Goal: Register for event/course

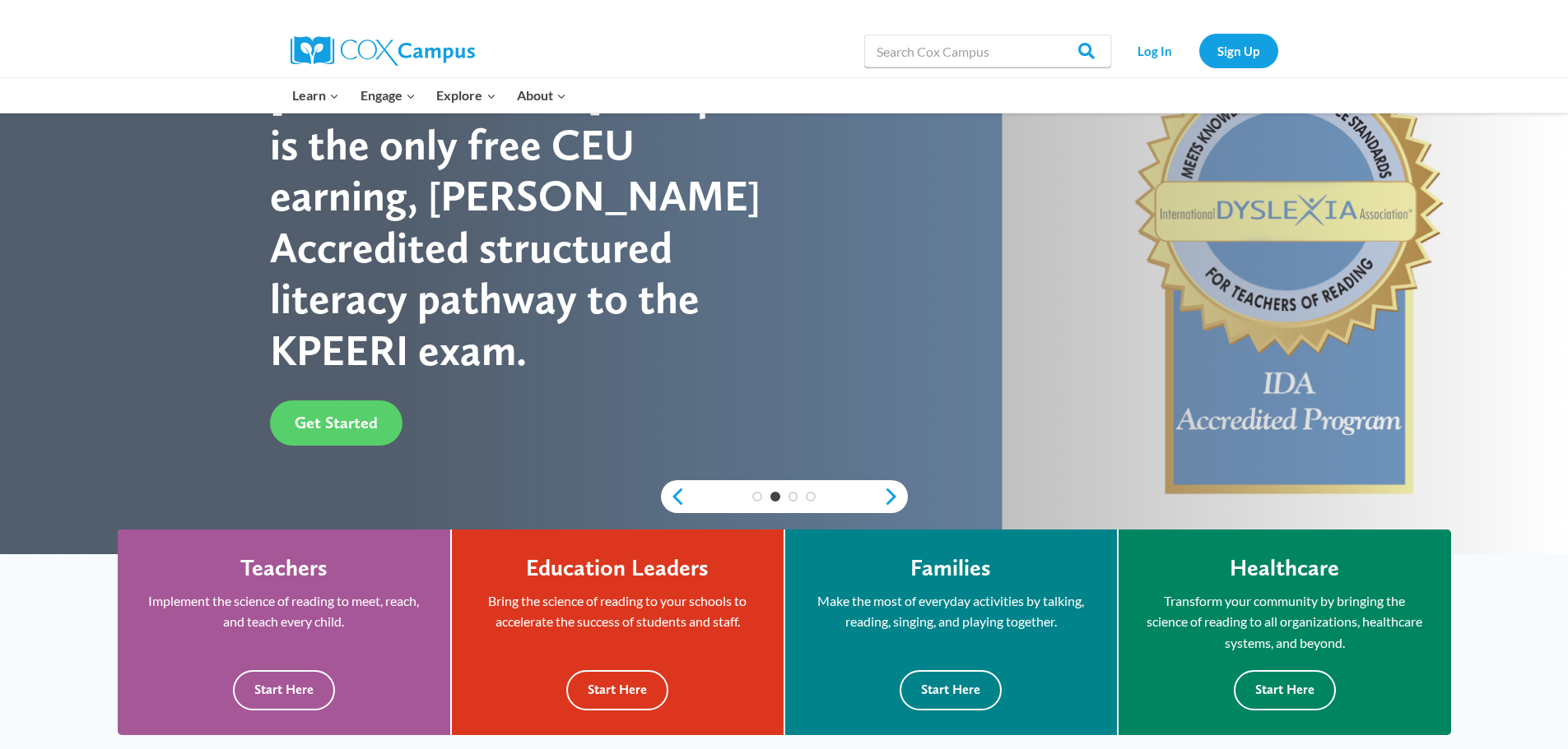
scroll to position [246, 0]
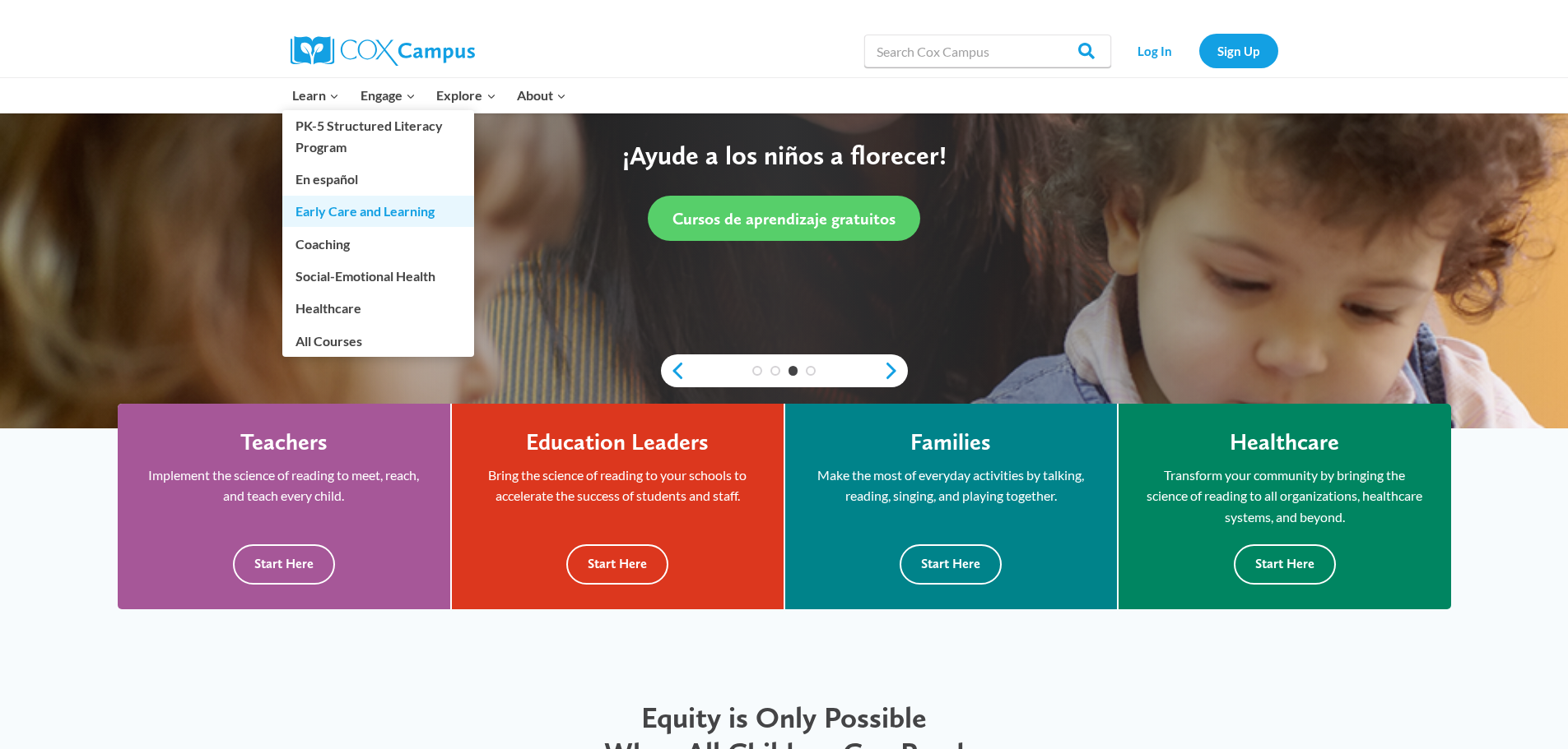
click at [345, 209] on link "Early Care and Learning" at bounding box center [378, 212] width 192 height 32
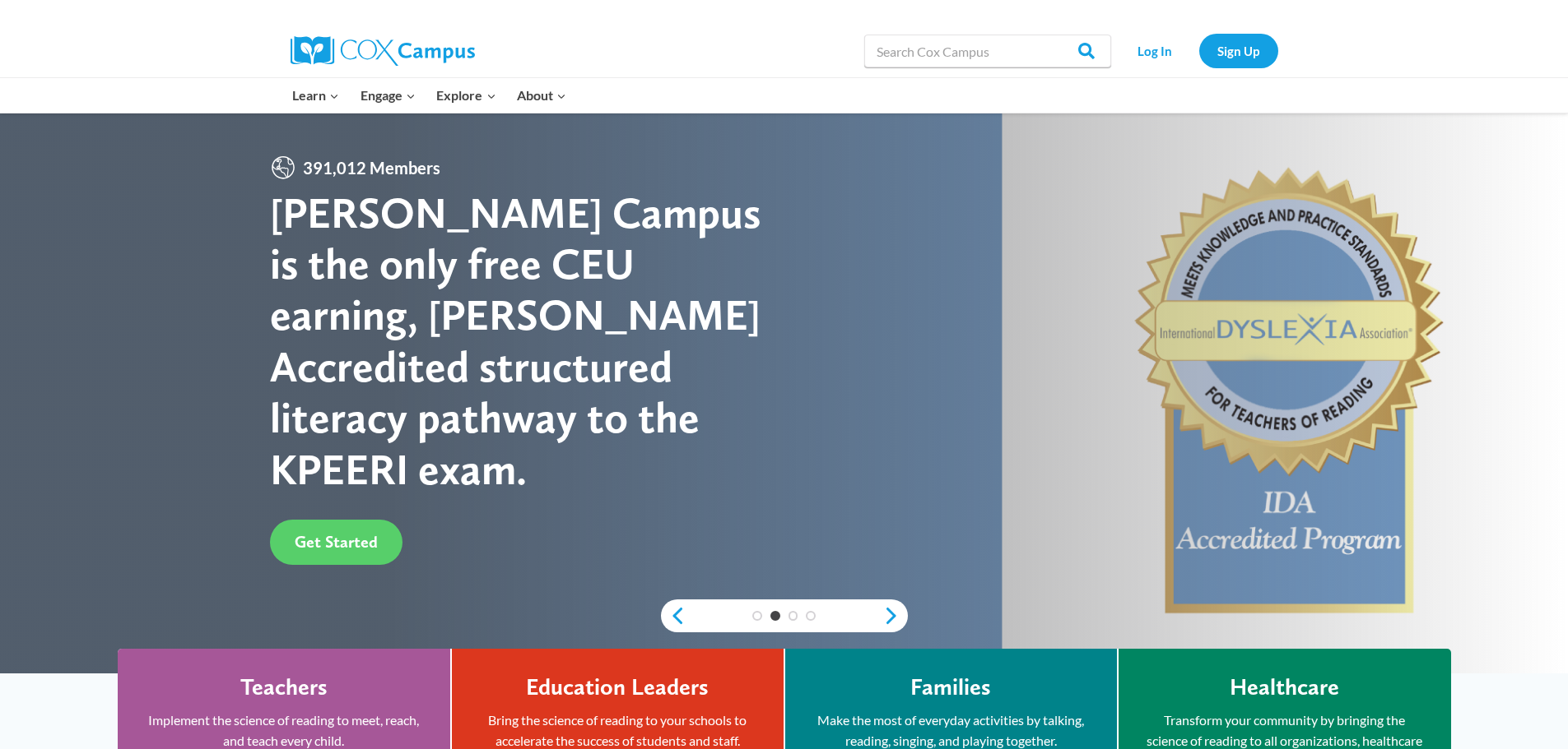
scroll to position [329, 0]
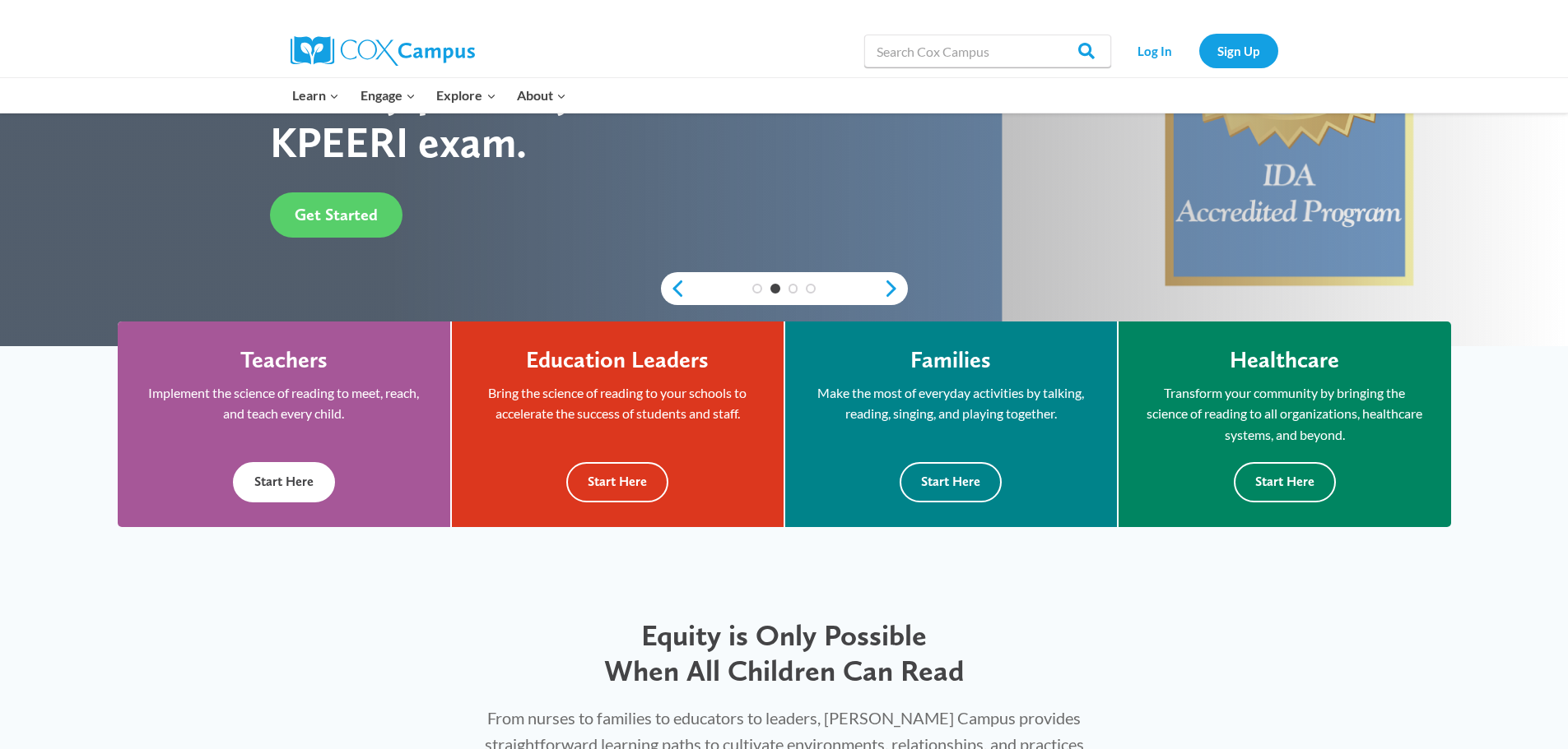
click at [264, 482] on button "Start Here" at bounding box center [283, 482] width 102 height 41
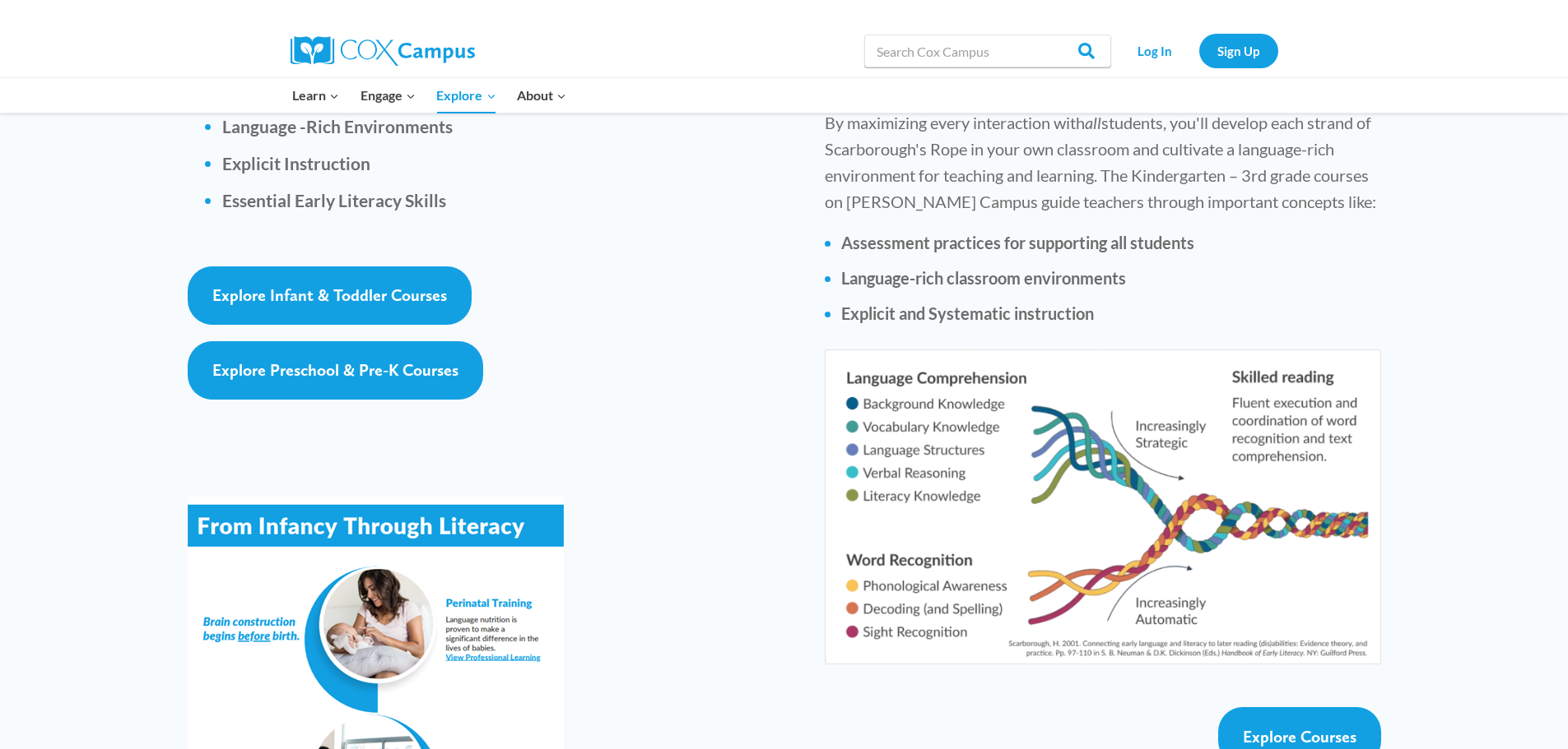
scroll to position [2220, 0]
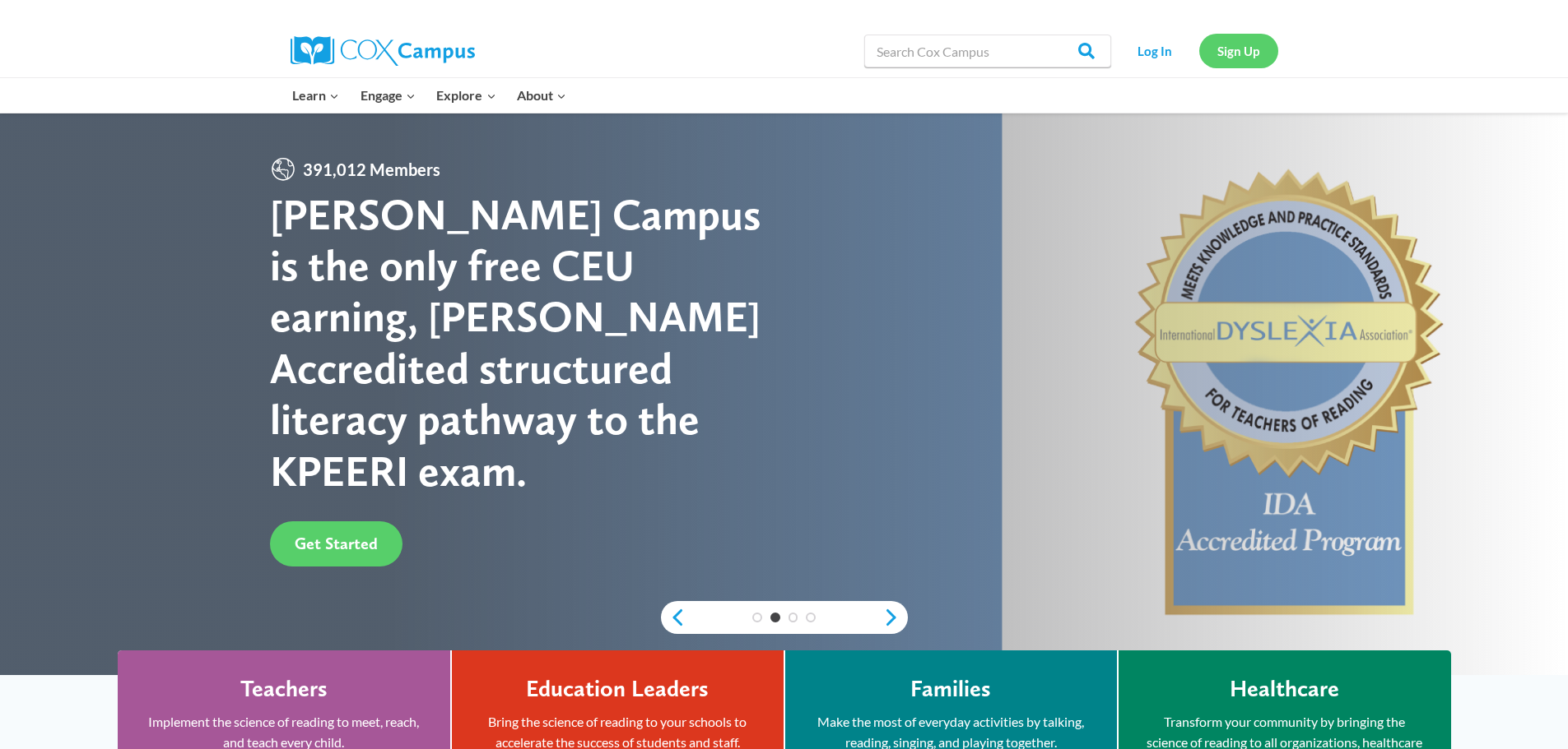
click at [1219, 58] on link "Sign Up" at bounding box center [1238, 50] width 79 height 34
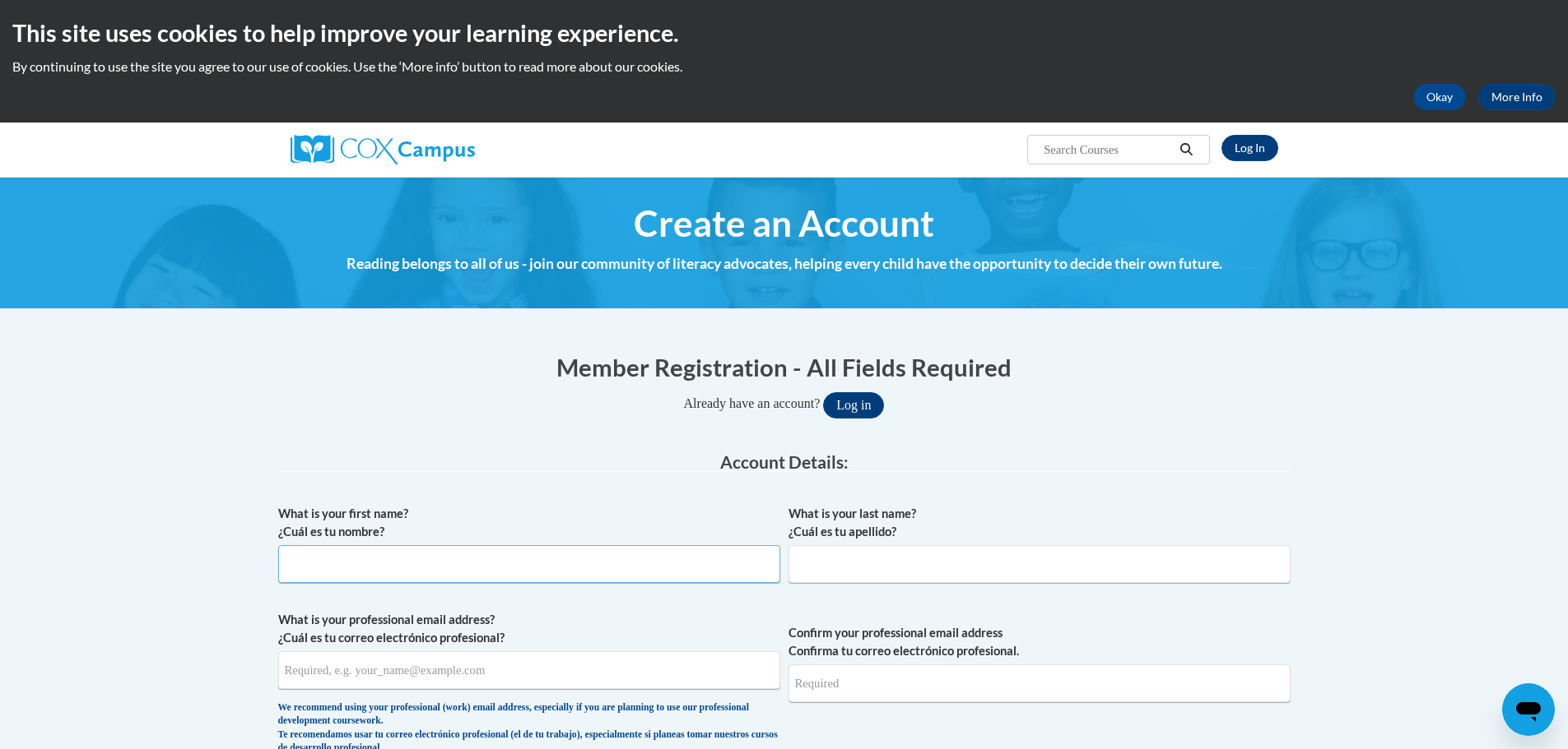
click at [528, 557] on input "What is your first name? ¿Cuál es tu nombre?" at bounding box center [529, 564] width 502 height 38
type input "[PERSON_NAME]"
type input "[EMAIL_ADDRESS][DOMAIN_NAME]"
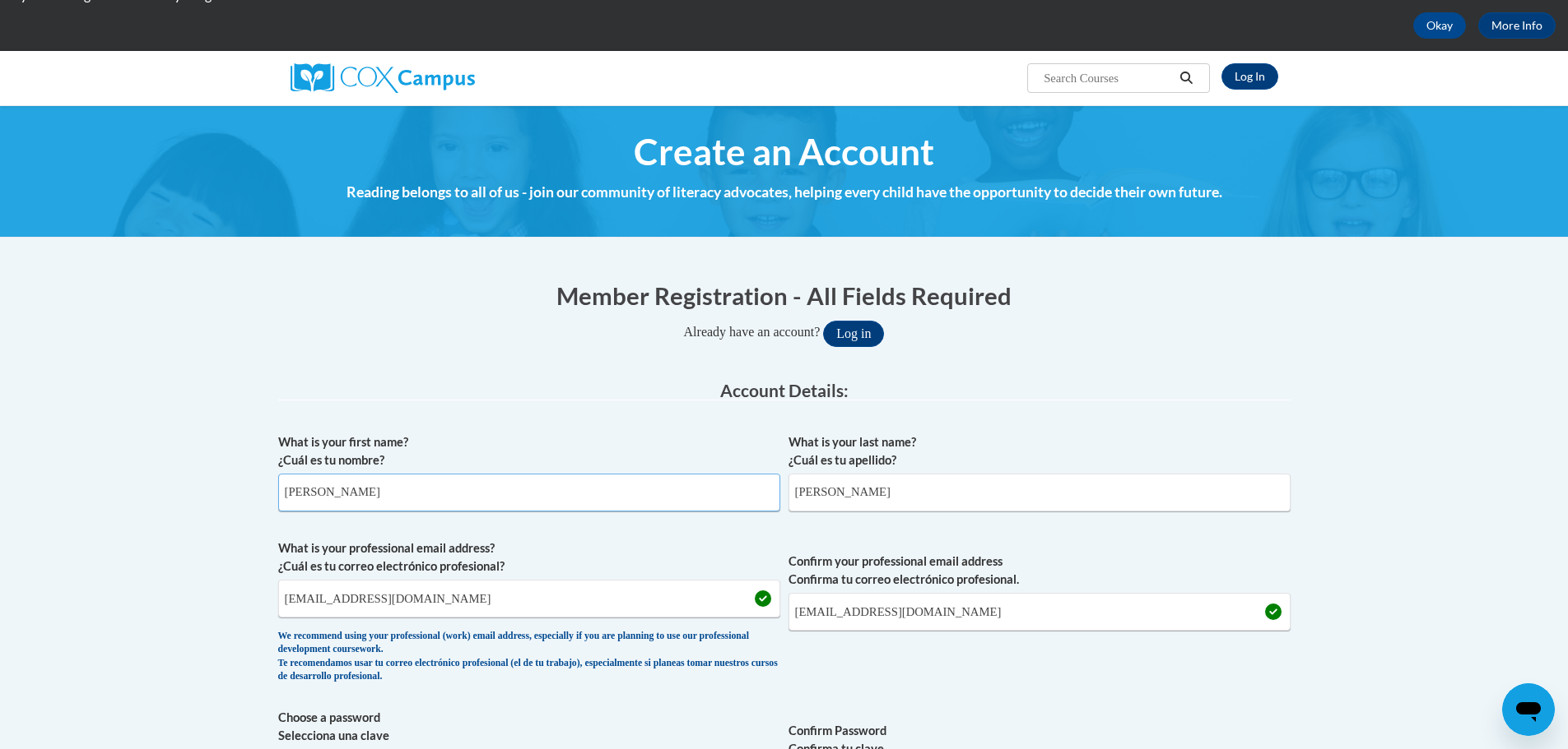
scroll to position [164, 0]
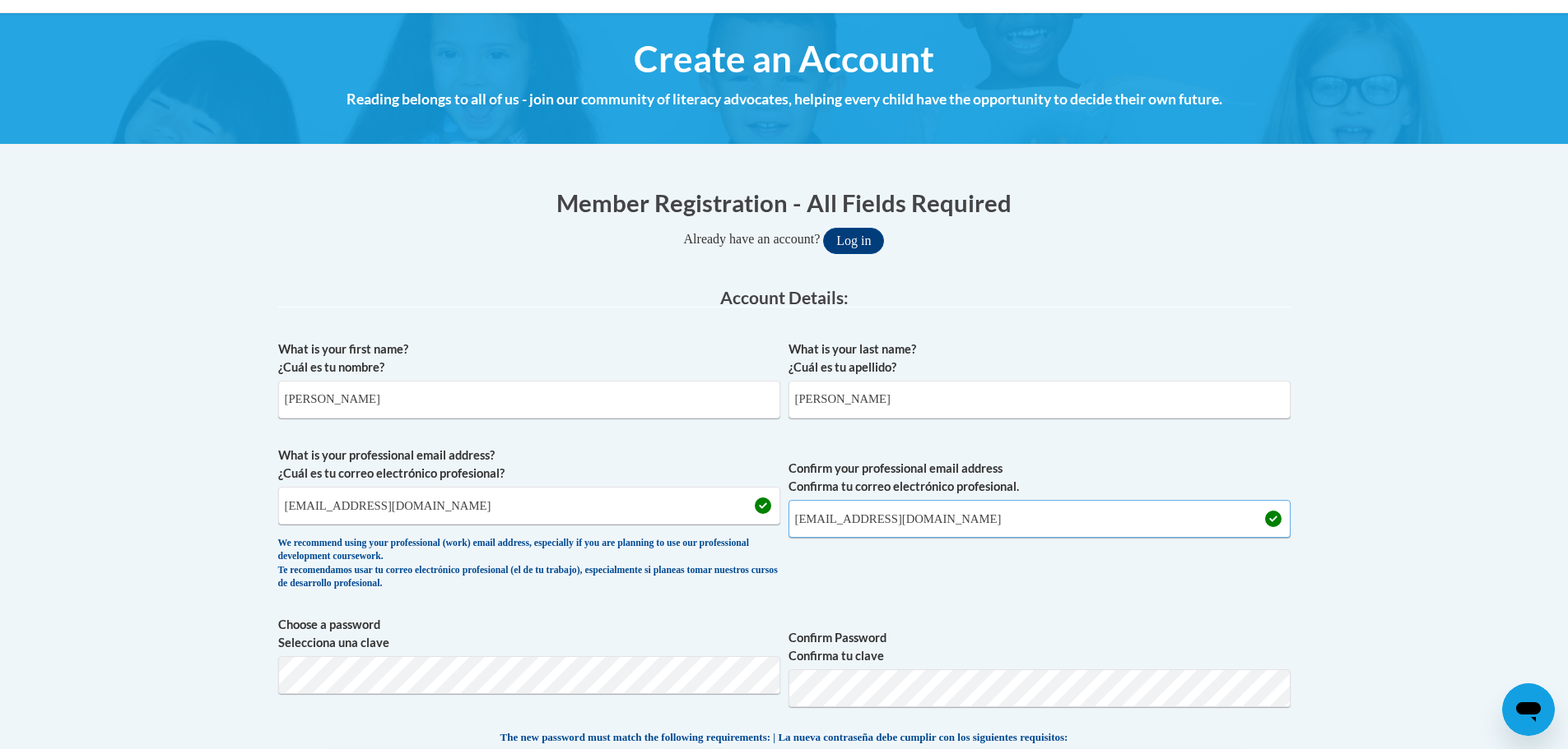
click at [993, 519] on input "[EMAIL_ADDRESS][DOMAIN_NAME]" at bounding box center [1038, 518] width 502 height 38
type input "c"
click at [964, 321] on fieldset "Account Details: xcvbxvcb Biography New Photo (GIF / JPEG) What is your first n…" at bounding box center [784, 690] width 1012 height 801
click at [875, 519] on input "farrarerin509" at bounding box center [1038, 518] width 502 height 38
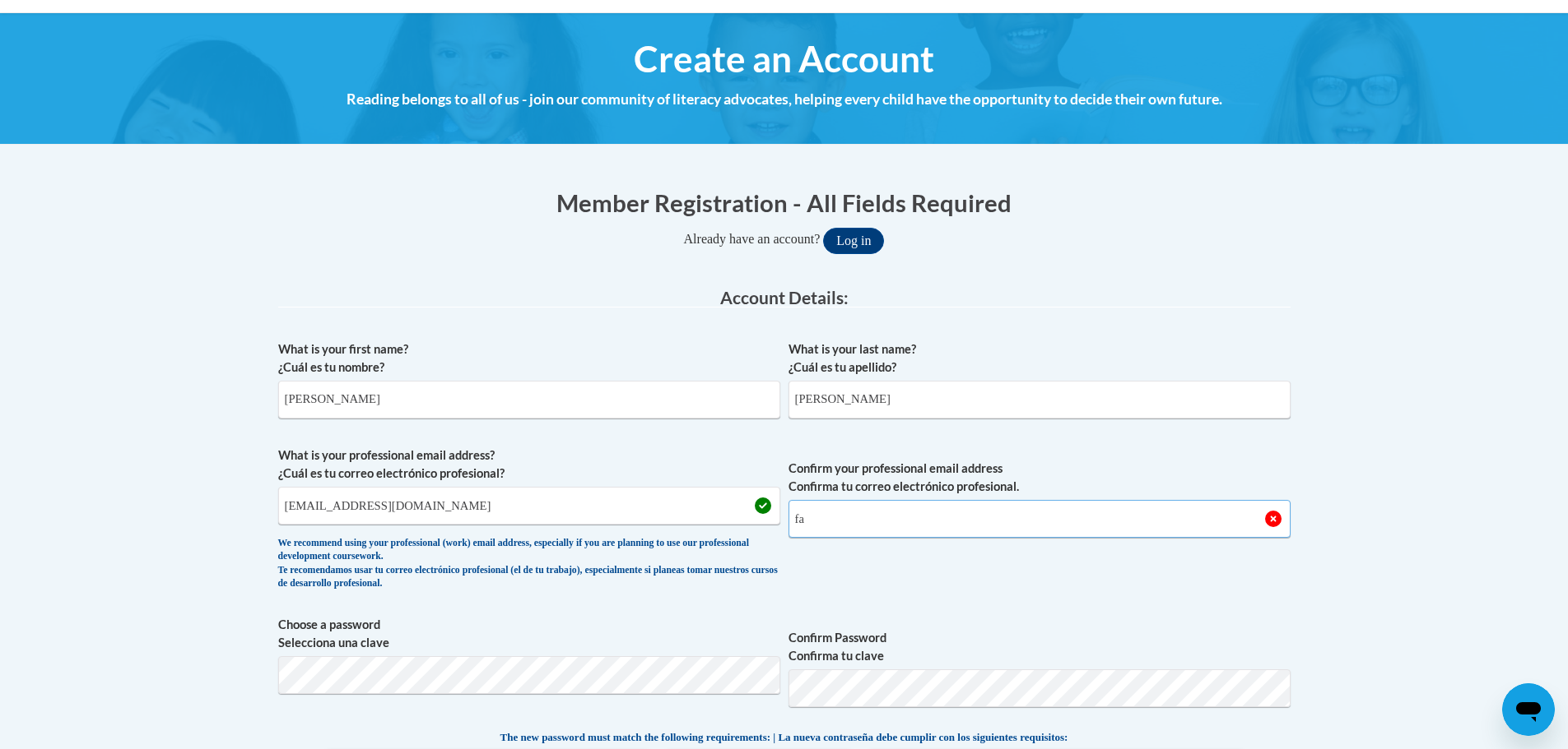
type input "f"
click at [807, 525] on input "Confirm your professional email address Confirma tu correo electrónico profesio…" at bounding box center [1038, 518] width 502 height 38
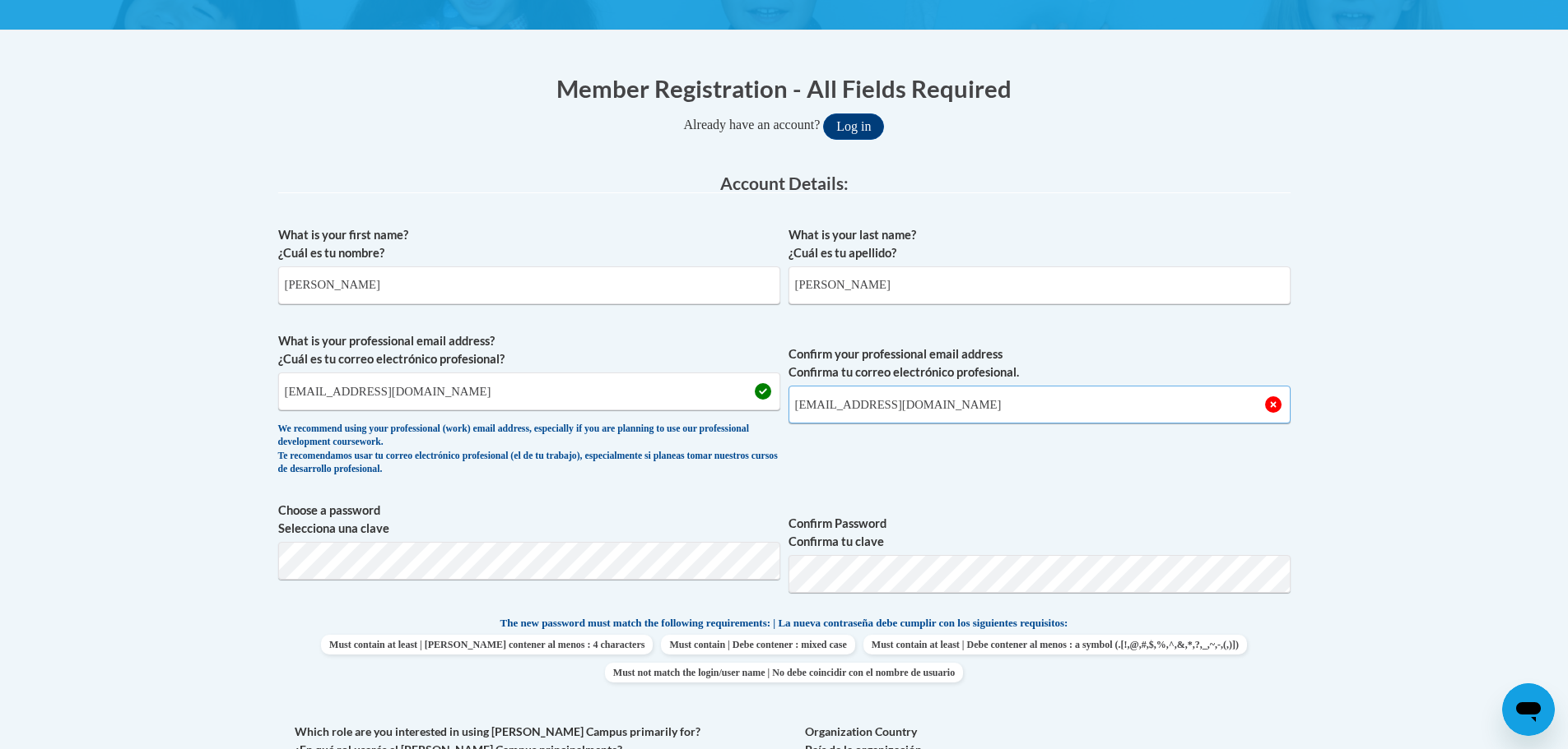
scroll to position [412, 0]
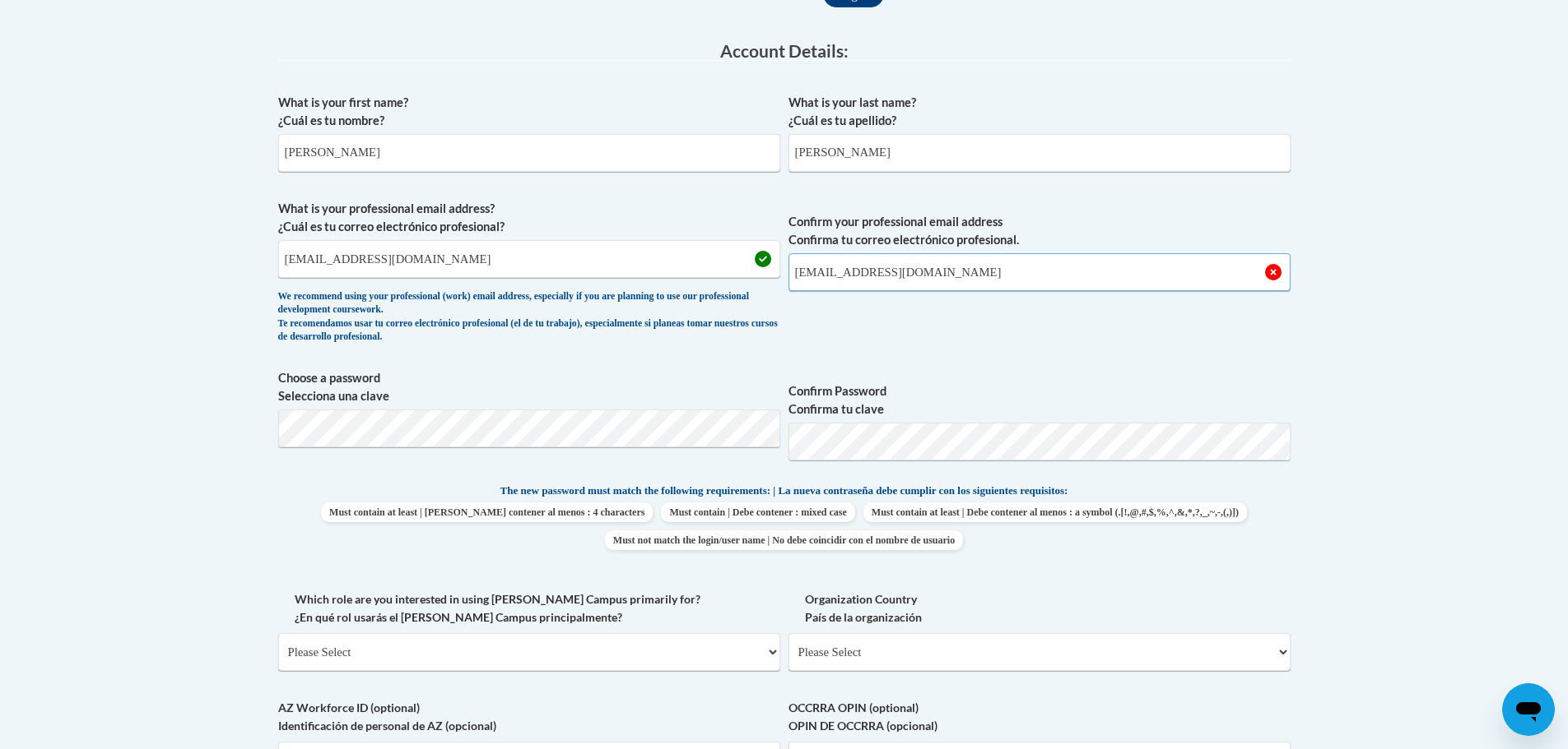
type input "farrarerin5092@gmail.com"
click at [453, 260] on input "crystalrnewton@gmail.com" at bounding box center [529, 259] width 502 height 38
type input "c"
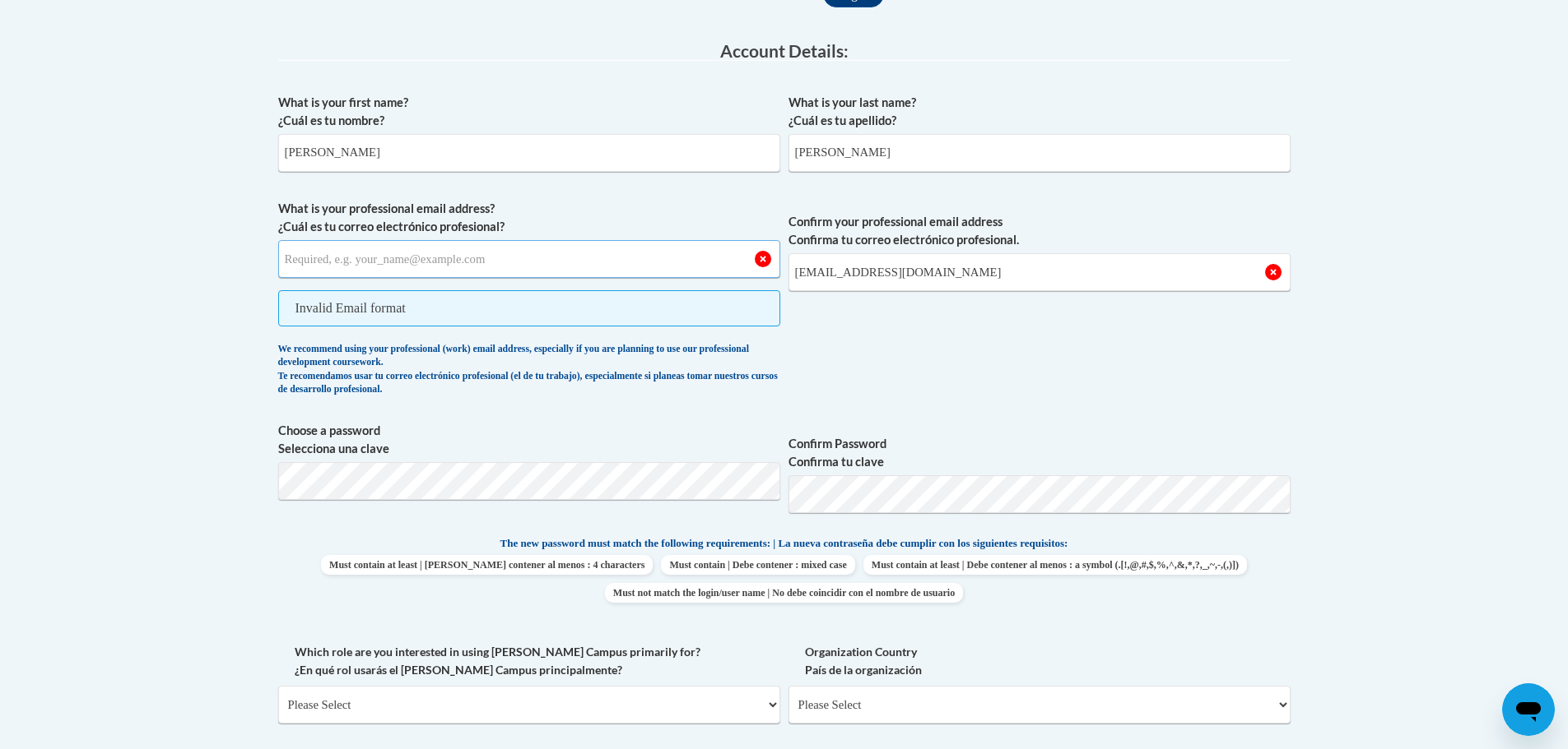
click at [295, 261] on input "What is your professional email address? ¿Cuál es tu correo electrónico profesi…" at bounding box center [529, 259] width 502 height 38
click at [473, 261] on input "What is your professional email address? ¿Cuál es tu correo electrónico profesi…" at bounding box center [529, 259] width 502 height 38
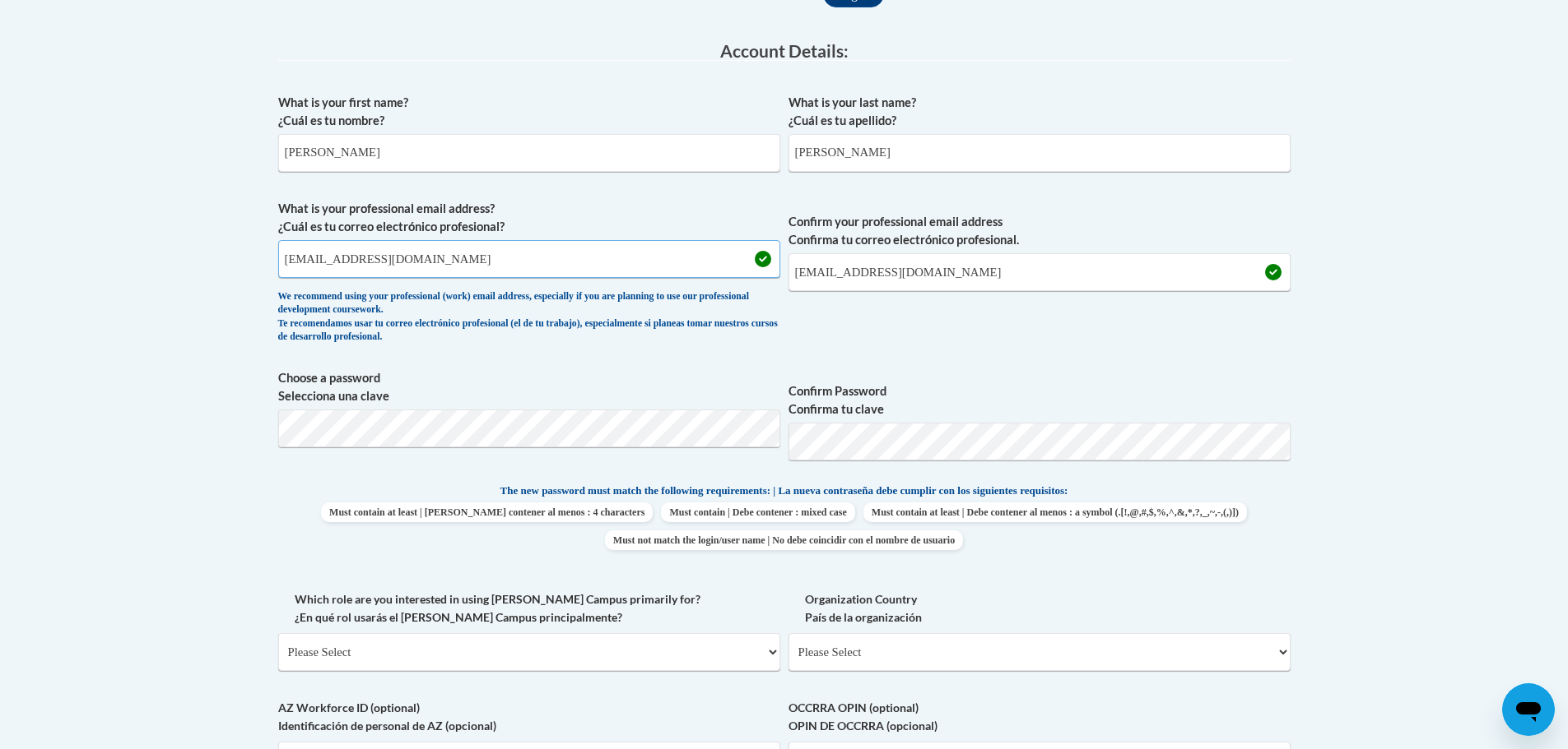
type input "farrarerin5092@gmail.com"
drag, startPoint x: 794, startPoint y: 576, endPoint x: 797, endPoint y: 560, distance: 16.3
click at [794, 576] on div "What is your first name? ¿Cuál es tu nombre? Erin What is your last name? ¿Cuál…" at bounding box center [784, 460] width 1012 height 750
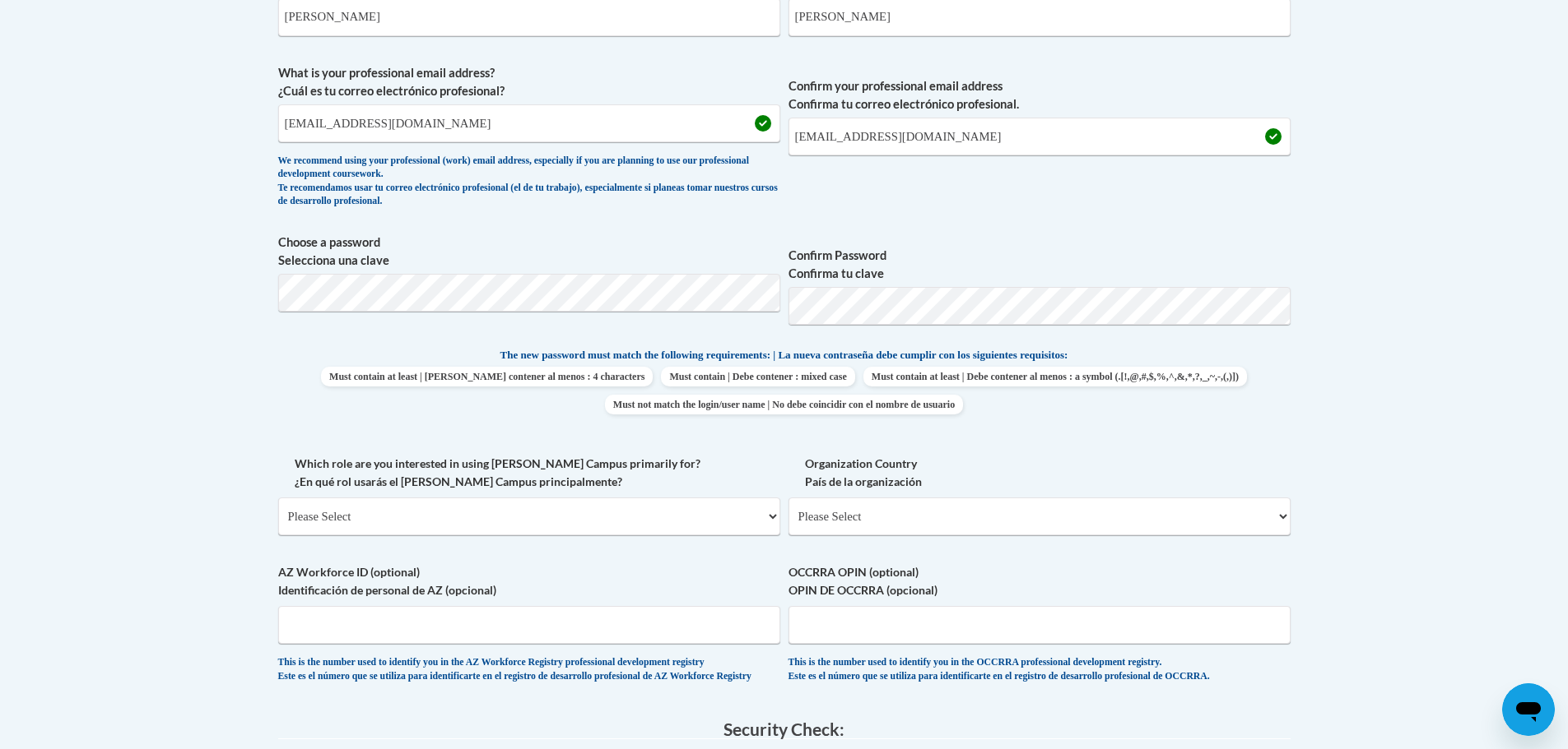
scroll to position [658, 0]
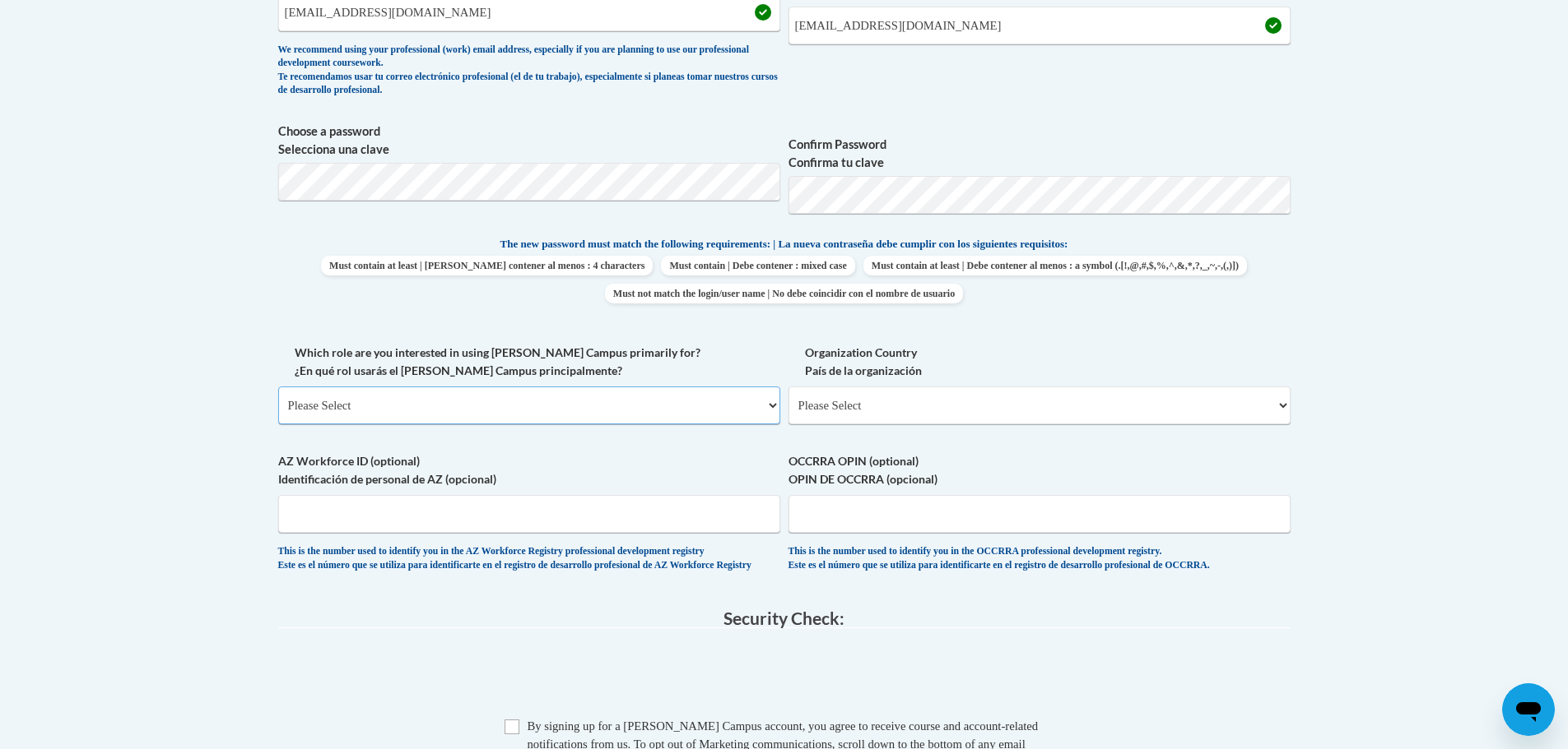
click at [578, 402] on select "Please Select College/University | Colegio/Universidad Community/Nonprofit Part…" at bounding box center [529, 406] width 502 height 38
select select "fbf2d438-af2f-41f8-98f1-81c410e29de3"
click at [278, 387] on select "Please Select College/University | Colegio/Universidad Community/Nonprofit Part…" at bounding box center [529, 406] width 502 height 38
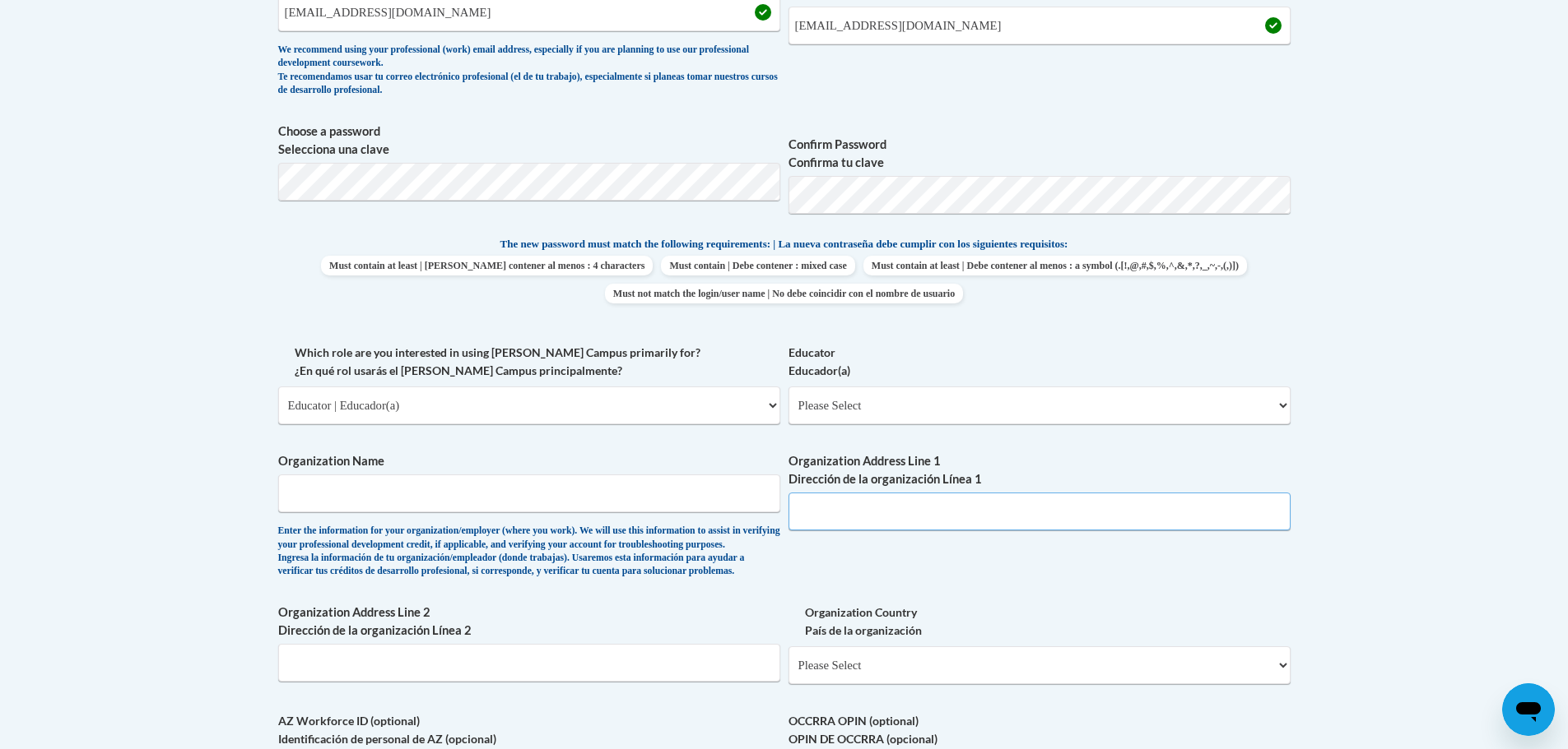
click at [870, 519] on input "Organization Address Line 1 Dirección de la organización Línea 1" at bounding box center [1038, 512] width 502 height 38
click at [927, 573] on div "What is your first name? ¿Cuál es tu nombre? Erin What is your last name? ¿Cuál…" at bounding box center [784, 343] width 1012 height 1010
click at [911, 515] on input "Organization Address Line 1 Dirección de la organización Línea 1" at bounding box center [1038, 512] width 502 height 38
type input "208 Corporate Drive"
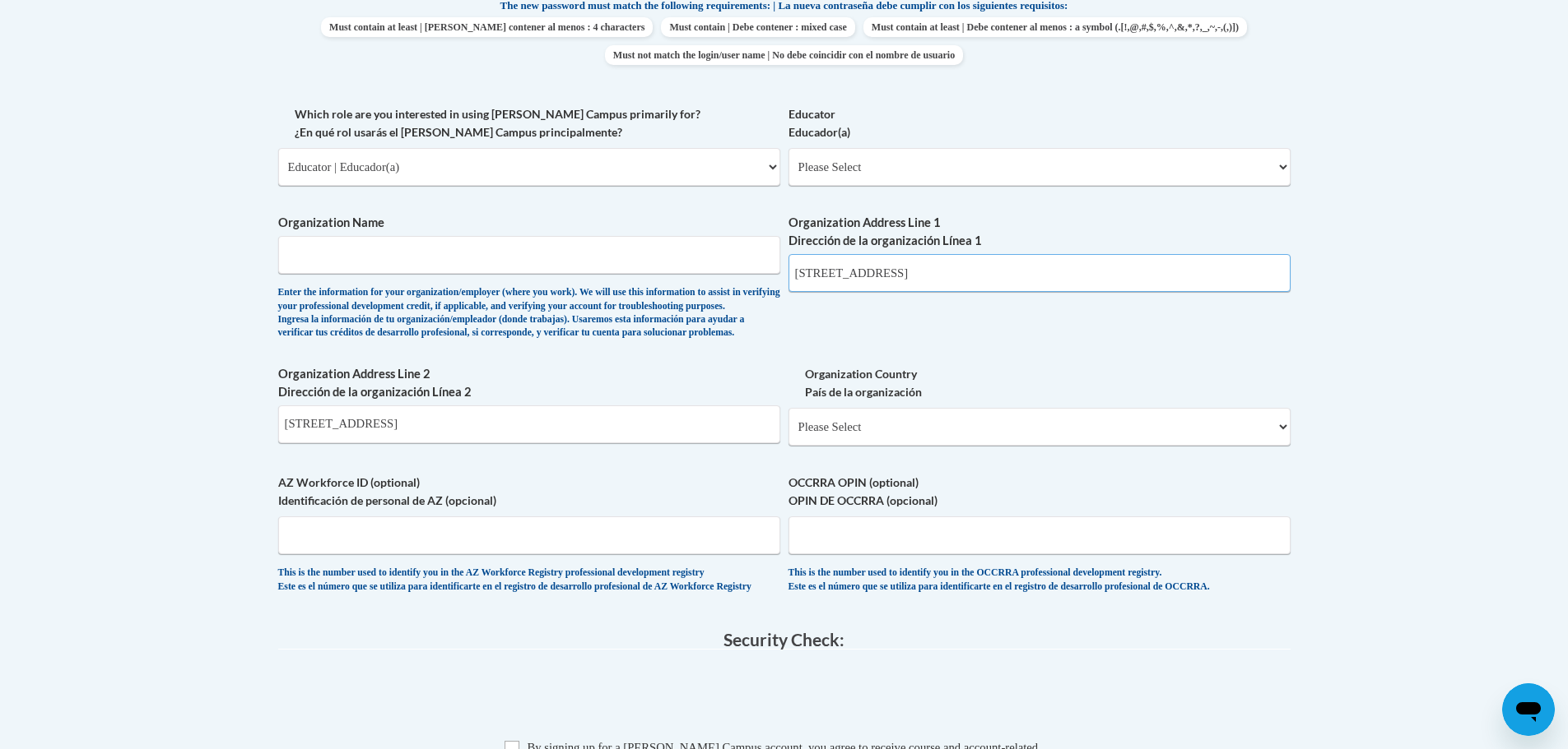
scroll to position [904, 0]
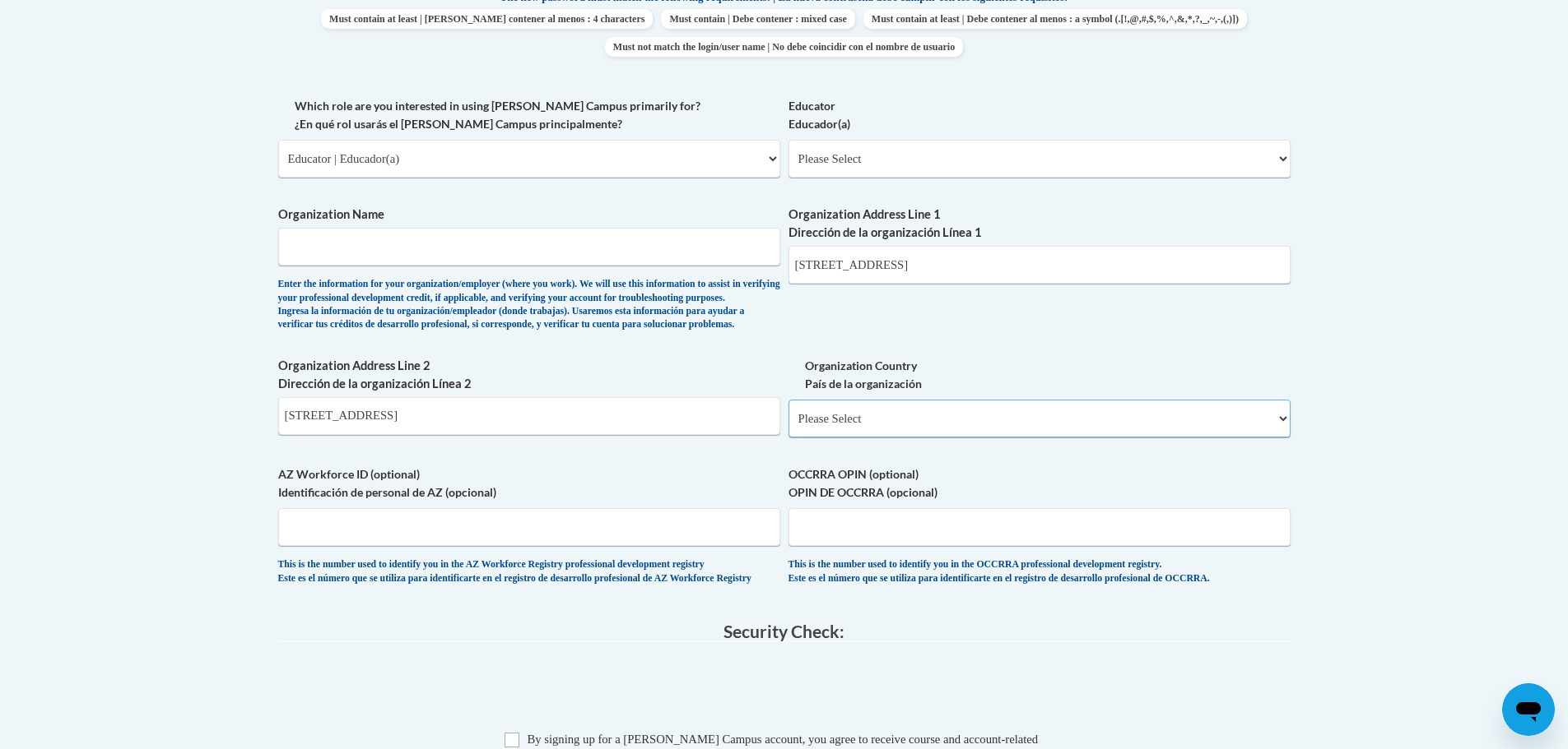
click at [875, 437] on select "Please Select United States | Estados Unidos Outside of the United States | Fue…" at bounding box center [1038, 419] width 502 height 38
select select "ad49bcad-a171-4b2e-b99c-48b446064914"
click at [788, 426] on select "Please Select United States | Estados Unidos Outside of the United States | Fue…" at bounding box center [1038, 419] width 502 height 38
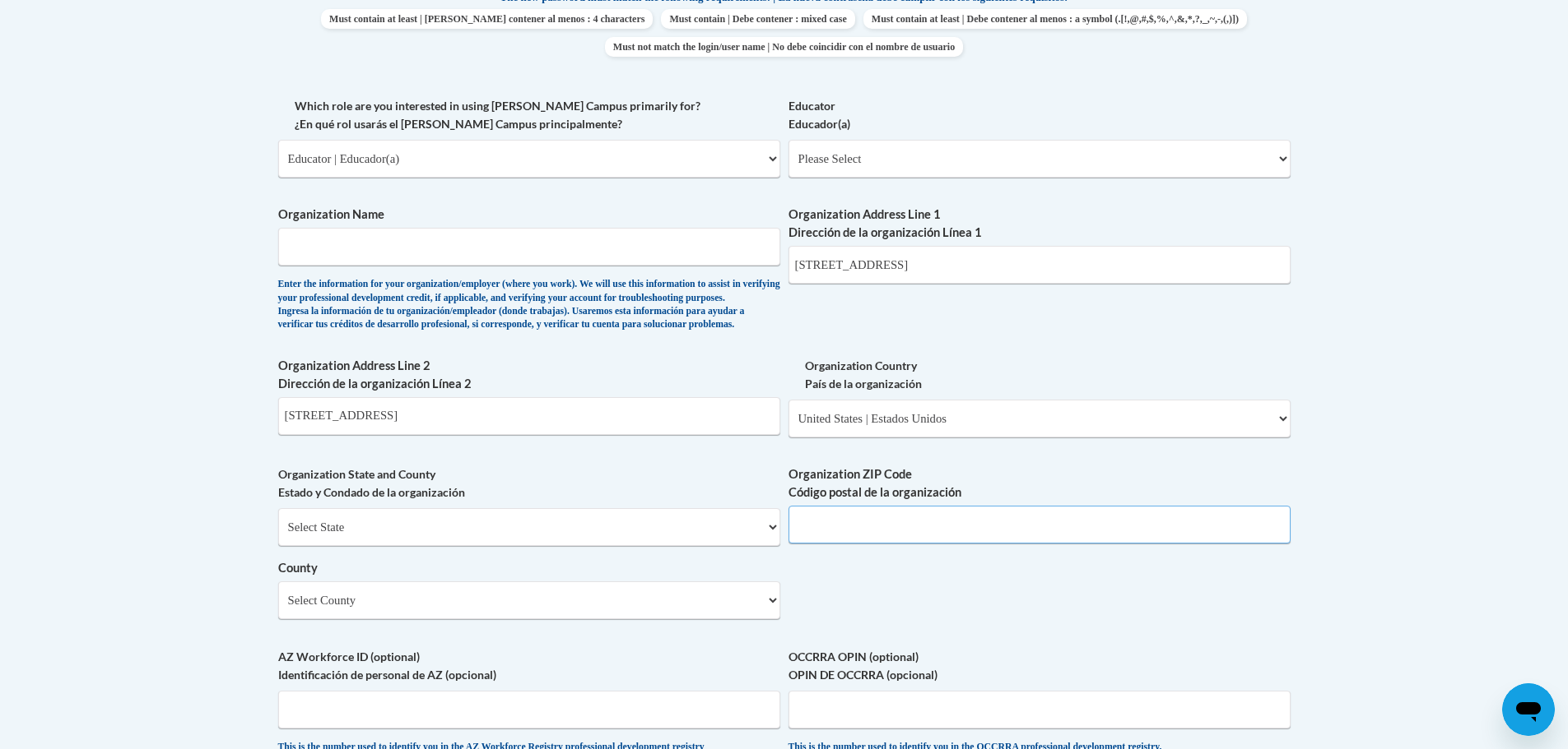
click at [863, 543] on input "Organization ZIP Code Código postal de la organización" at bounding box center [1038, 524] width 502 height 38
type input "42701"
type input "Little Treasures Learning Academy"
click at [520, 619] on select "Select County Adair Allen Anderson Ballard Barren Bath Bell Boone Bourbon Boyd …" at bounding box center [529, 601] width 502 height 38
select select "Hardin"
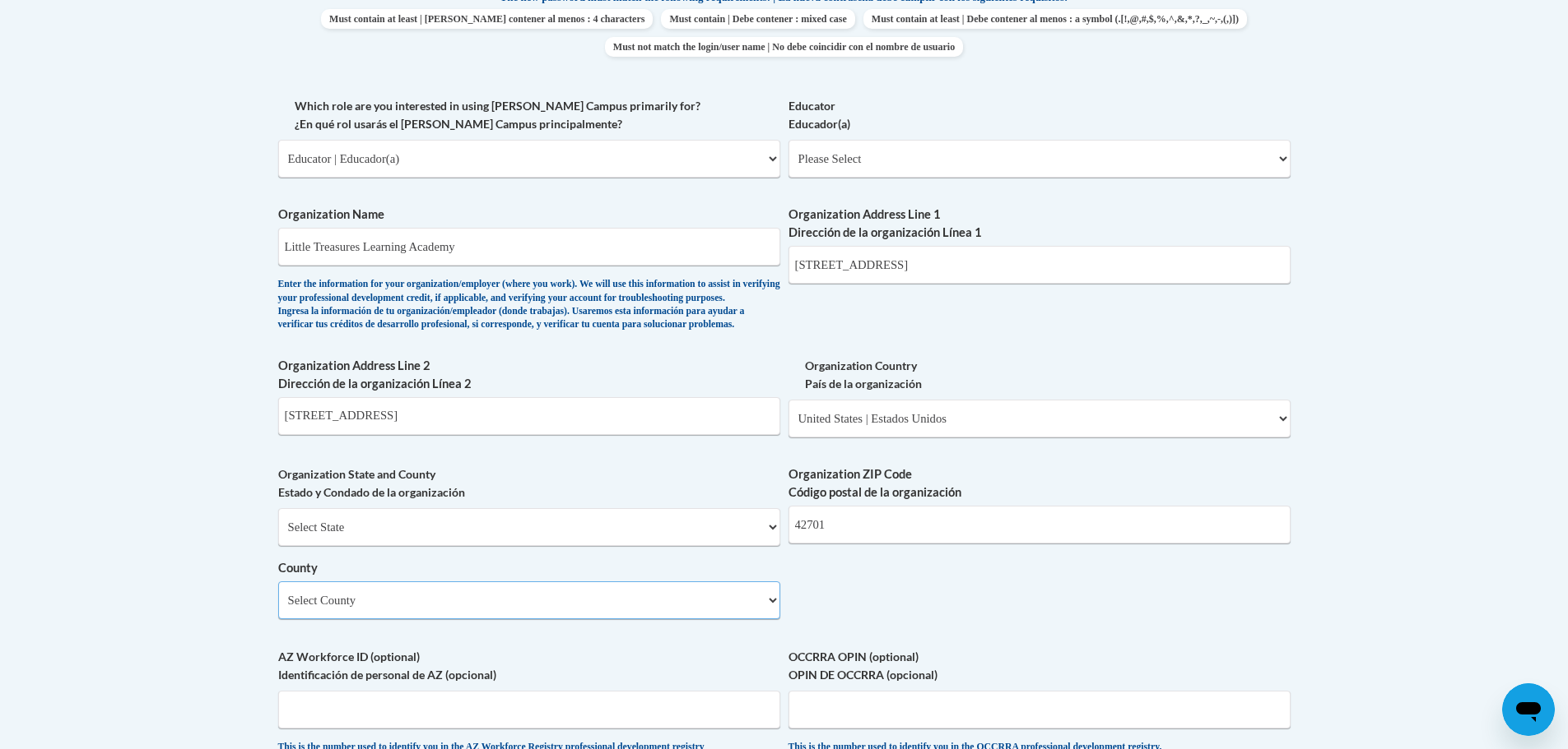
click at [278, 609] on select "Select County Adair Allen Anderson Ballard Barren Bath Bell Boone Bourbon Boyd …" at bounding box center [529, 601] width 502 height 38
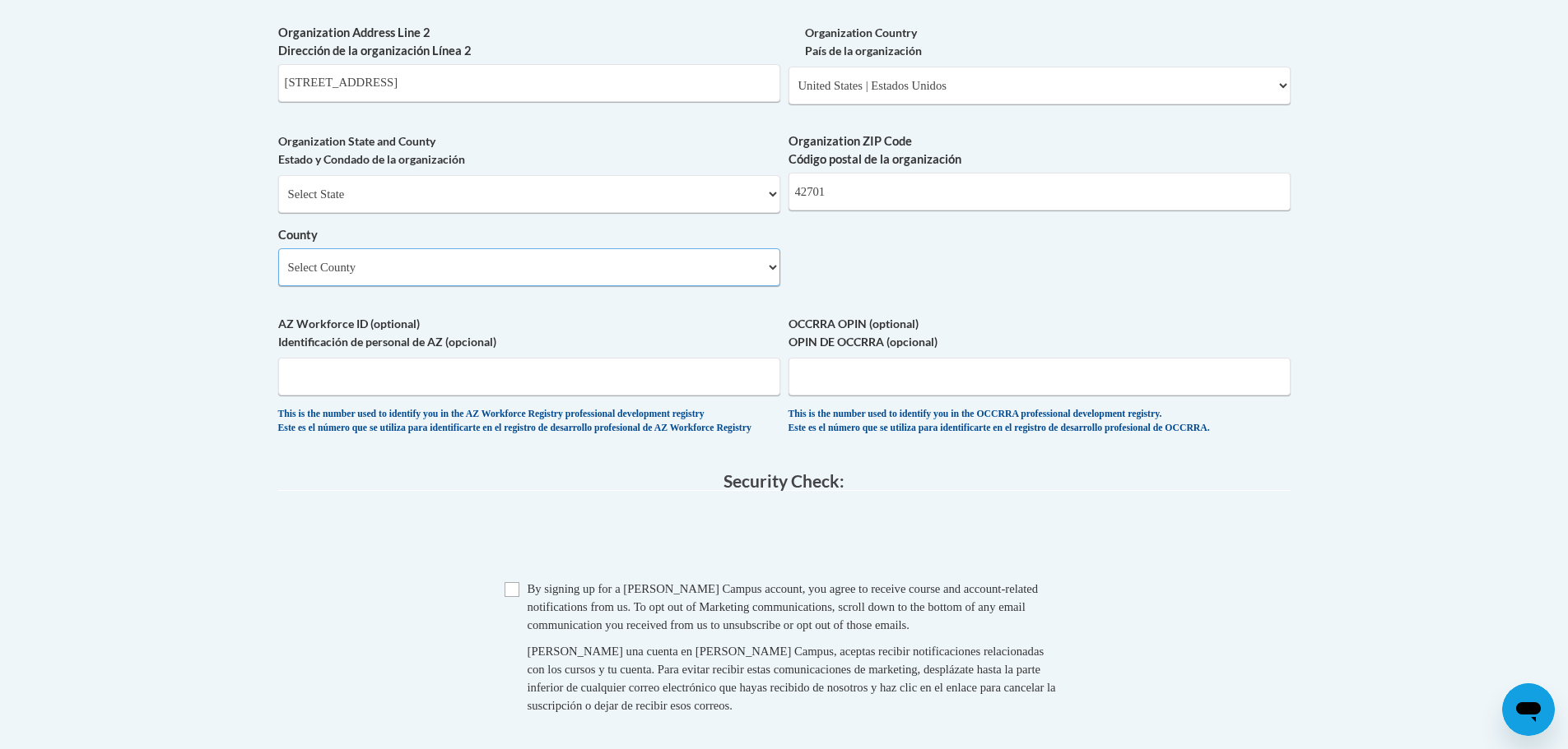
scroll to position [1398, 0]
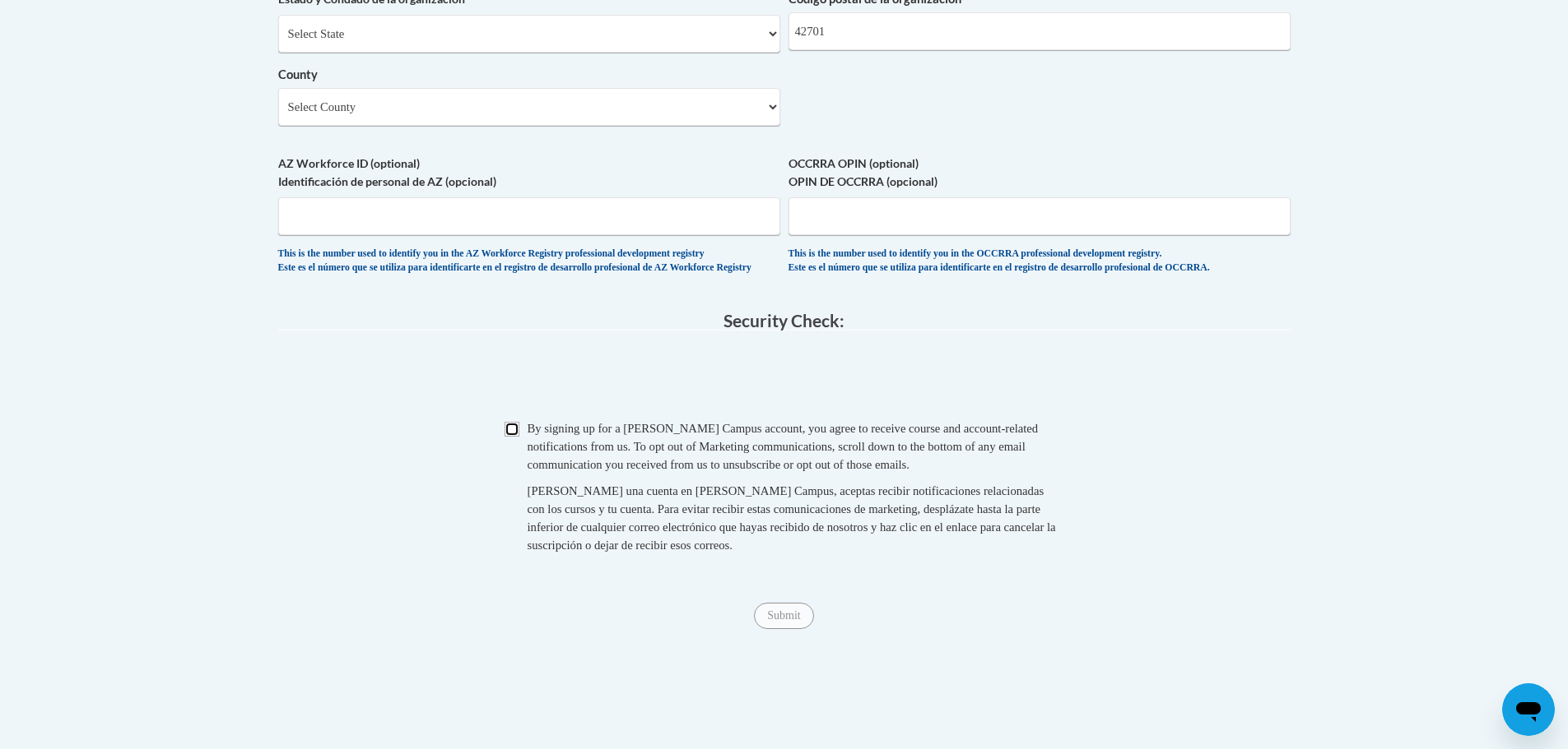
click at [512, 436] on input "Checkbox" at bounding box center [512, 428] width 15 height 15
checkbox input "true"
click at [786, 629] on input "Submit" at bounding box center [783, 615] width 59 height 27
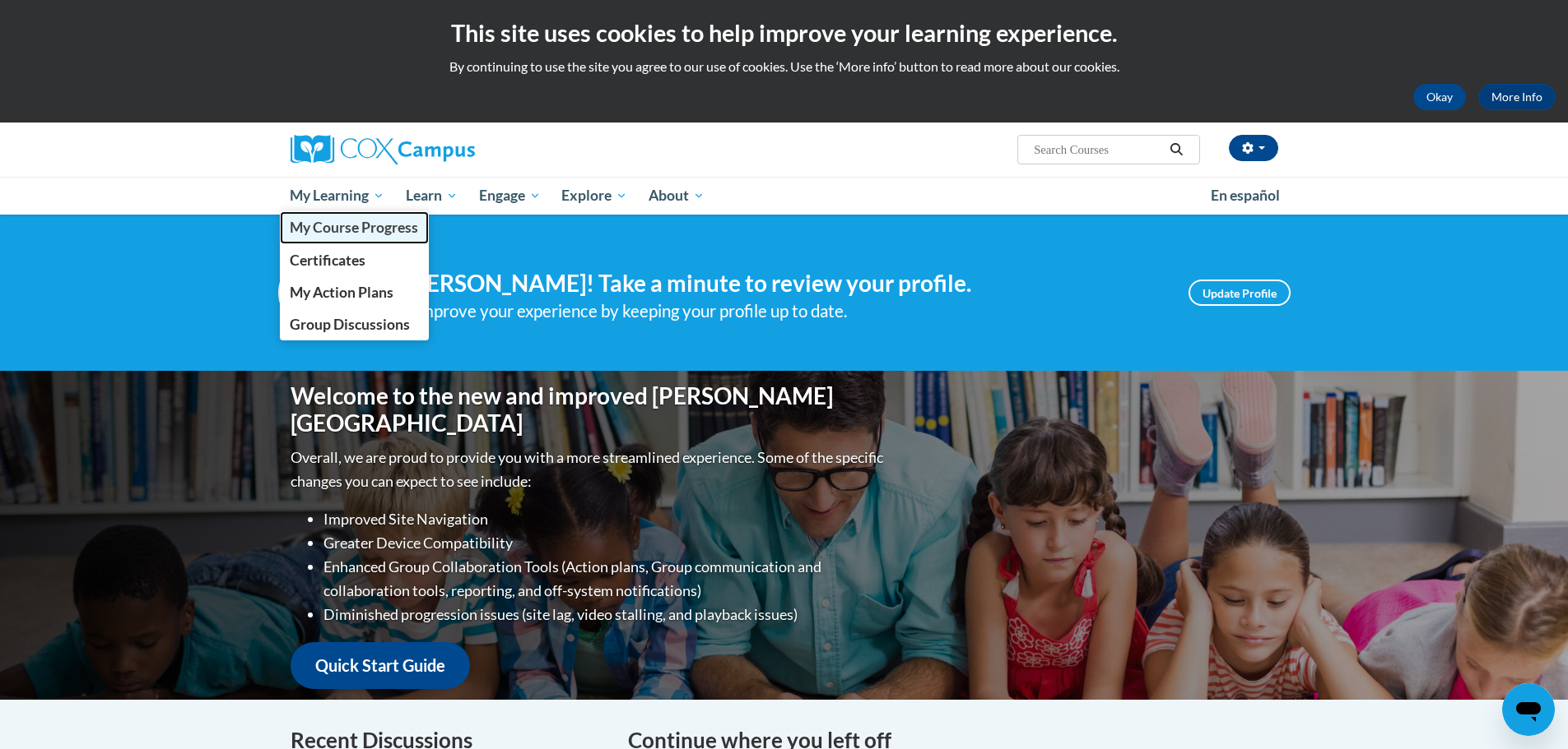
click at [332, 228] on span "My Course Progress" at bounding box center [354, 227] width 129 height 17
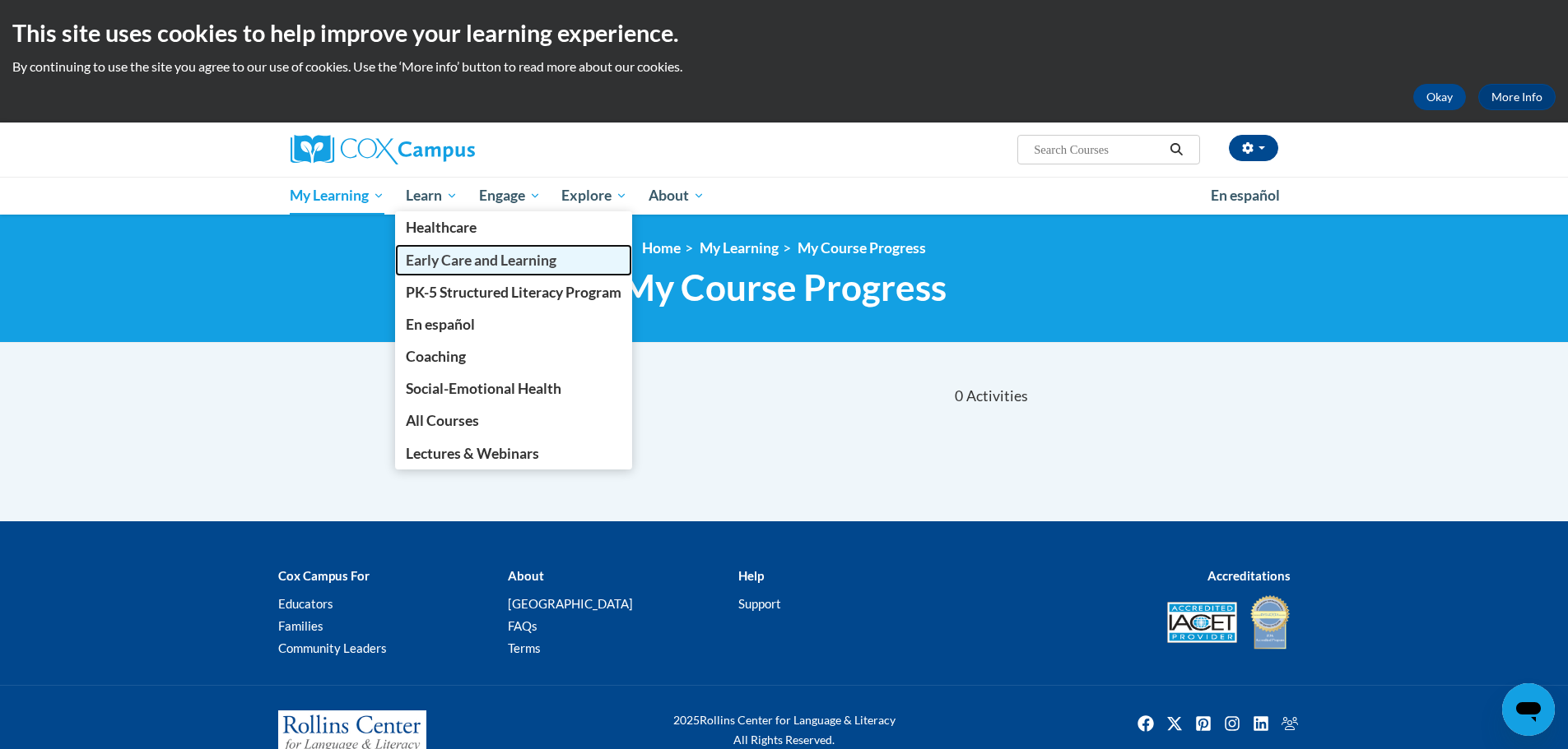
click at [419, 255] on span "Early Care and Learning" at bounding box center [481, 259] width 150 height 17
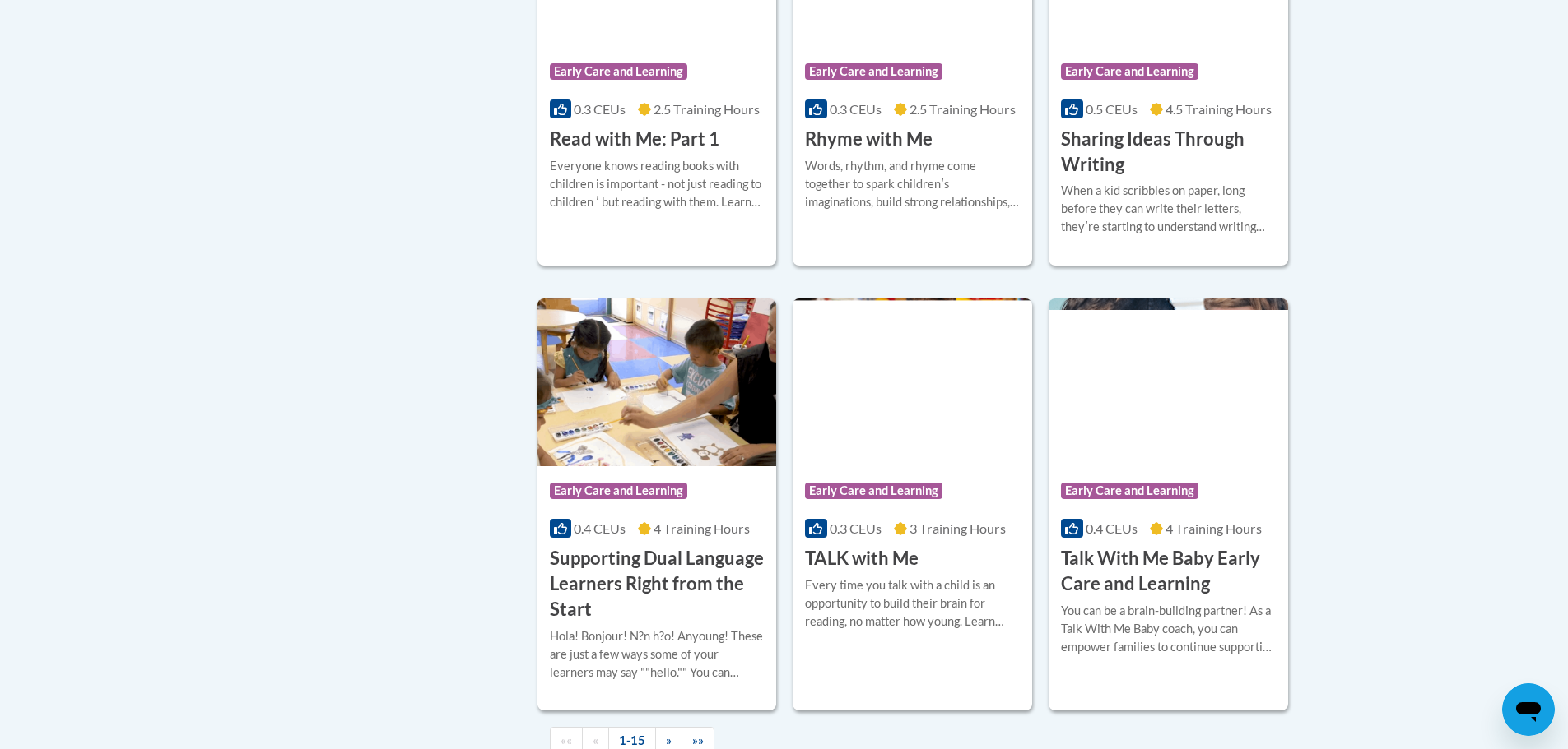
scroll to position [2220, 0]
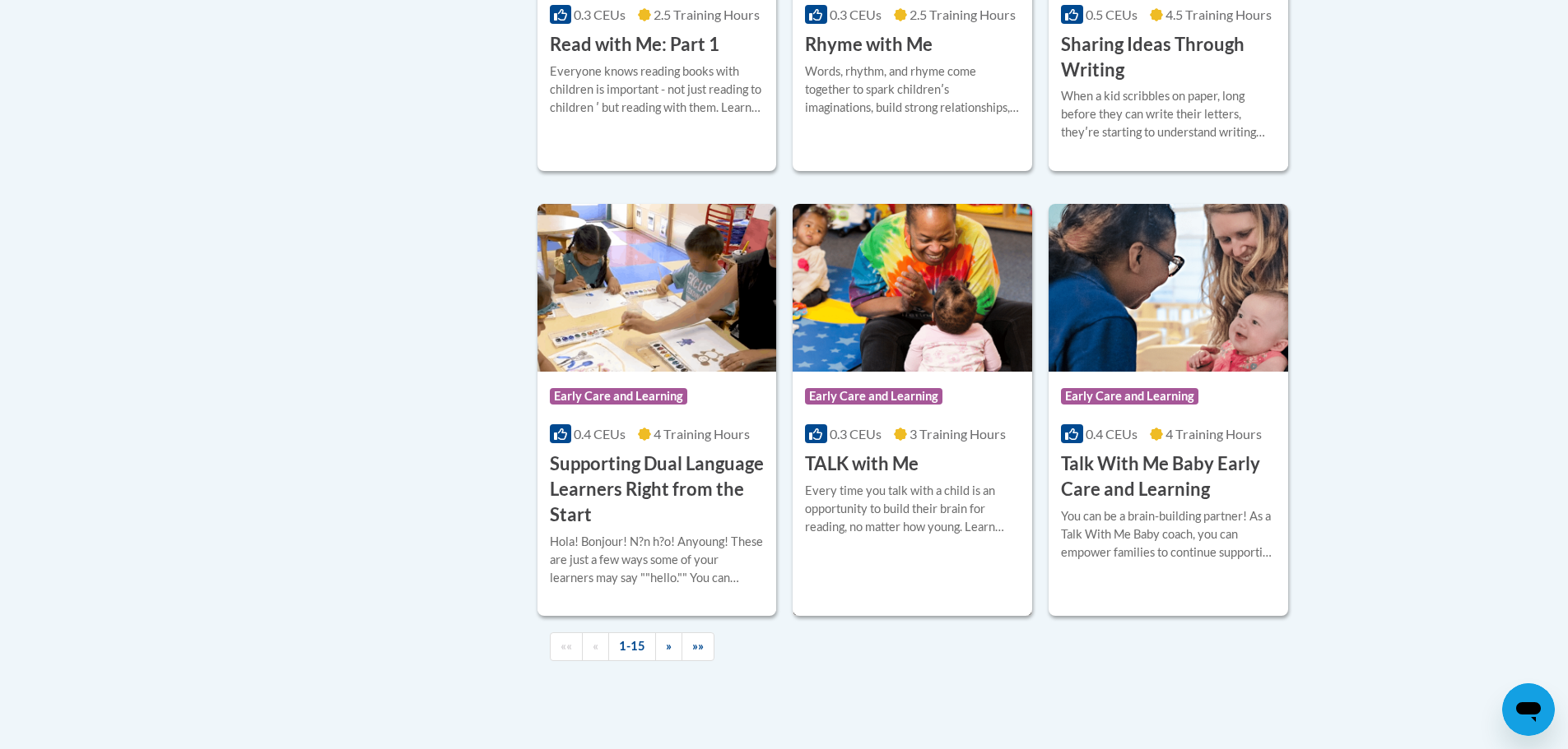
click at [878, 520] on div "Every time you talk with a child is an opportunity to build their brain for rea…" at bounding box center [912, 509] width 215 height 54
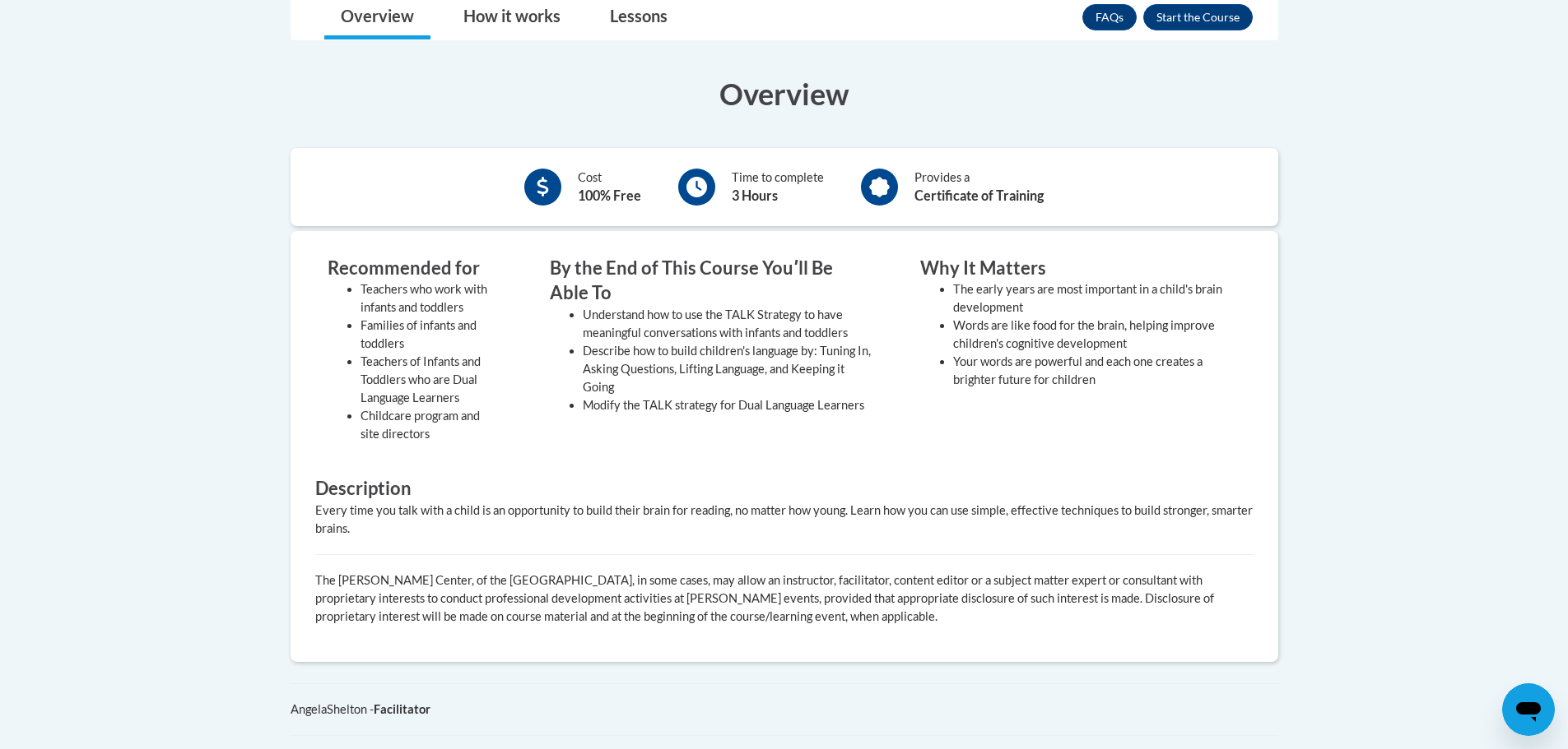
scroll to position [329, 0]
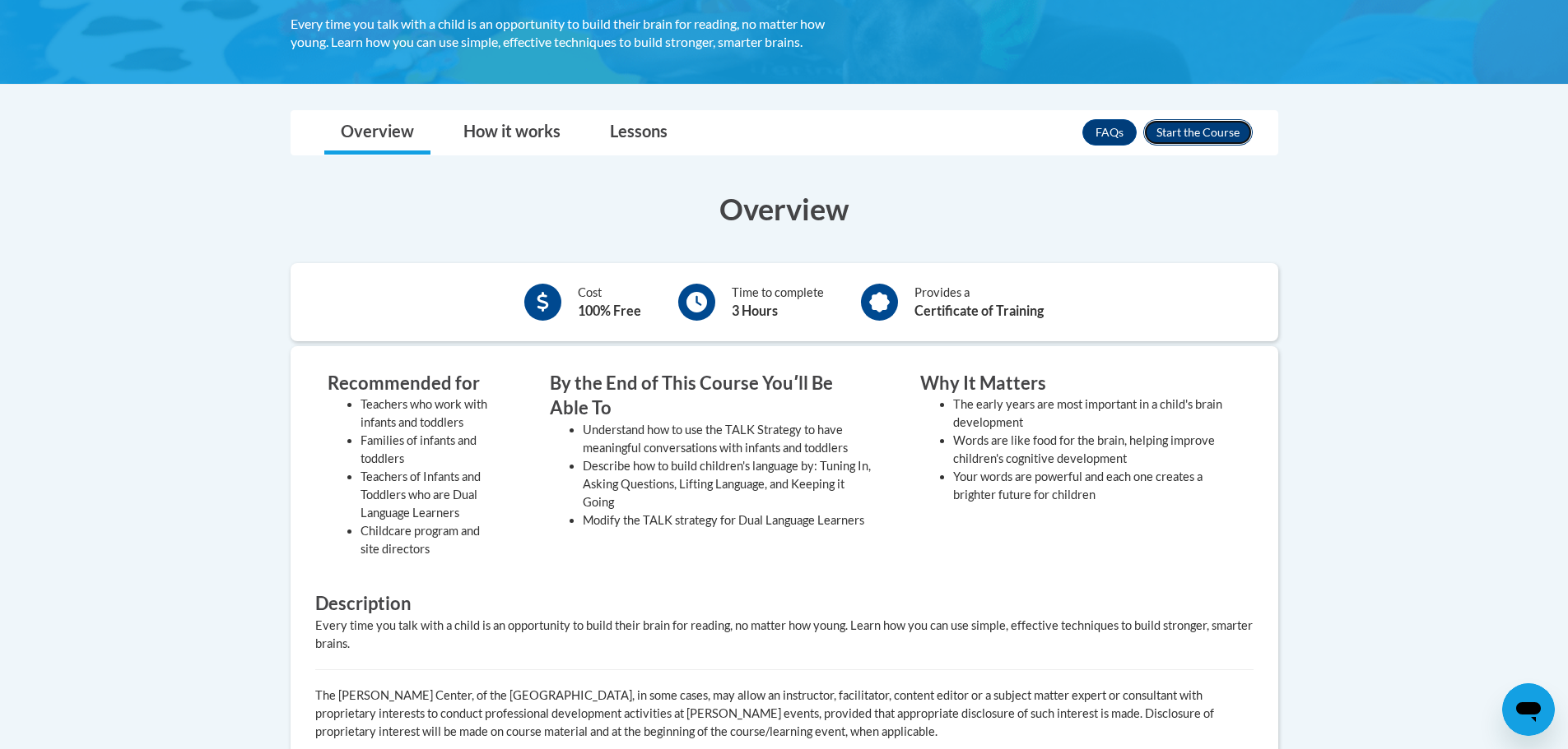
click at [1188, 127] on button "Enroll" at bounding box center [1198, 133] width 110 height 27
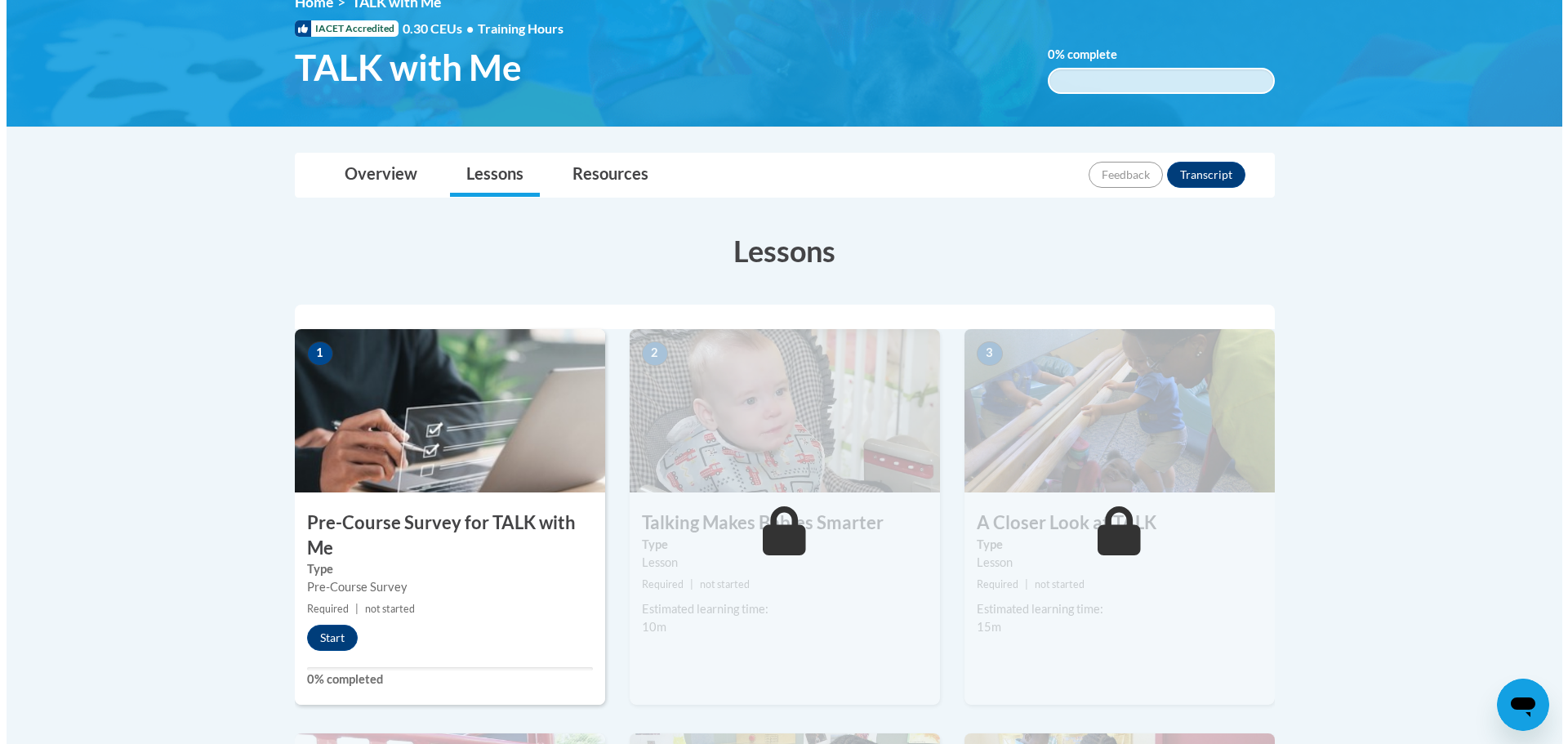
scroll to position [245, 0]
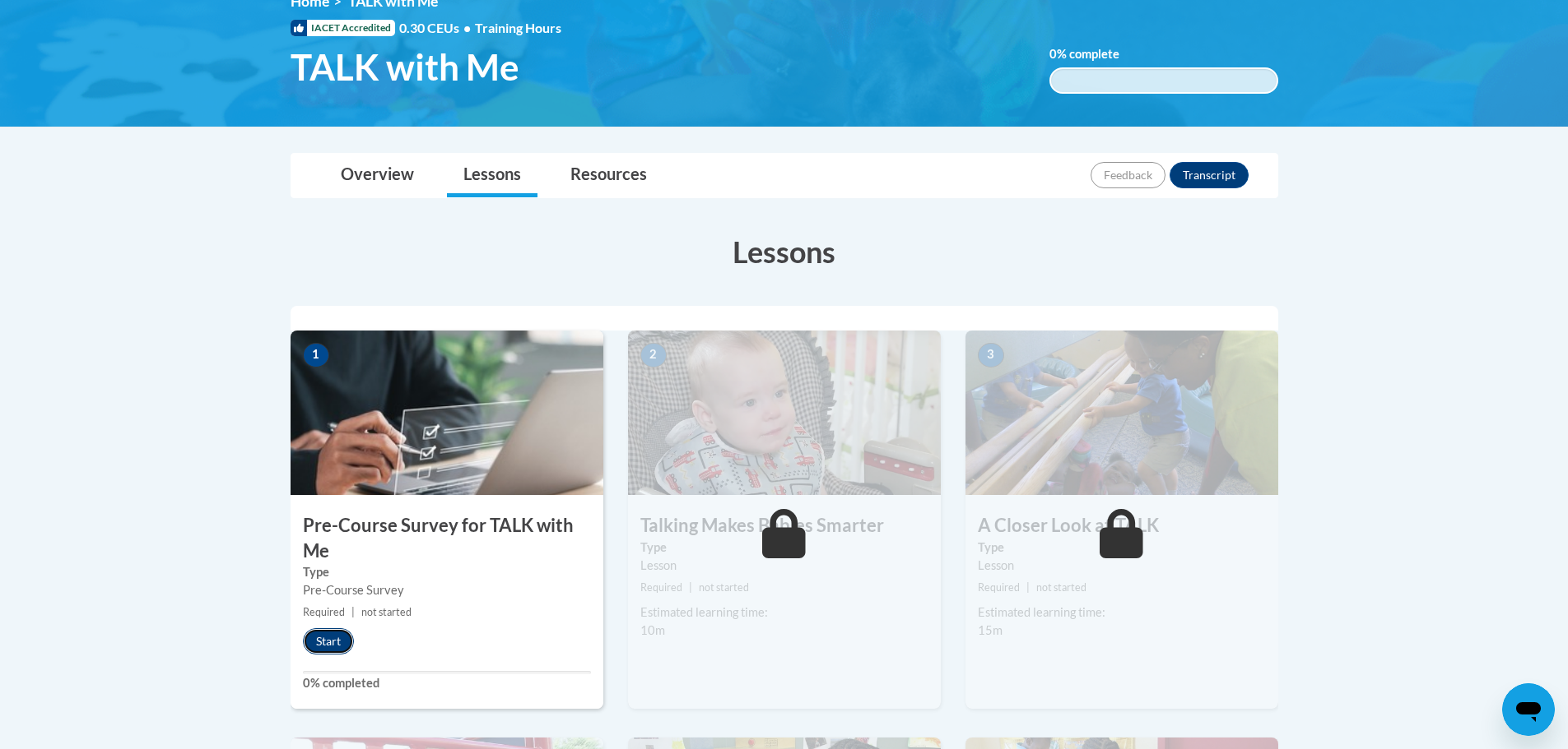
click at [334, 636] on button "Start" at bounding box center [329, 641] width 51 height 27
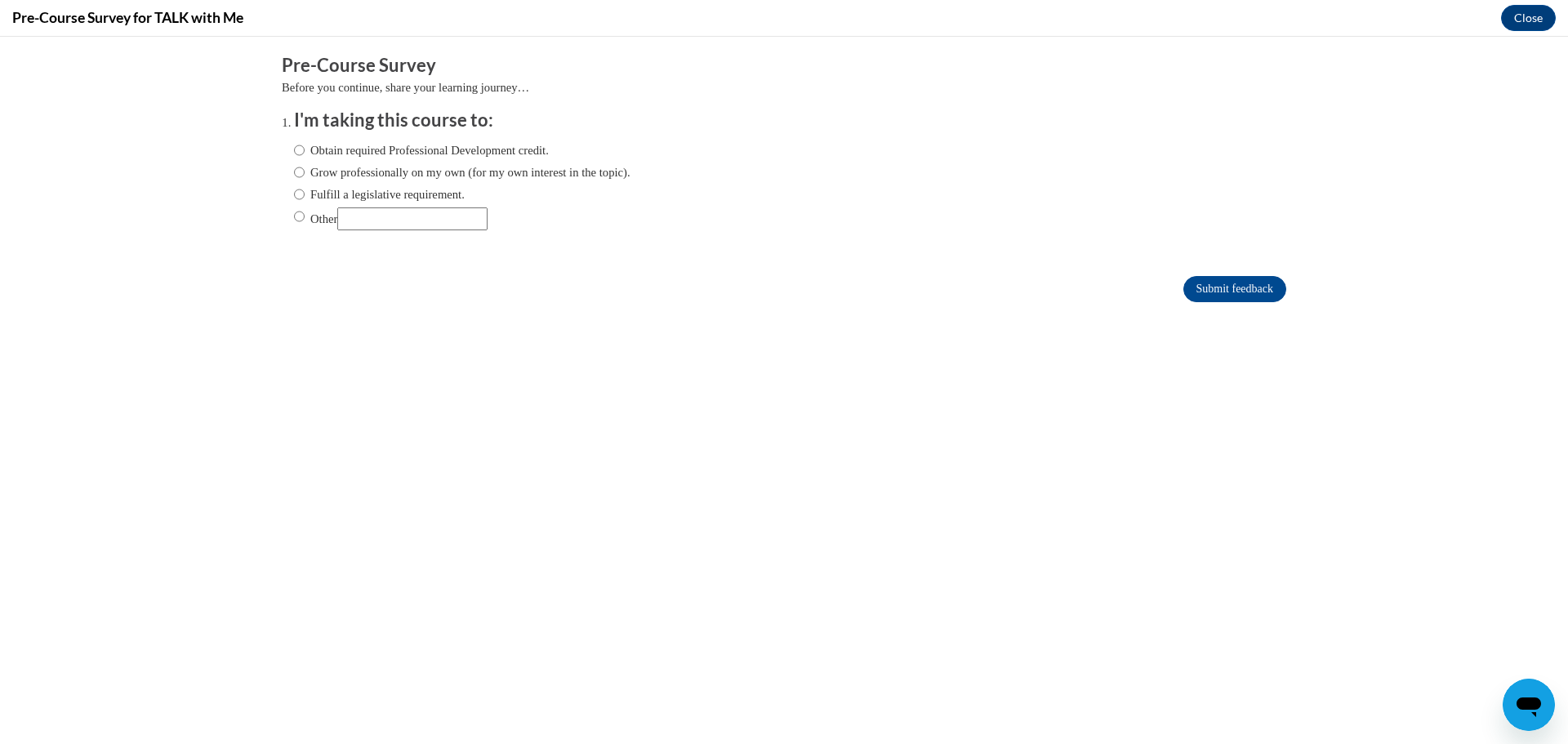
scroll to position [0, 0]
click at [294, 148] on input "Obtain required Professional Development credit." at bounding box center [299, 150] width 11 height 18
radio input "true"
click at [1205, 286] on input "Submit feedback" at bounding box center [1235, 289] width 103 height 27
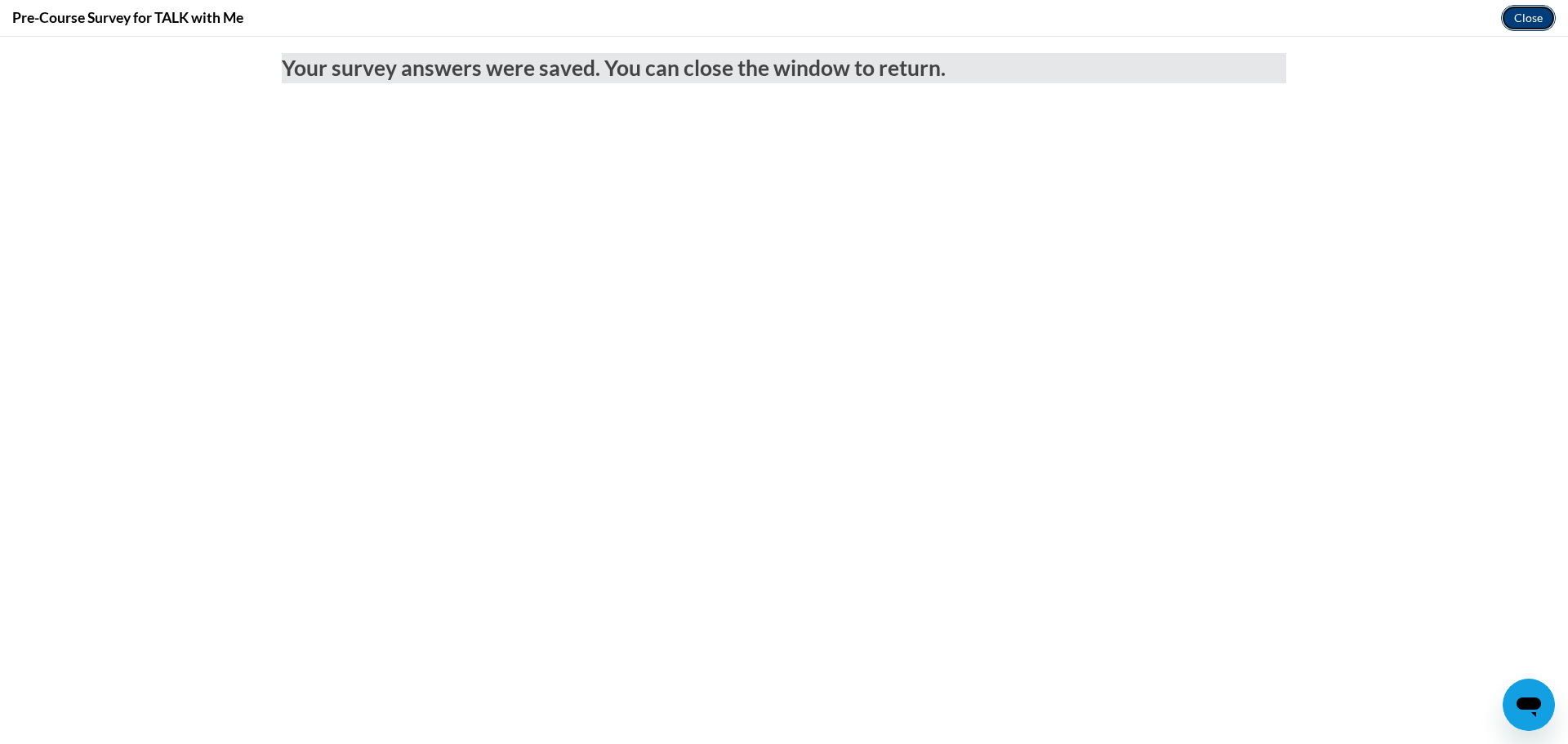
click at [1531, 13] on button "Close" at bounding box center [1529, 18] width 55 height 27
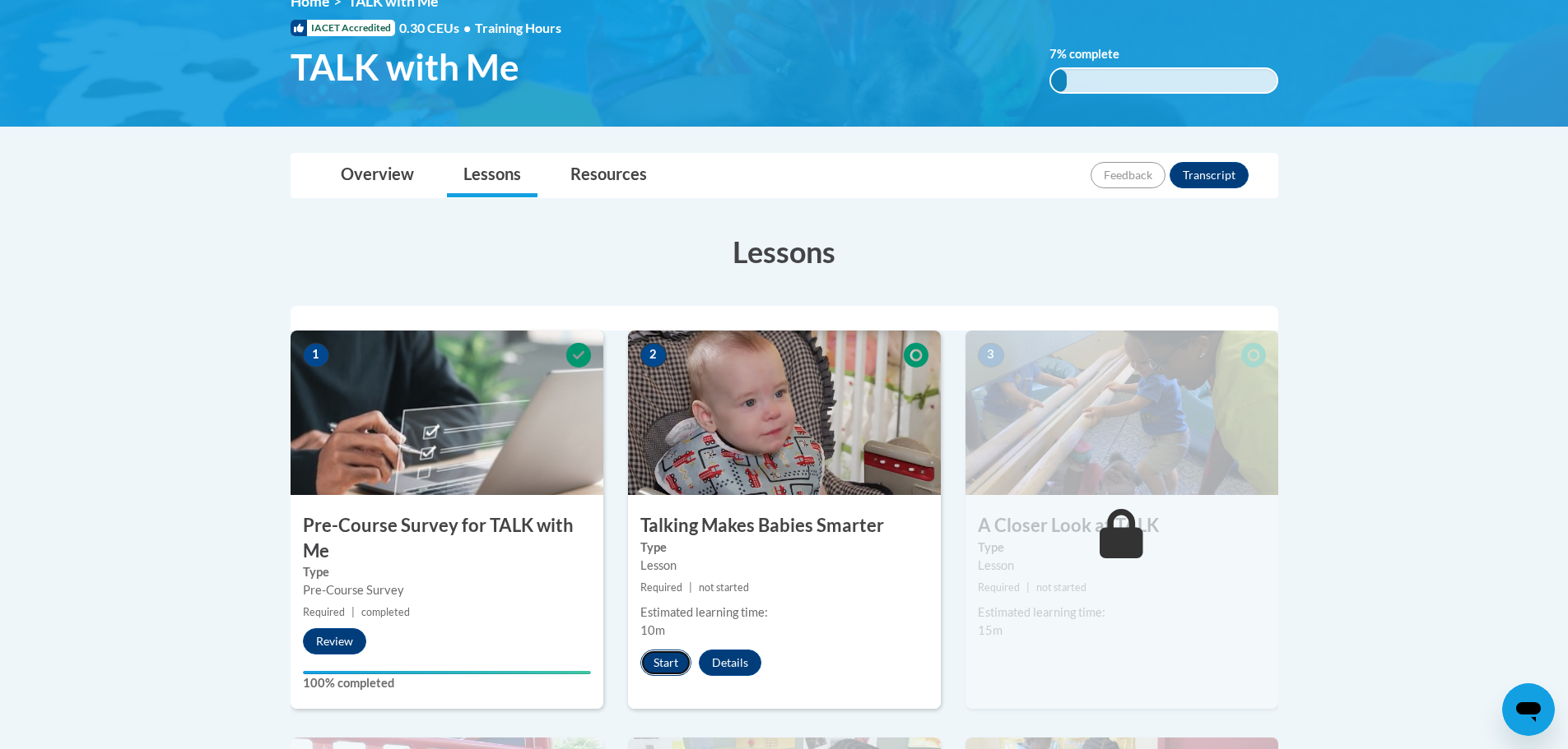
click at [673, 664] on button "Start" at bounding box center [666, 663] width 51 height 27
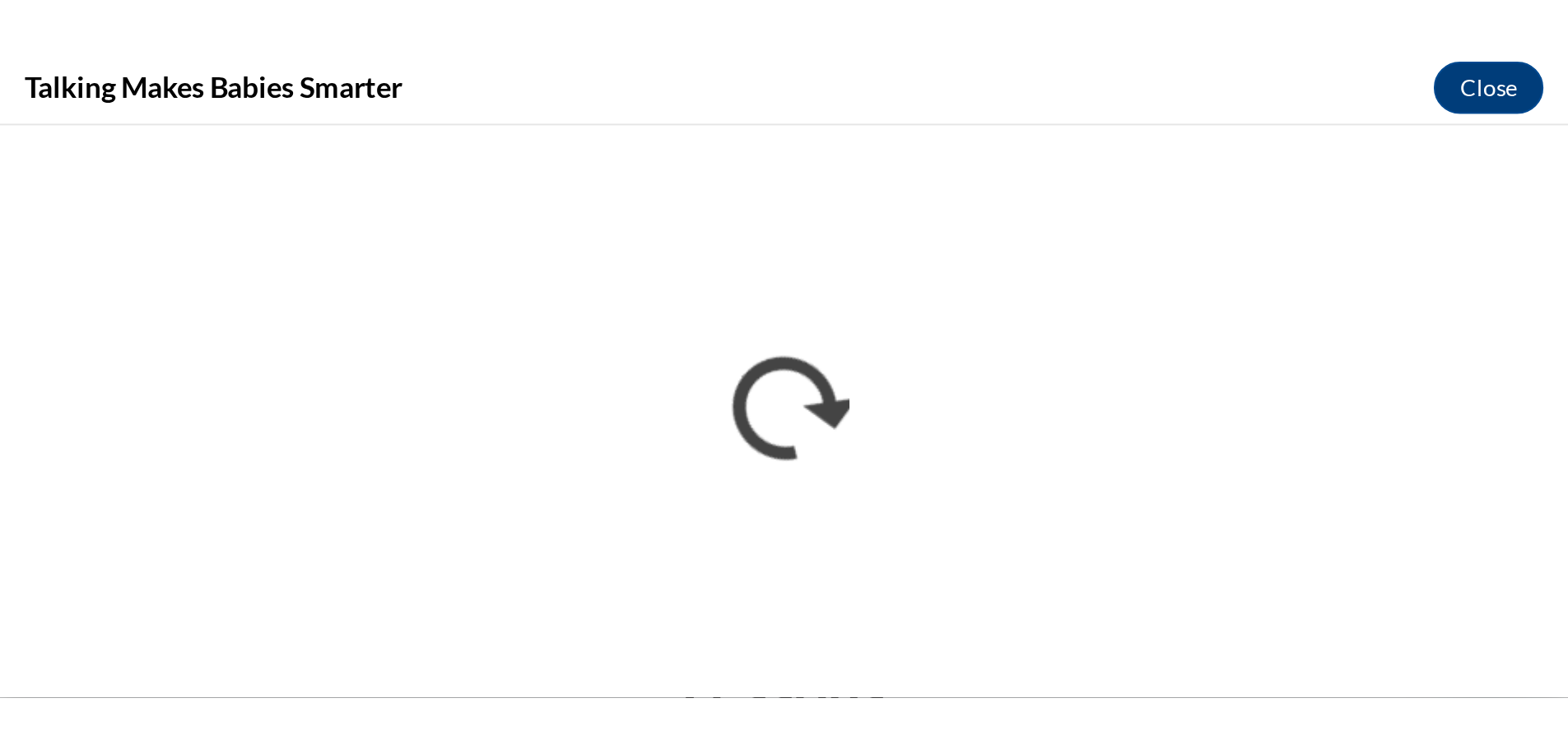
scroll to position [246, 0]
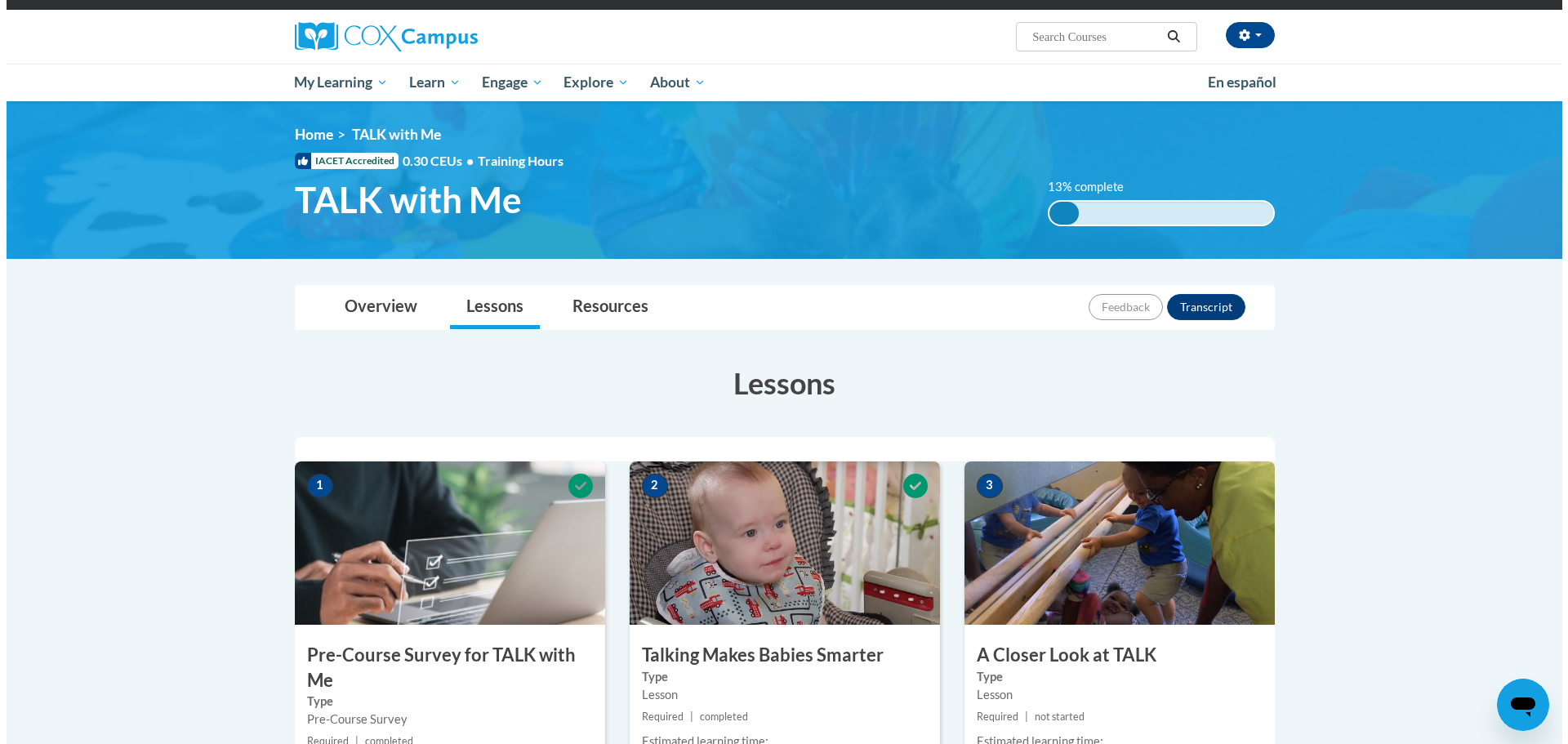
scroll to position [245, 0]
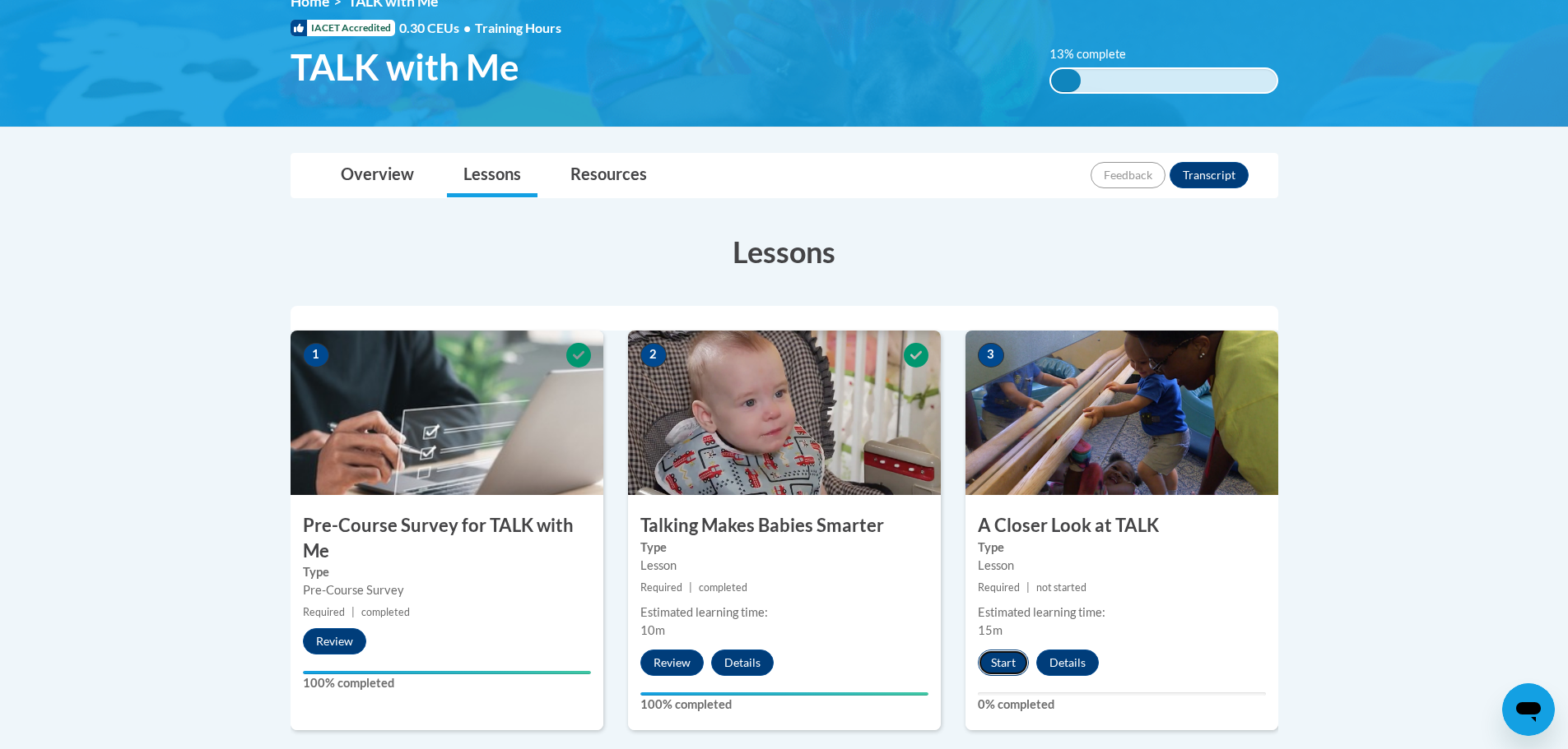
click at [993, 665] on button "Start" at bounding box center [1004, 663] width 51 height 27
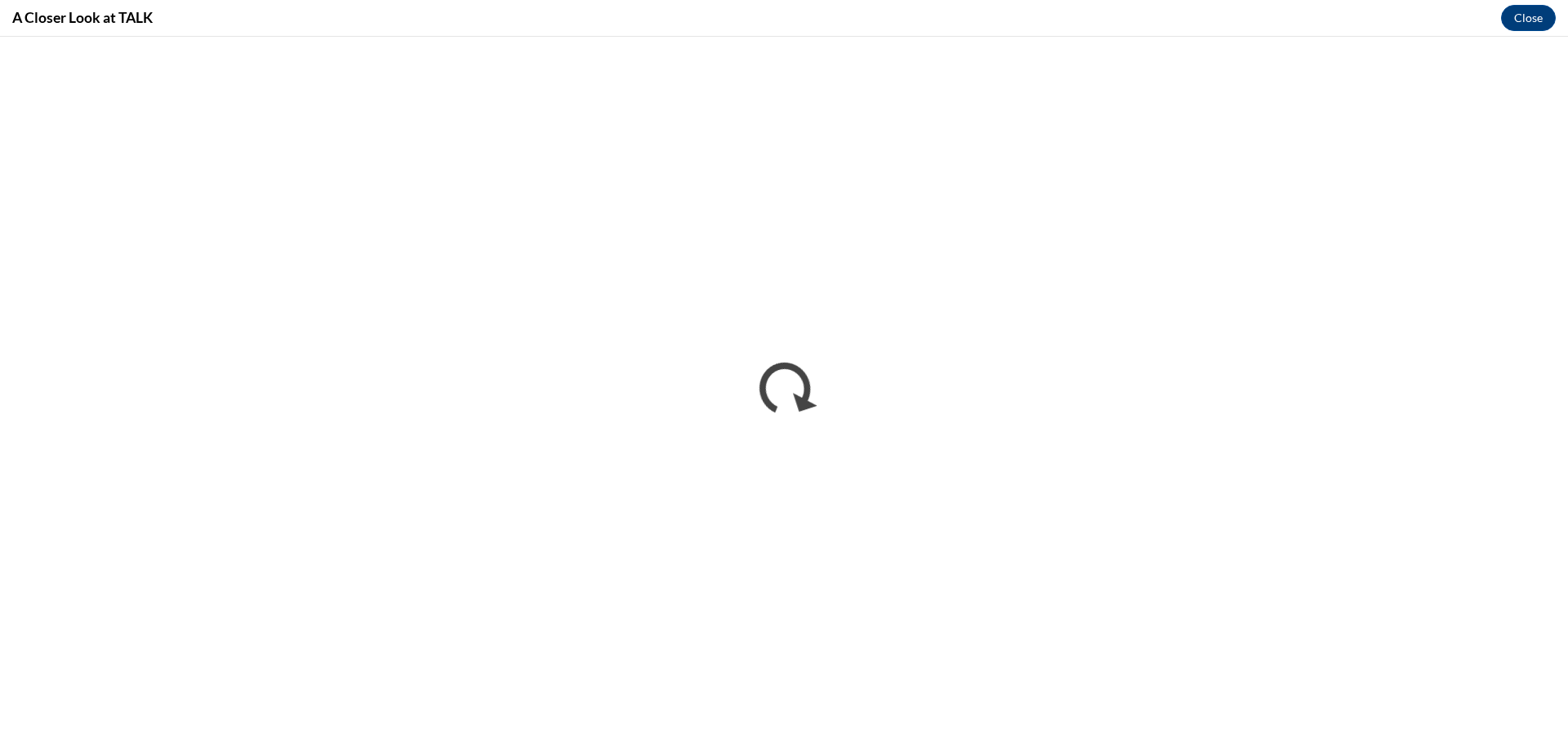
scroll to position [0, 0]
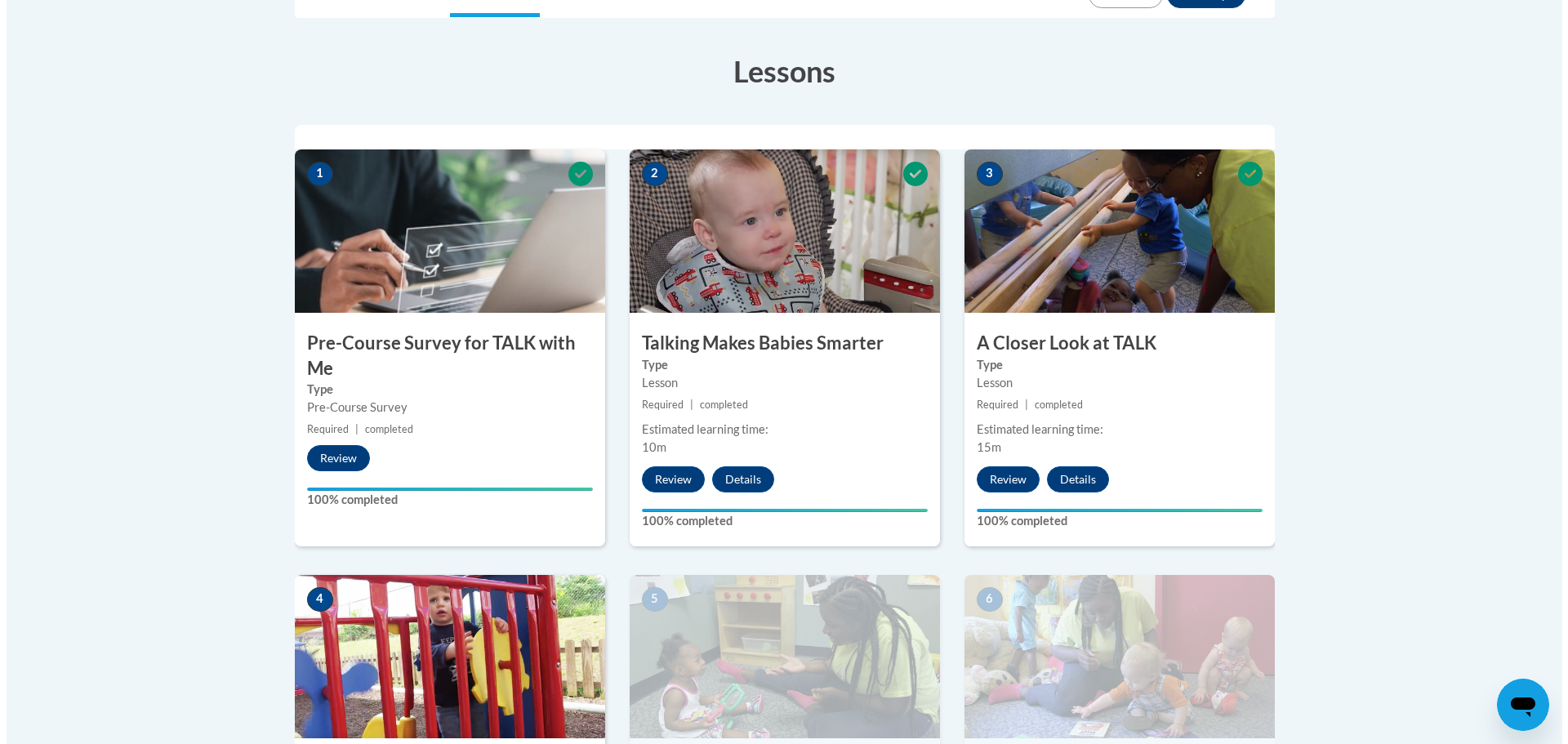
scroll to position [654, 0]
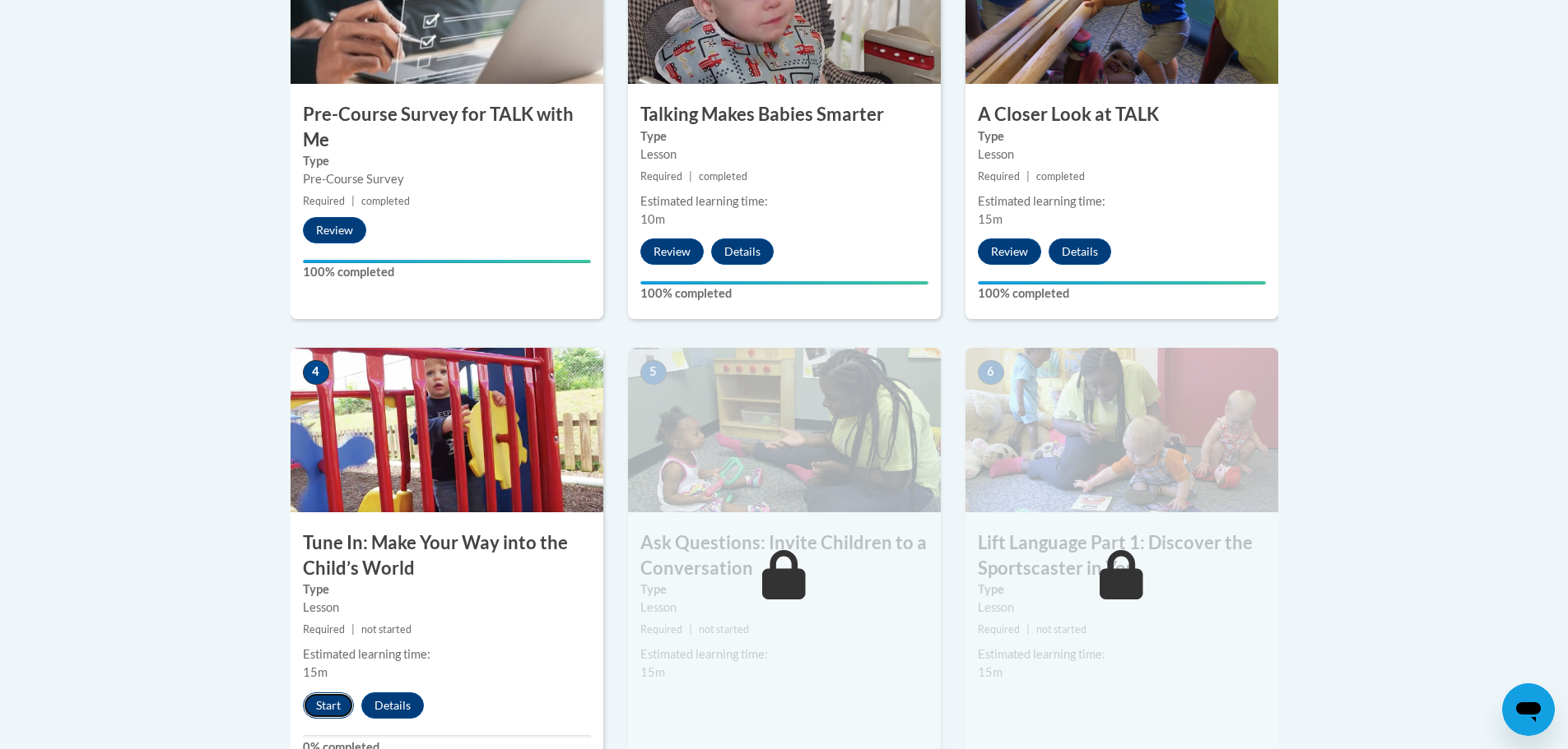
click at [324, 703] on button "Start" at bounding box center [329, 705] width 51 height 27
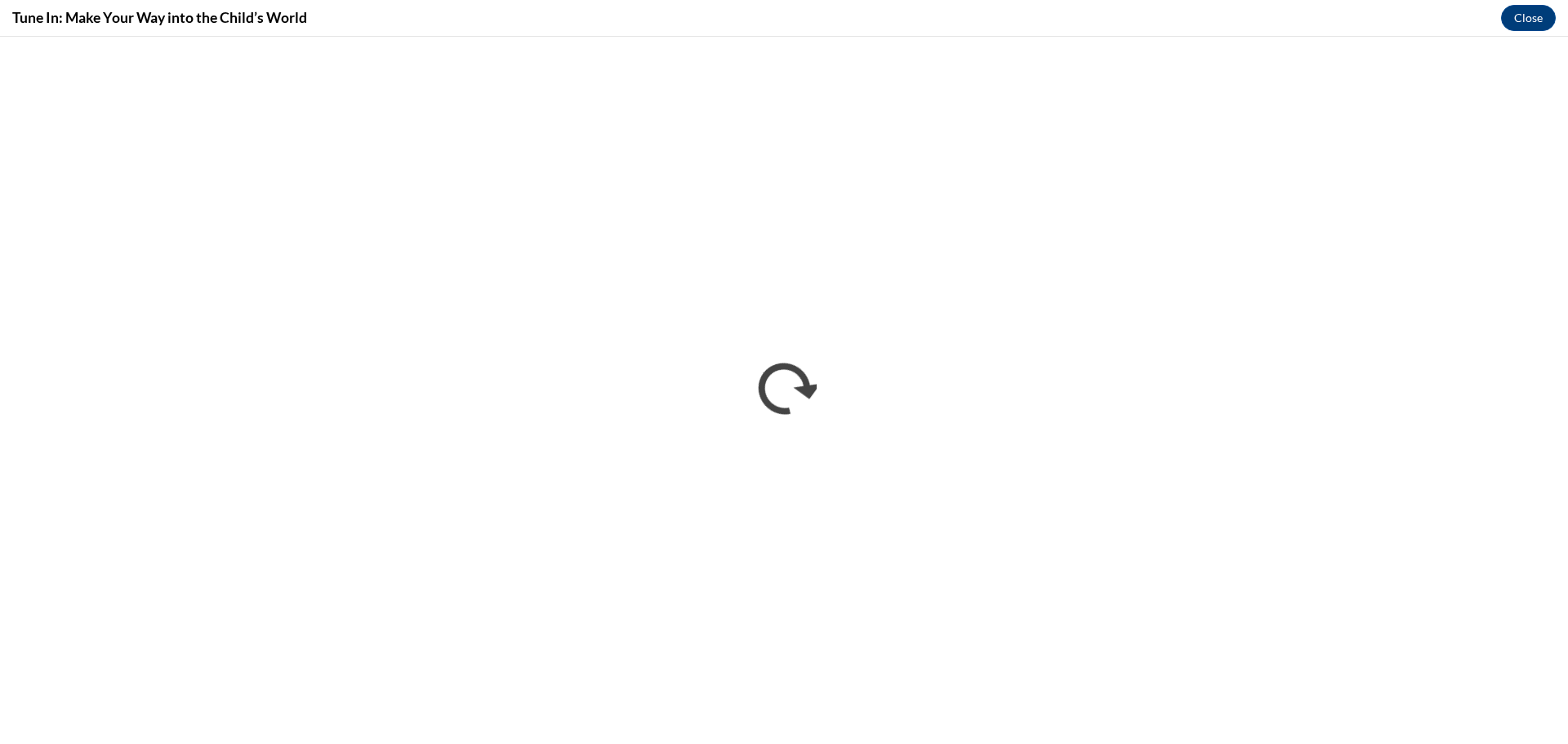
scroll to position [0, 0]
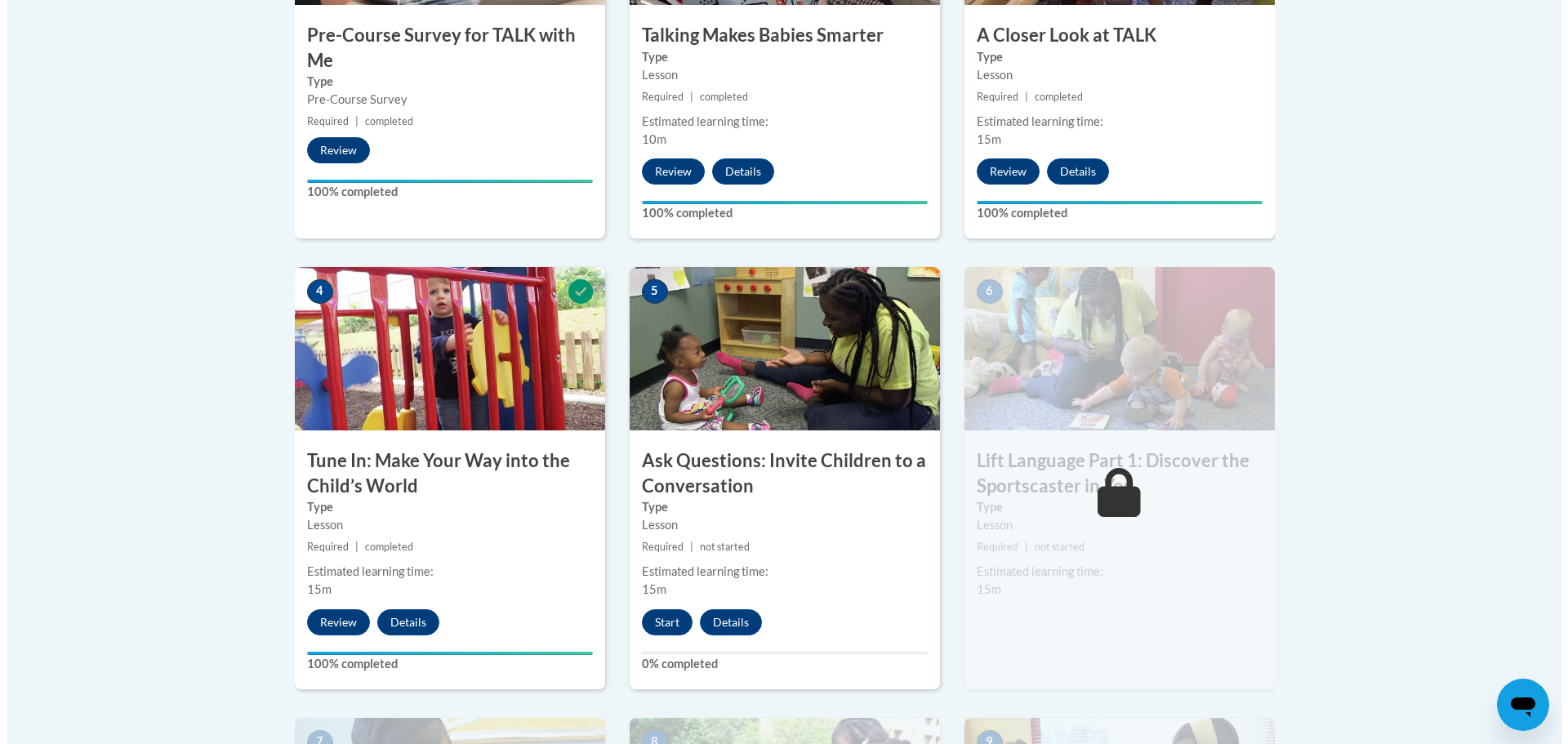
scroll to position [735, 0]
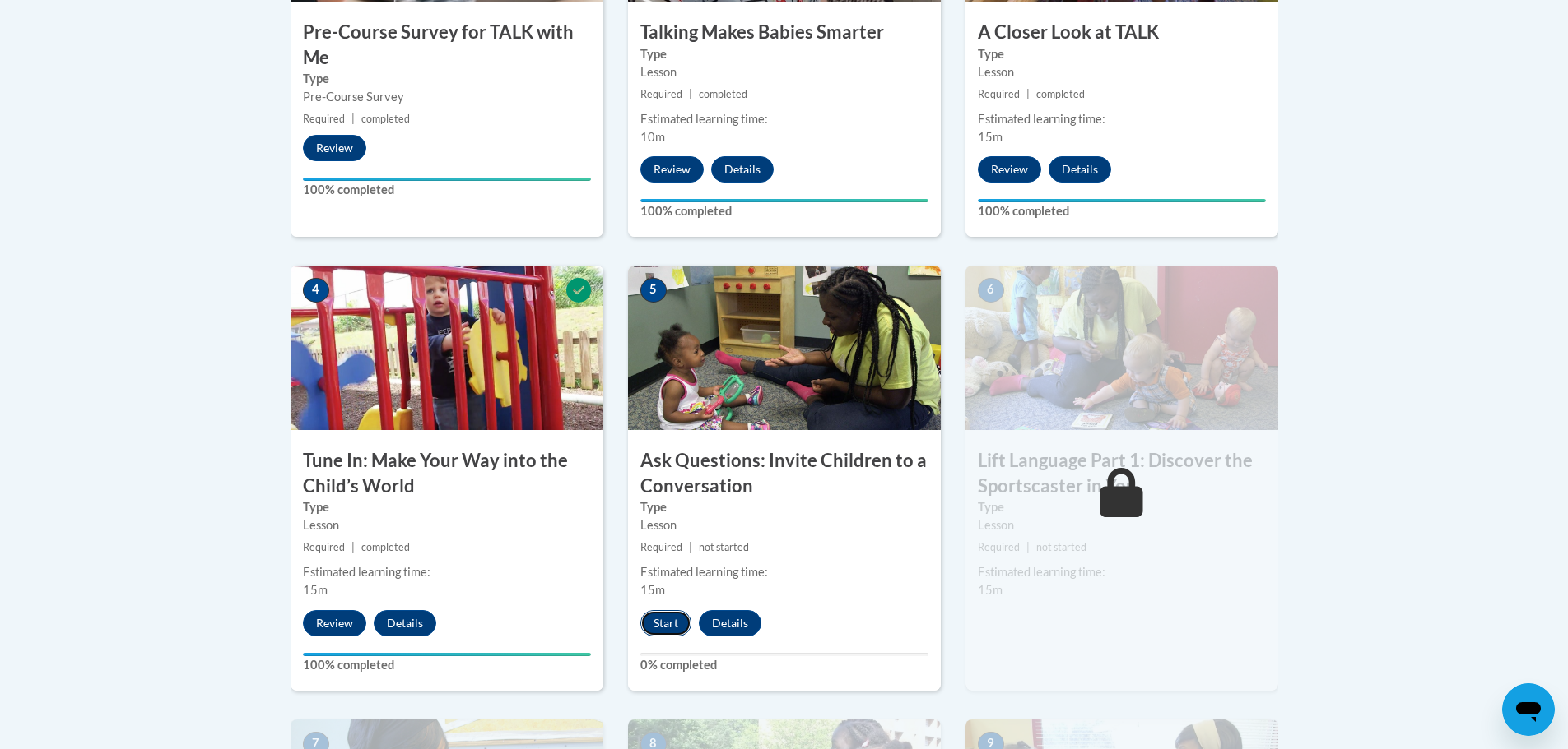
click at [658, 623] on button "Start" at bounding box center [666, 623] width 51 height 27
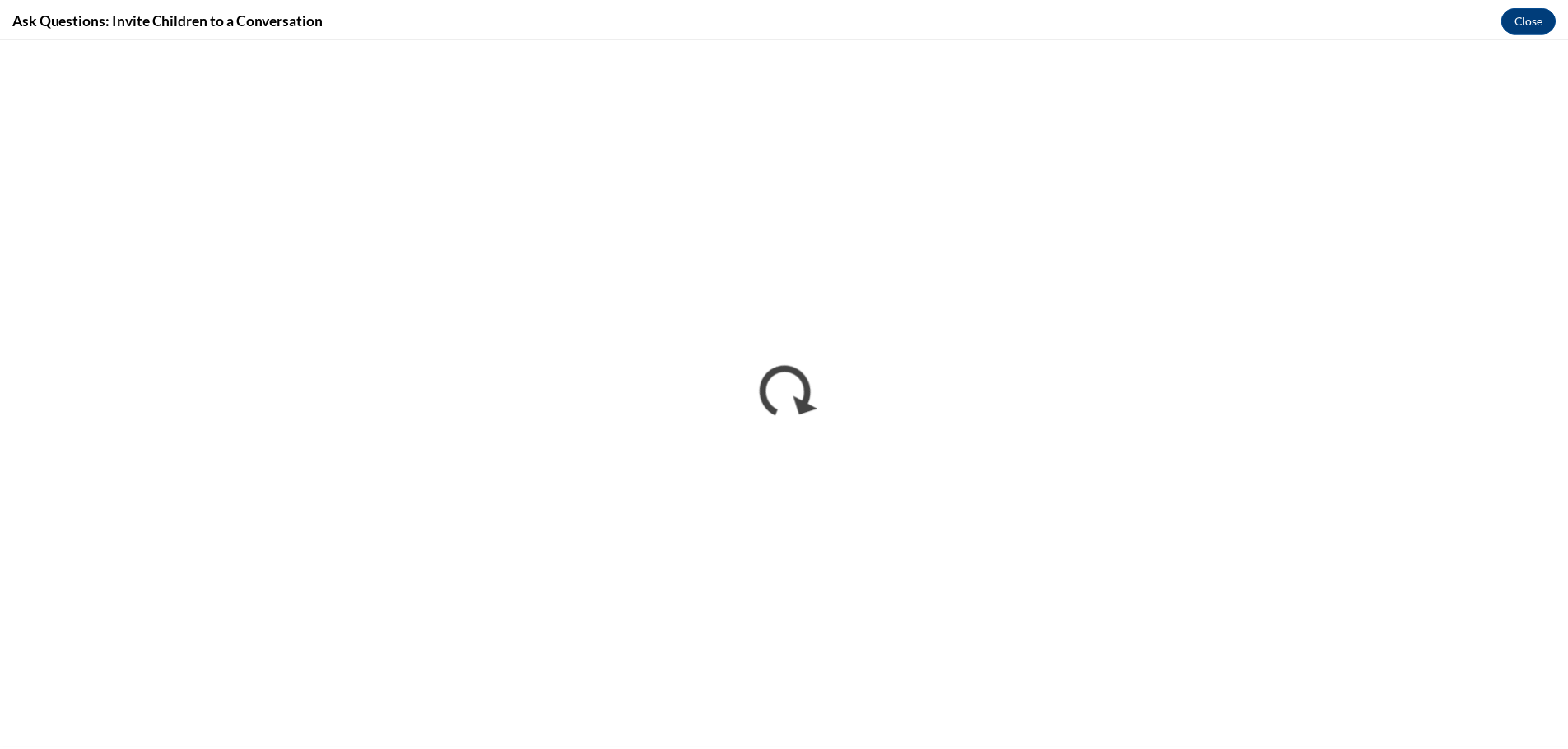
scroll to position [0, 0]
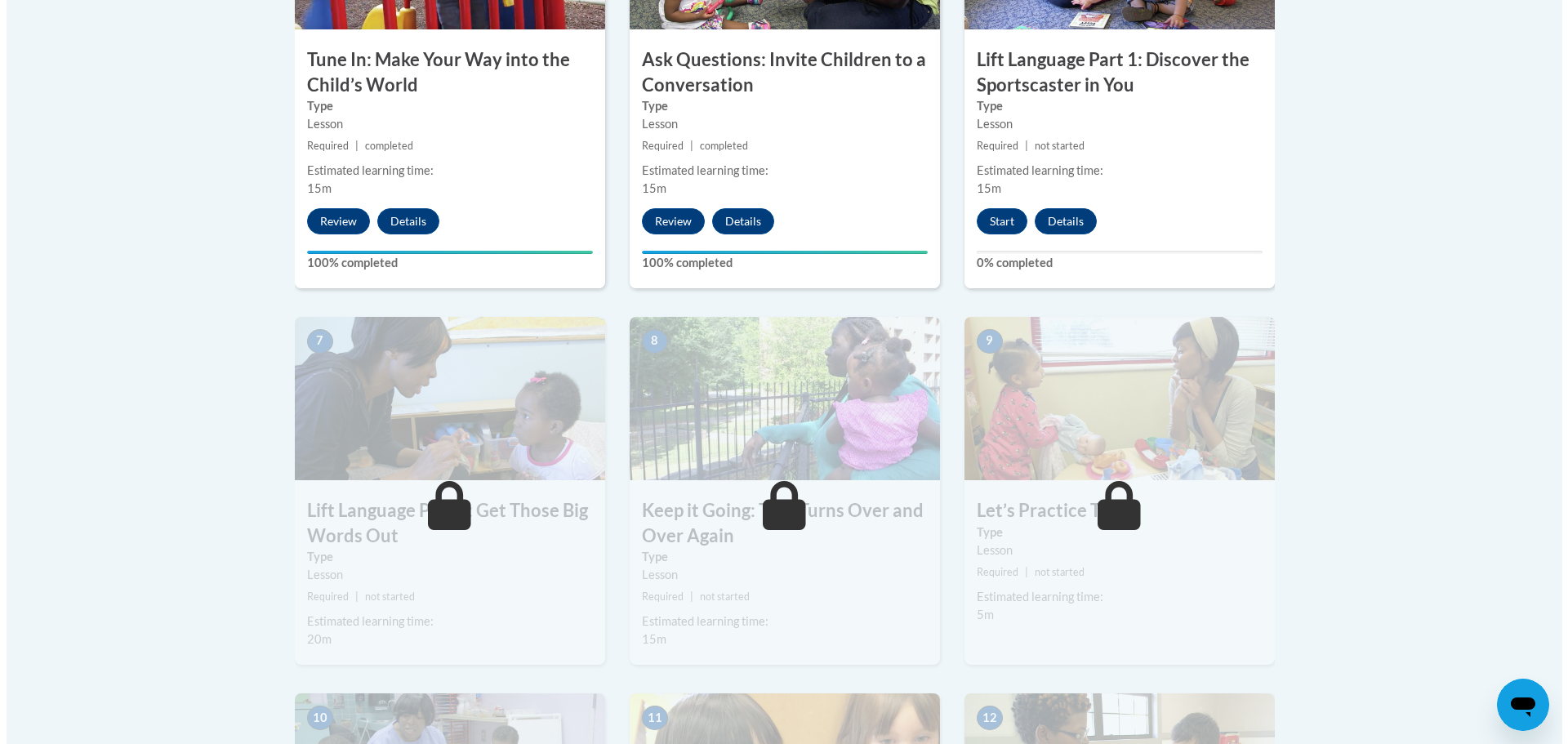
scroll to position [898, 0]
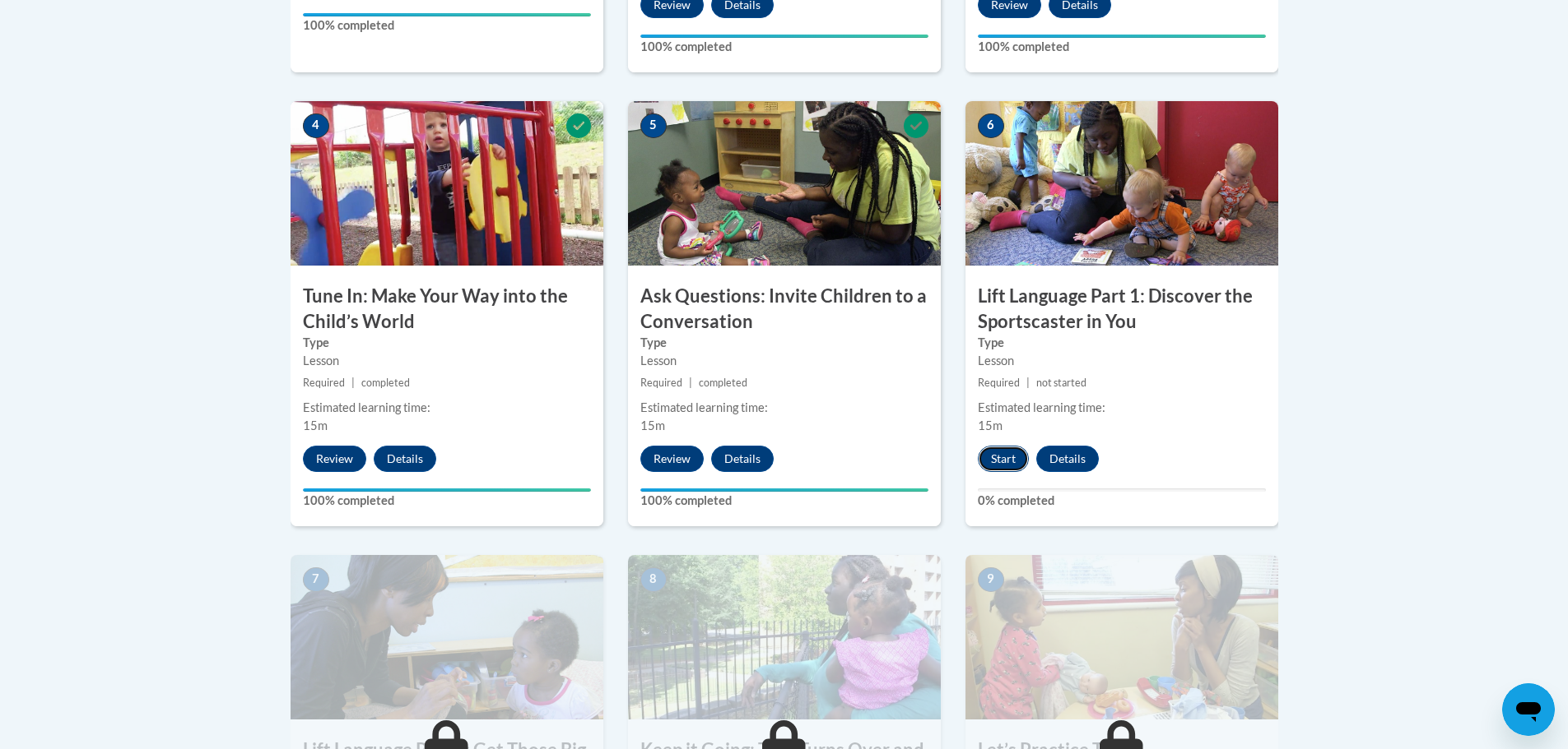
click at [1001, 456] on button "Start" at bounding box center [1004, 459] width 51 height 27
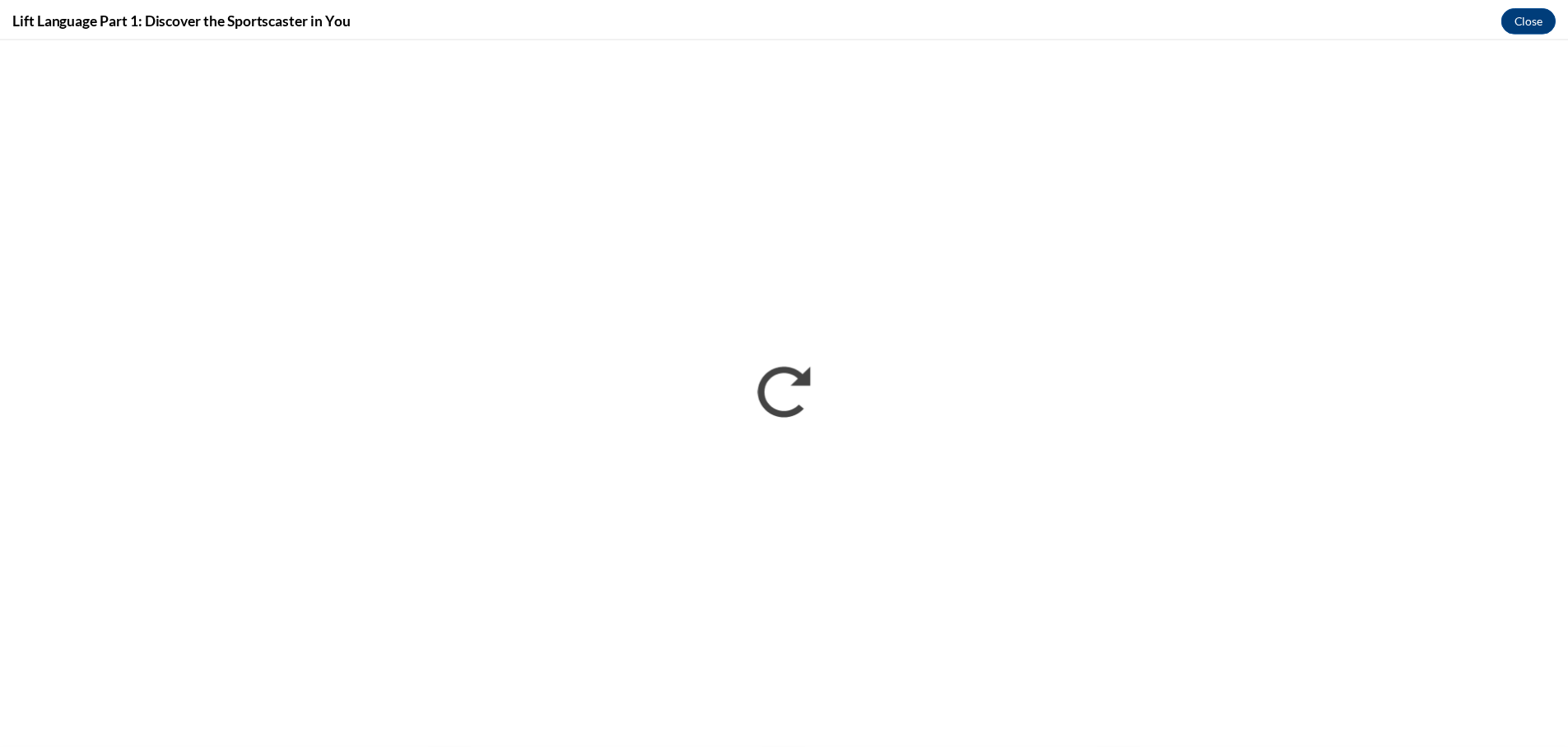
scroll to position [0, 0]
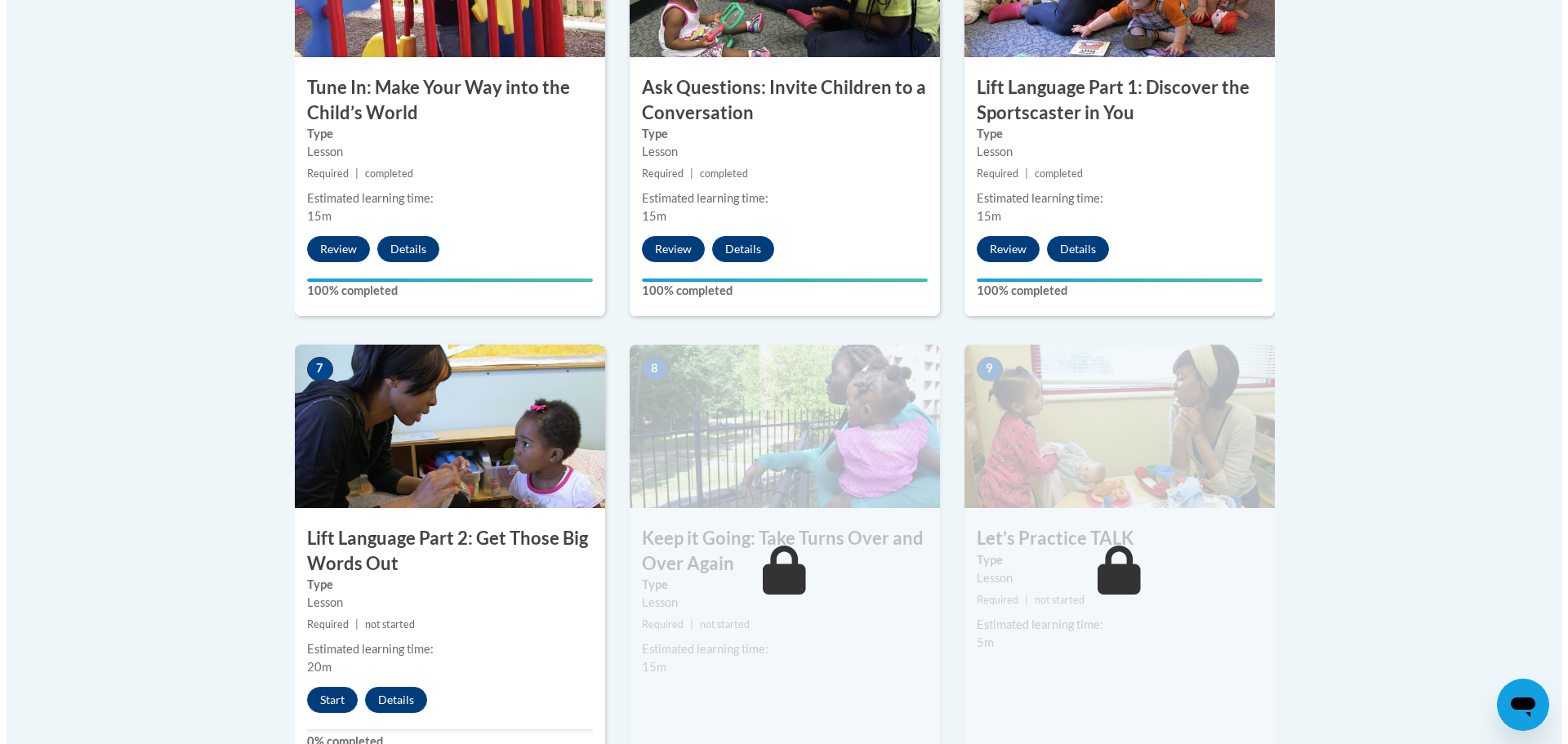
scroll to position [1307, 0]
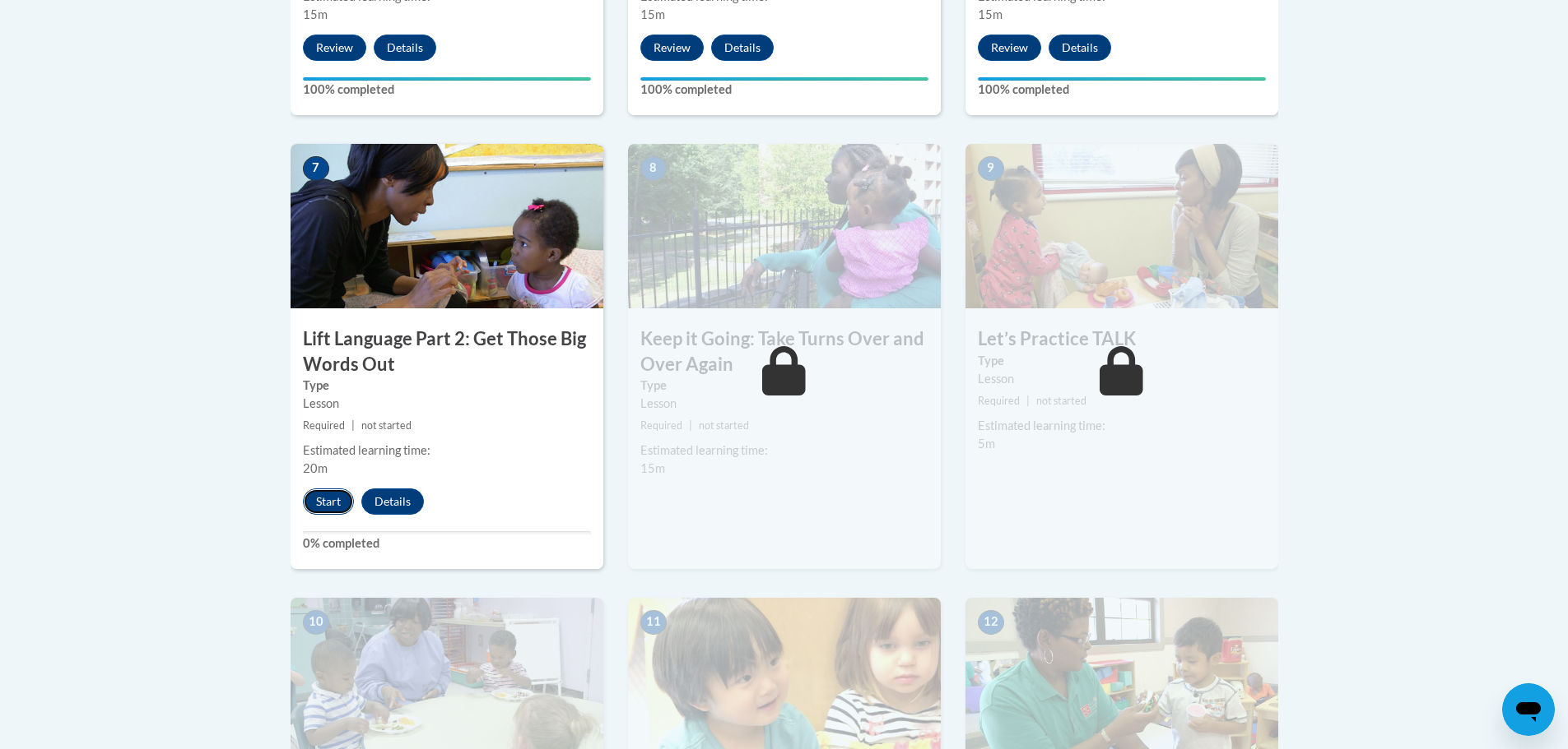
click at [321, 502] on button "Start" at bounding box center [329, 502] width 51 height 27
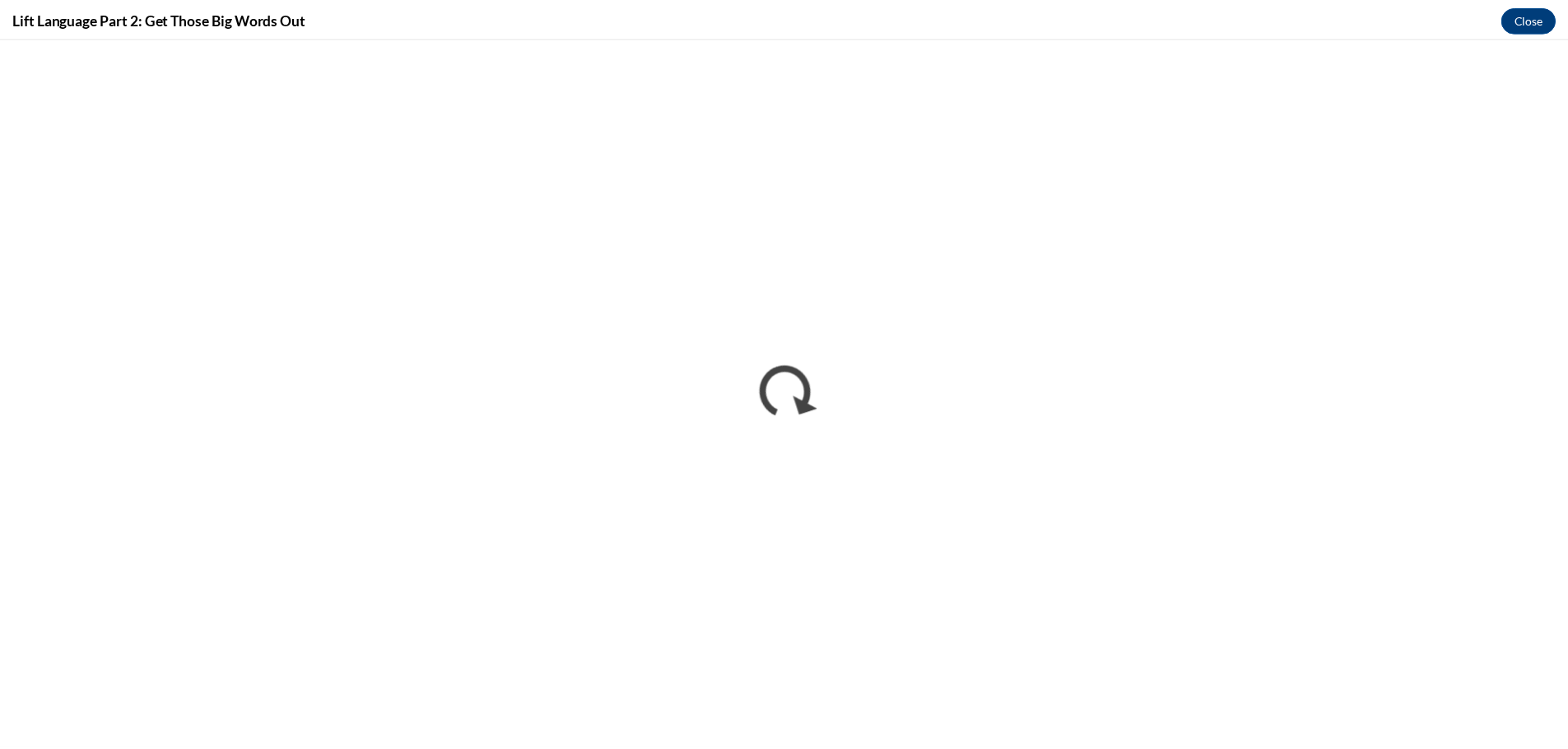
scroll to position [0, 0]
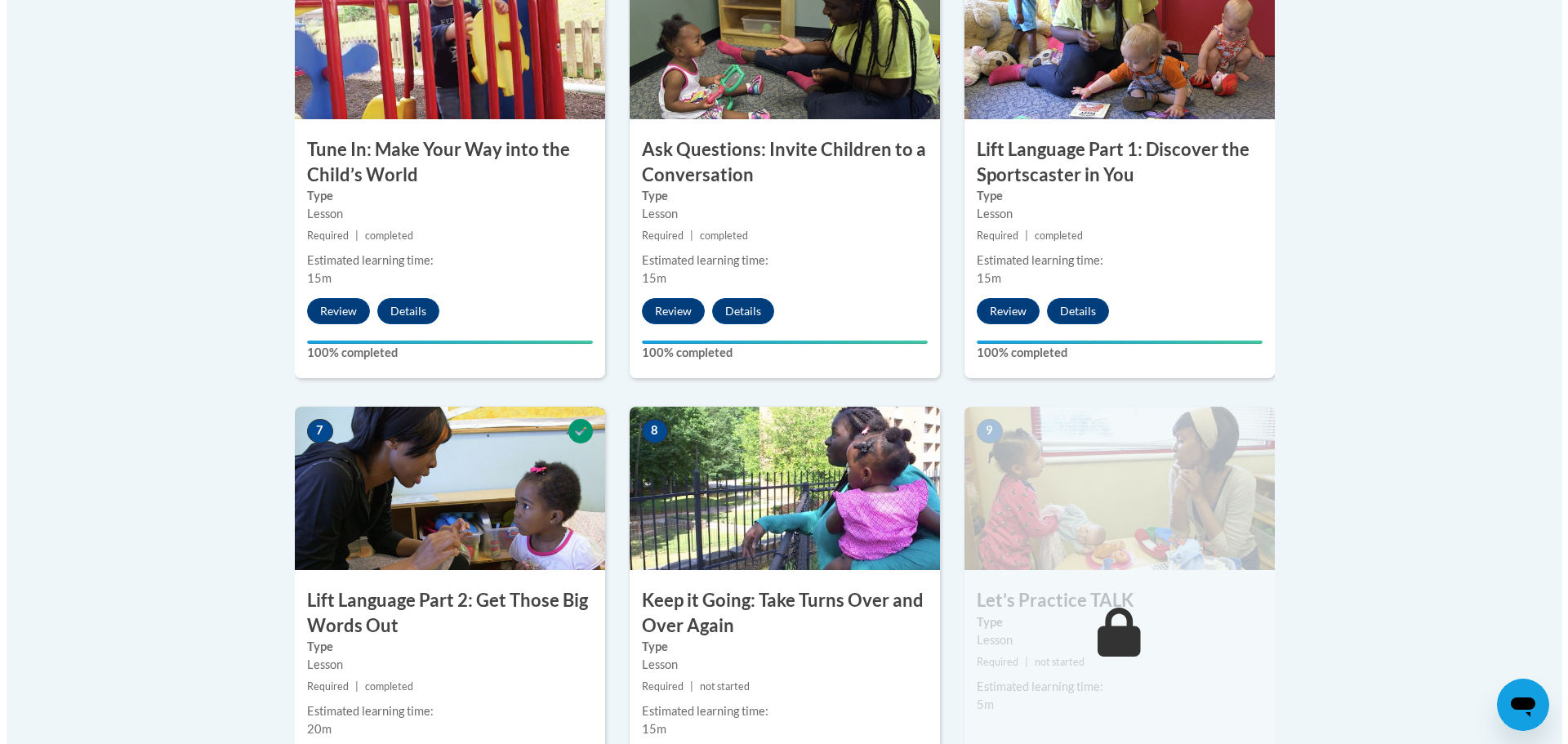
scroll to position [1307, 0]
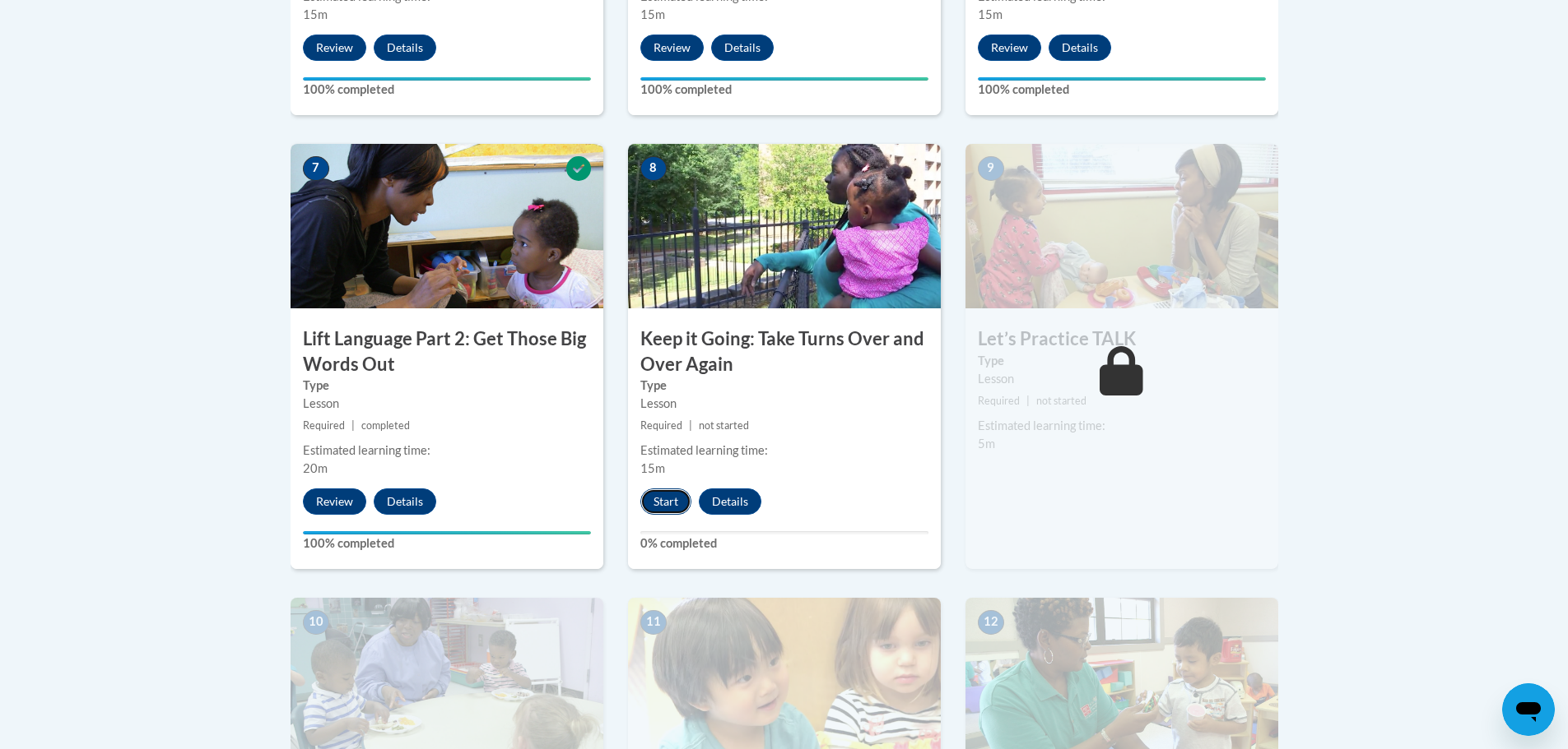
click at [672, 502] on button "Start" at bounding box center [666, 502] width 51 height 27
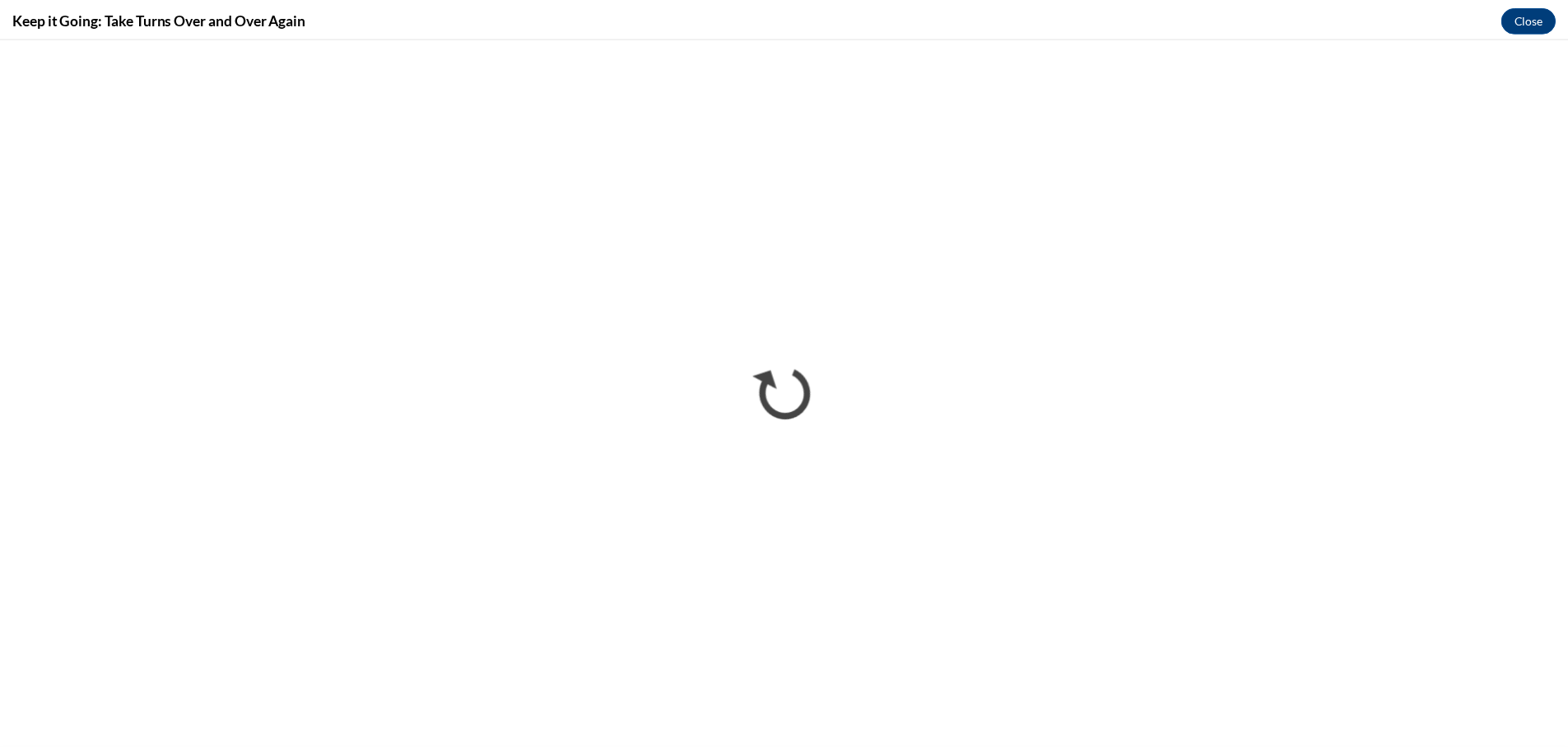
scroll to position [0, 0]
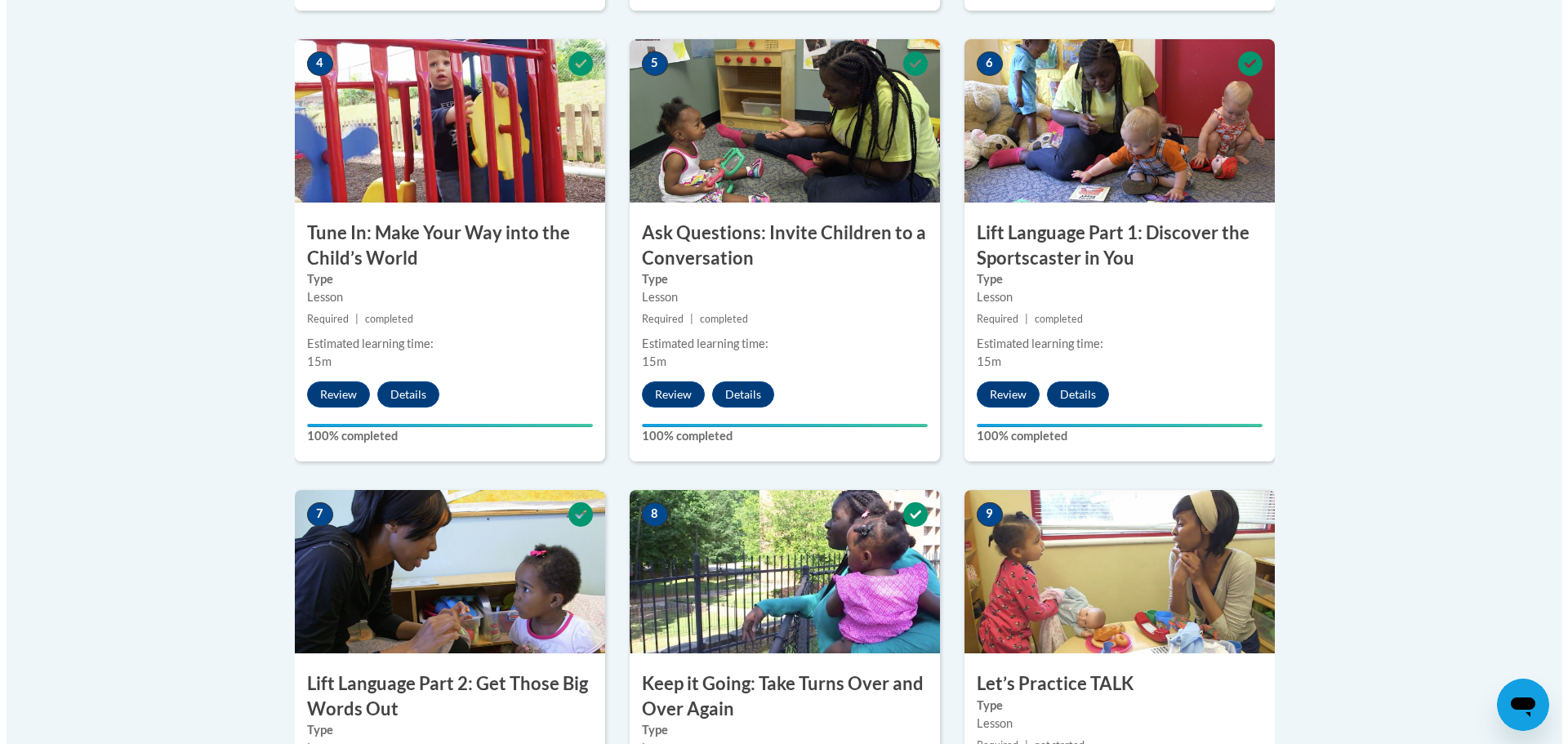
scroll to position [1144, 0]
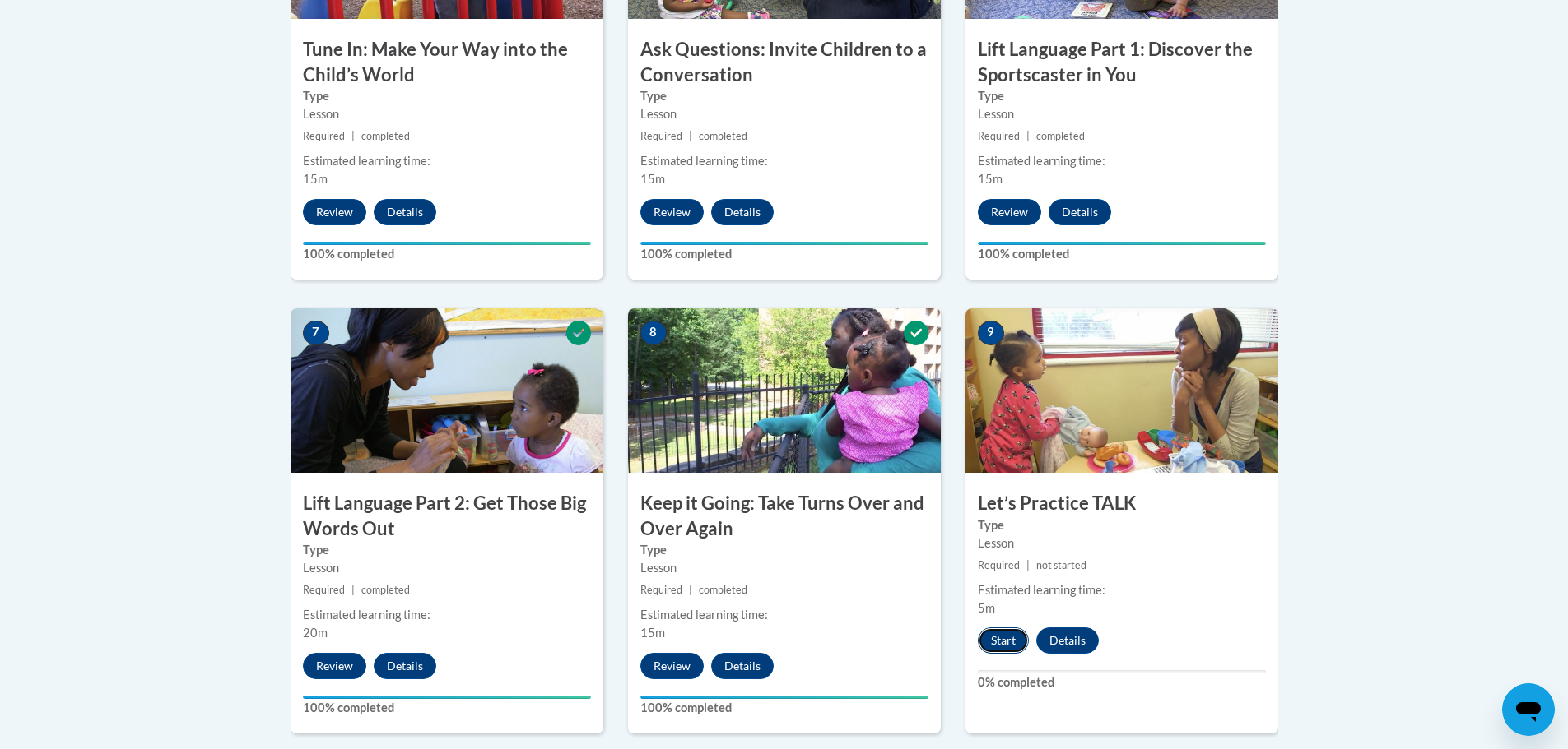
click at [1013, 640] on button "Start" at bounding box center [1004, 640] width 51 height 27
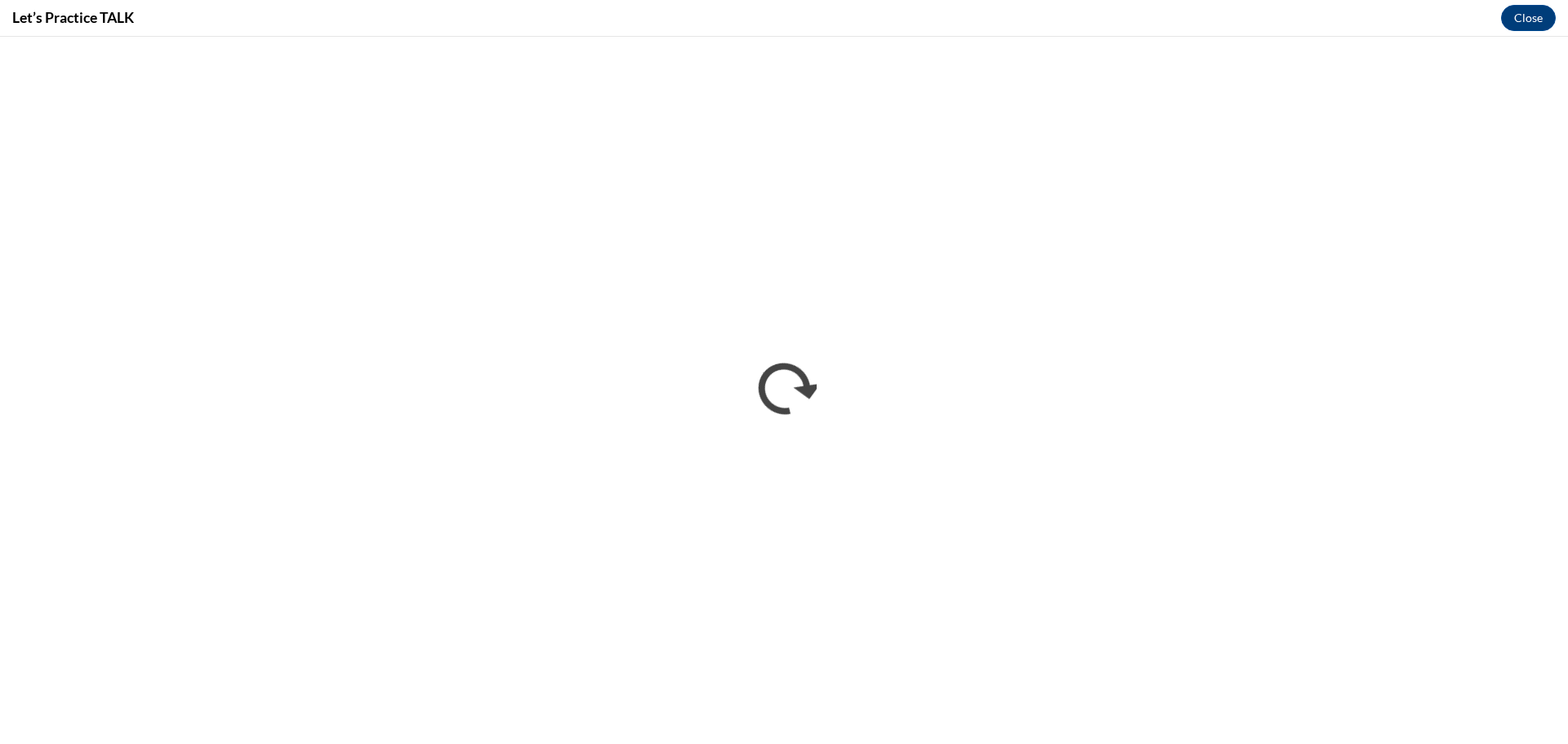
scroll to position [0, 0]
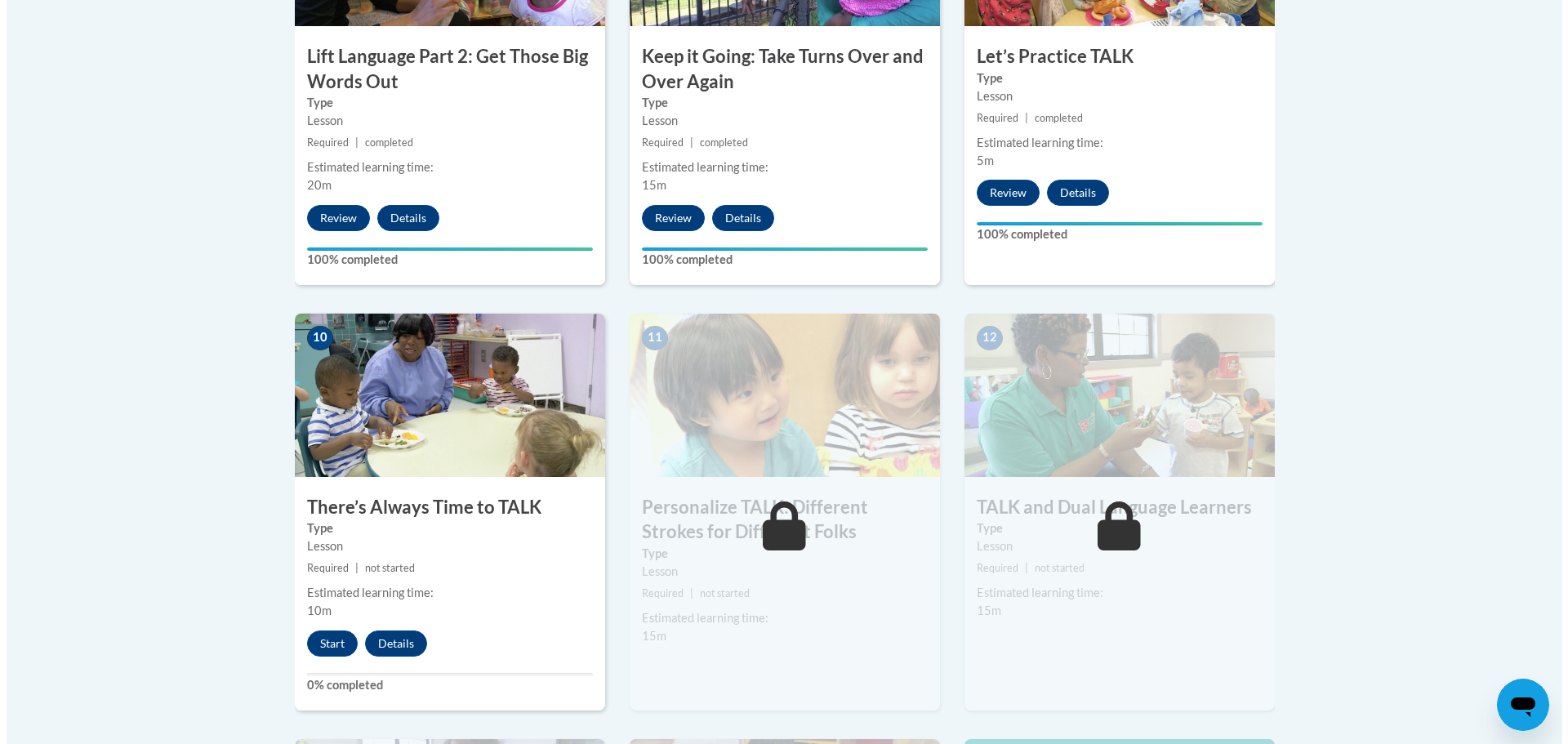
scroll to position [1798, 0]
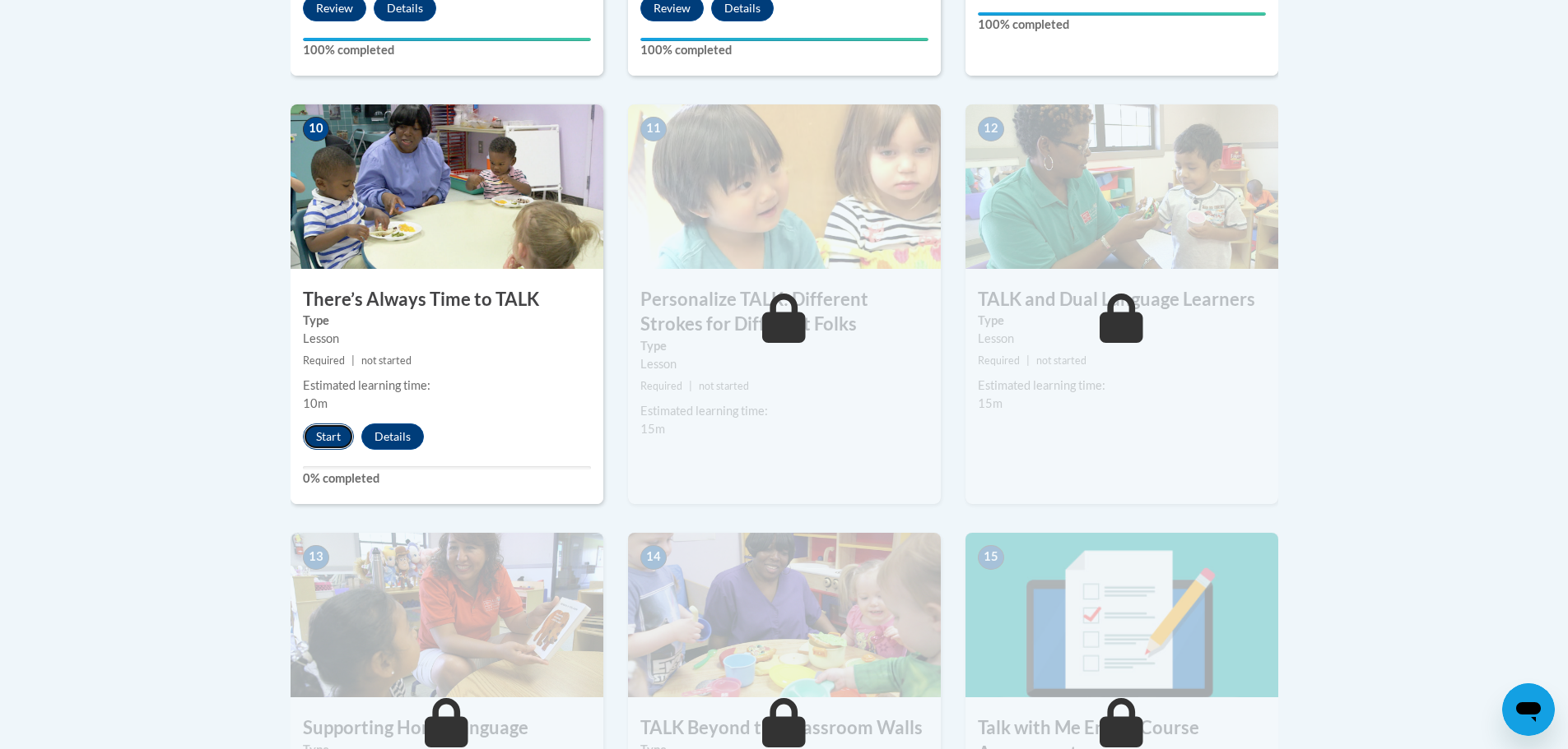
click at [332, 435] on button "Start" at bounding box center [329, 436] width 51 height 27
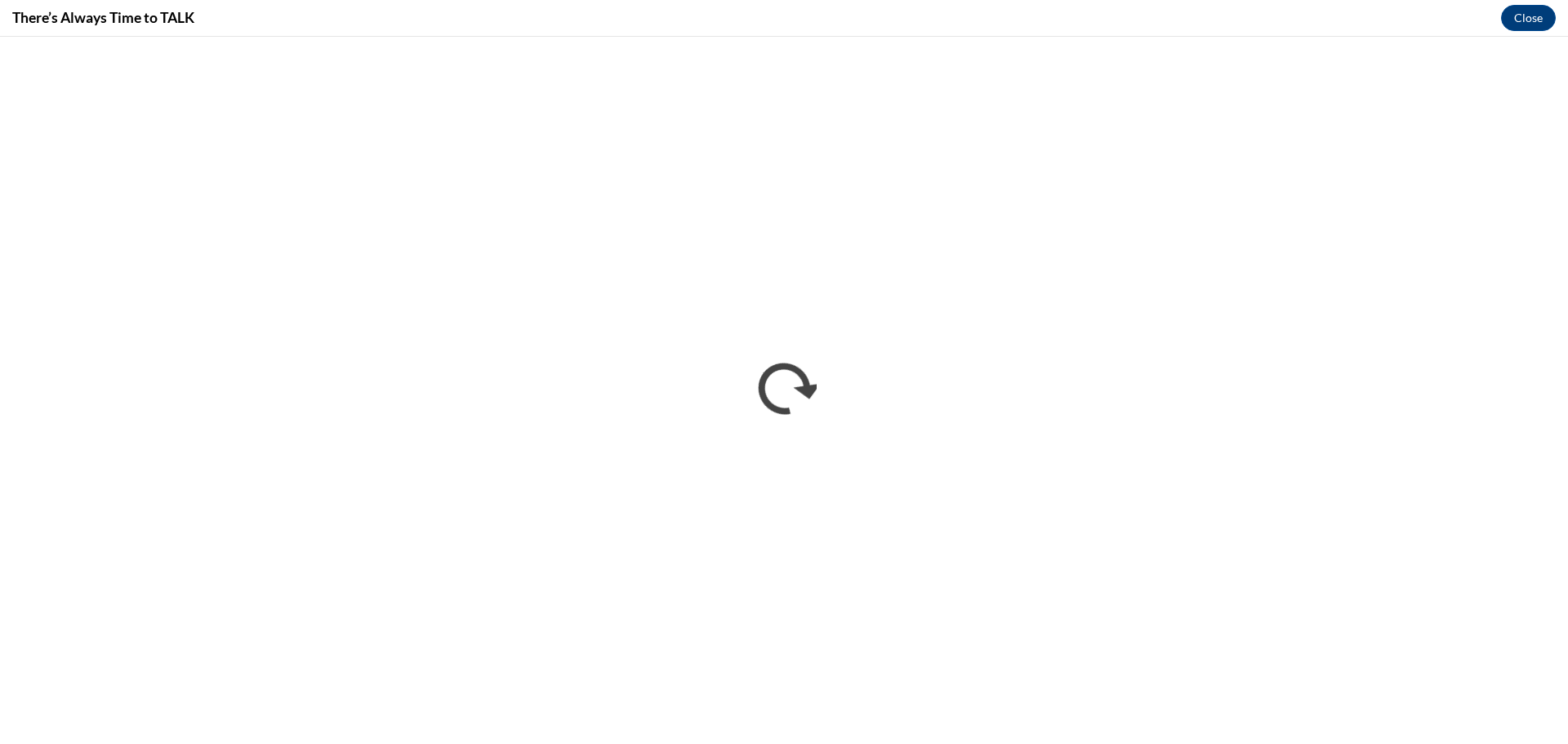
scroll to position [0, 0]
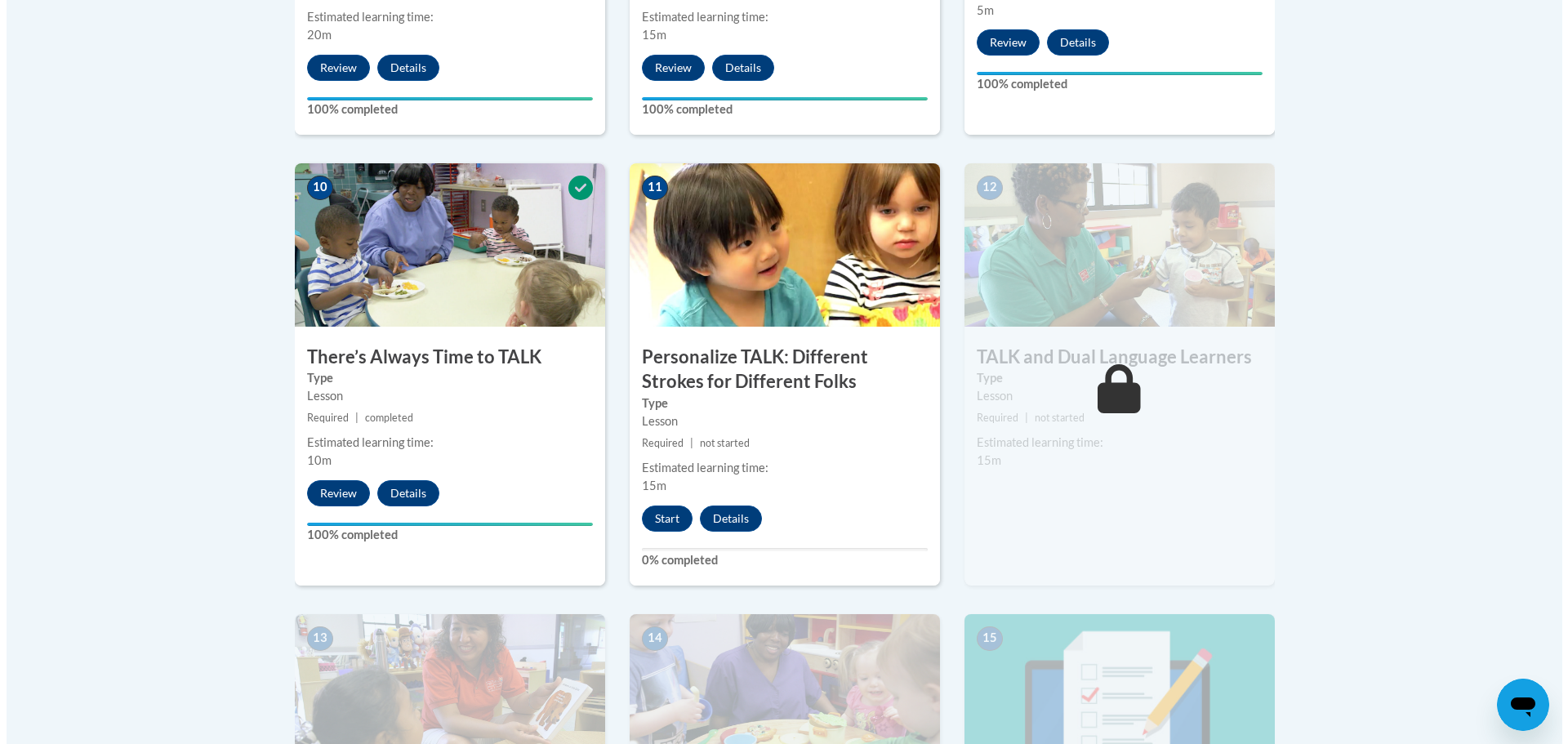
scroll to position [1798, 0]
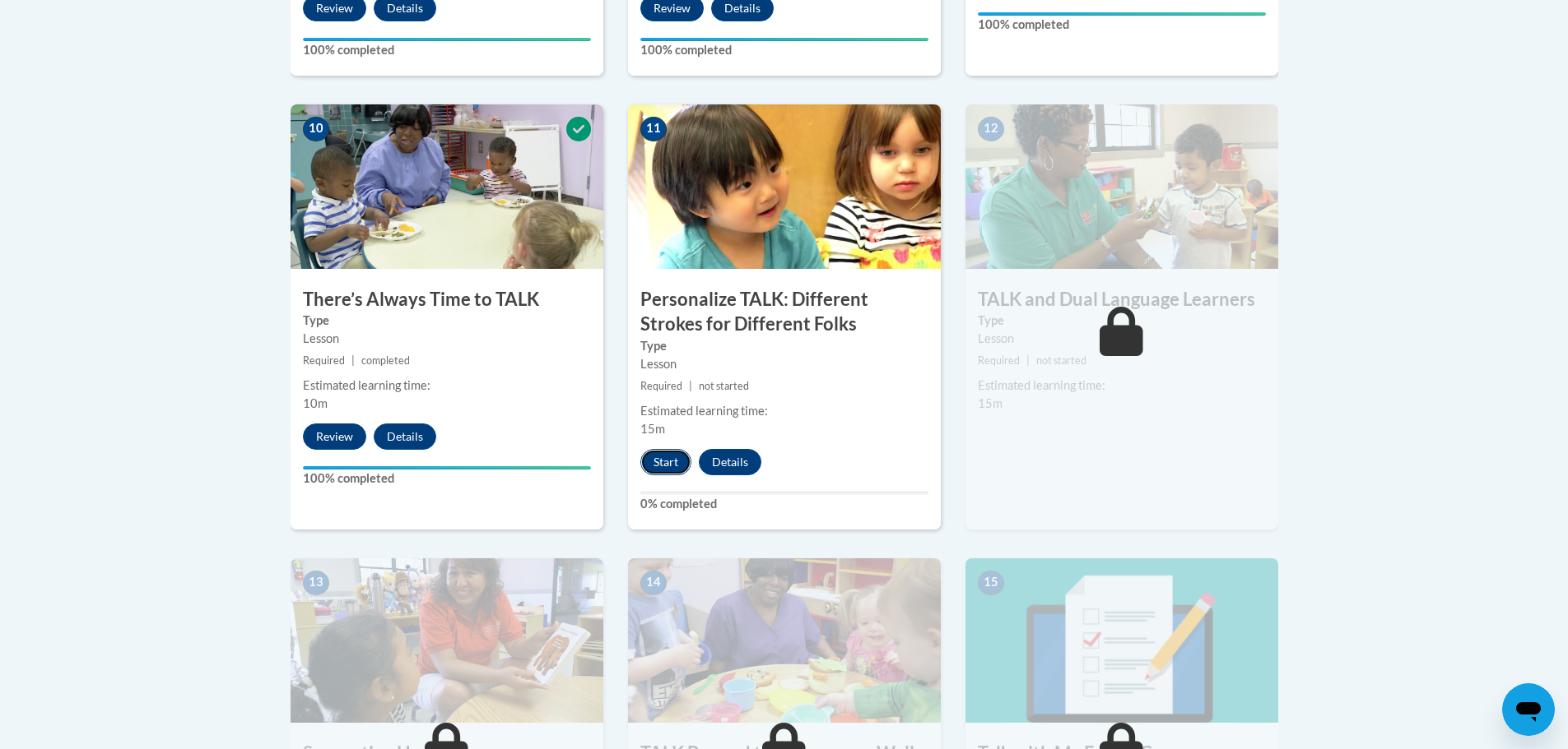
click at [668, 461] on button "Start" at bounding box center [666, 462] width 51 height 27
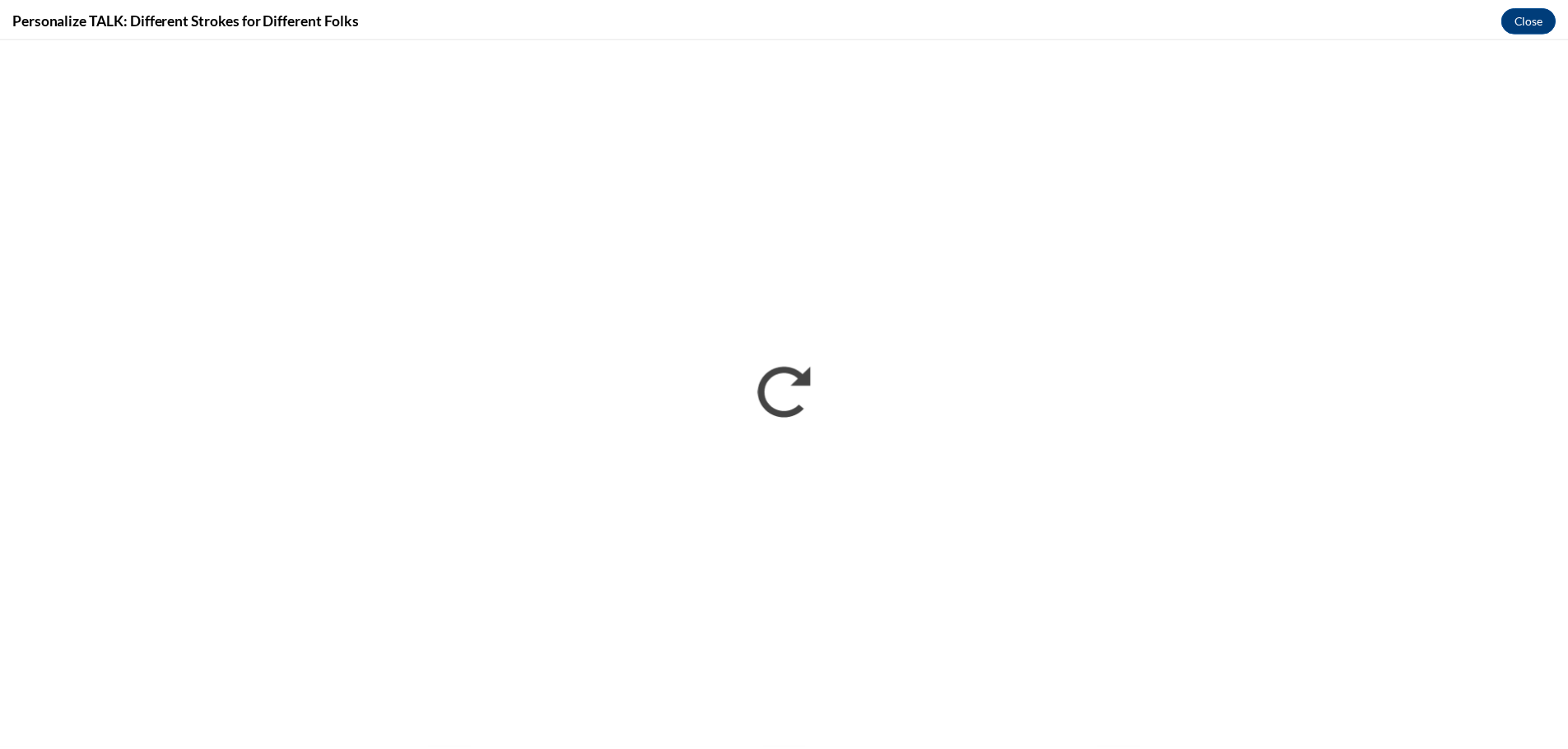
scroll to position [0, 0]
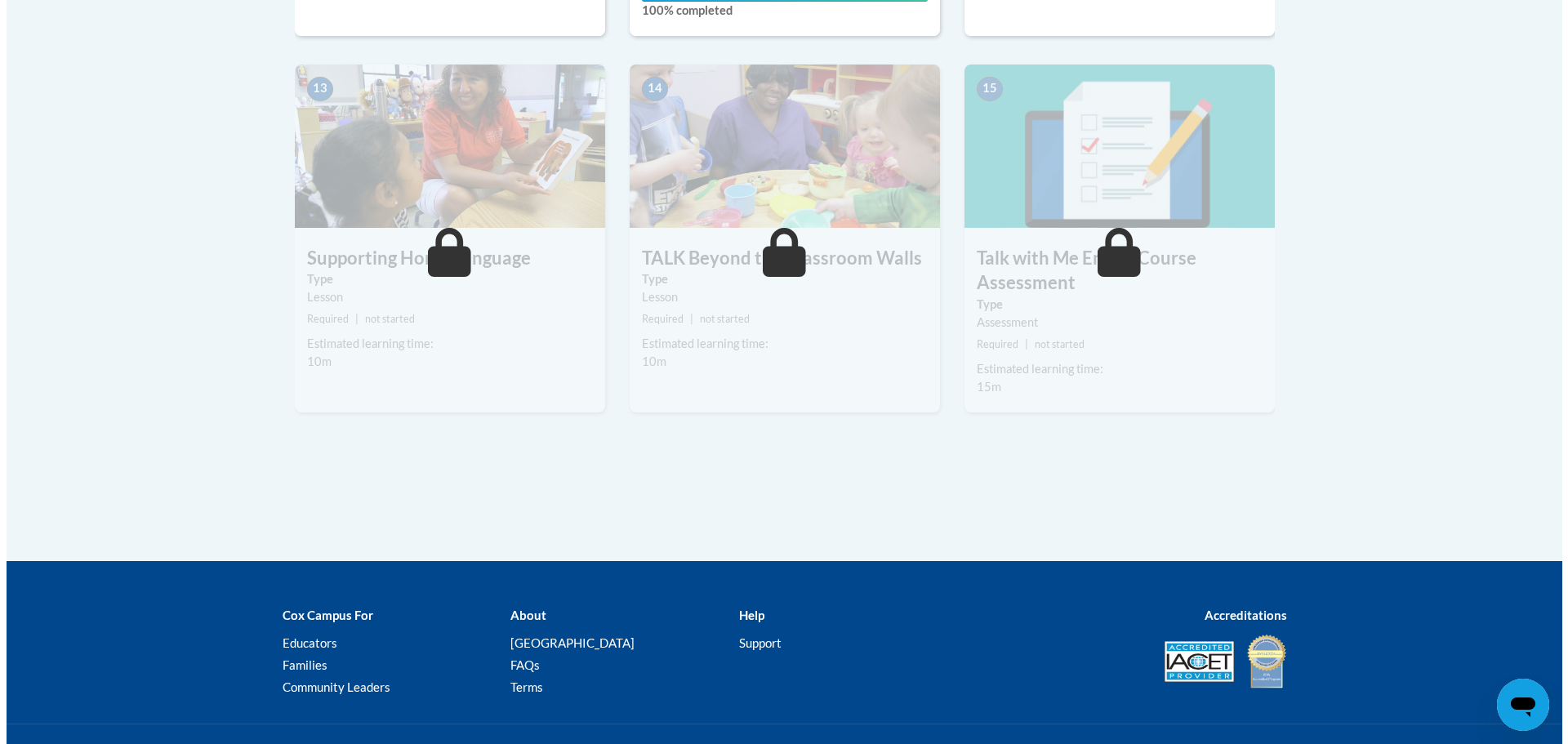
scroll to position [1879, 0]
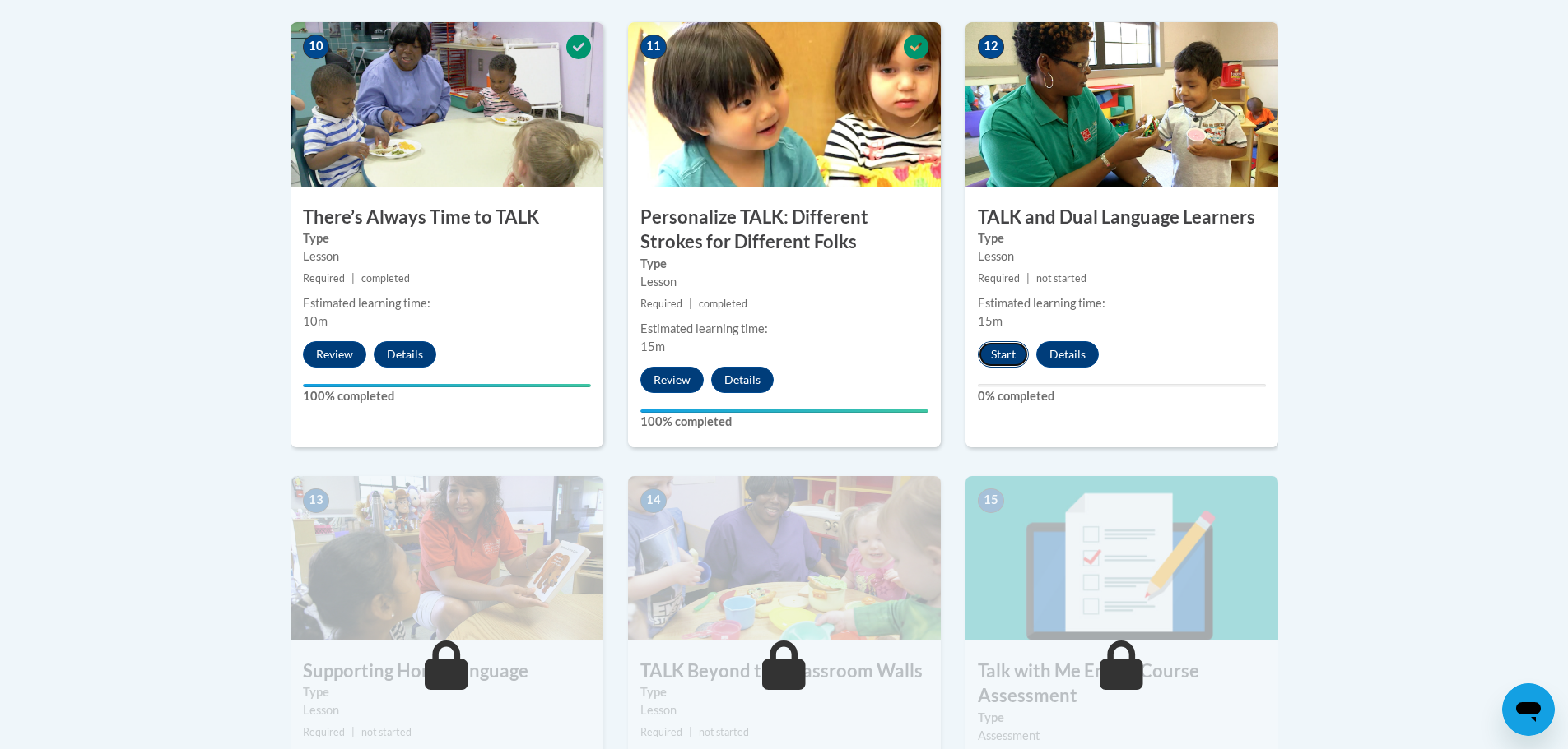
click at [1008, 353] on button "Start" at bounding box center [1004, 354] width 51 height 27
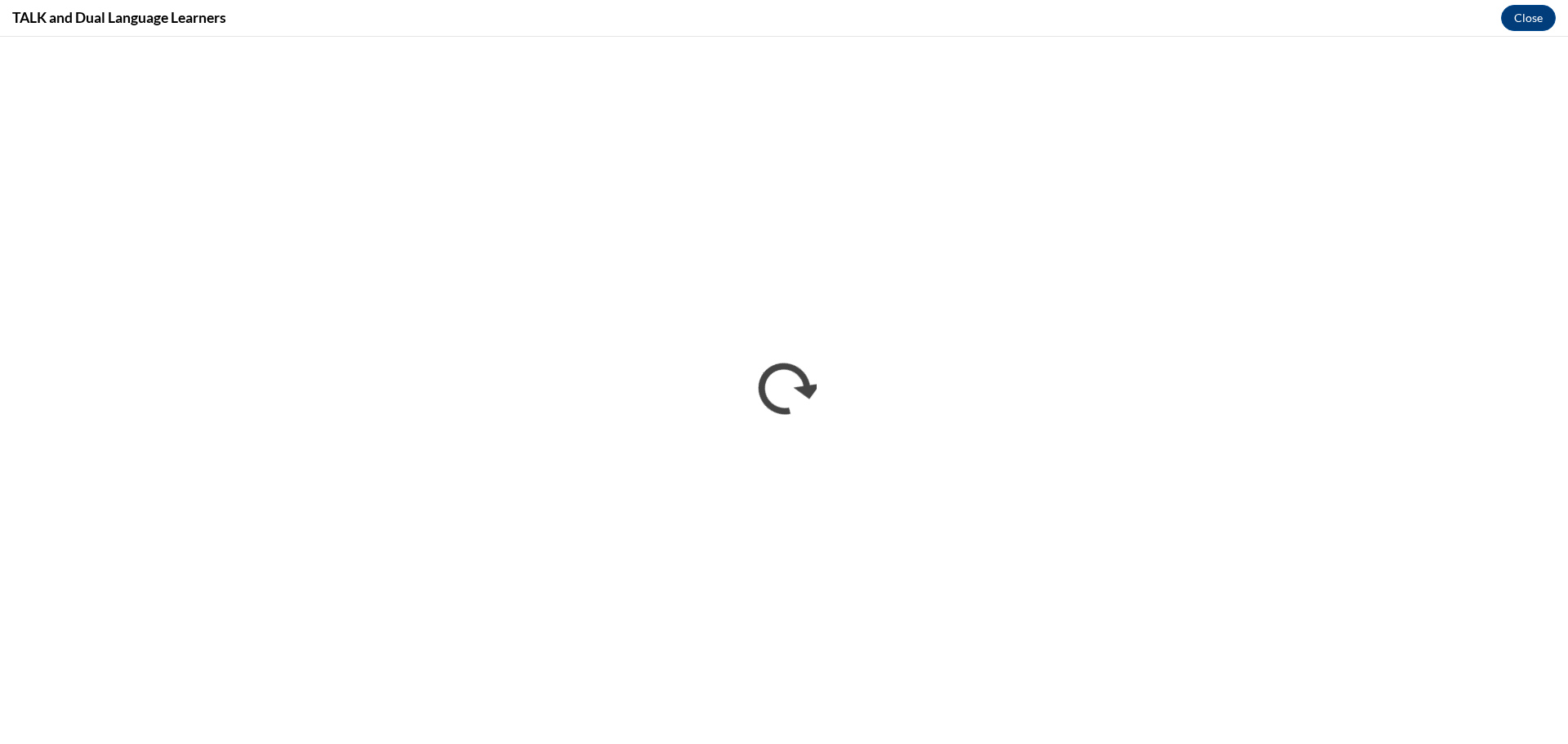
scroll to position [0, 0]
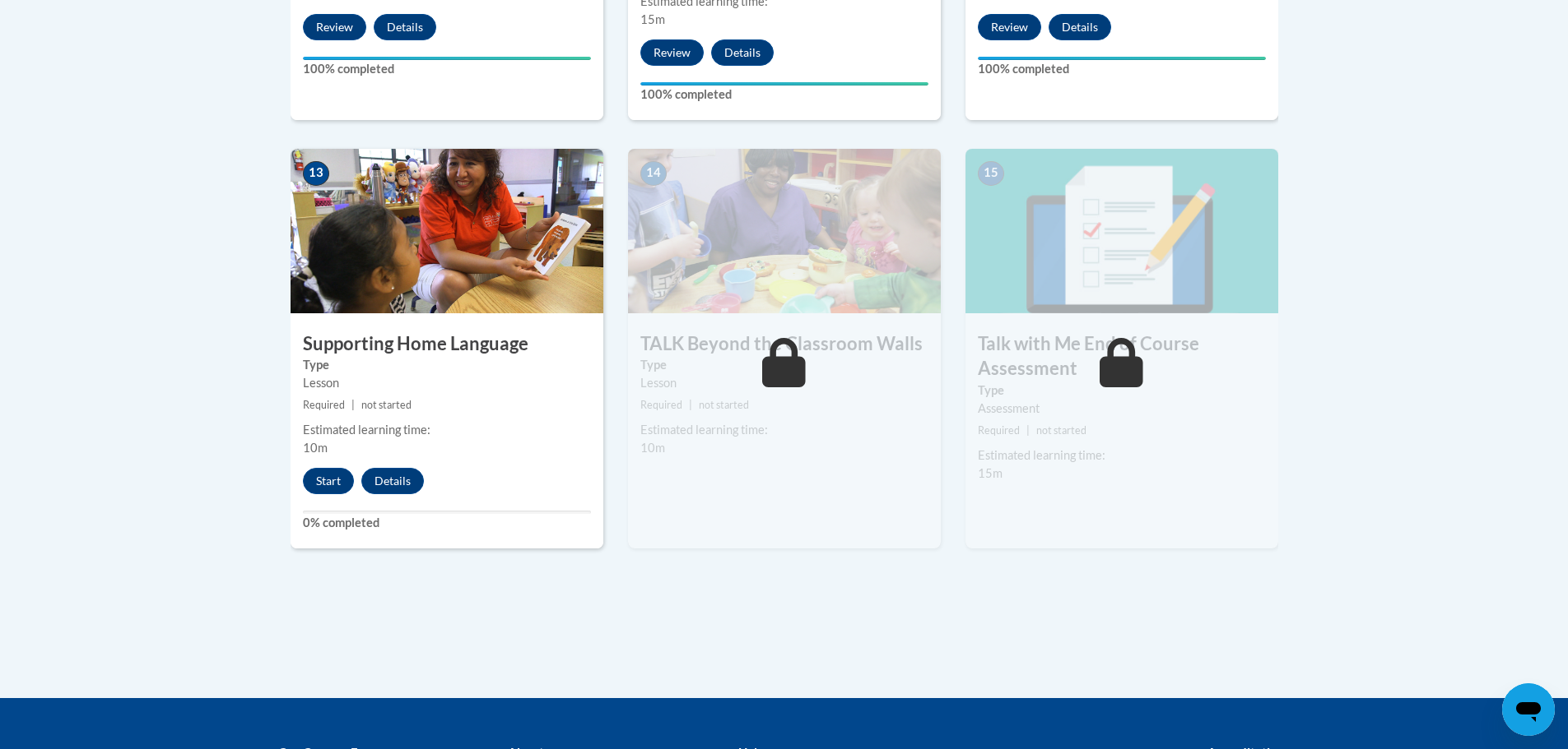
scroll to position [2386, 0]
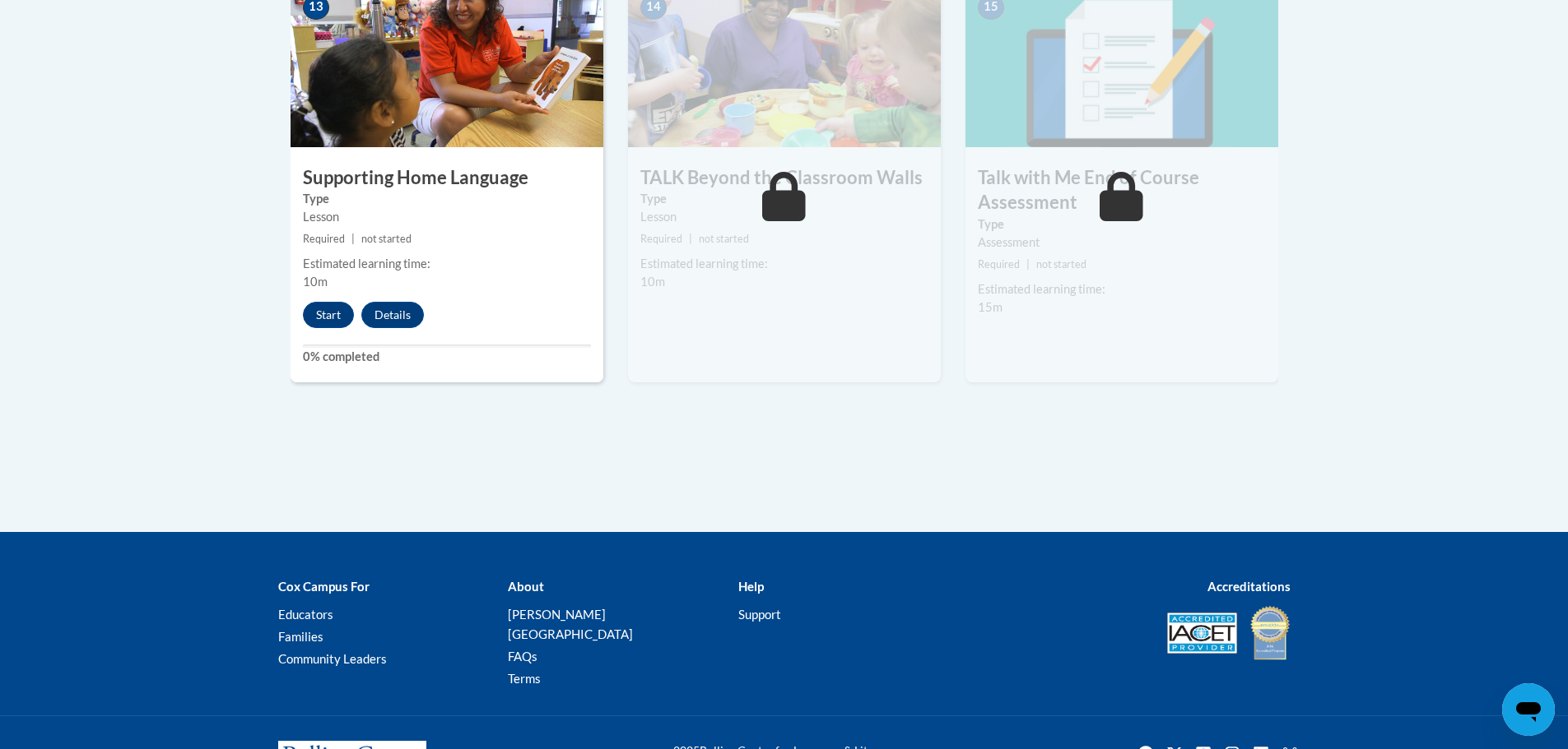
click at [767, 129] on img at bounding box center [784, 65] width 313 height 164
click at [815, 218] on div "Lesson" at bounding box center [784, 217] width 288 height 18
click at [740, 101] on img at bounding box center [784, 65] width 313 height 164
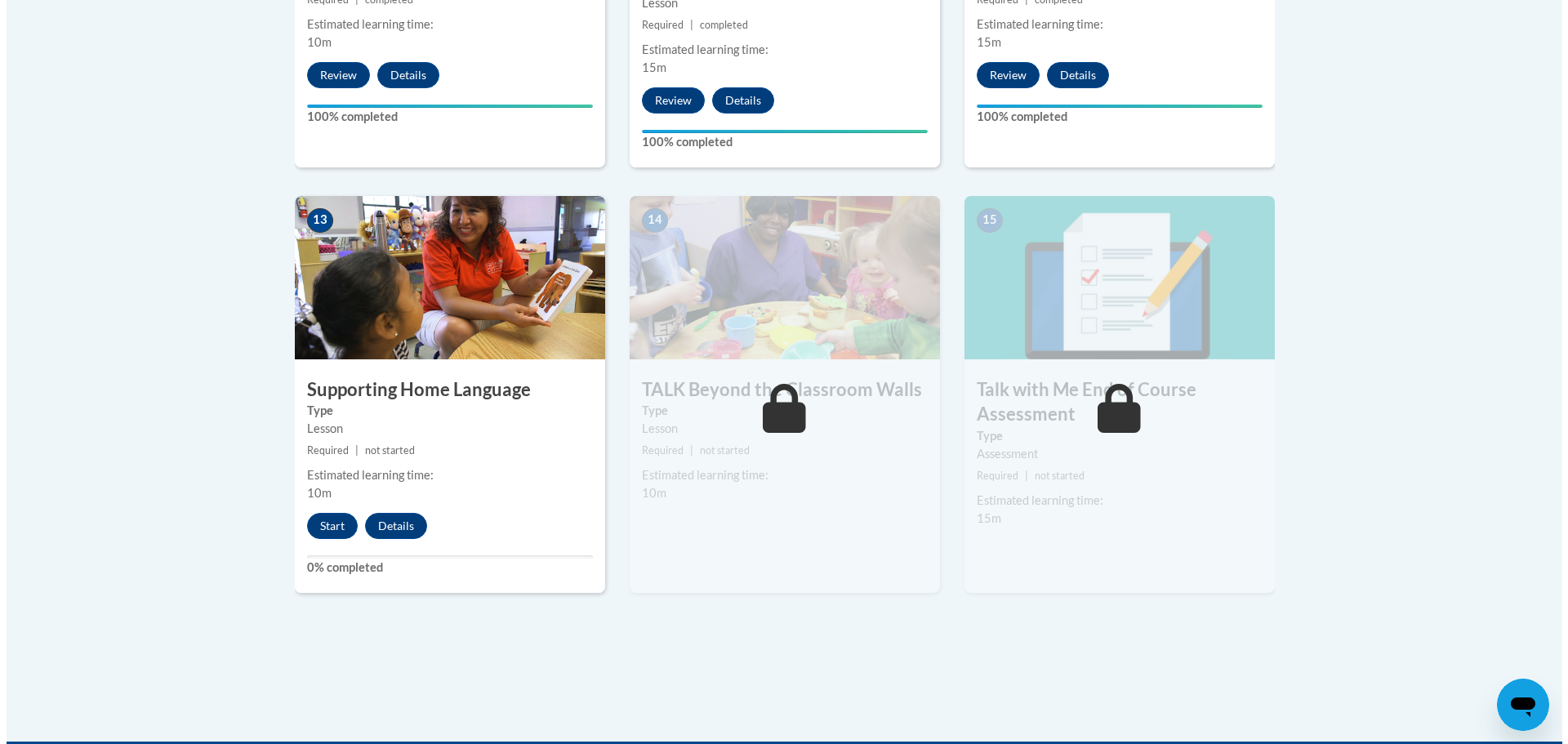
scroll to position [2042, 0]
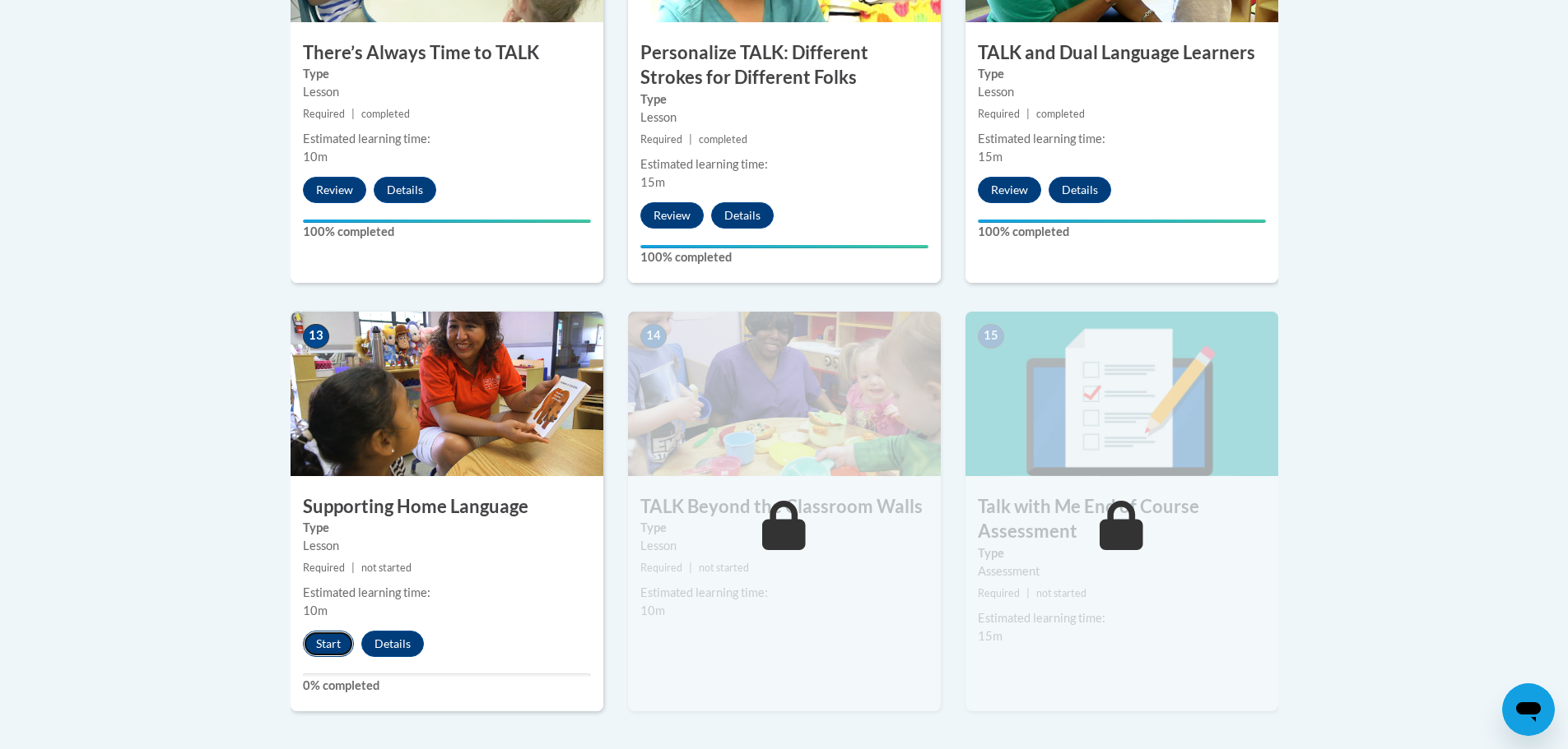
click at [321, 652] on button "Start" at bounding box center [329, 644] width 51 height 27
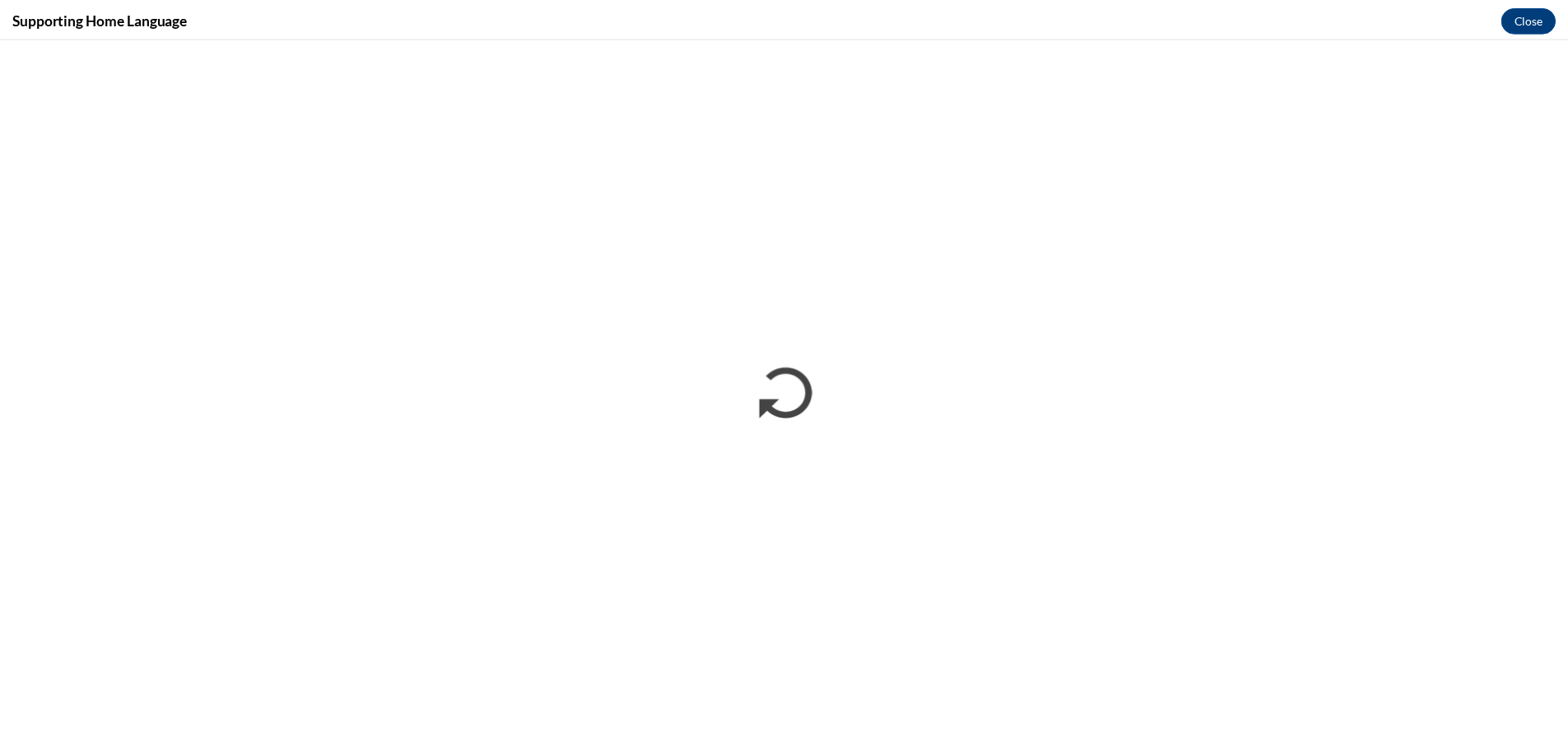
scroll to position [0, 0]
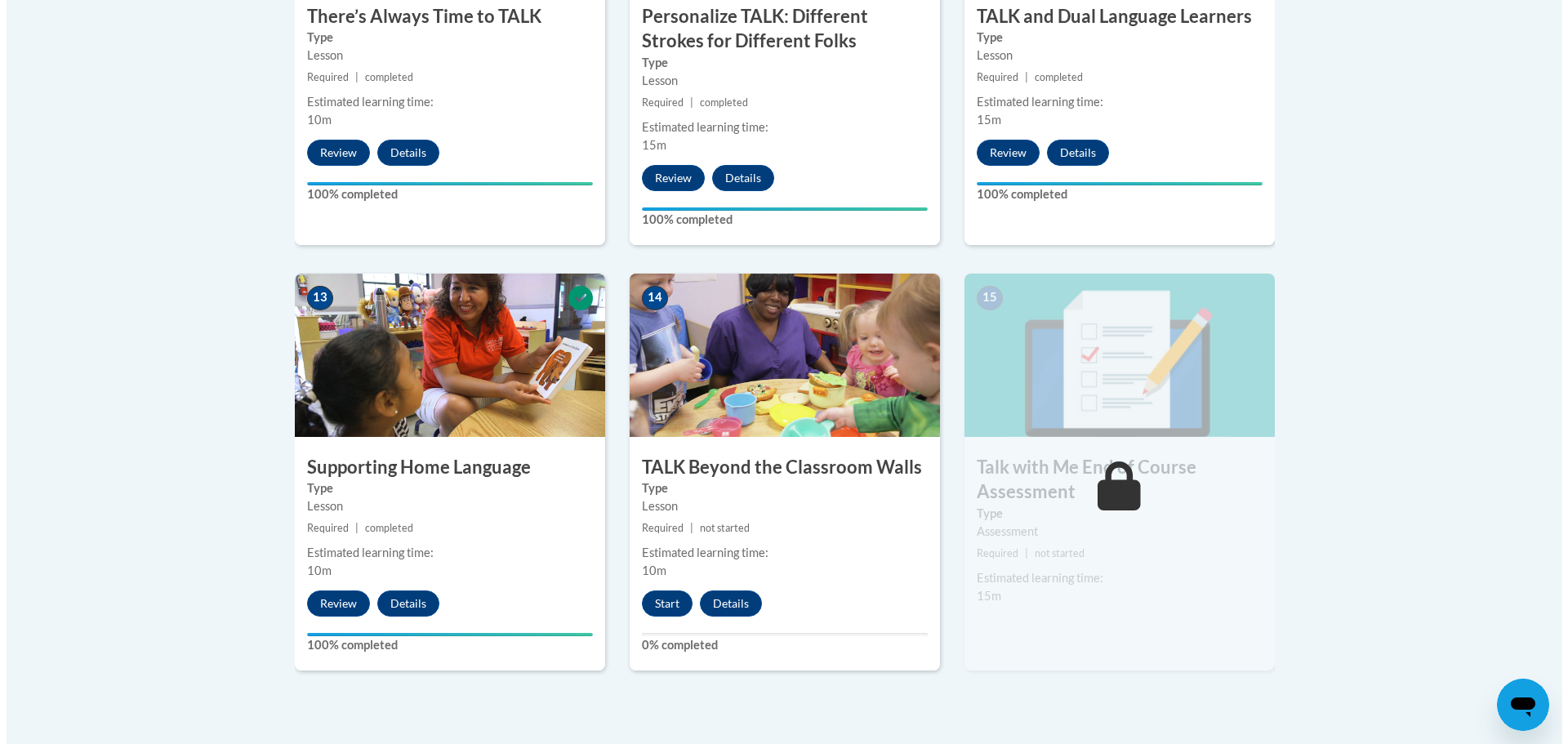
scroll to position [2423, 0]
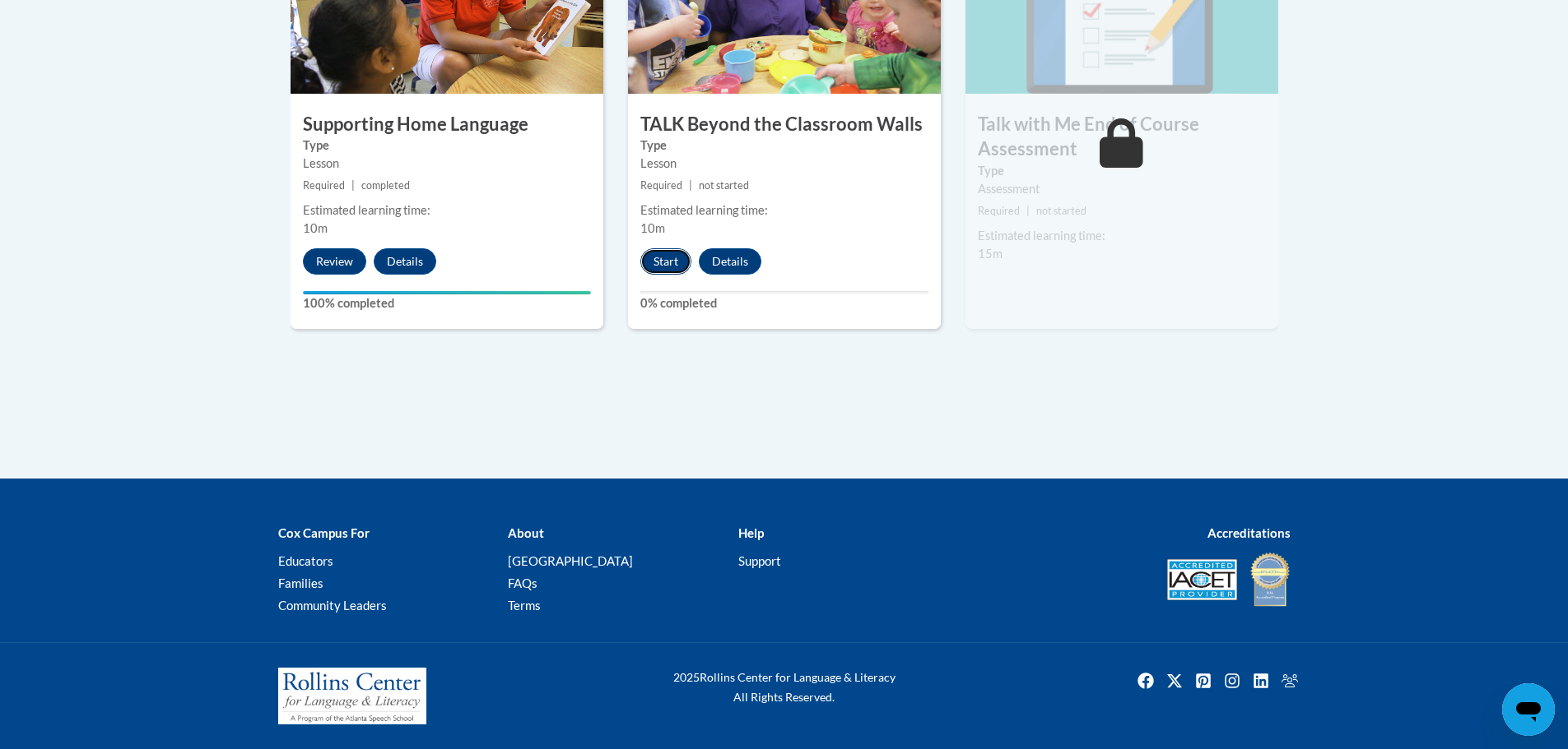
click at [661, 265] on button "Start" at bounding box center [666, 261] width 51 height 27
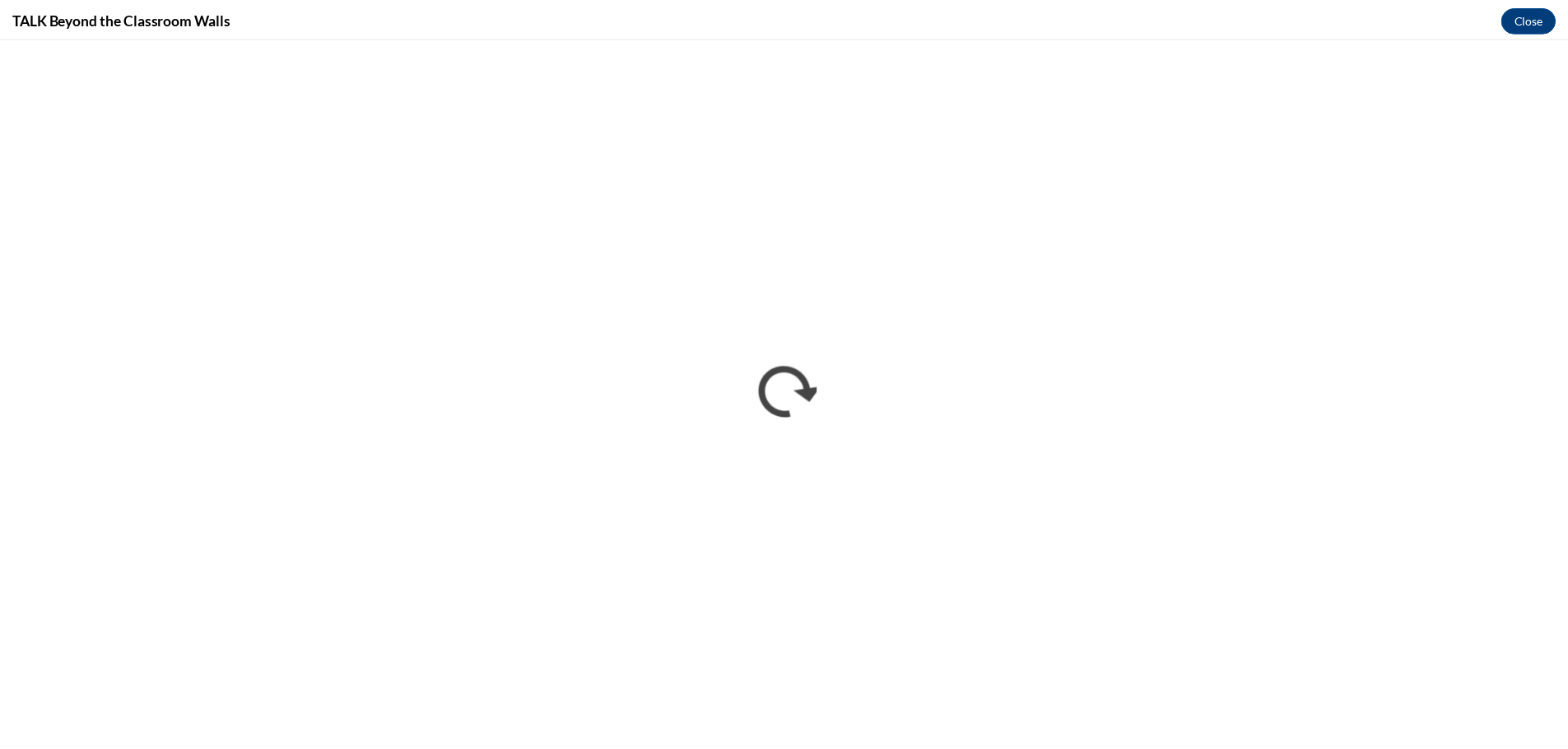
scroll to position [0, 0]
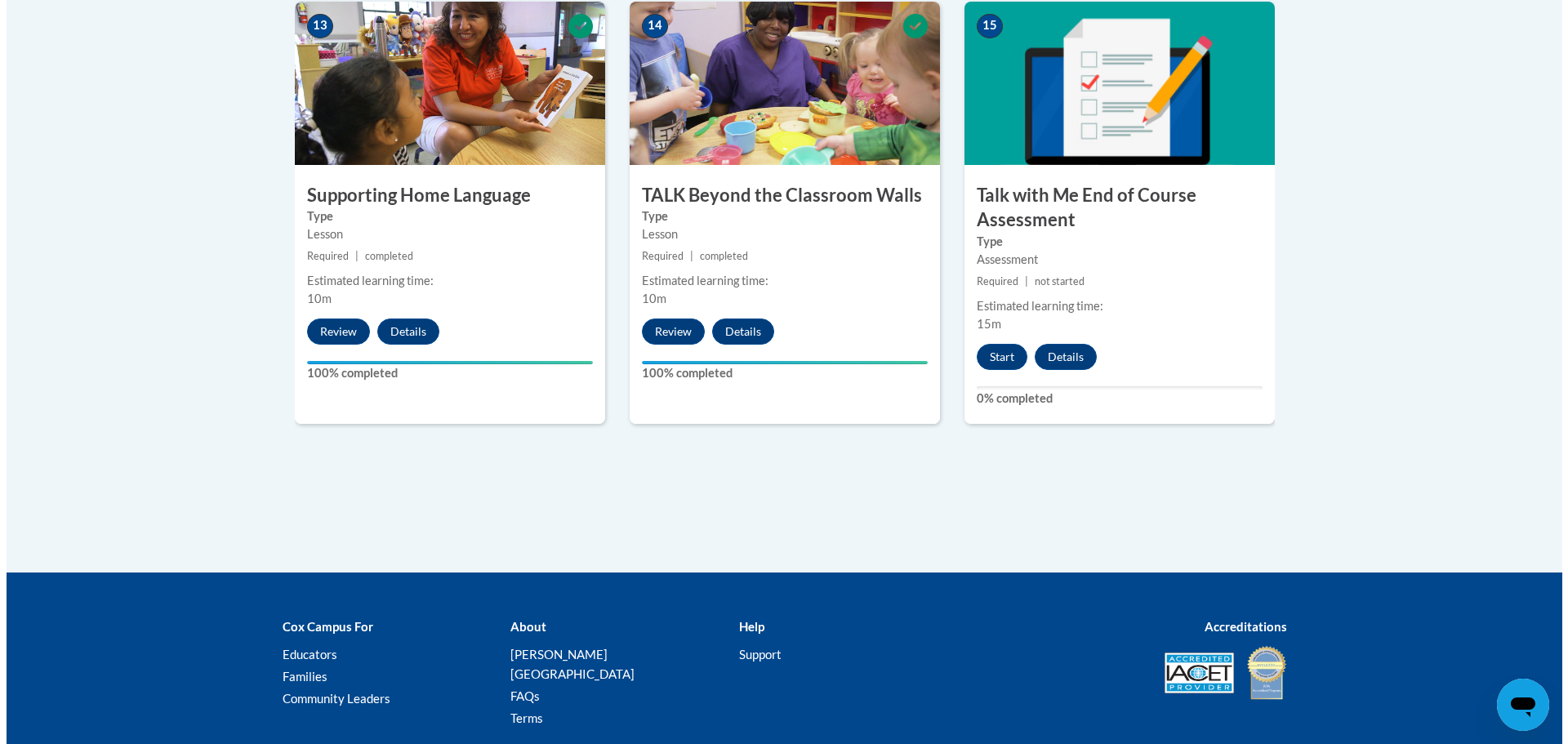
scroll to position [2447, 0]
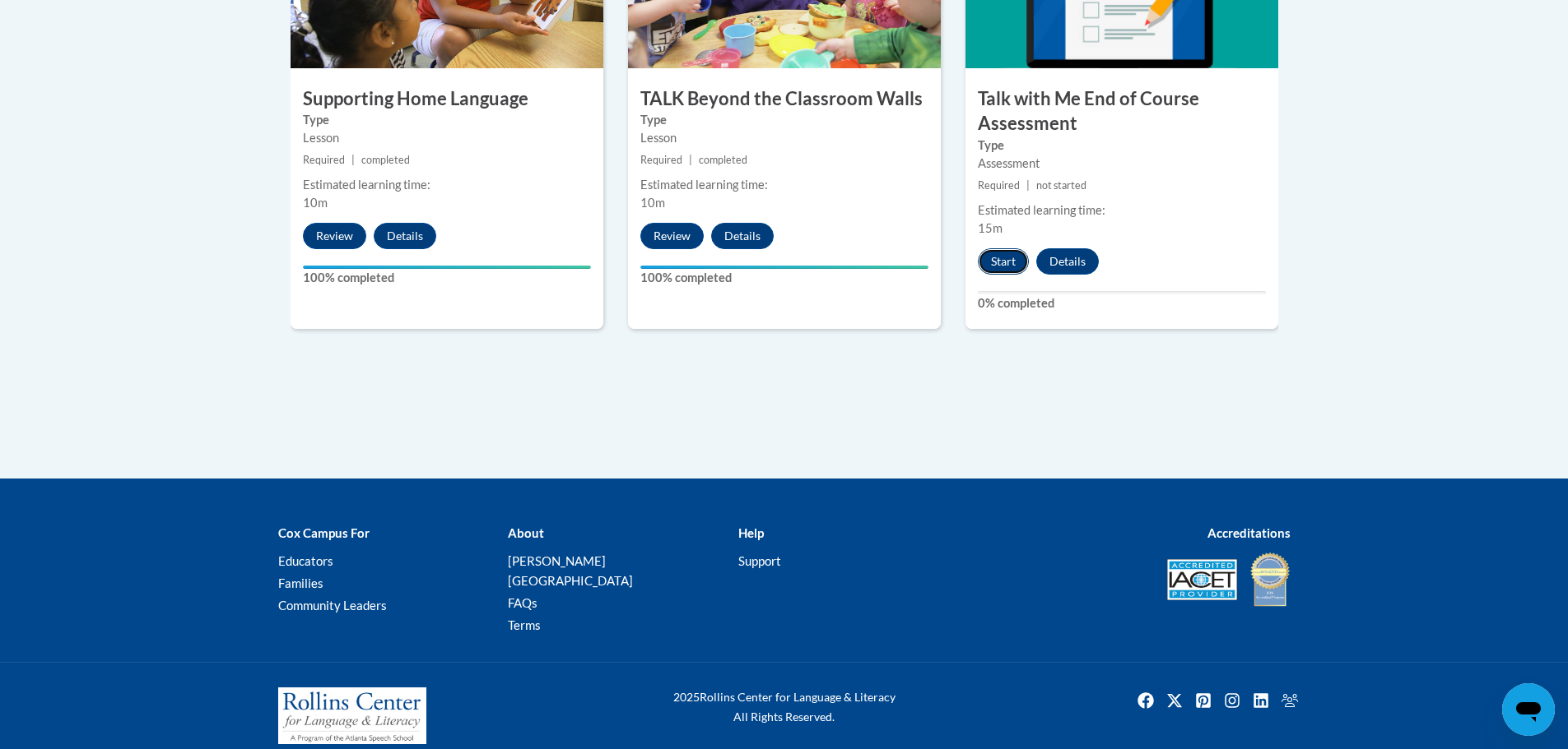
click at [1008, 266] on button "Start" at bounding box center [1004, 261] width 51 height 27
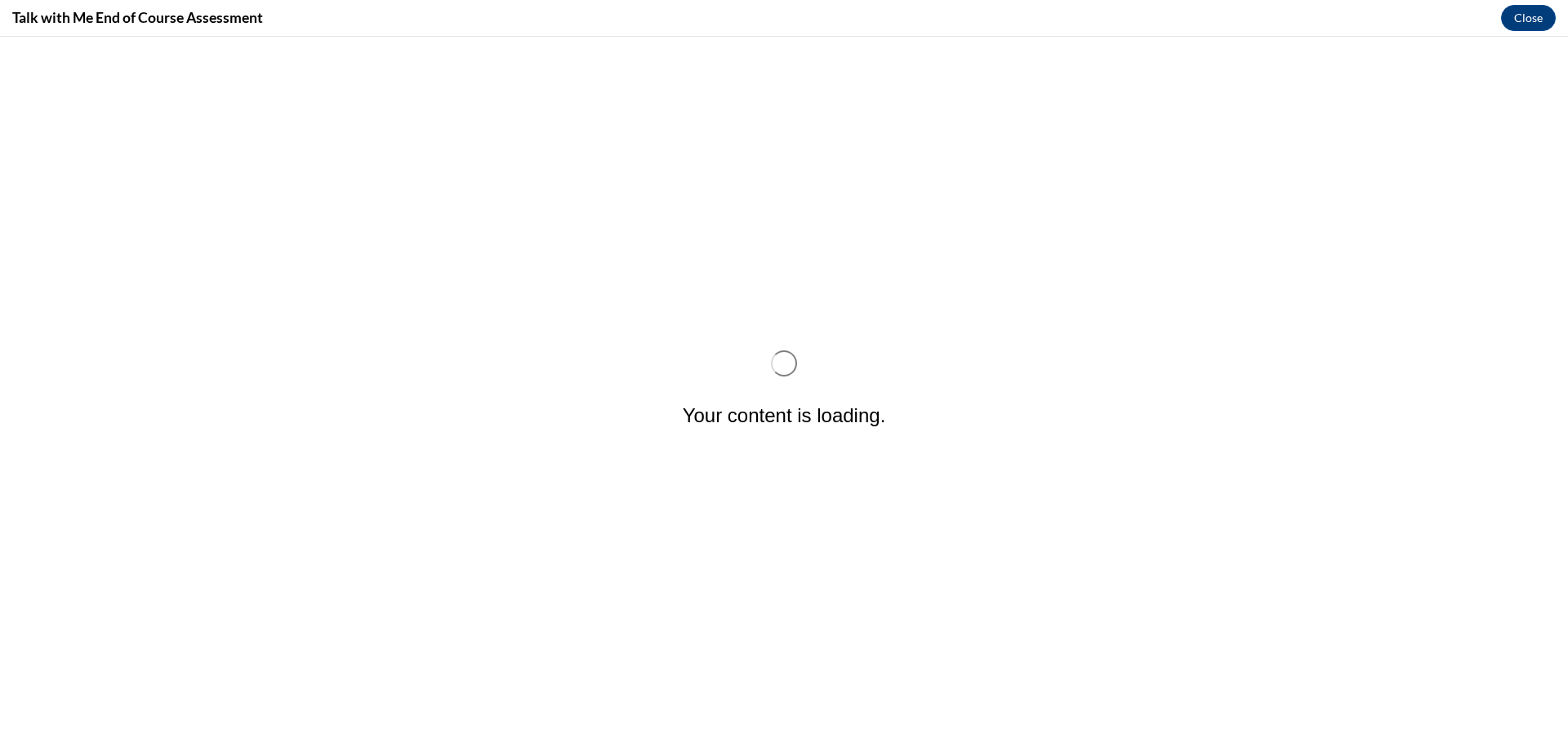
scroll to position [0, 0]
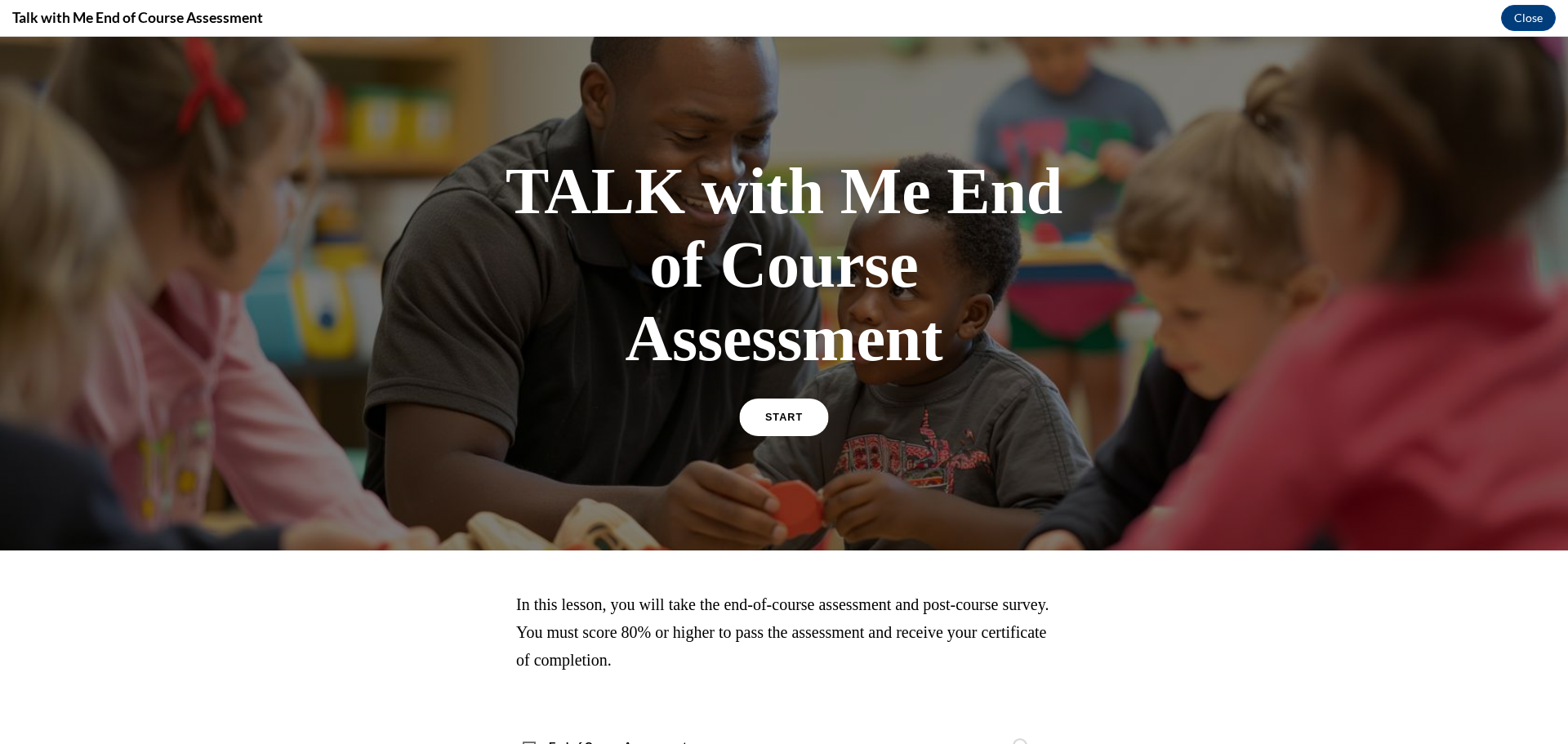
click at [778, 415] on span "START" at bounding box center [784, 418] width 37 height 12
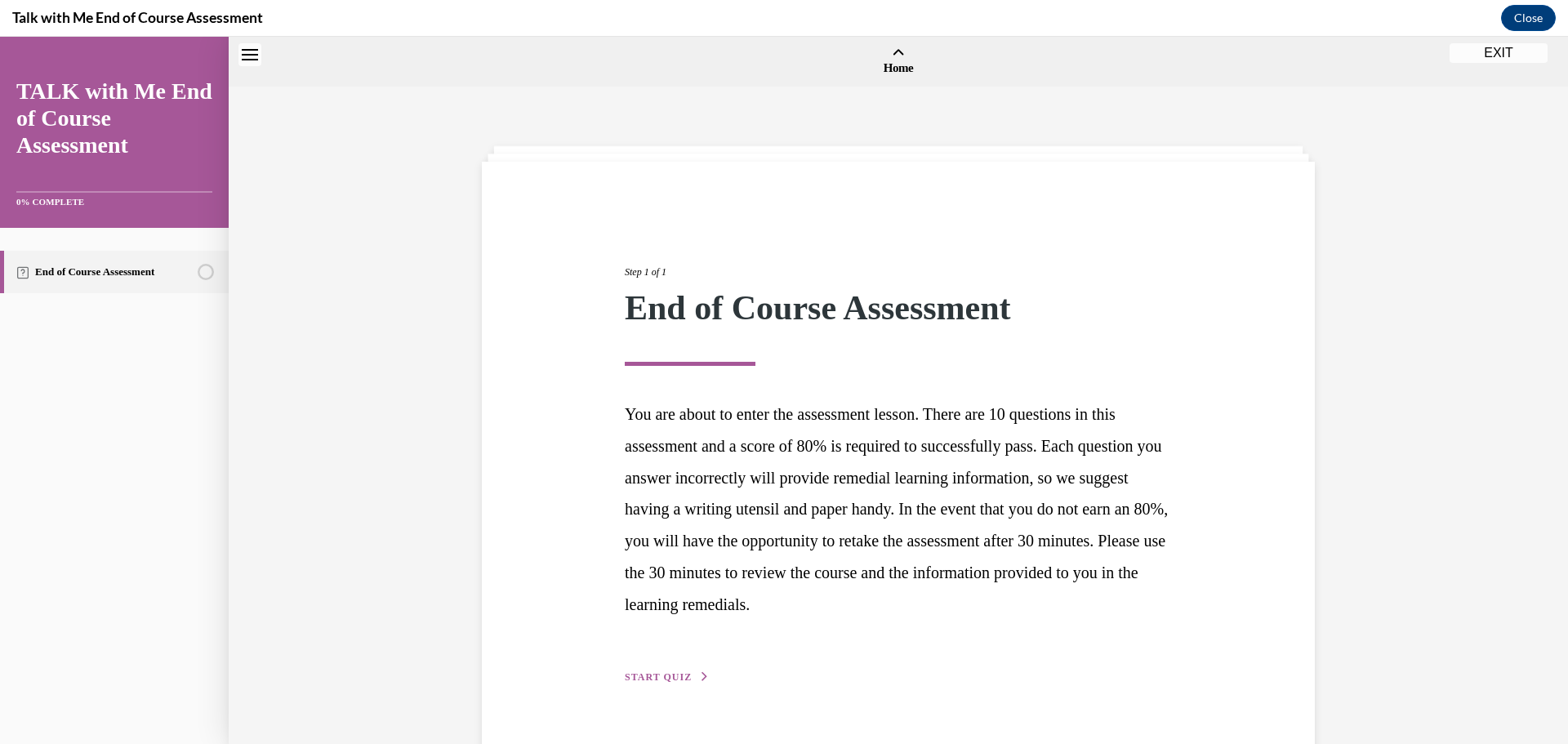
scroll to position [51, 0]
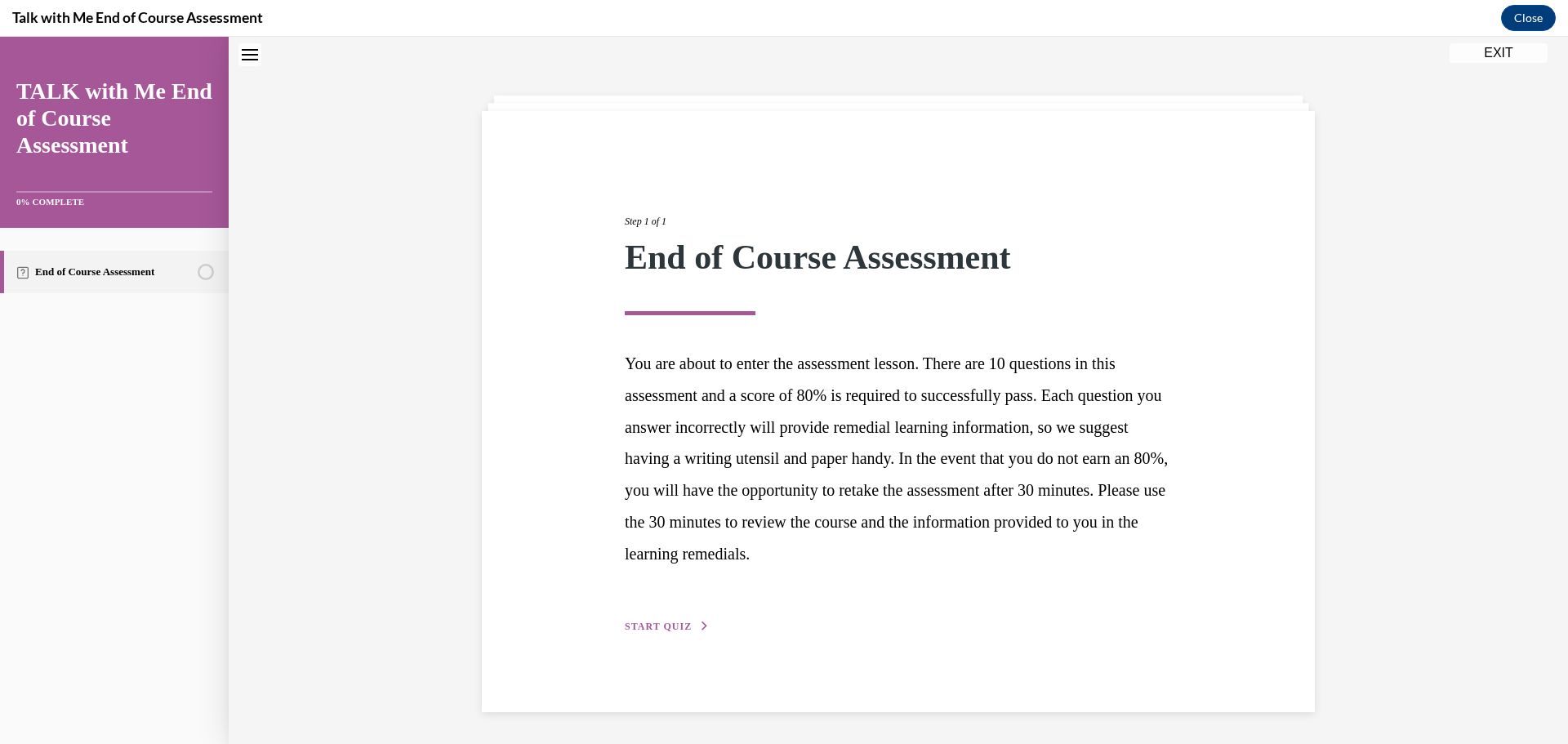
click at [665, 627] on span "START QUIZ" at bounding box center [658, 627] width 67 height 12
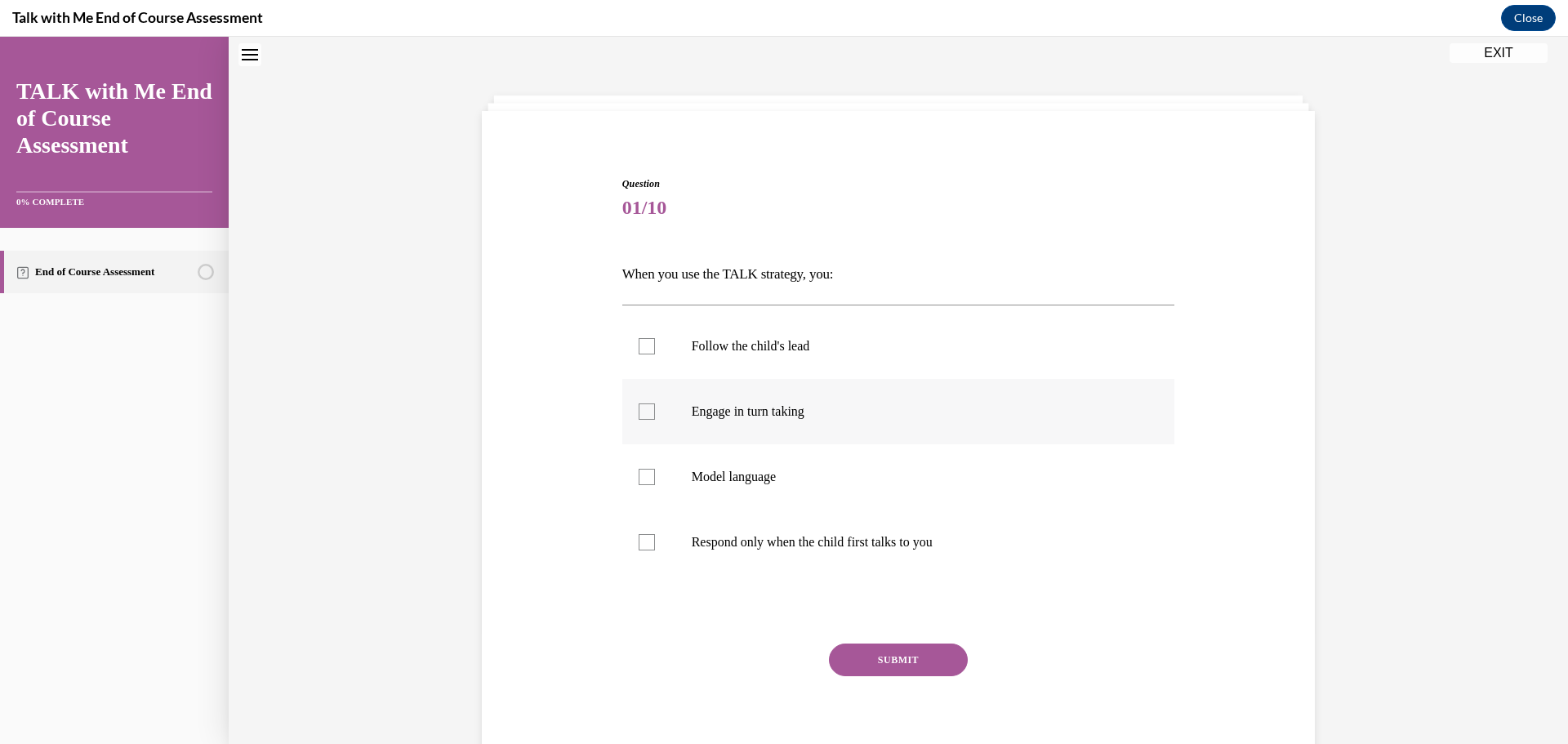
click at [639, 414] on div at bounding box center [646, 412] width 17 height 17
click at [639, 414] on input "Engage in turn taking" at bounding box center [646, 412] width 17 height 17
checkbox input "true"
click at [912, 668] on button "SUBMIT" at bounding box center [898, 659] width 139 height 32
click at [908, 665] on div "SUBMIT NEXT" at bounding box center [898, 711] width 553 height 134
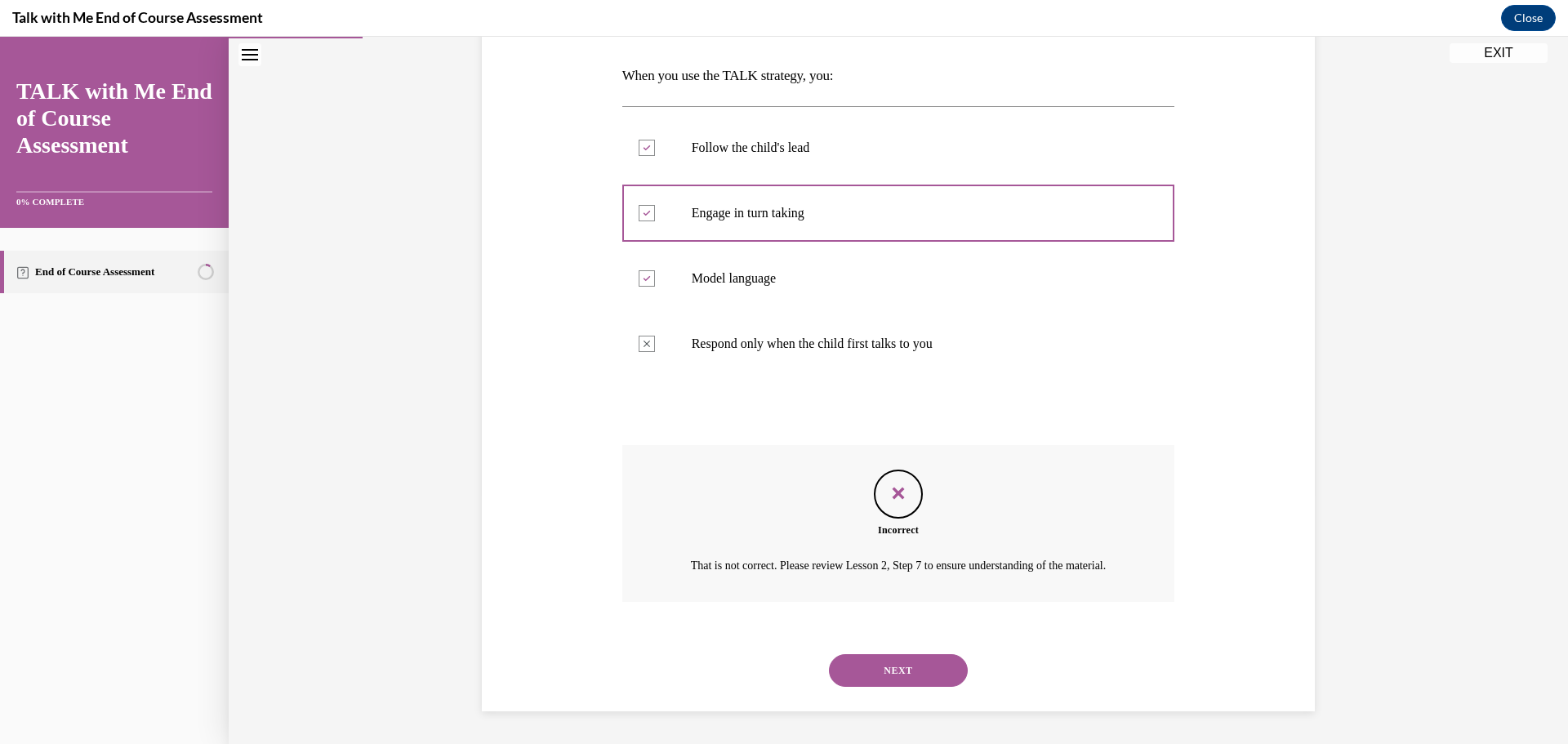
scroll to position [268, 0]
click at [850, 664] on button "NEXT" at bounding box center [898, 670] width 139 height 32
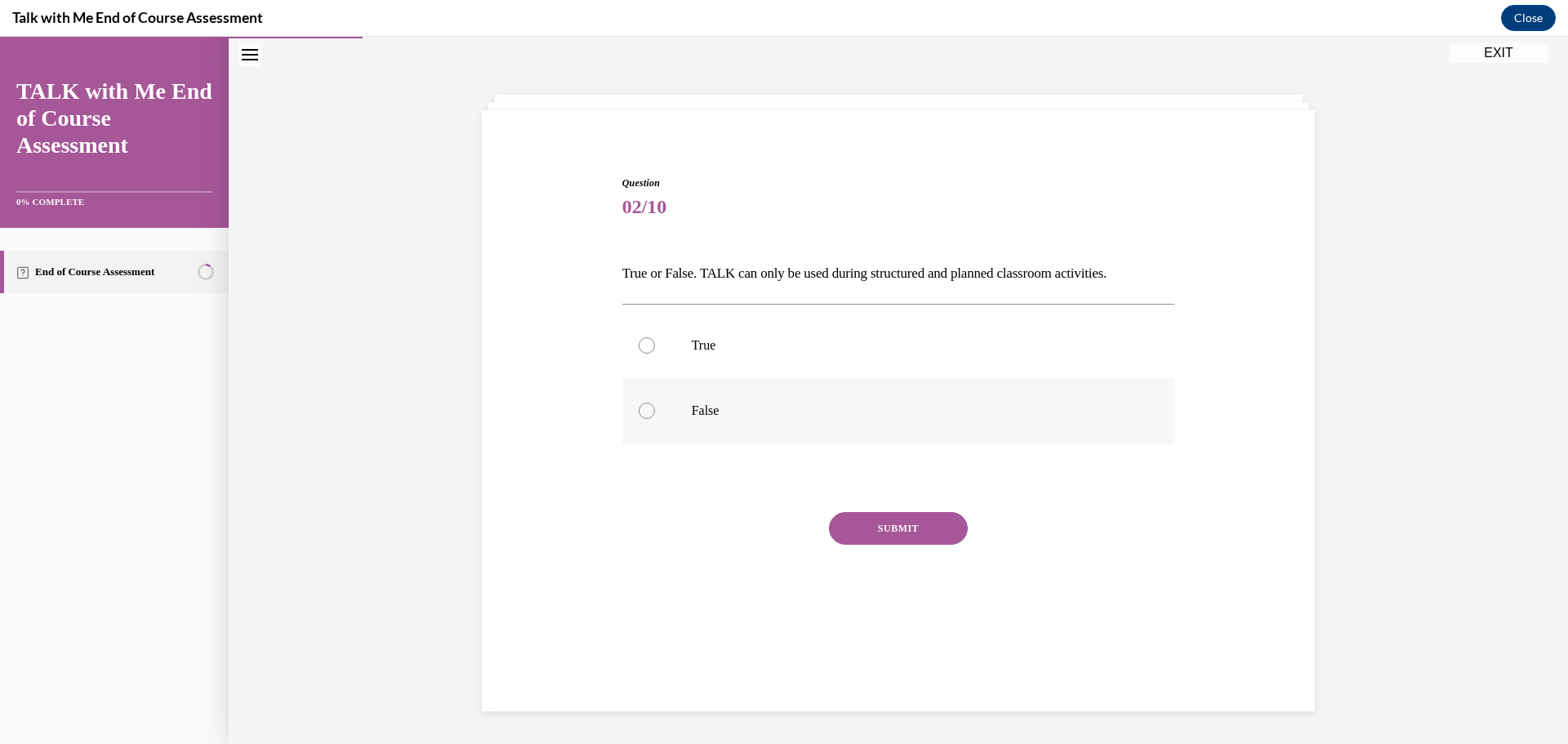
click at [639, 404] on div at bounding box center [646, 411] width 17 height 17
click at [639, 404] on input "False" at bounding box center [646, 411] width 17 height 17
radio input "true"
click at [895, 537] on button "SUBMIT" at bounding box center [898, 528] width 139 height 32
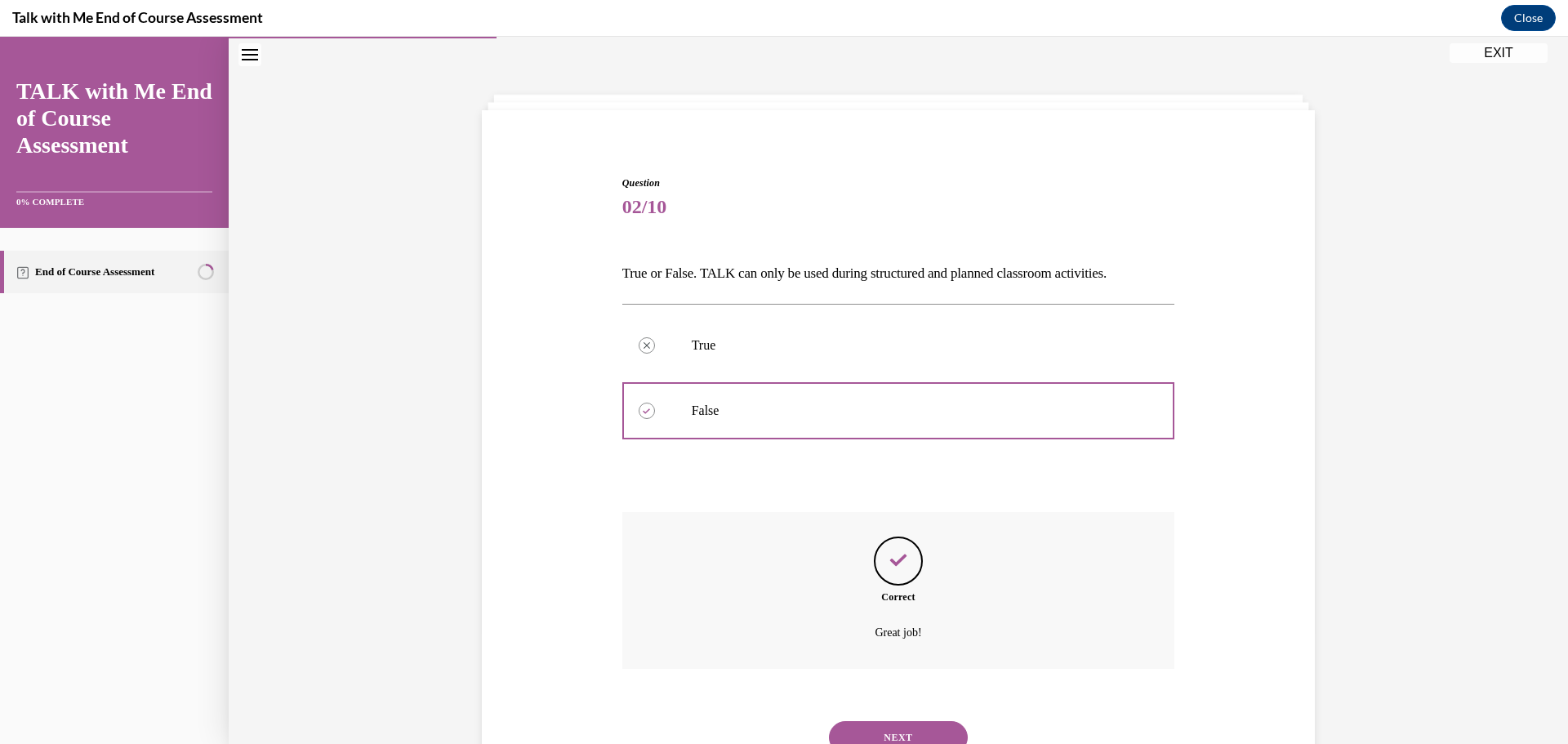
scroll to position [119, 0]
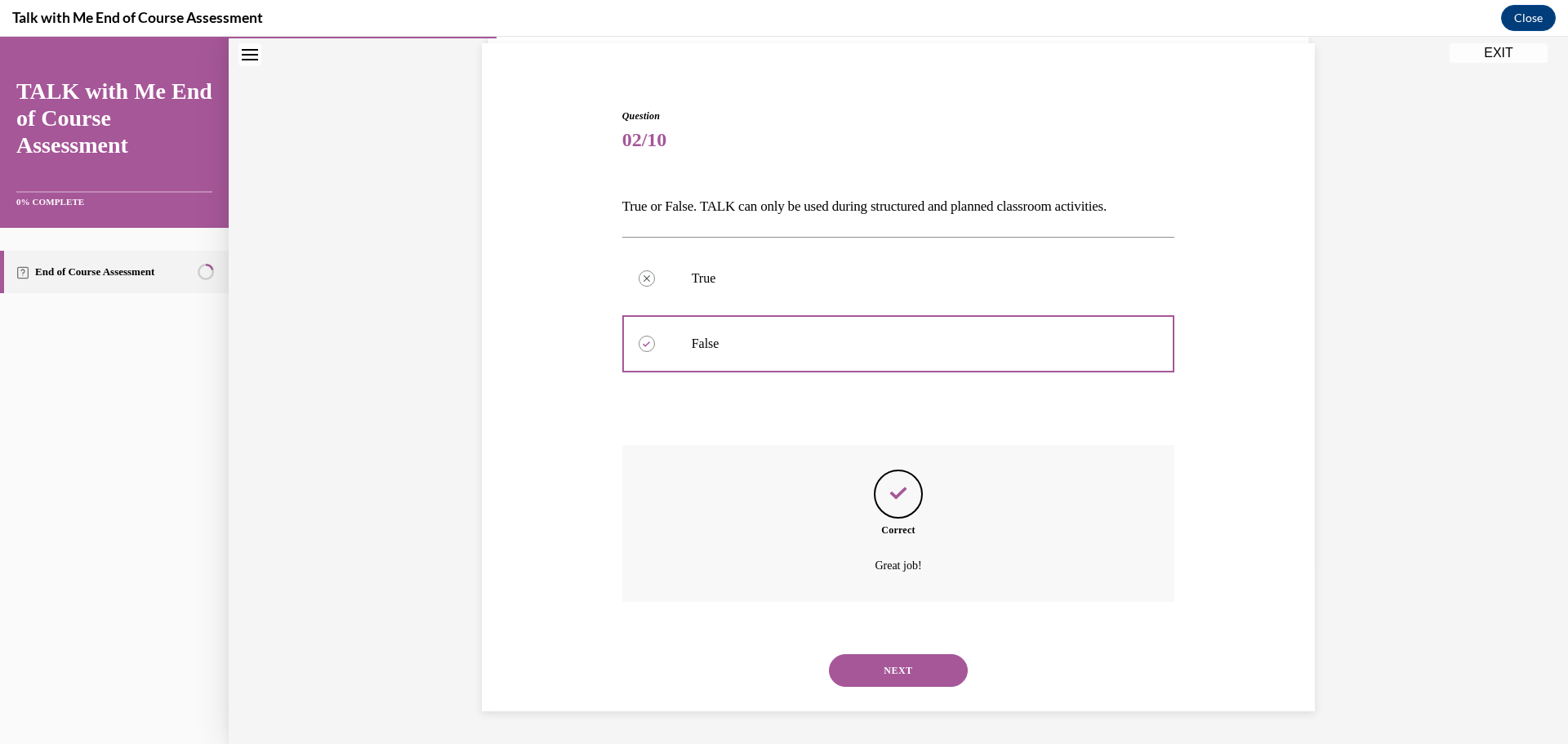
click at [892, 677] on button "NEXT" at bounding box center [898, 670] width 139 height 32
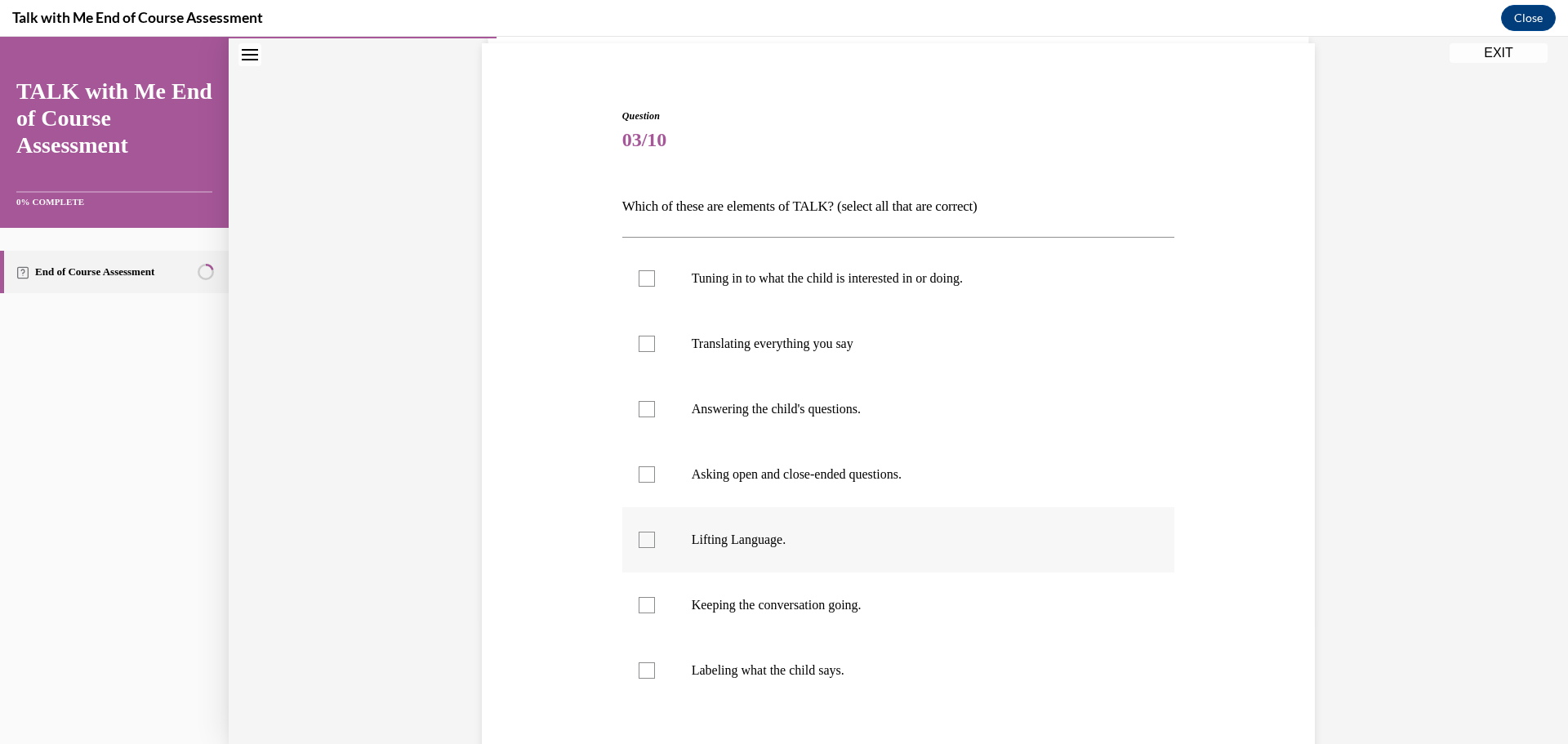
scroll to position [86, 0]
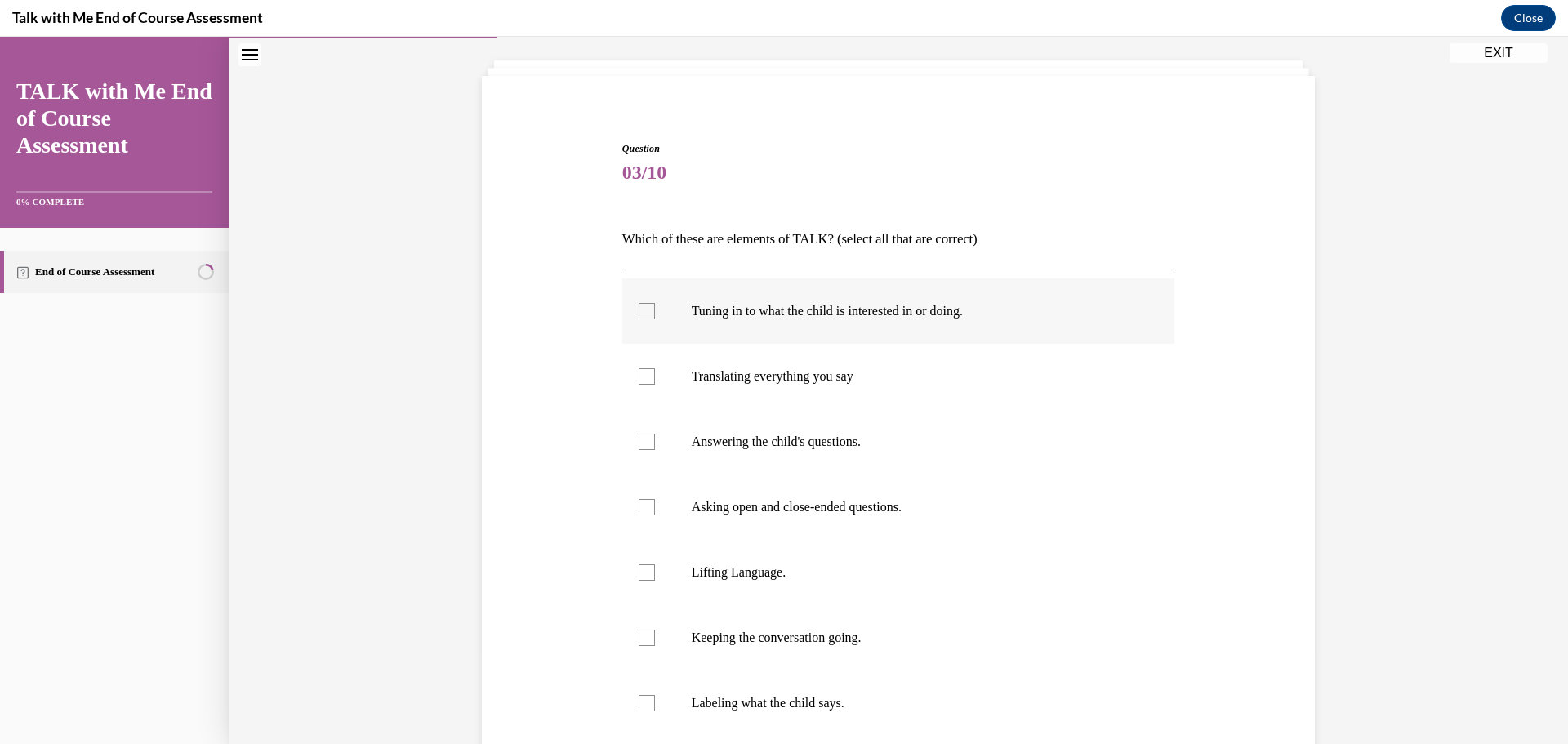
click at [645, 311] on div at bounding box center [646, 311] width 17 height 17
click at [645, 311] on input "Tuning in to what the child is interested in or doing." at bounding box center [646, 311] width 17 height 17
click at [645, 311] on div at bounding box center [646, 311] width 17 height 17
click at [645, 311] on input "Tuning in to what the child is interested in or doing." at bounding box center [646, 311] width 17 height 17
click at [644, 301] on label "Tuning in to what the child is interested in or doing." at bounding box center [898, 311] width 553 height 66
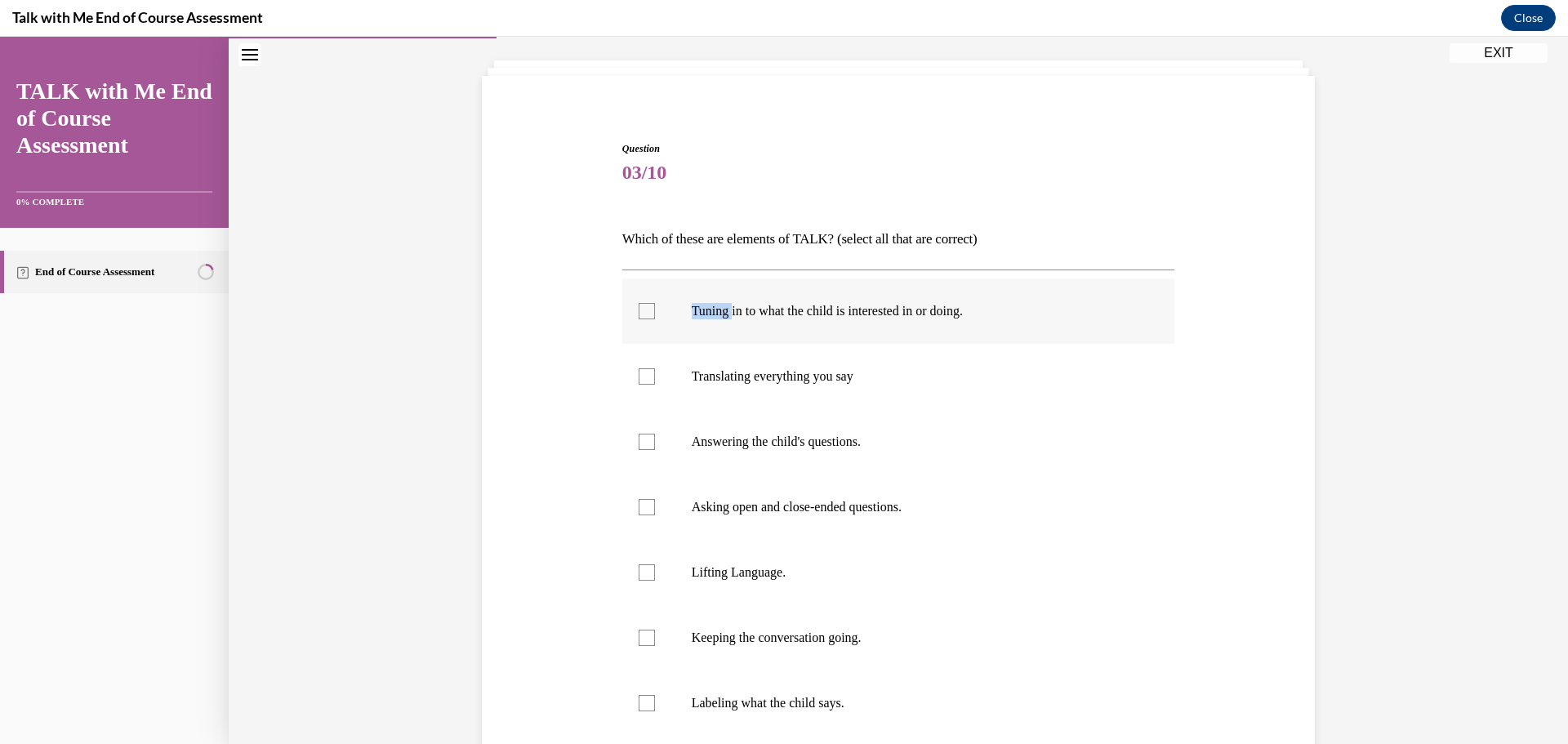
click at [644, 303] on input "Tuning in to what the child is interested in or doing." at bounding box center [646, 311] width 17 height 17
checkbox input "true"
click at [641, 380] on div at bounding box center [646, 376] width 17 height 17
click at [641, 380] on input "Translating everything you say" at bounding box center [646, 376] width 17 height 17
checkbox input "true"
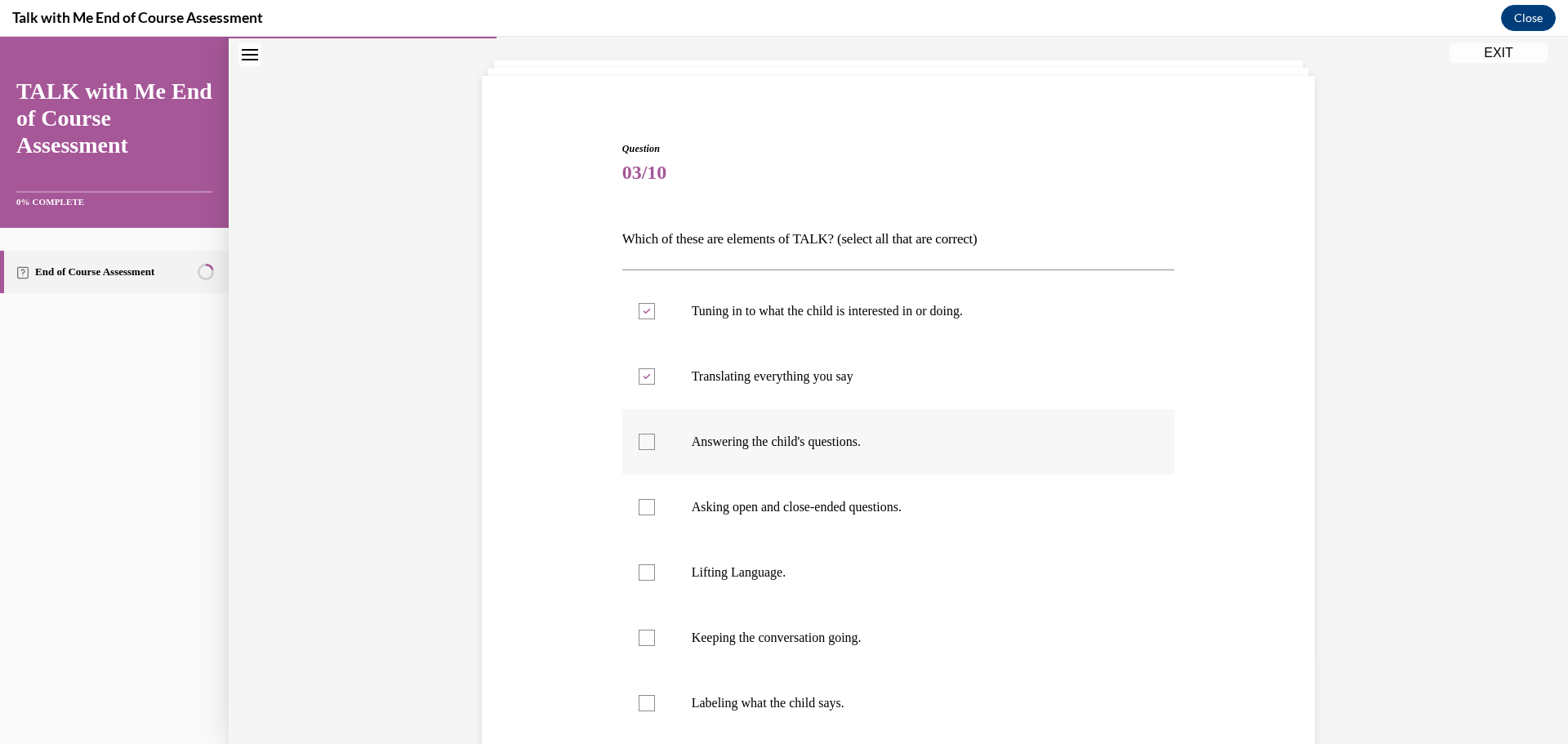
click at [639, 441] on div at bounding box center [646, 441] width 17 height 17
click at [639, 441] on input "Answering the child's questions." at bounding box center [646, 441] width 17 height 17
checkbox input "true"
click at [637, 511] on label "Asking open and close-ended questions." at bounding box center [898, 507] width 553 height 66
click at [639, 511] on input "Asking open and close-ended questions." at bounding box center [646, 507] width 17 height 17
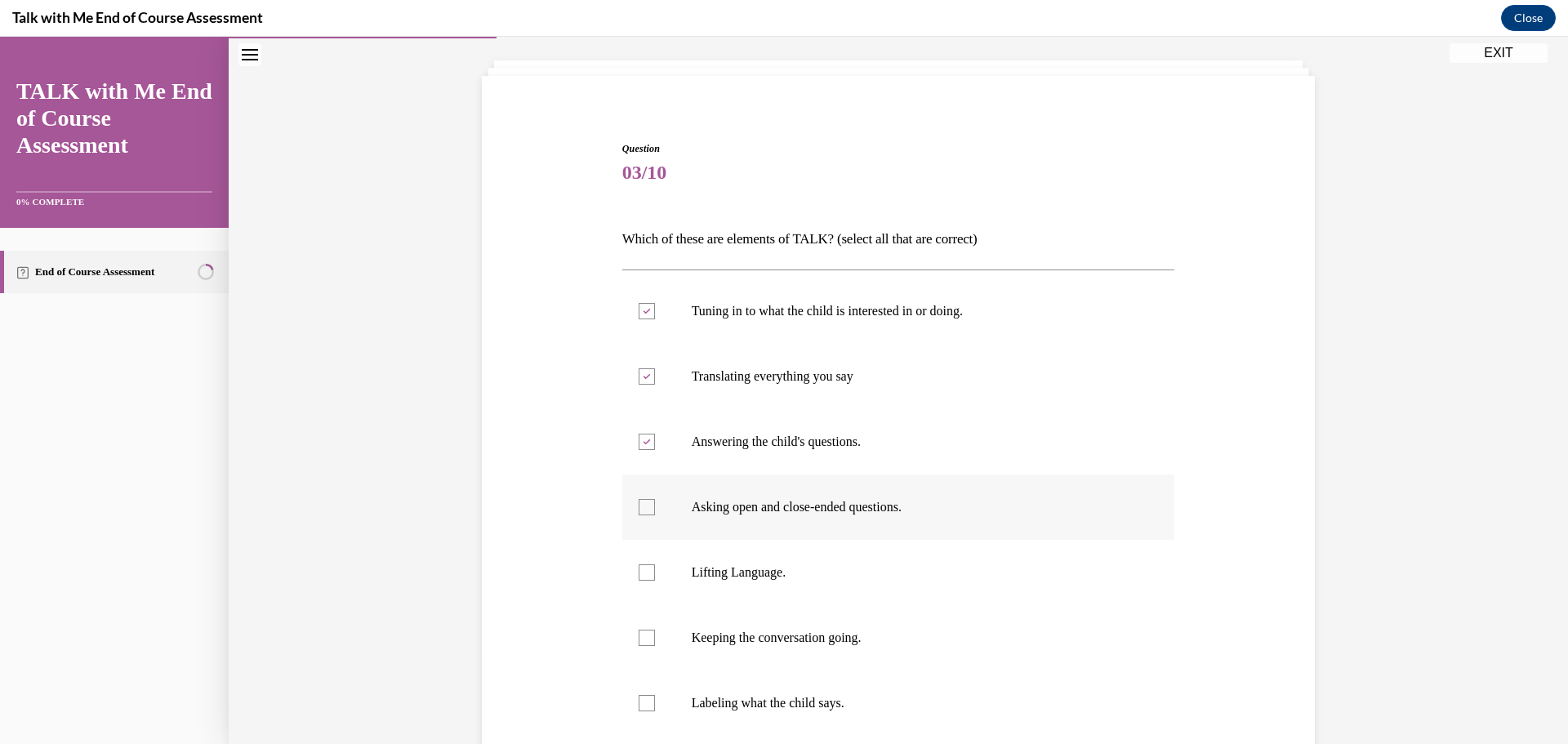
checkbox input "true"
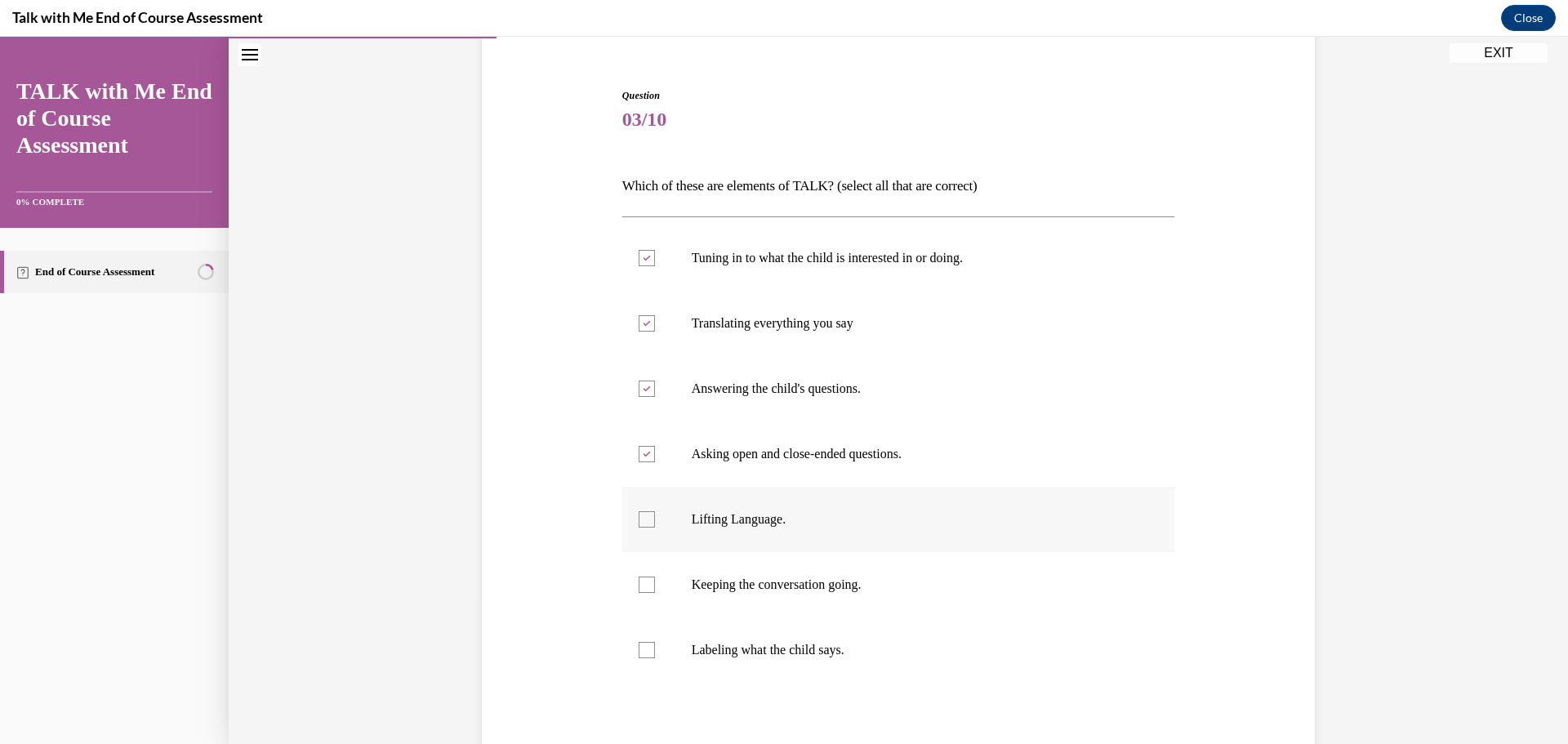
scroll to position [167, 0]
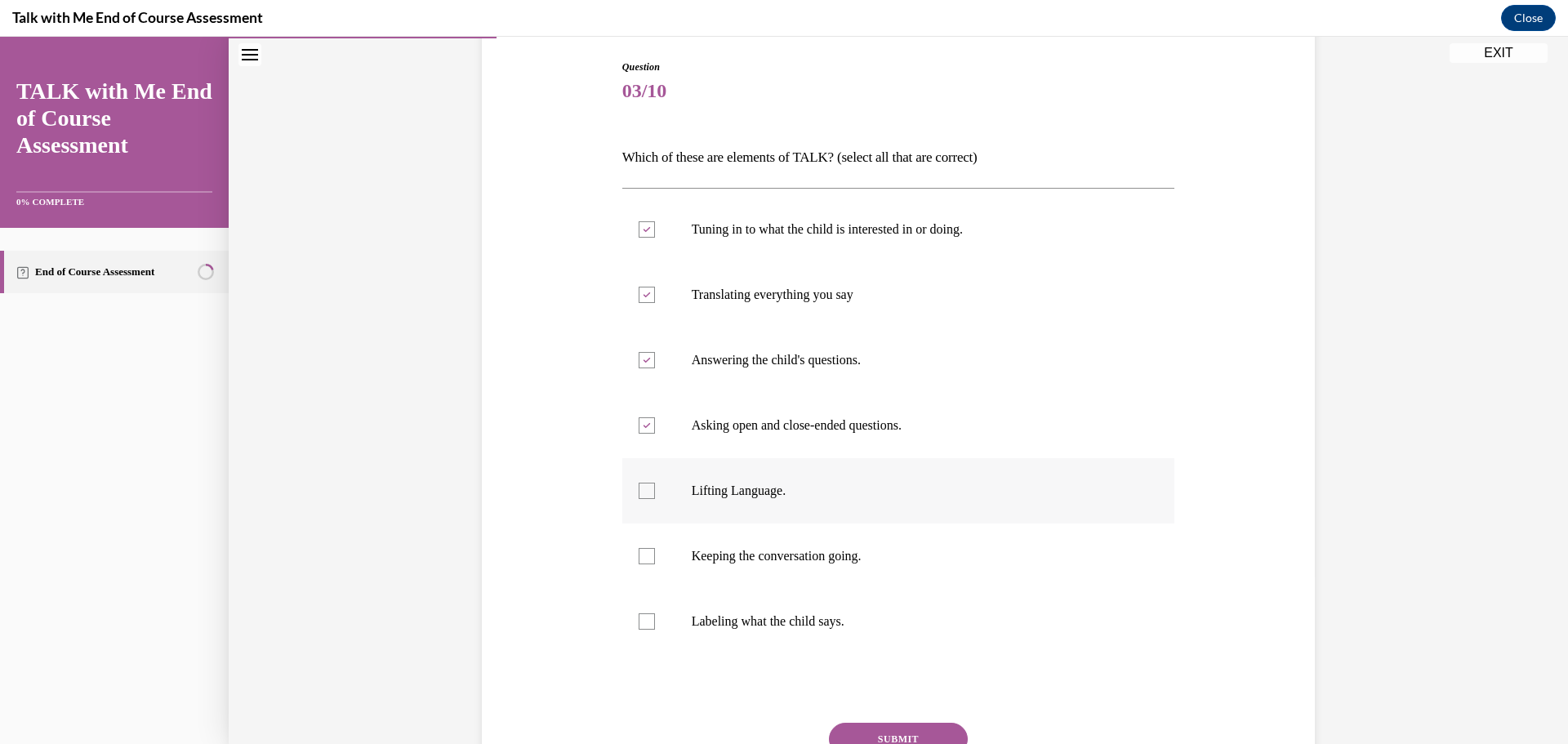
click at [639, 488] on div at bounding box center [646, 490] width 17 height 17
click at [639, 488] on input "Lifting Language." at bounding box center [646, 490] width 17 height 17
checkbox input "true"
click at [643, 557] on div at bounding box center [646, 556] width 17 height 17
click at [643, 557] on input "Keeping the conversation going." at bounding box center [646, 556] width 17 height 17
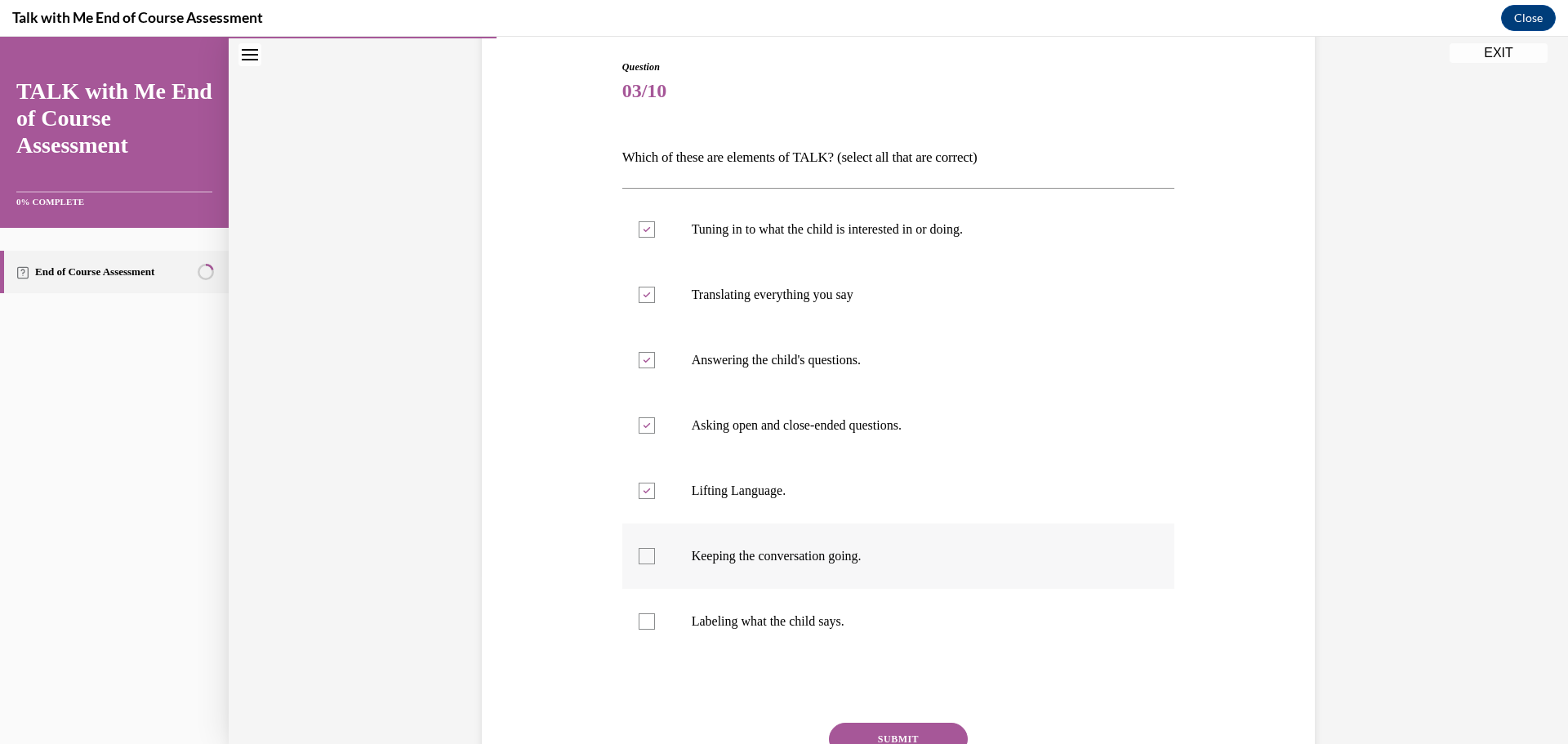
checkbox input "true"
click at [909, 724] on button "SUBMIT" at bounding box center [898, 739] width 139 height 32
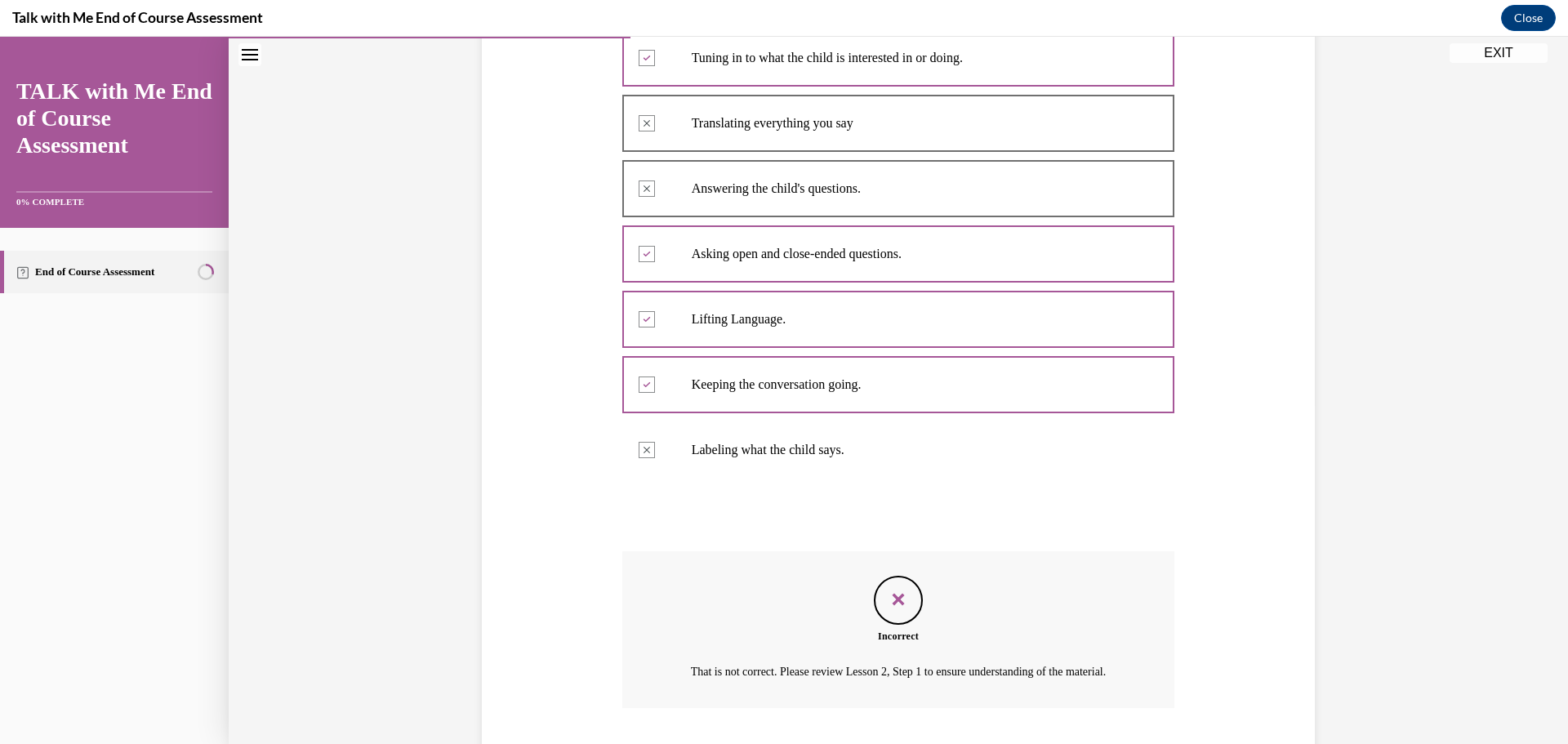
scroll to position [465, 0]
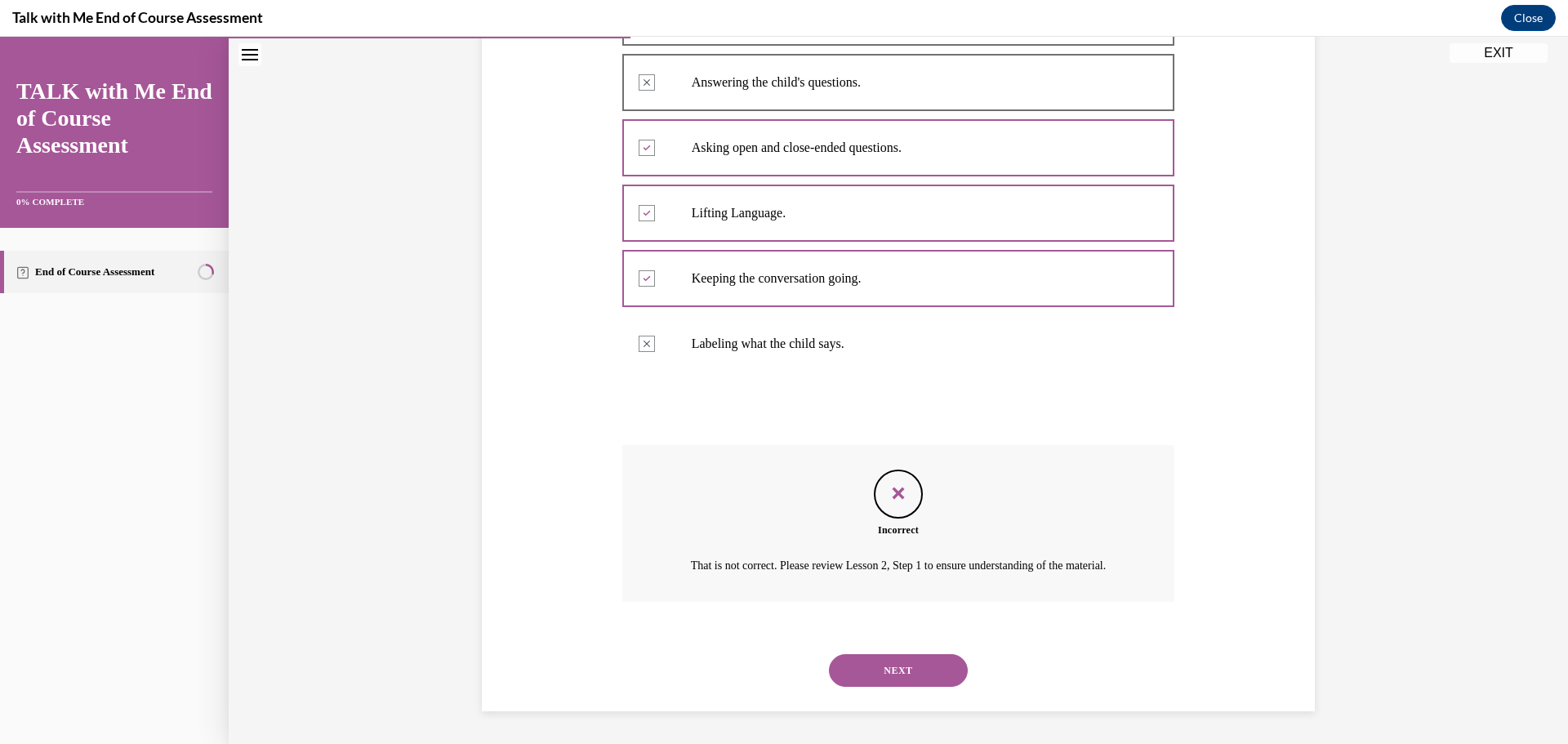
click at [890, 674] on button "NEXT" at bounding box center [898, 670] width 139 height 32
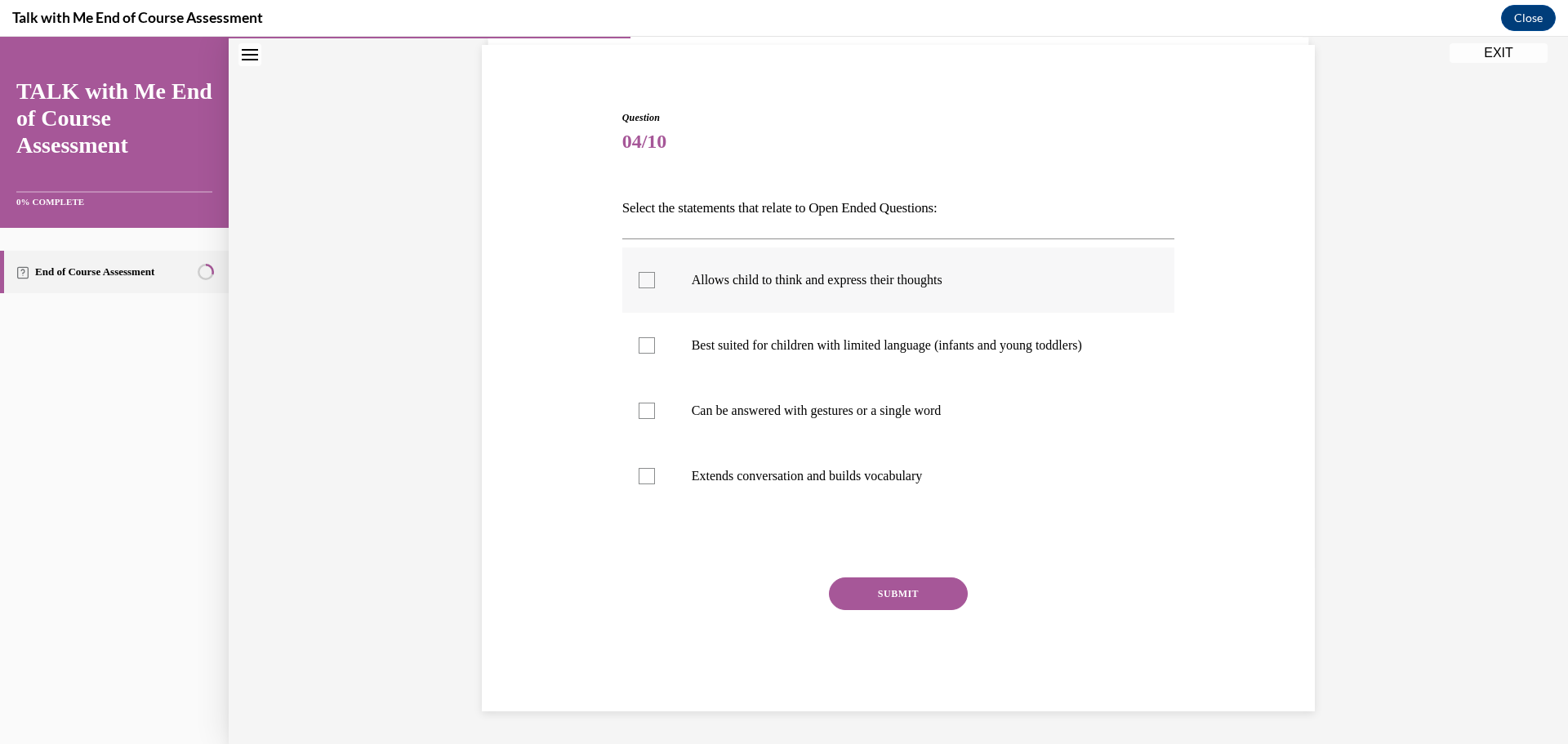
click at [646, 277] on div at bounding box center [646, 280] width 17 height 17
click at [646, 277] on input "Allows child to think and express their thoughts" at bounding box center [646, 280] width 17 height 17
checkbox input "true"
click at [910, 601] on button "SUBMIT" at bounding box center [898, 594] width 139 height 32
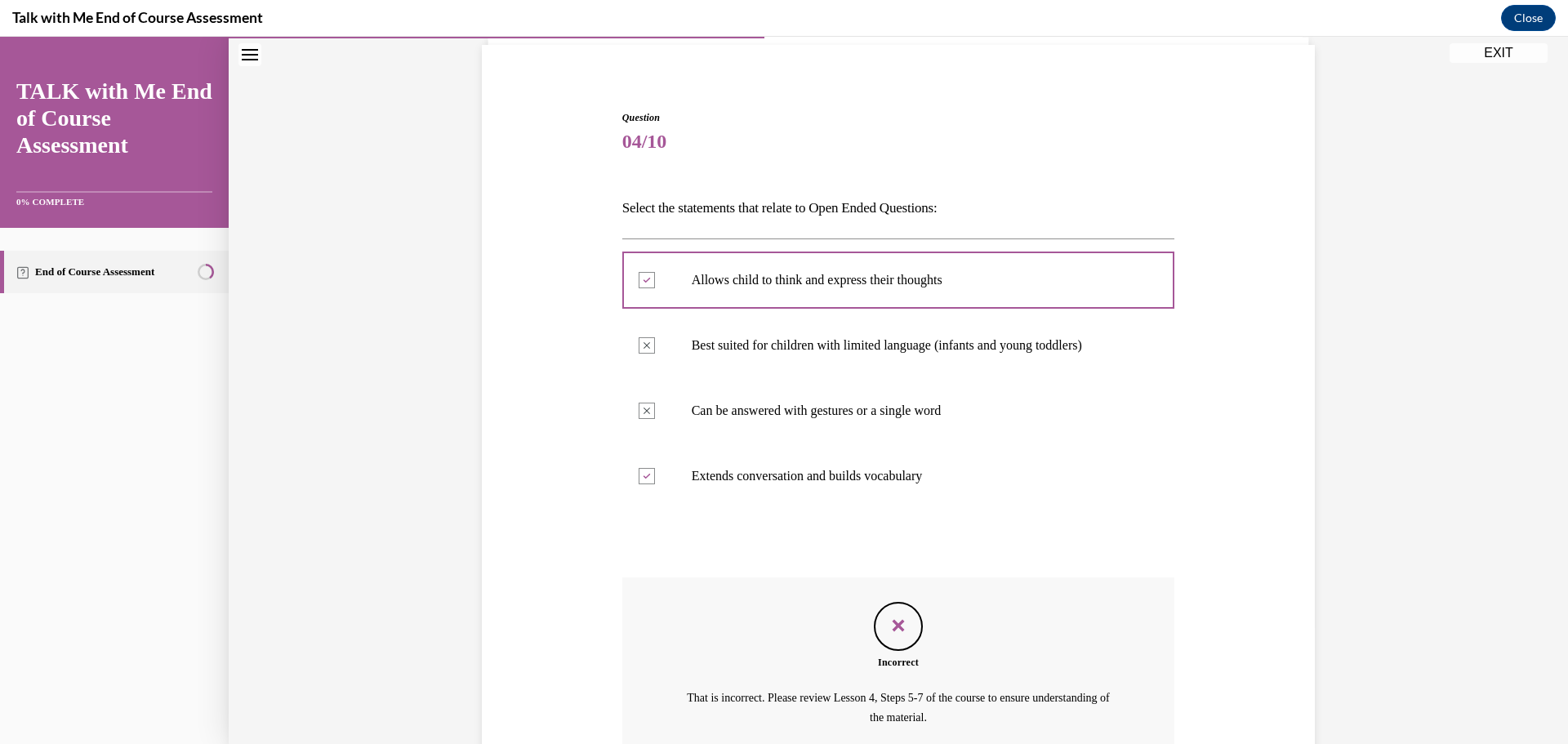
scroll to position [268, 0]
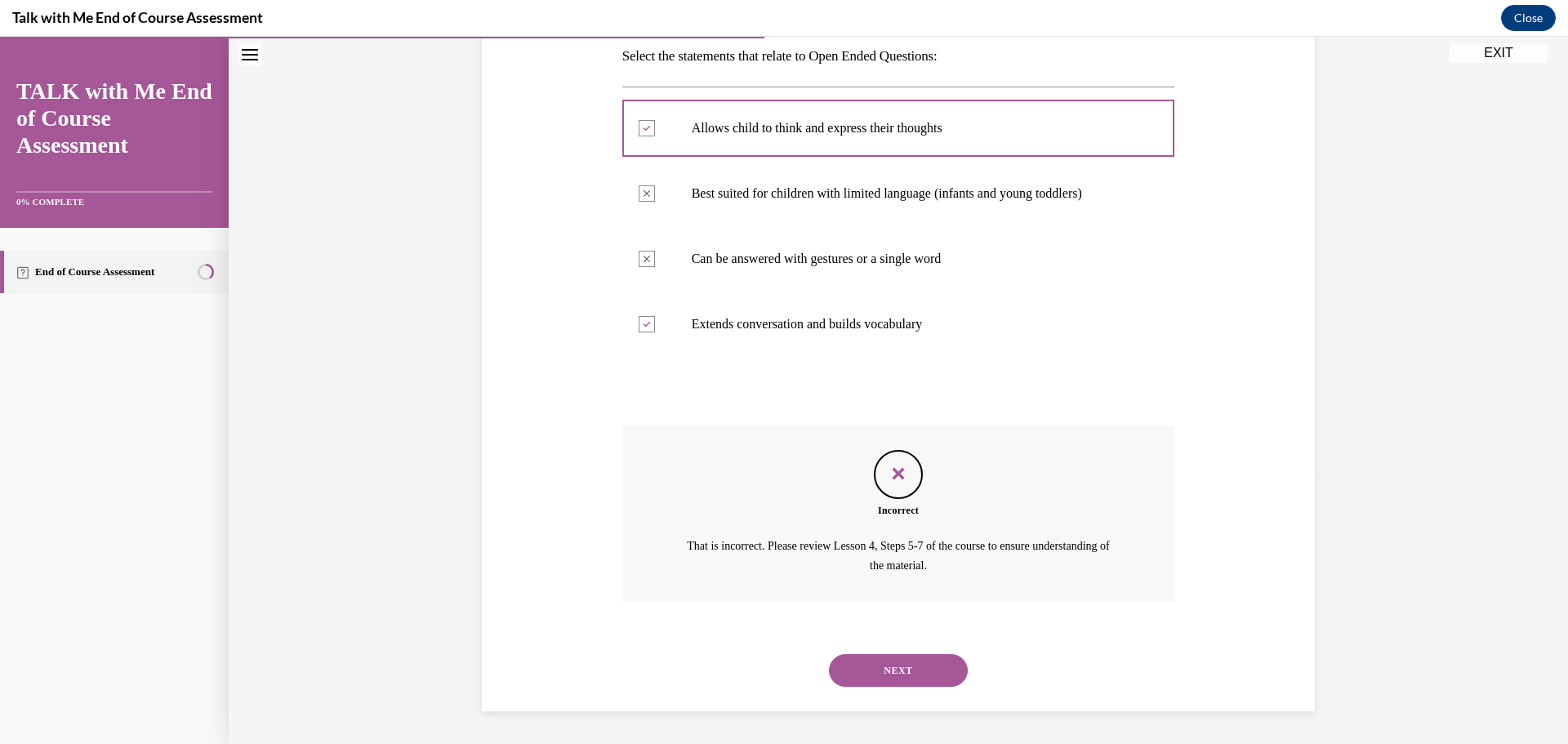
click at [914, 667] on button "NEXT" at bounding box center [898, 670] width 139 height 32
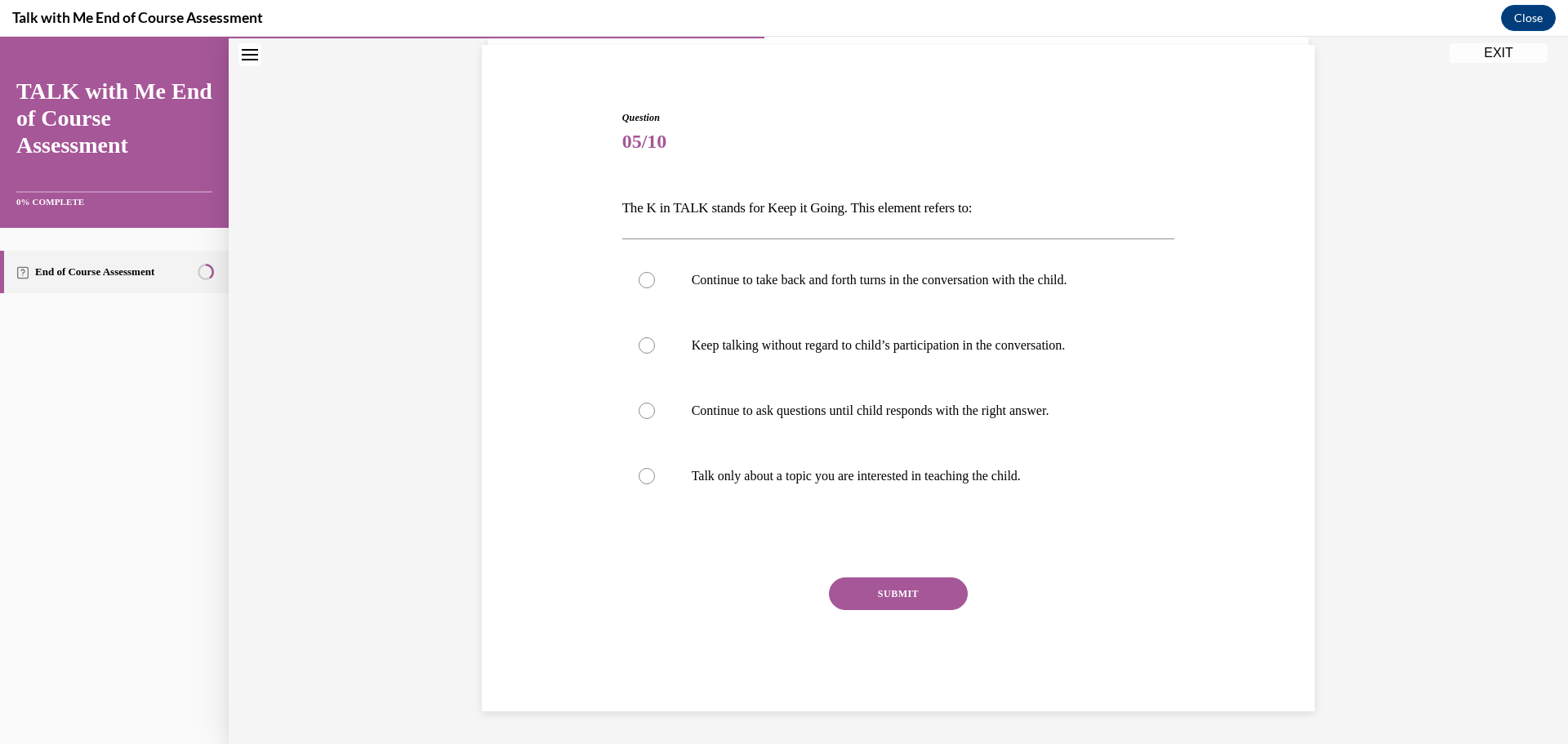
scroll to position [117, 0]
click at [644, 406] on div at bounding box center [646, 411] width 17 height 17
click at [644, 406] on input "Continue to ask questions until child responds with the right answer." at bounding box center [646, 411] width 17 height 17
radio input "true"
click at [876, 598] on button "SUBMIT" at bounding box center [898, 594] width 139 height 32
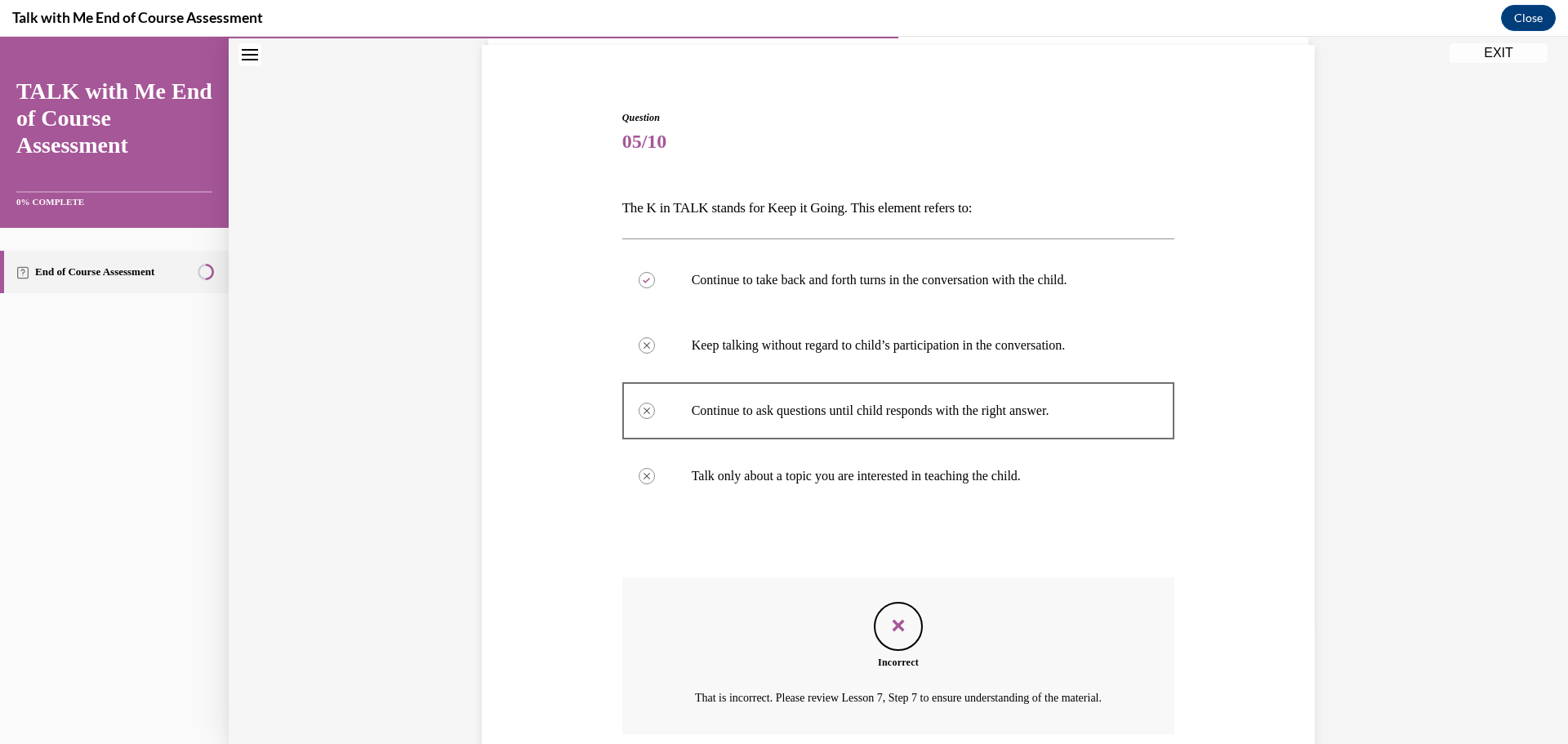
scroll to position [268, 0]
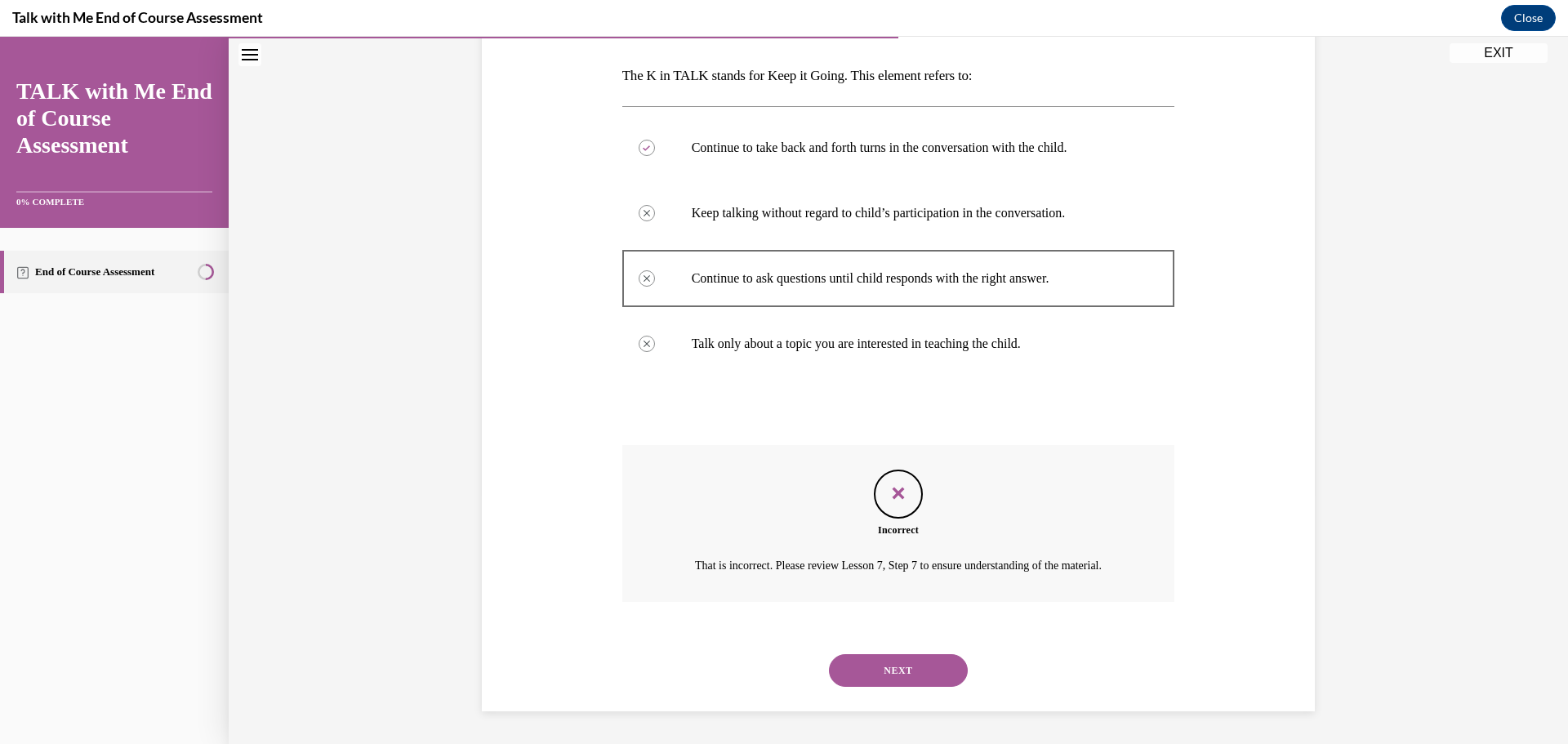
click at [918, 665] on button "NEXT" at bounding box center [898, 670] width 139 height 32
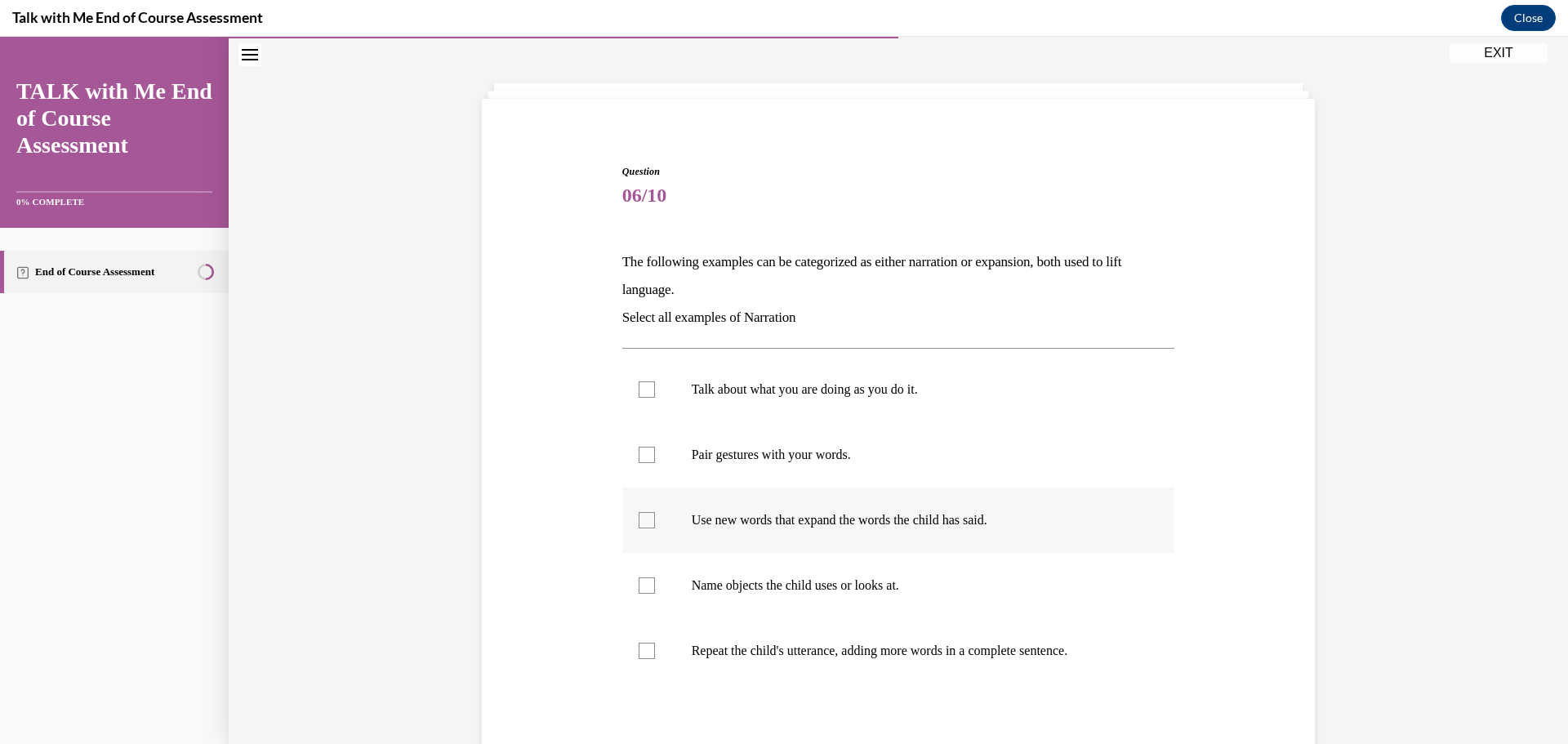
scroll to position [82, 0]
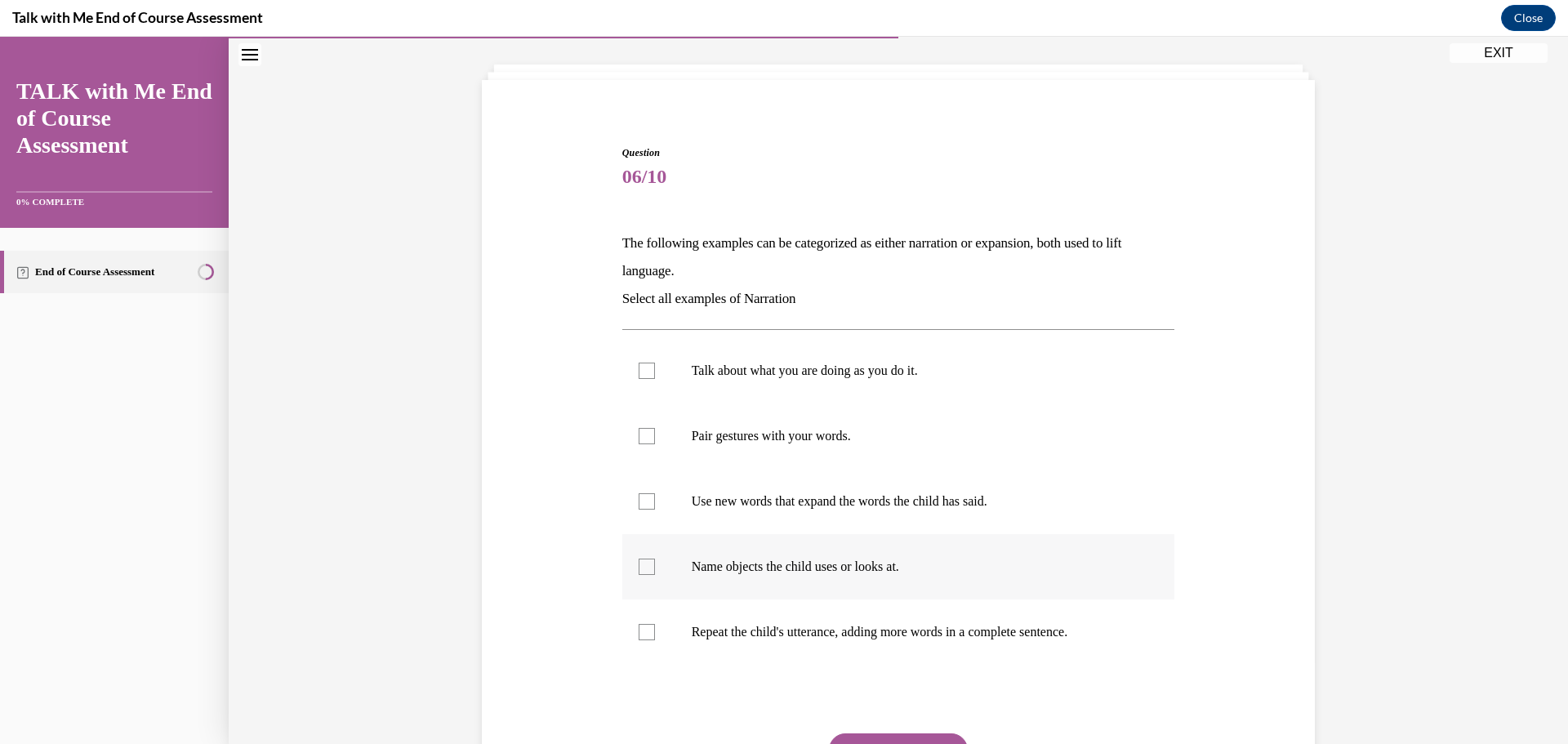
click at [632, 563] on label "Name objects the child uses or looks at." at bounding box center [898, 567] width 553 height 66
click at [639, 563] on input "Name objects the child uses or looks at." at bounding box center [646, 567] width 17 height 17
checkbox input "true"
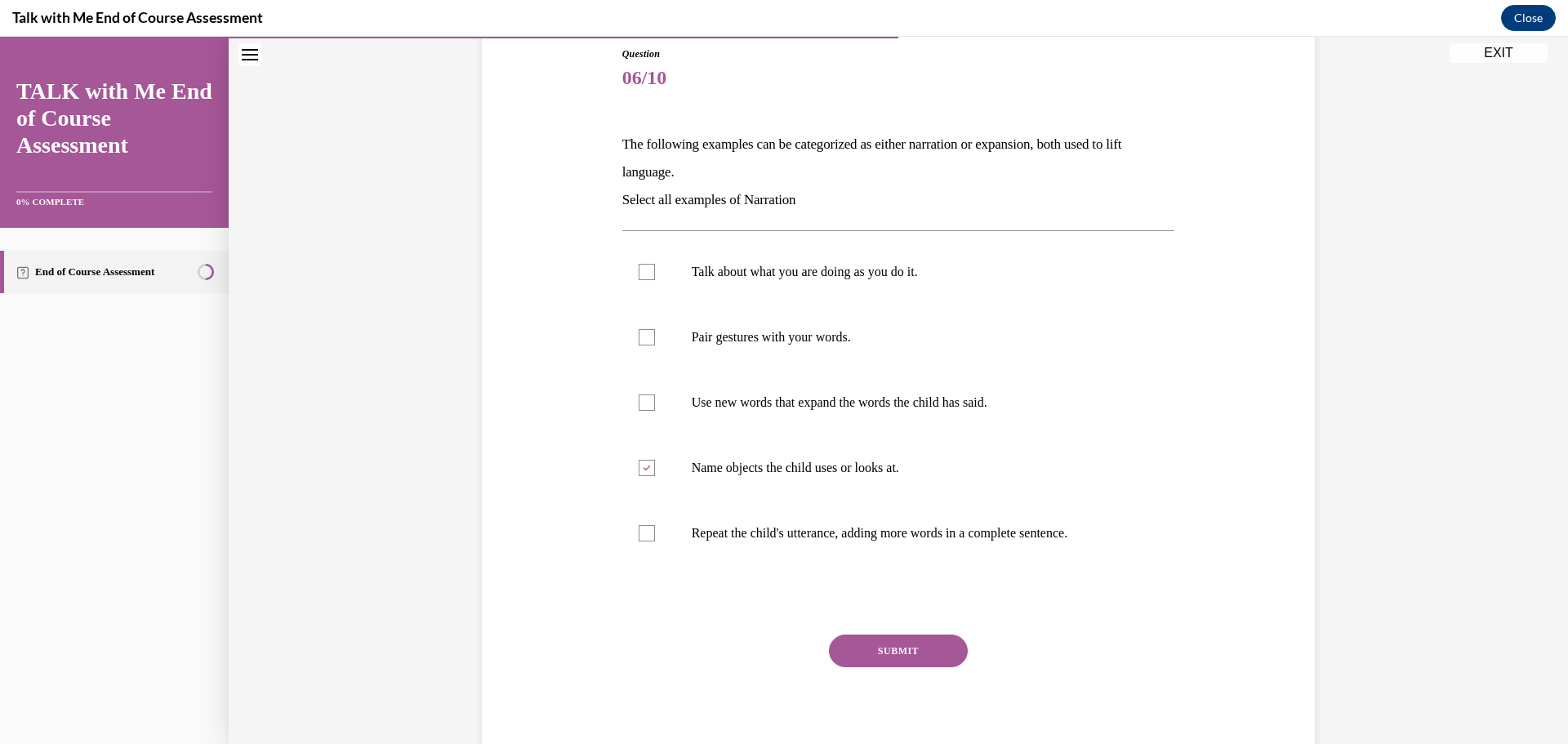
scroll to position [238, 0]
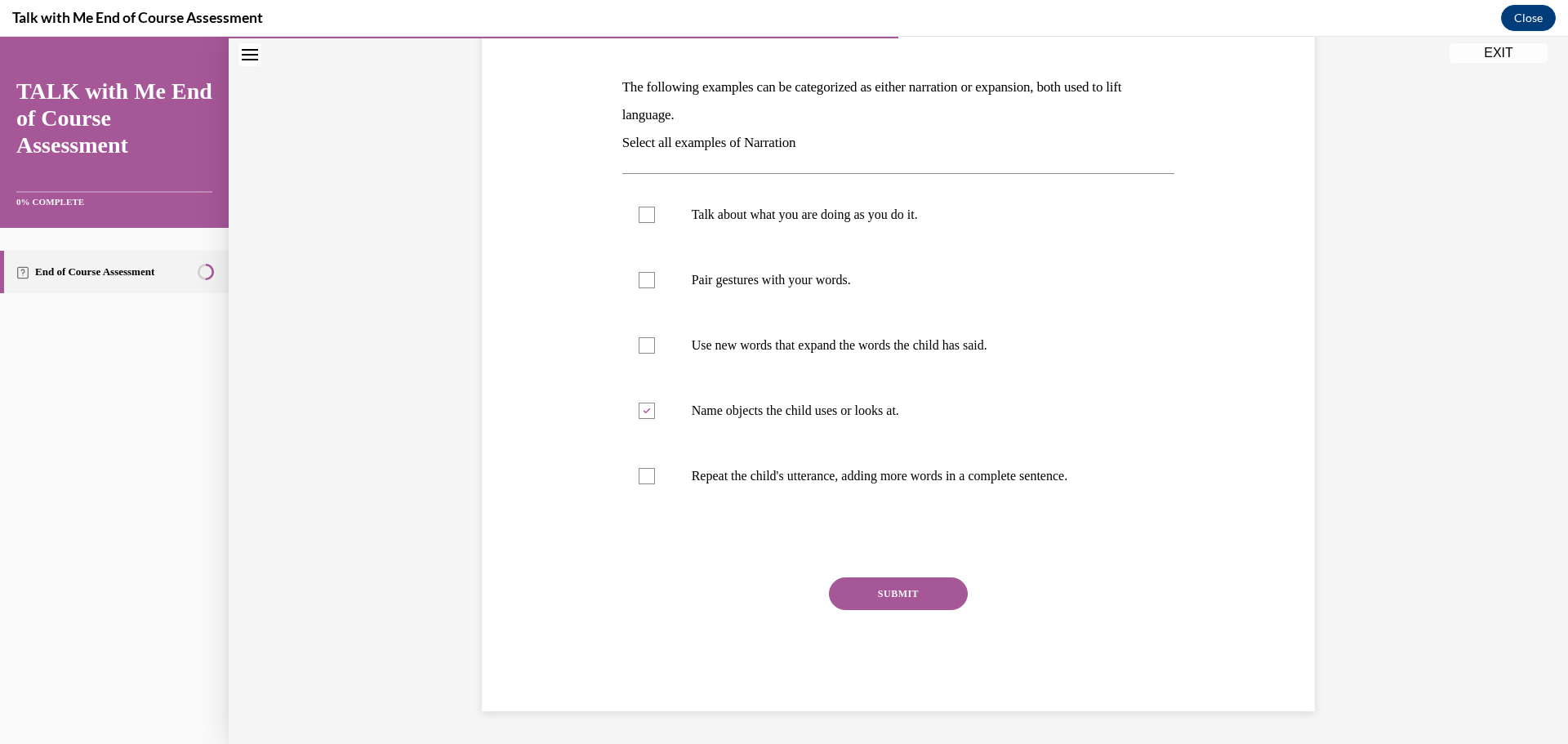
click at [882, 596] on button "SUBMIT" at bounding box center [898, 594] width 139 height 32
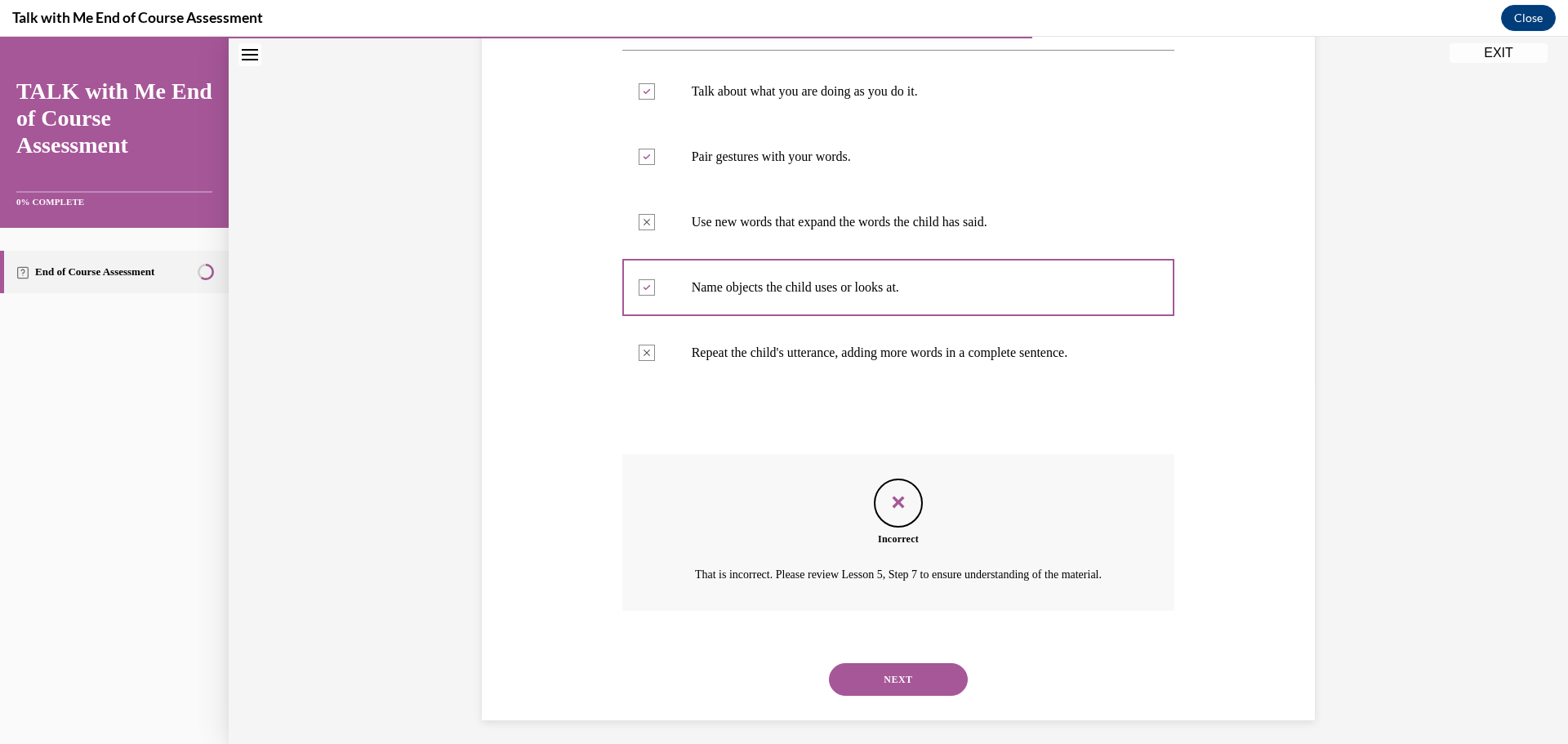
scroll to position [390, 0]
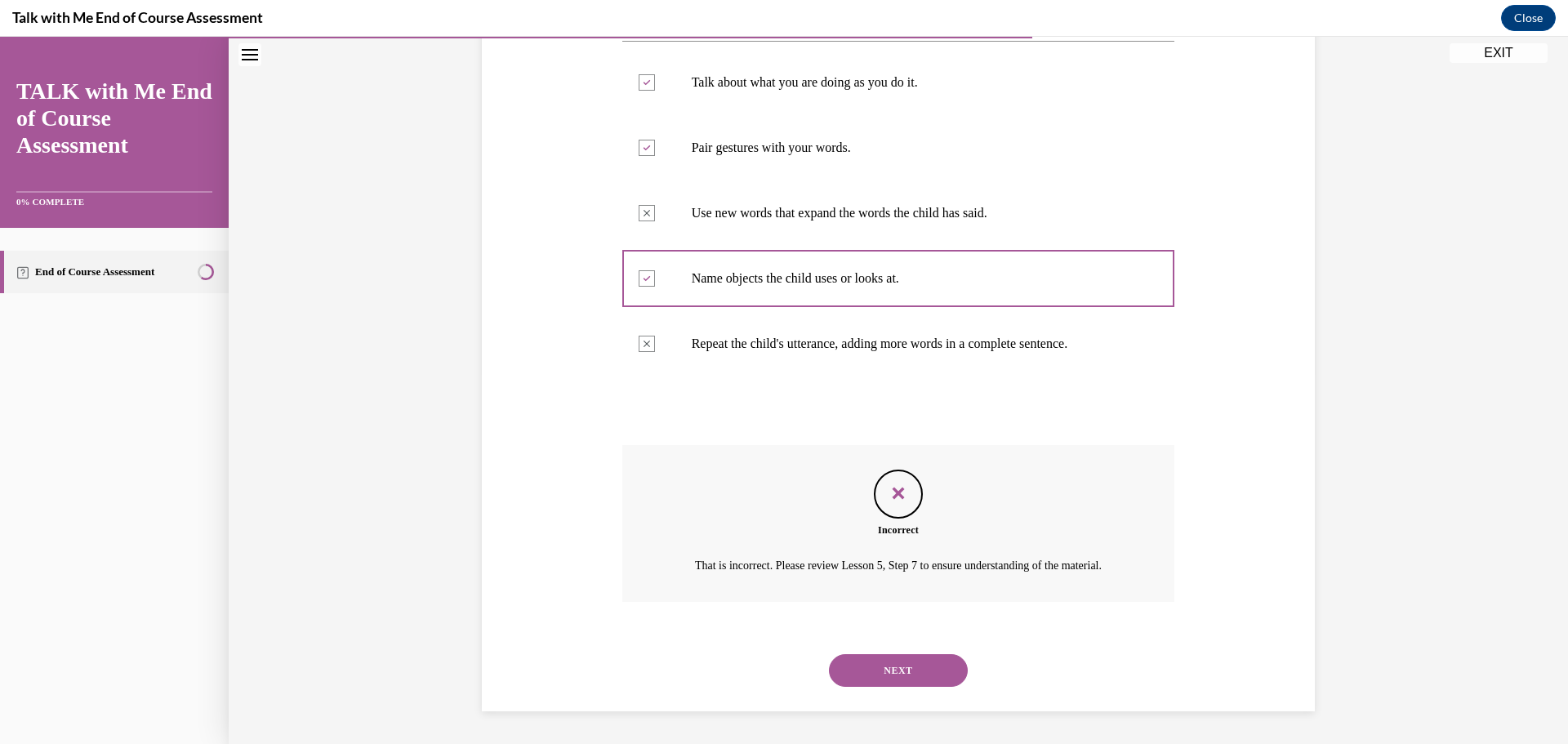
click at [888, 665] on button "NEXT" at bounding box center [898, 670] width 139 height 32
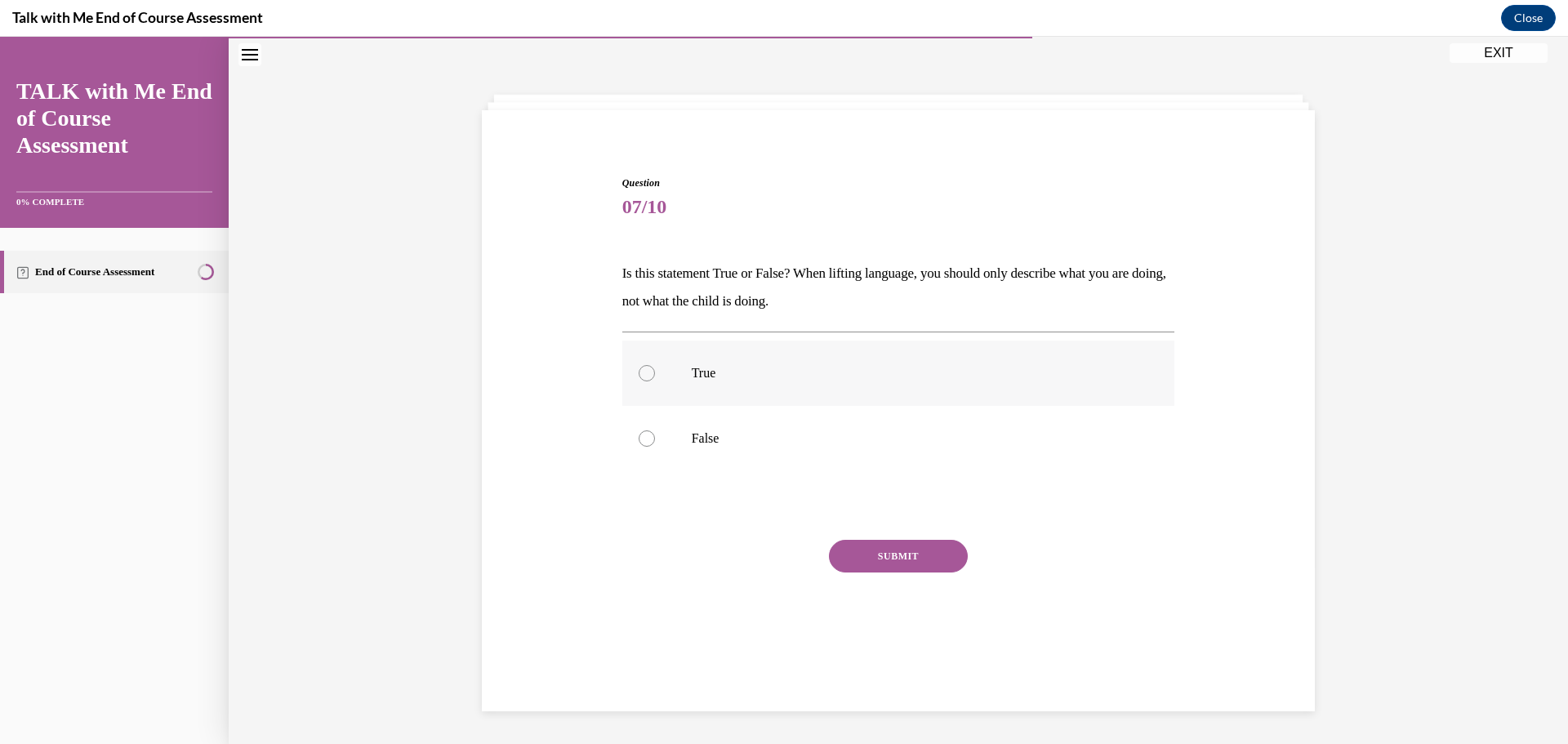
click at [642, 371] on div at bounding box center [646, 373] width 17 height 17
click at [642, 371] on input "True" at bounding box center [646, 373] width 17 height 17
radio input "true"
click at [907, 555] on button "SUBMIT" at bounding box center [898, 555] width 139 height 32
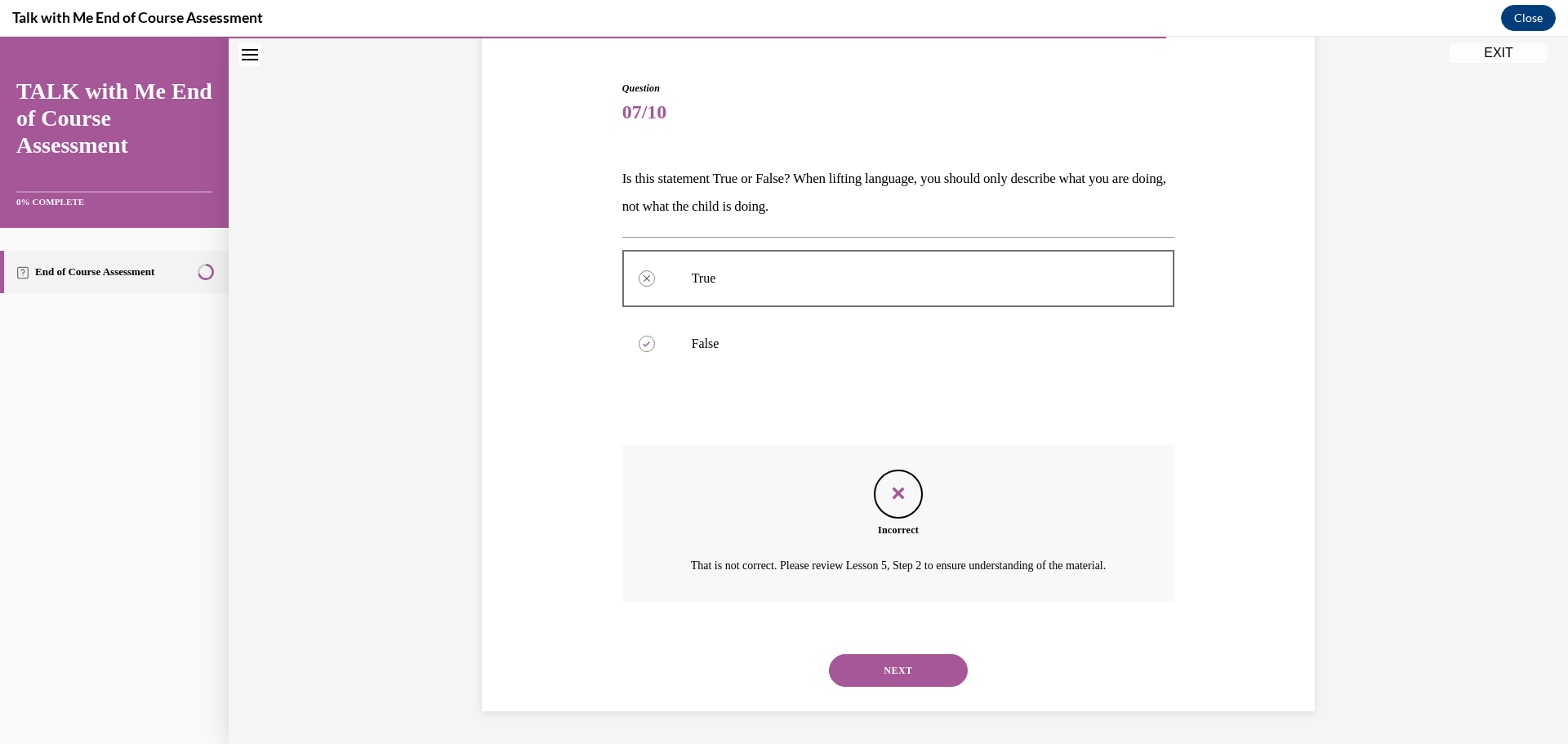
scroll to position [166, 0]
click at [908, 672] on button "NEXT" at bounding box center [898, 670] width 139 height 32
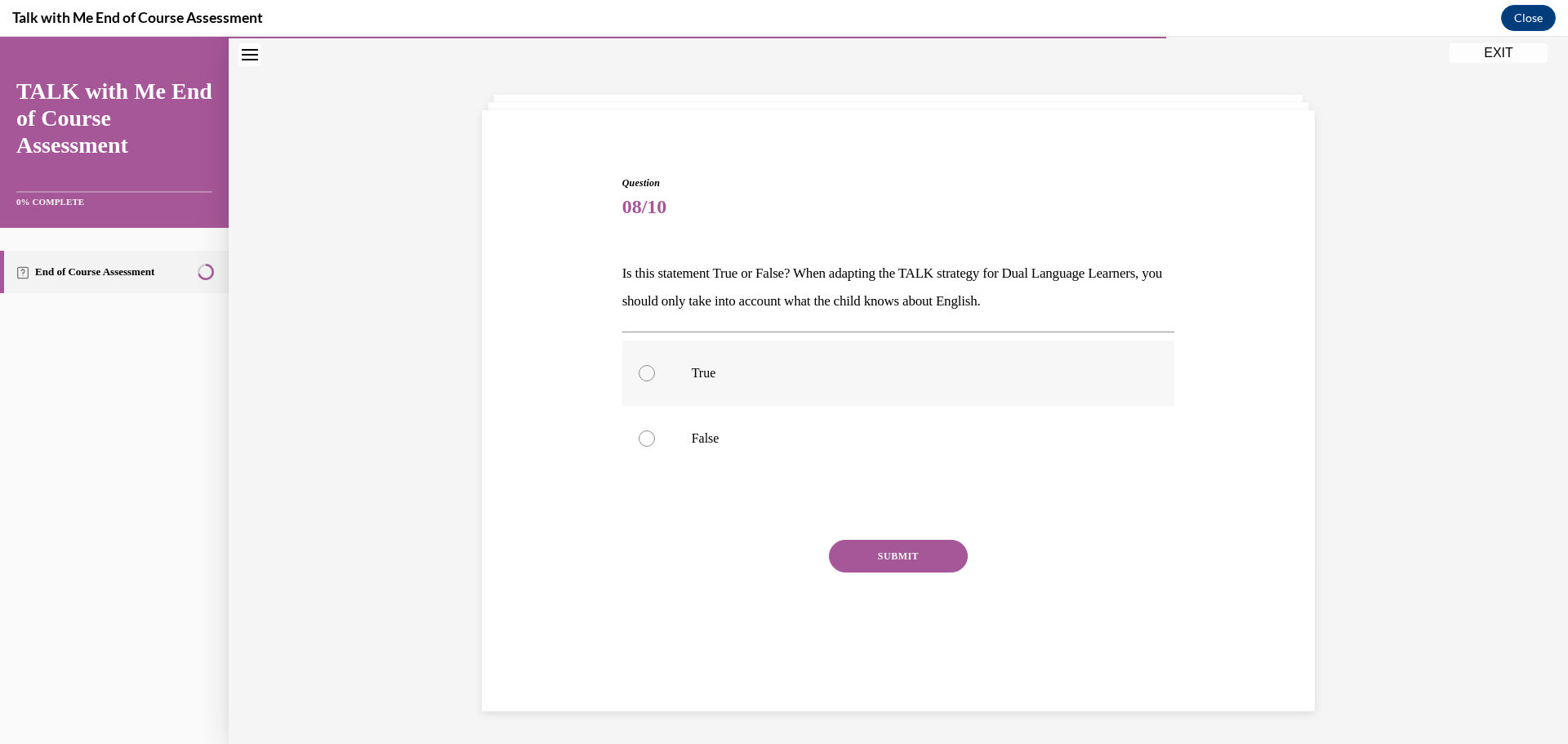
click at [639, 372] on div at bounding box center [646, 373] width 17 height 17
click at [639, 372] on input "True" at bounding box center [646, 373] width 17 height 17
radio input "true"
click at [860, 551] on button "SUBMIT" at bounding box center [898, 555] width 139 height 32
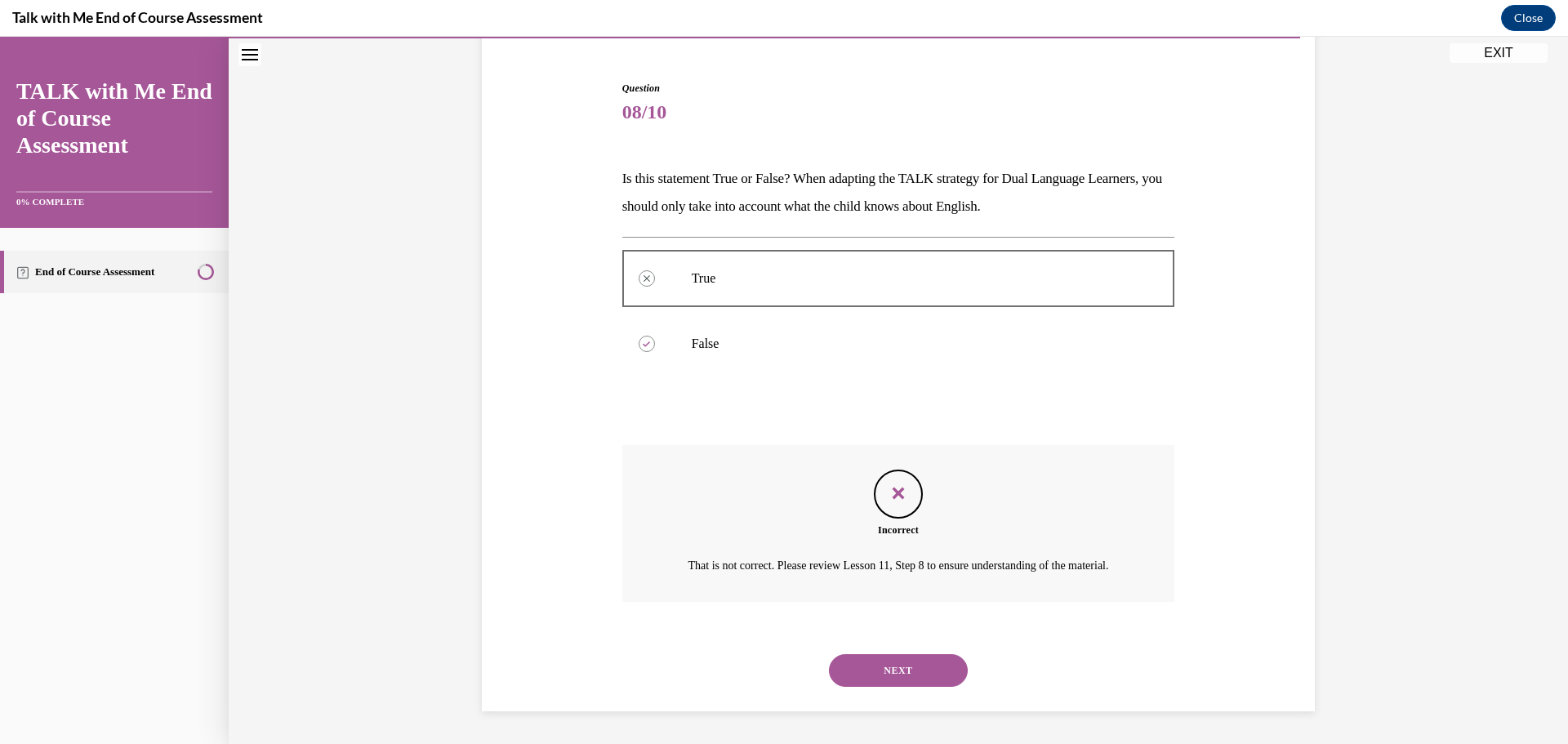
scroll to position [166, 0]
click at [901, 666] on button "NEXT" at bounding box center [898, 670] width 139 height 32
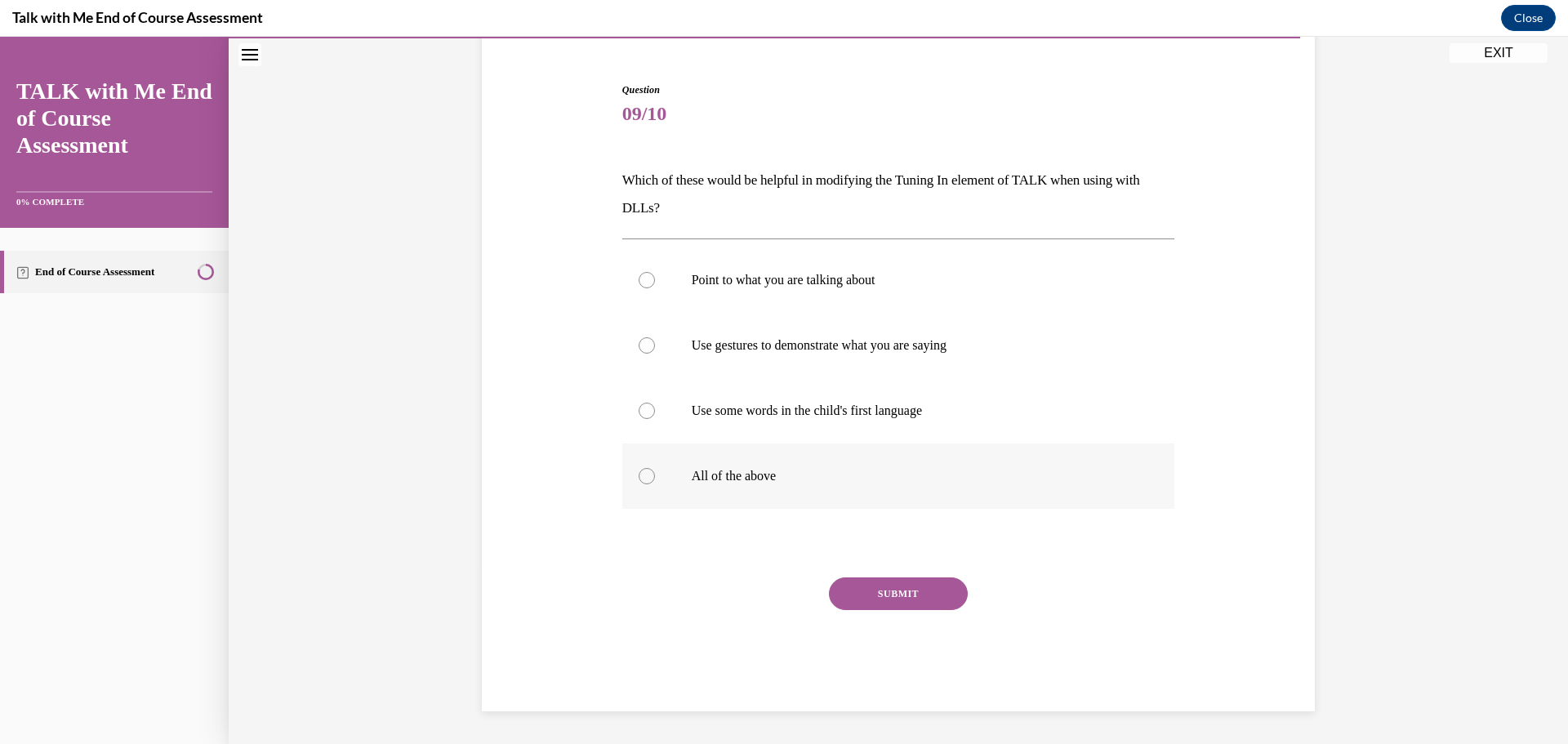
scroll to position [65, 0]
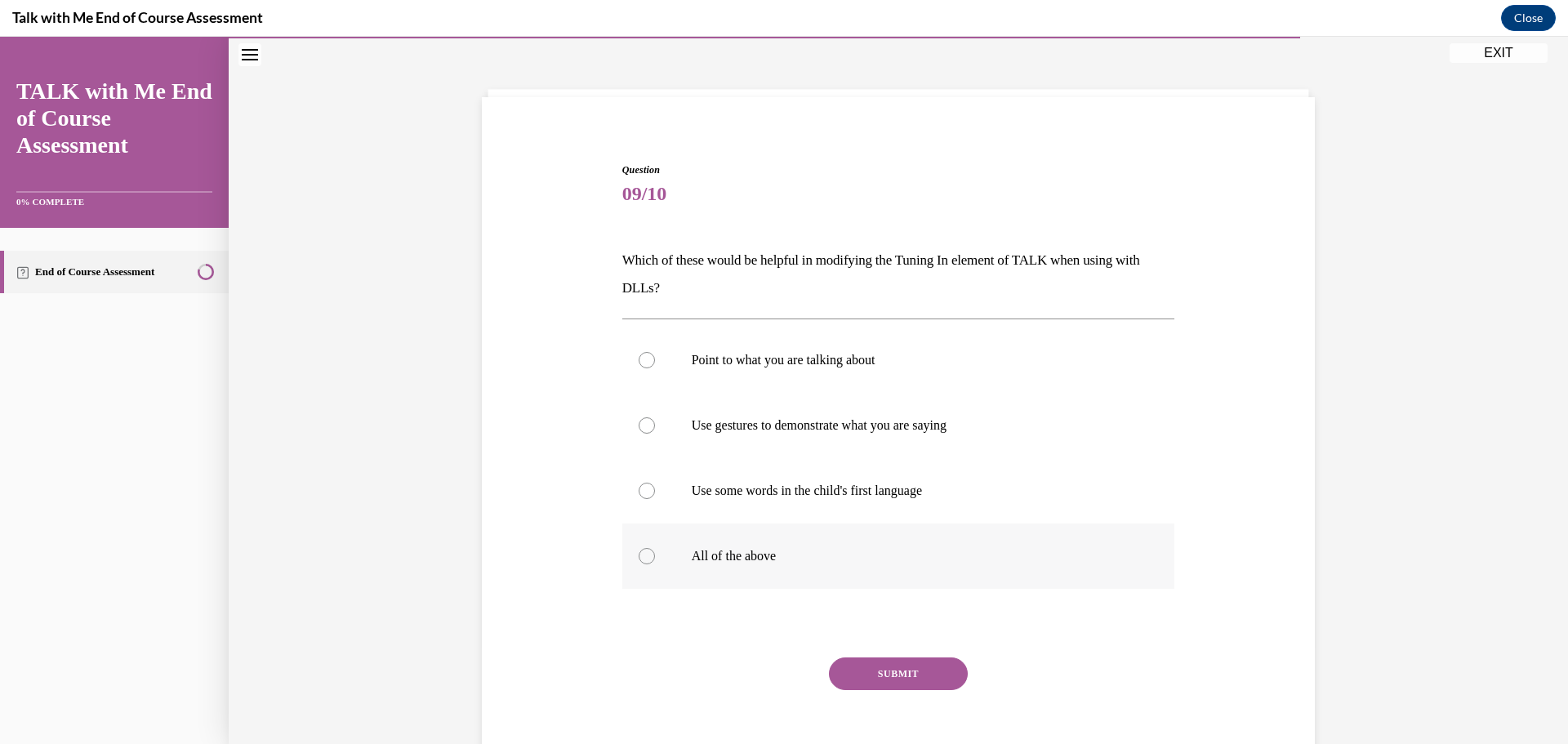
click at [639, 554] on div at bounding box center [646, 556] width 17 height 17
click at [639, 554] on input "All of the above" at bounding box center [646, 556] width 17 height 17
radio input "true"
click at [894, 674] on button "SUBMIT" at bounding box center [898, 673] width 139 height 32
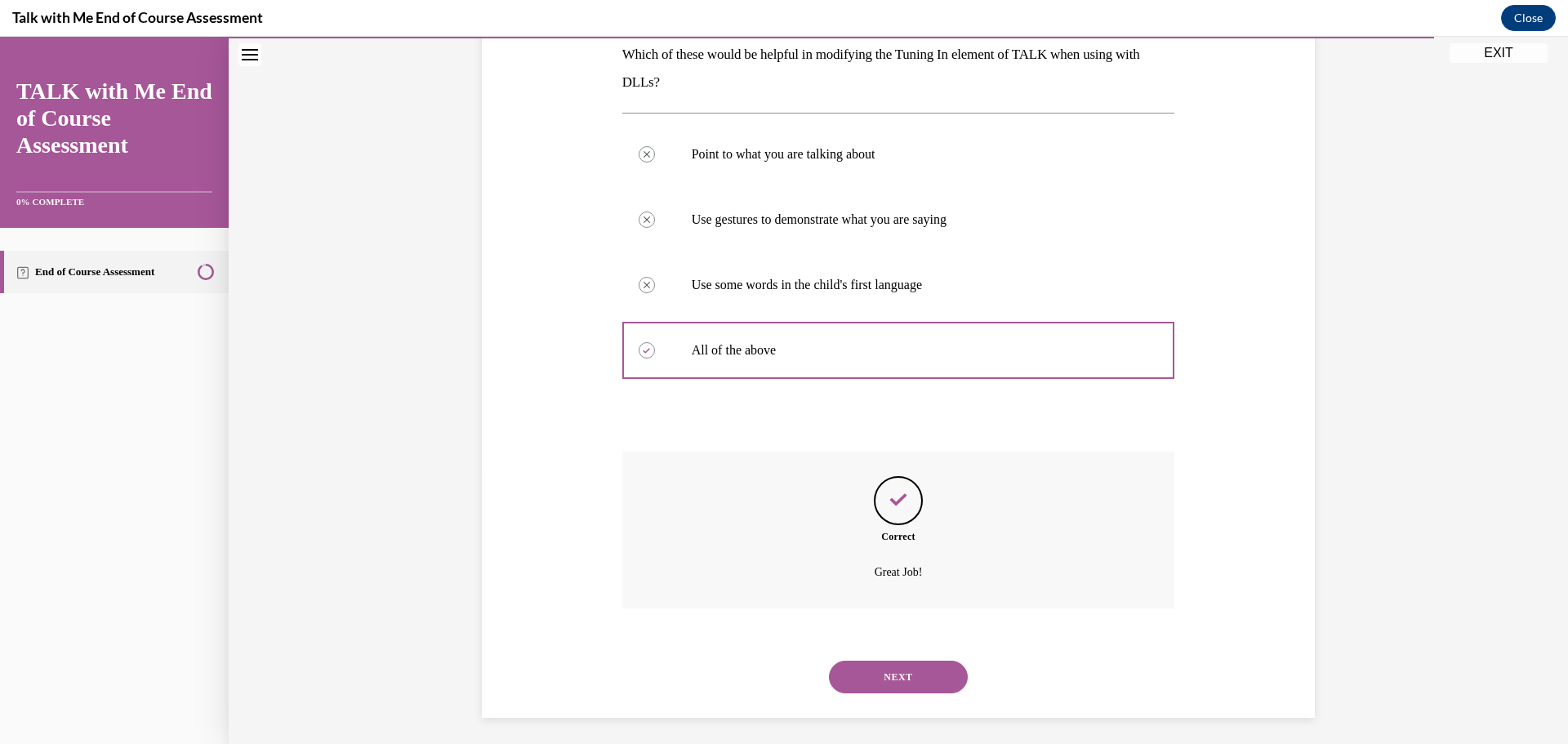
scroll to position [277, 0]
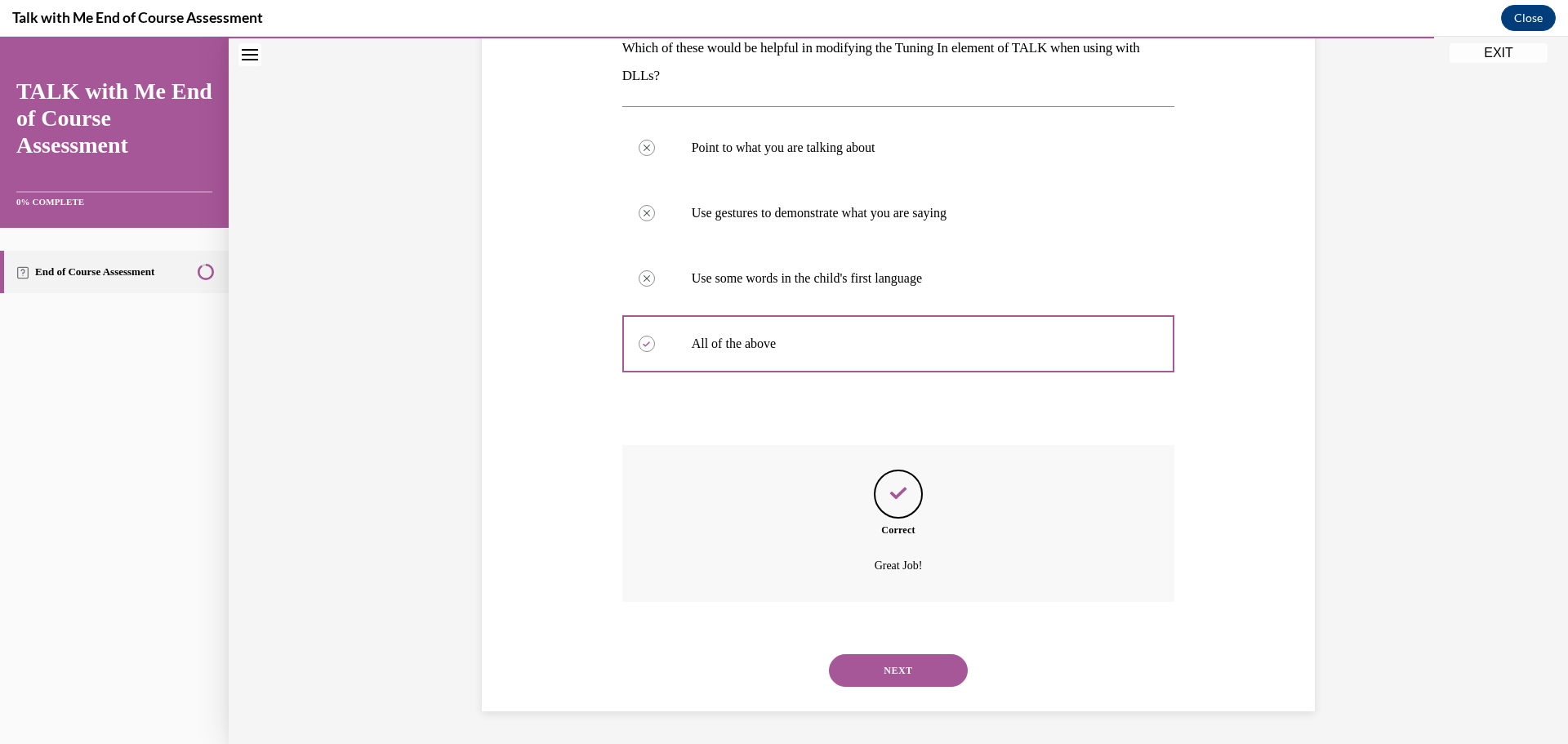
click at [893, 664] on button "NEXT" at bounding box center [898, 670] width 139 height 32
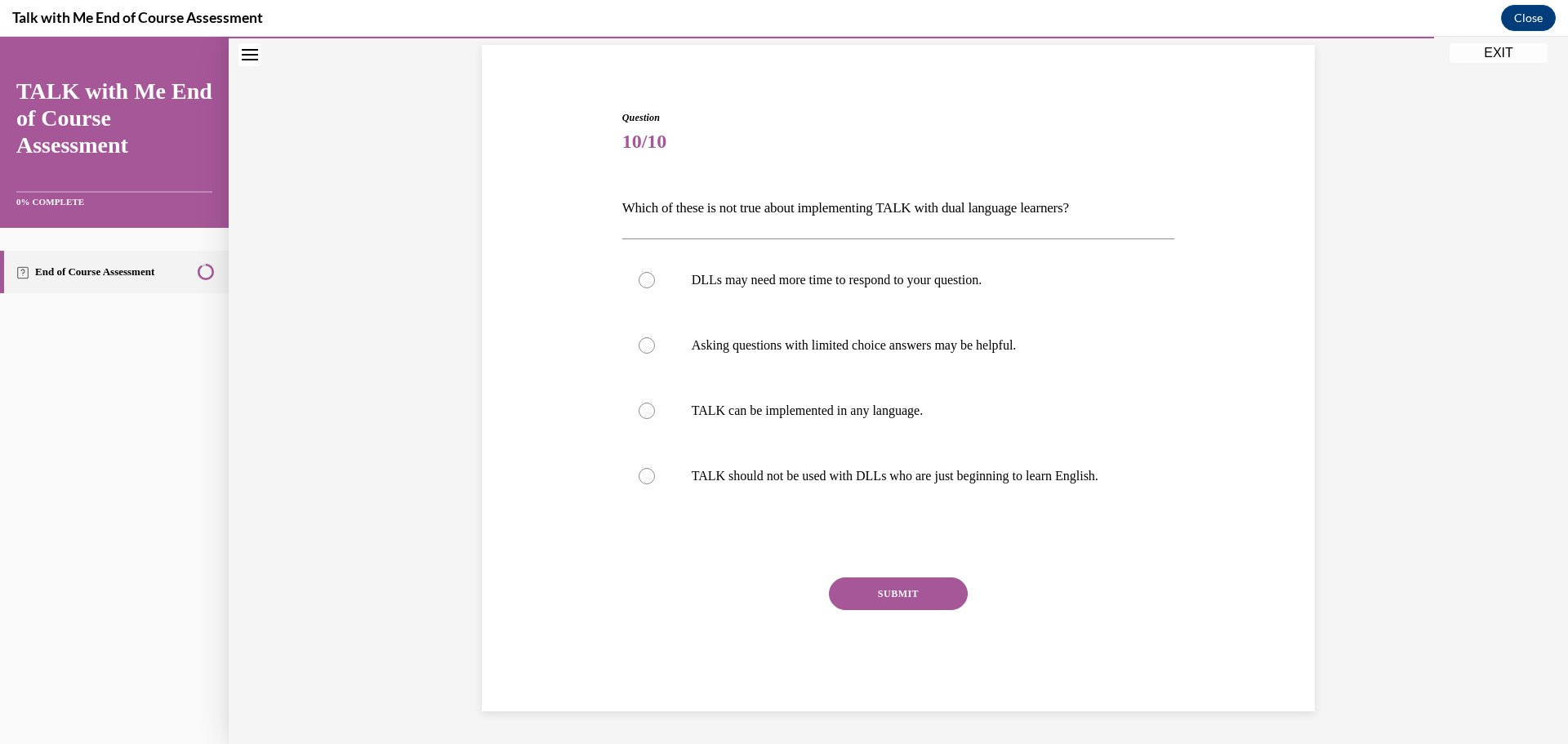
scroll to position [117, 0]
click at [633, 468] on label "TALK should not be used with DLLs who are just beginning to learn English." at bounding box center [898, 476] width 553 height 66
click at [639, 468] on input "TALK should not be used with DLLs who are just beginning to learn English." at bounding box center [646, 476] width 17 height 17
radio input "true"
click at [859, 567] on div "Question 10/10 Which of these is not true about implementing TALK with dual lan…" at bounding box center [898, 411] width 553 height 601
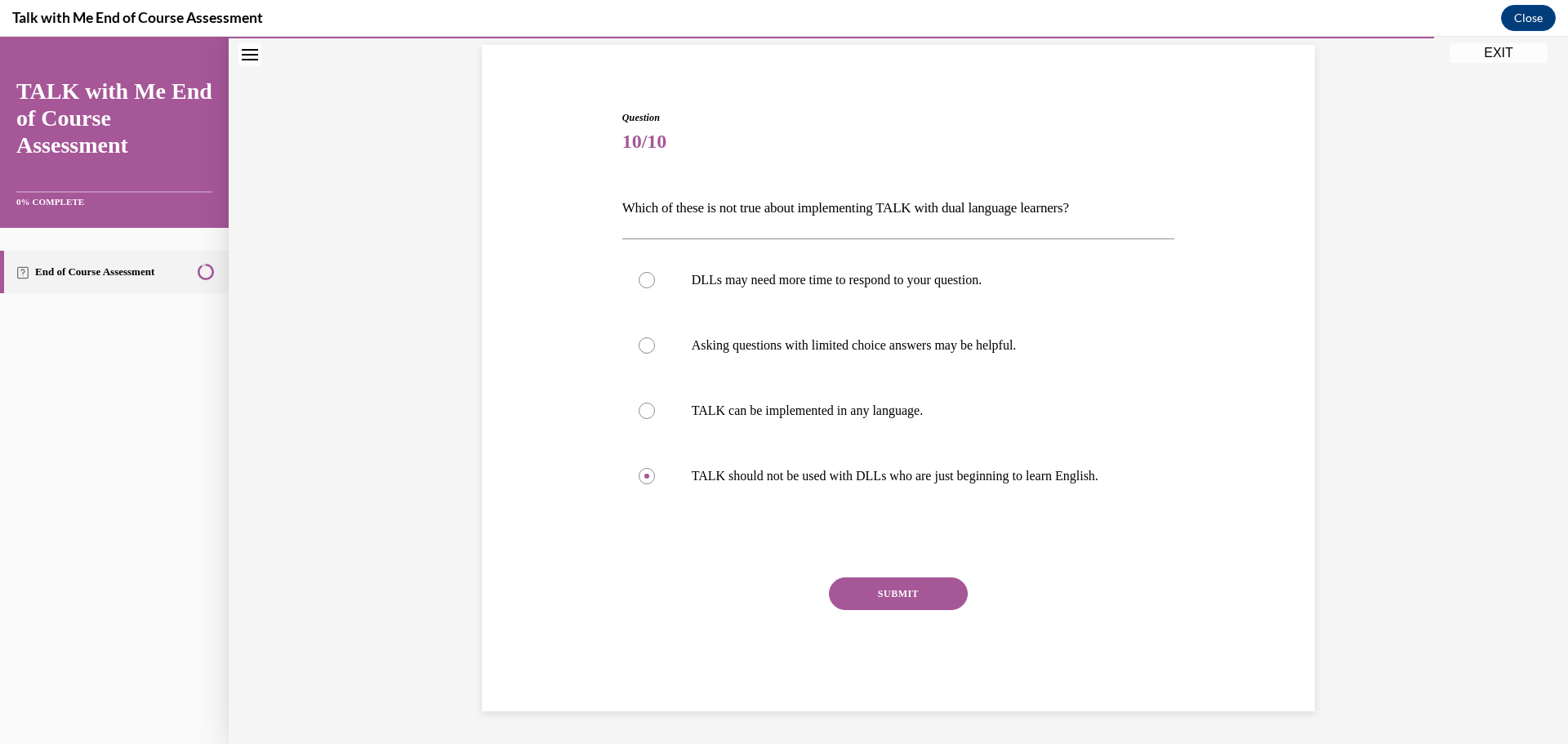
click at [881, 598] on button "SUBMIT" at bounding box center [898, 594] width 139 height 32
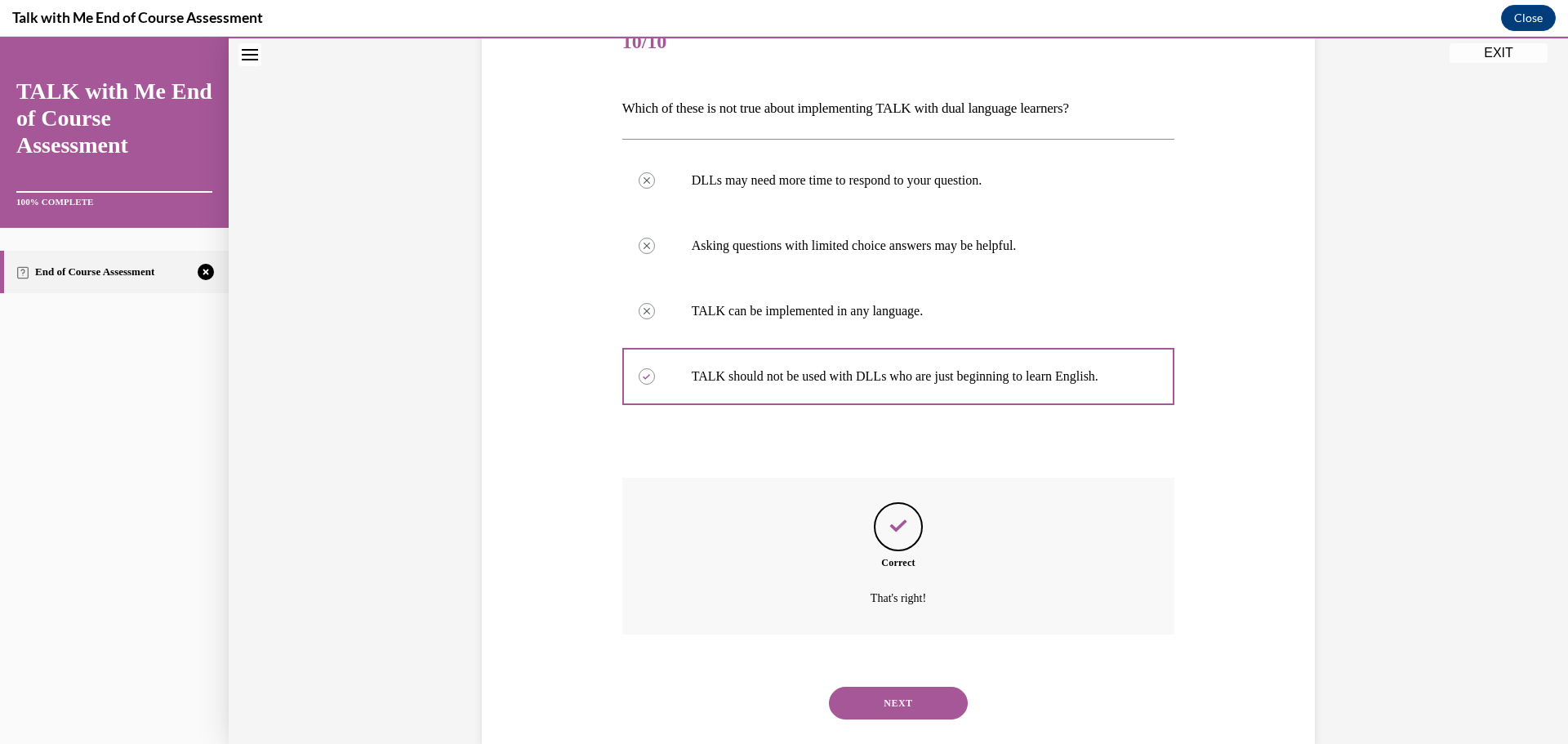
scroll to position [250, 0]
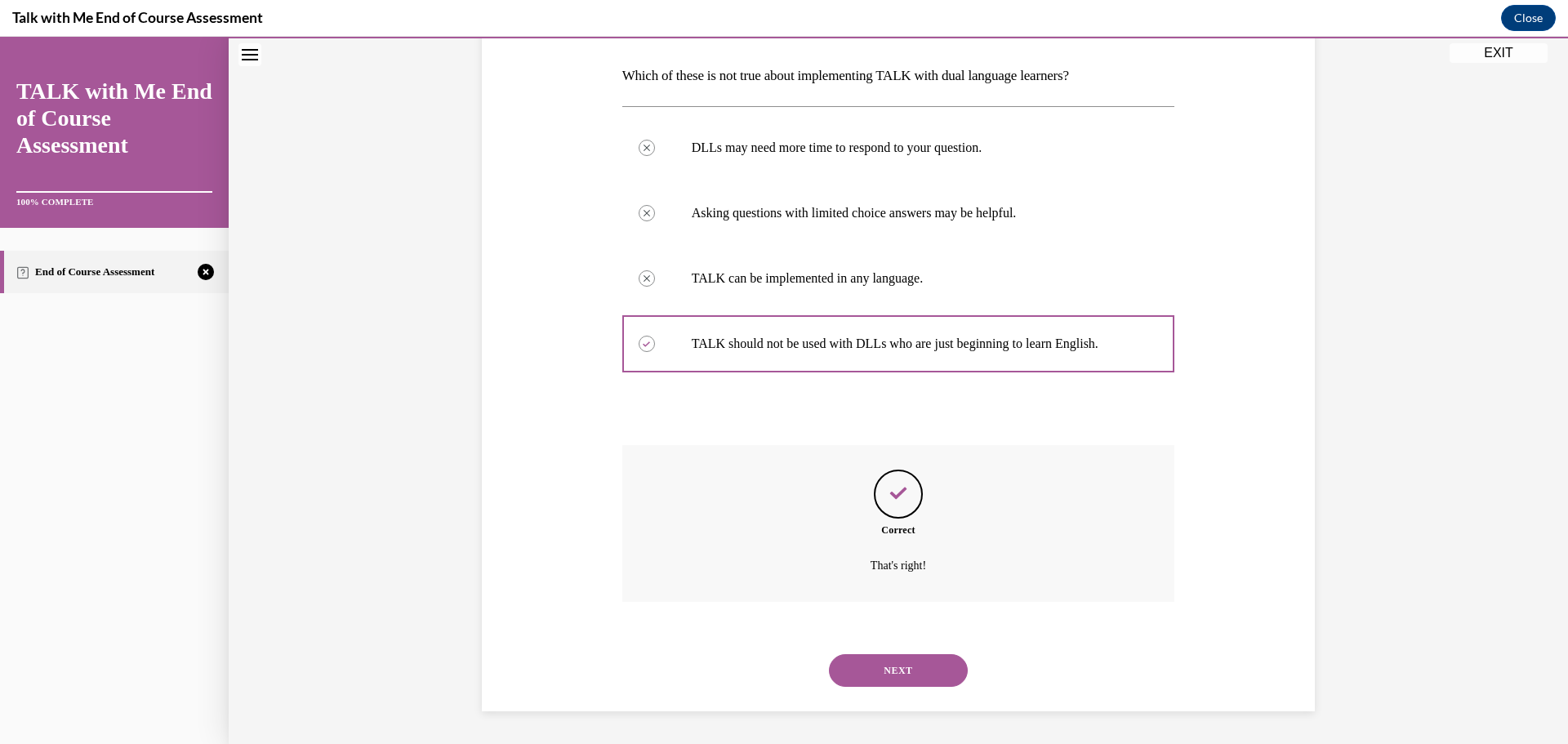
click at [917, 666] on button "NEXT" at bounding box center [898, 670] width 139 height 32
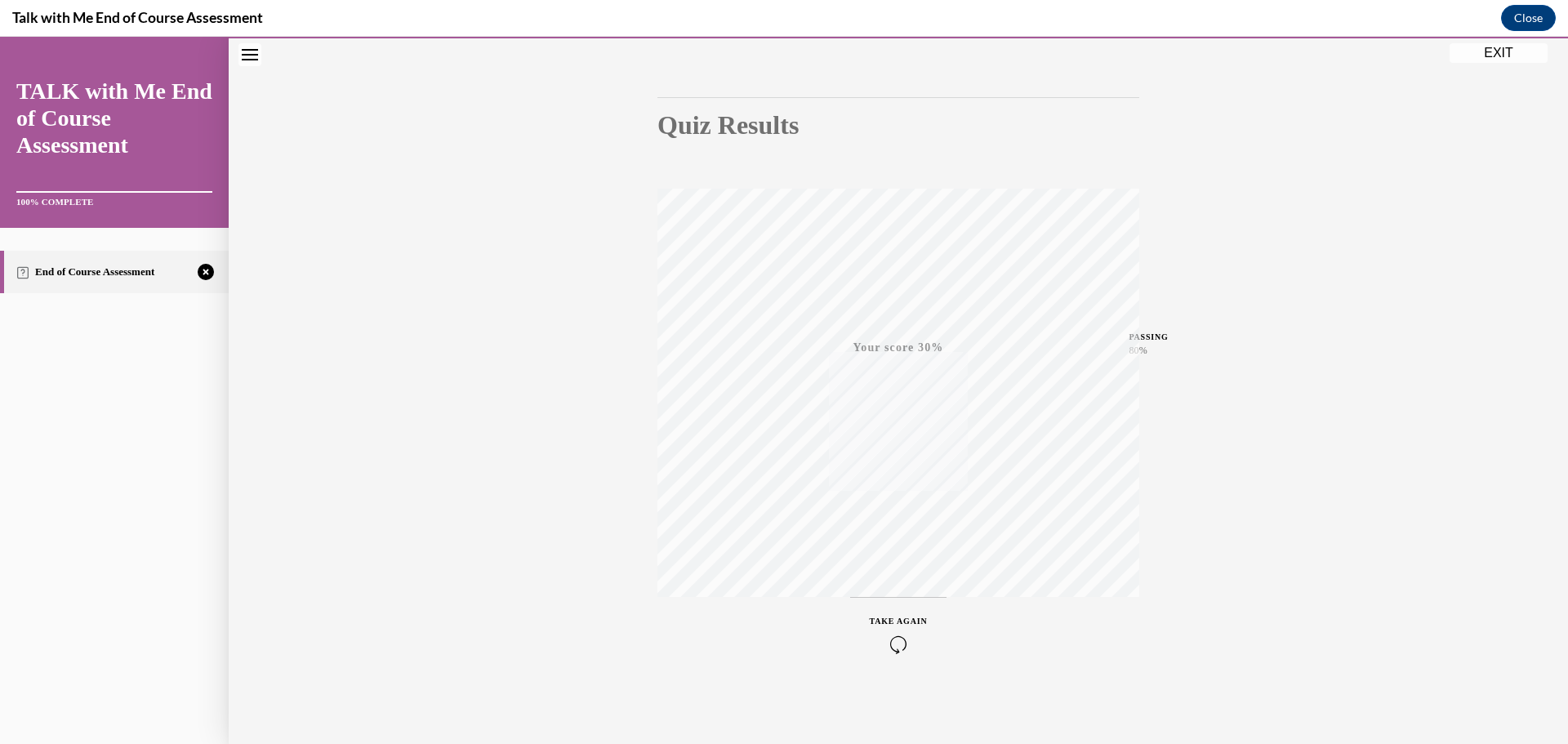
click at [895, 622] on span "TAKE AGAIN" at bounding box center [898, 621] width 58 height 9
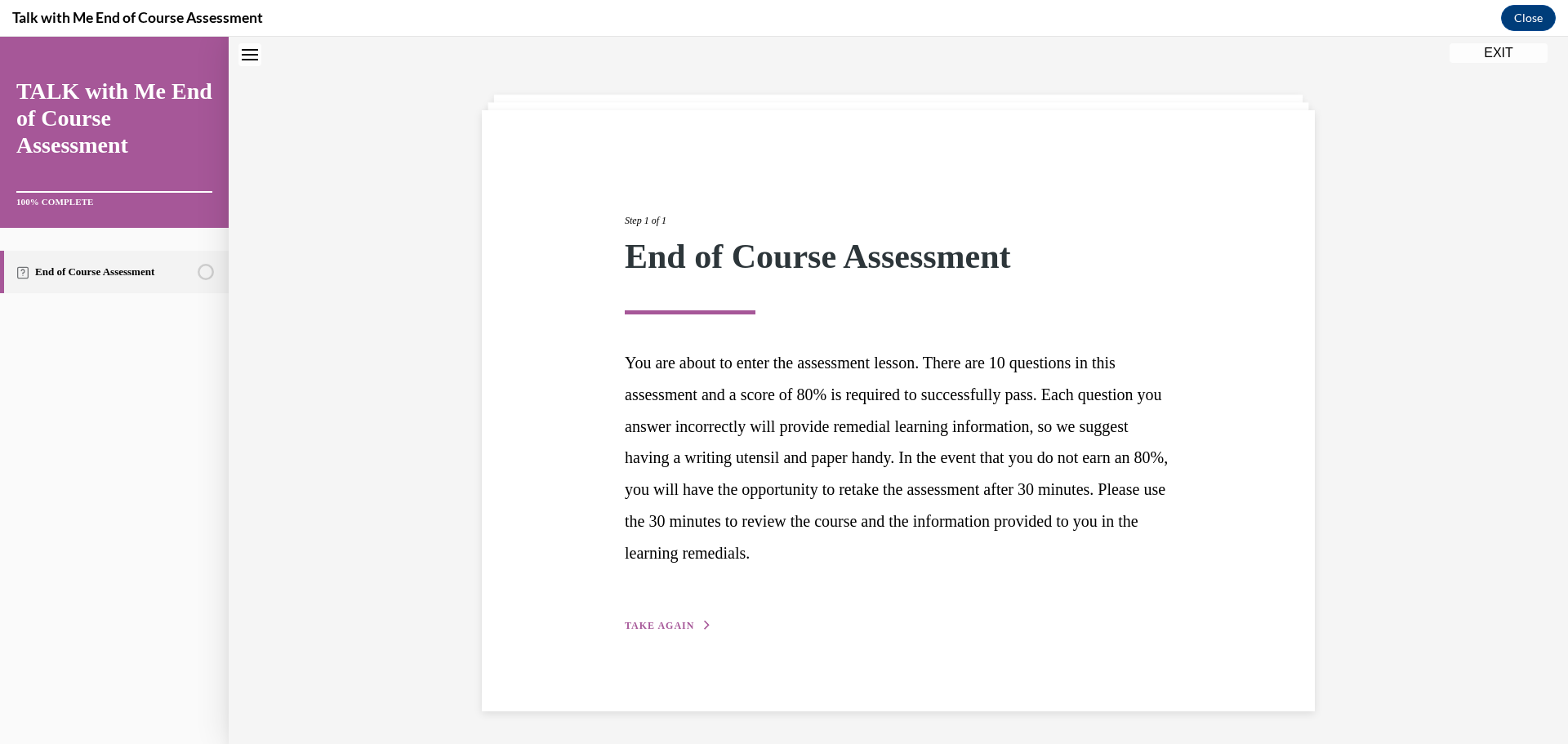
click at [660, 622] on span "TAKE AGAIN" at bounding box center [659, 626] width 70 height 12
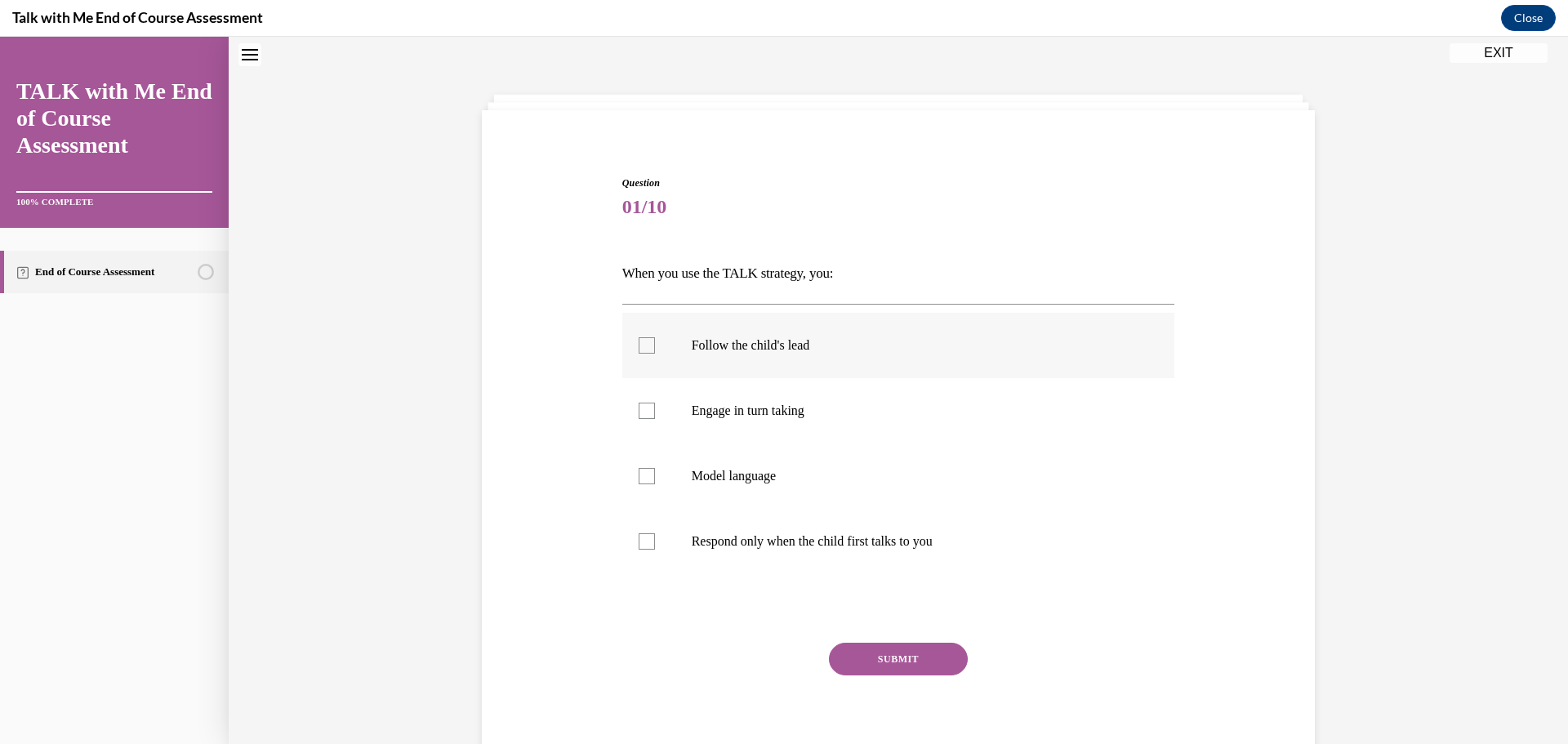
click at [639, 346] on div at bounding box center [646, 345] width 17 height 17
click at [639, 346] on input "Follow the child's lead" at bounding box center [646, 345] width 17 height 17
checkbox input "true"
click at [643, 414] on div at bounding box center [646, 411] width 17 height 17
click at [643, 414] on input "Engage in turn taking" at bounding box center [646, 411] width 17 height 17
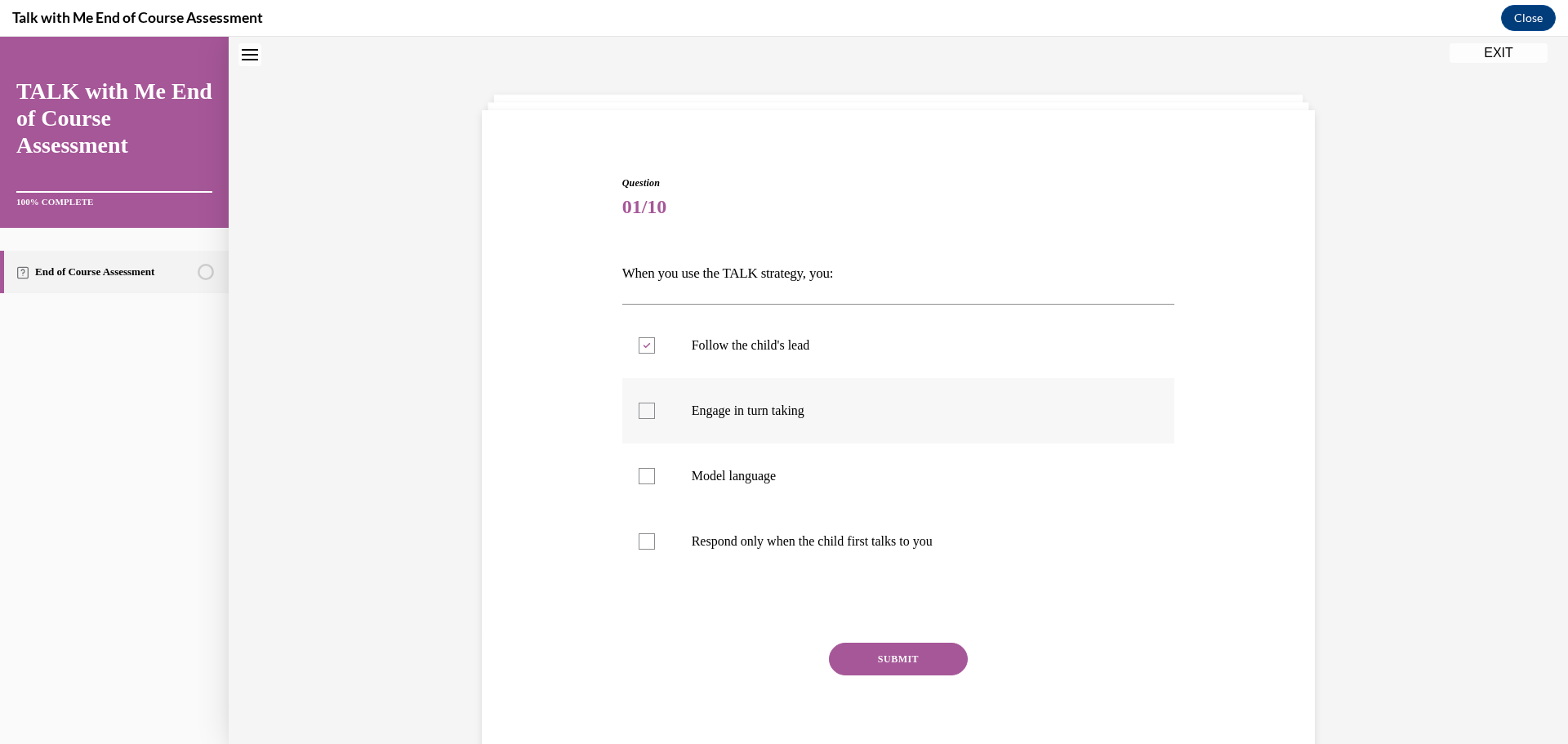
checkbox input "true"
click at [641, 476] on div at bounding box center [646, 476] width 17 height 17
click at [641, 476] on input "Model language" at bounding box center [646, 476] width 17 height 17
checkbox input "true"
click at [885, 658] on button "SUBMIT" at bounding box center [898, 658] width 139 height 32
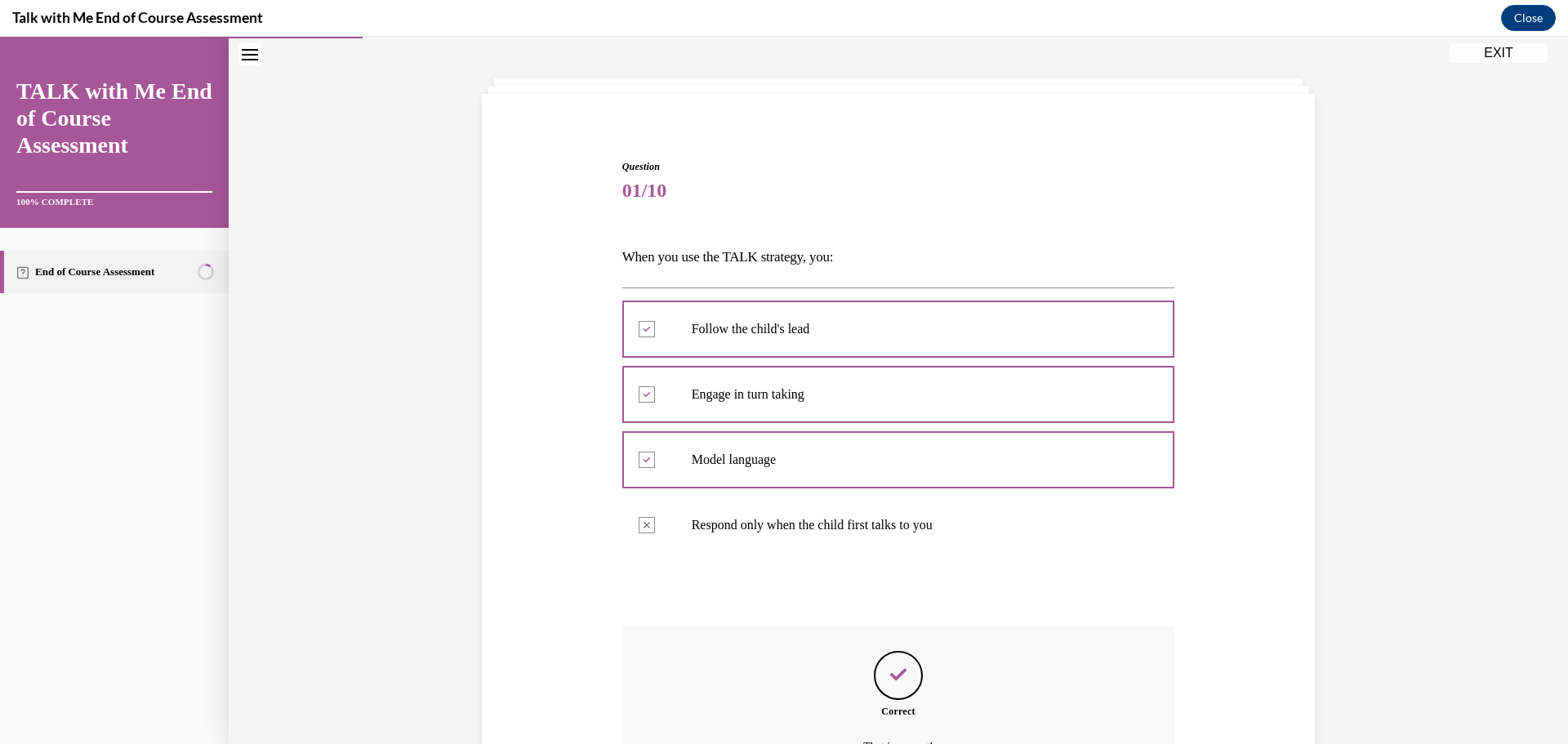
scroll to position [250, 0]
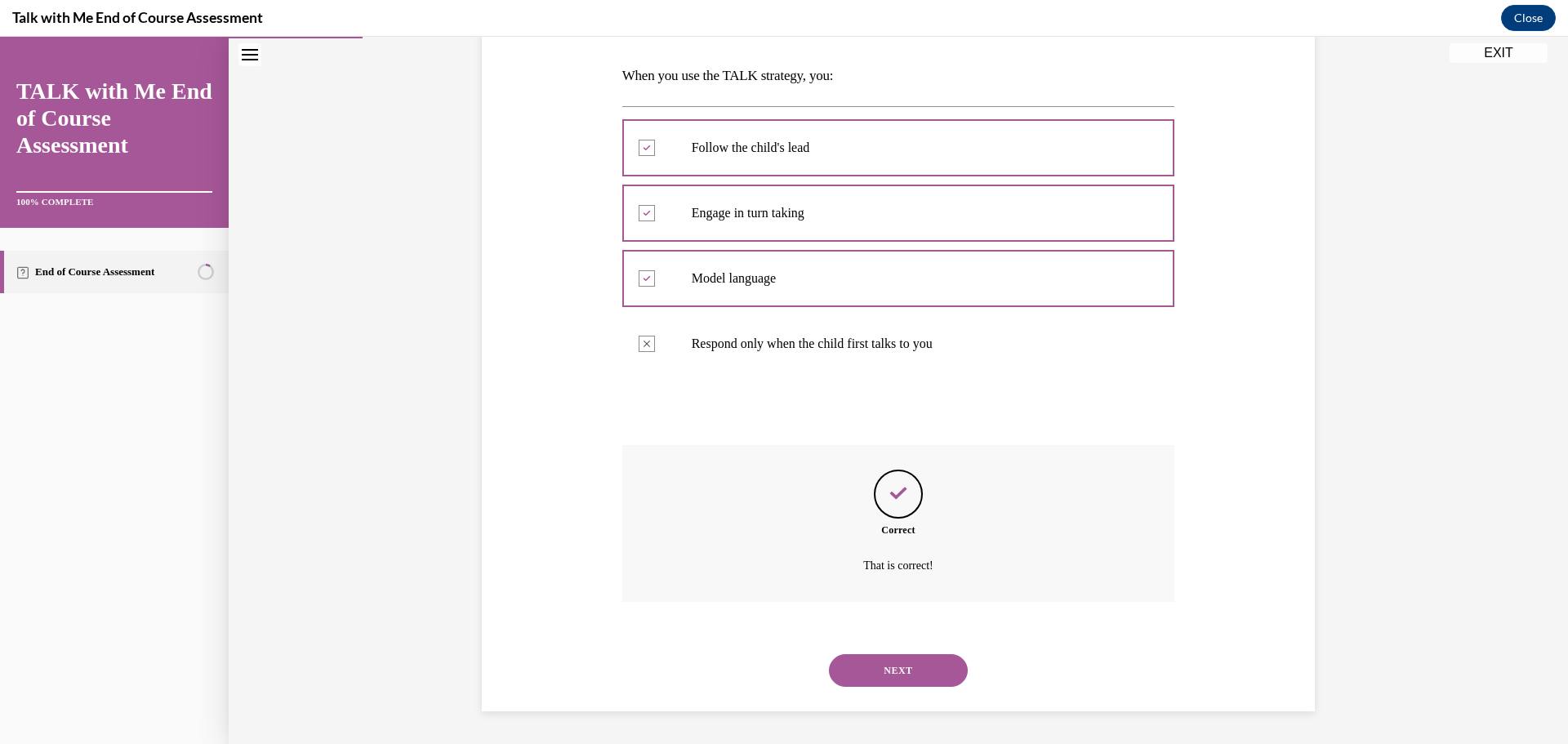
click at [892, 667] on button "NEXT" at bounding box center [898, 670] width 139 height 32
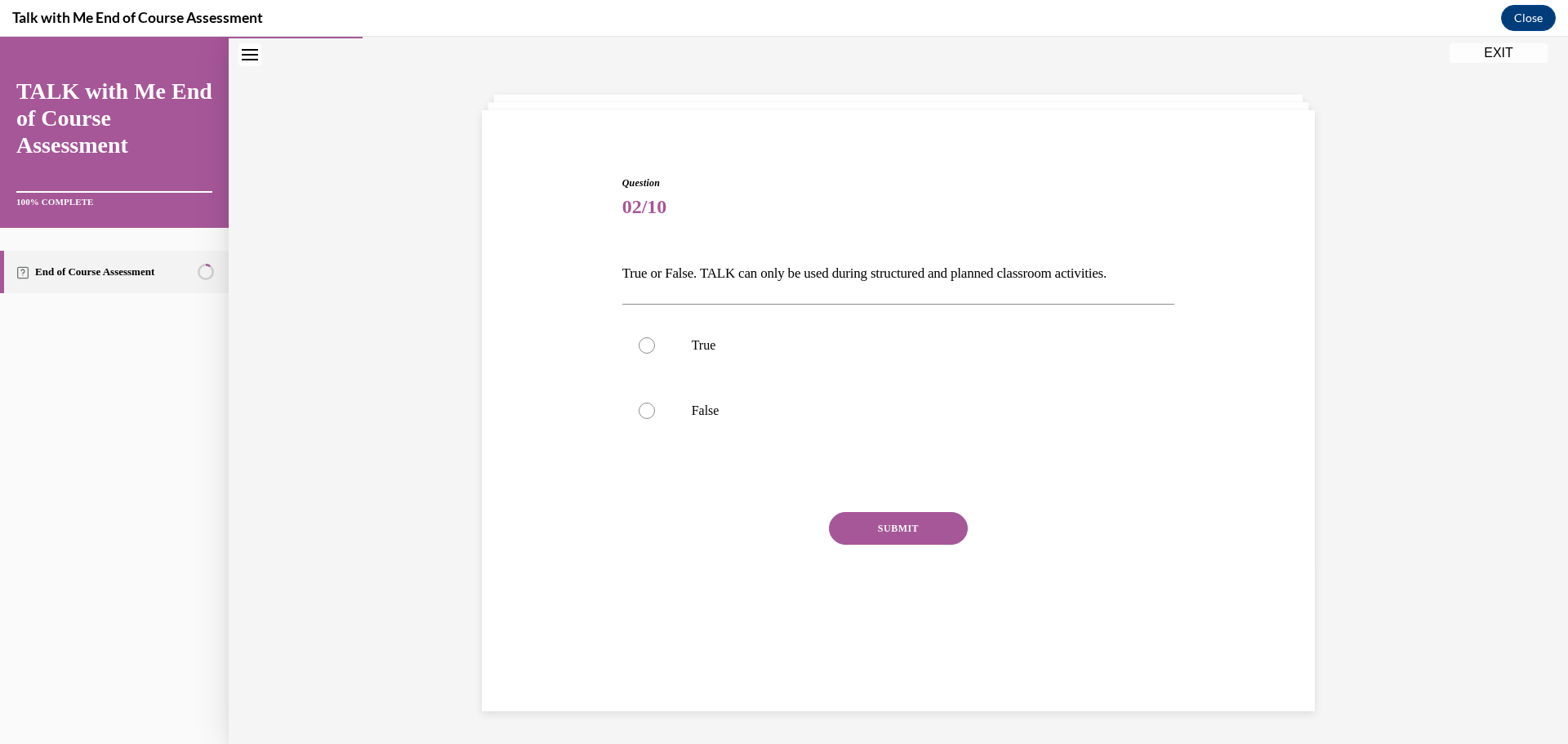
scroll to position [51, 0]
click at [640, 414] on div at bounding box center [646, 411] width 17 height 17
click at [640, 414] on input "False" at bounding box center [646, 411] width 17 height 17
radio input "true"
click at [898, 538] on button "SUBMIT" at bounding box center [898, 528] width 139 height 32
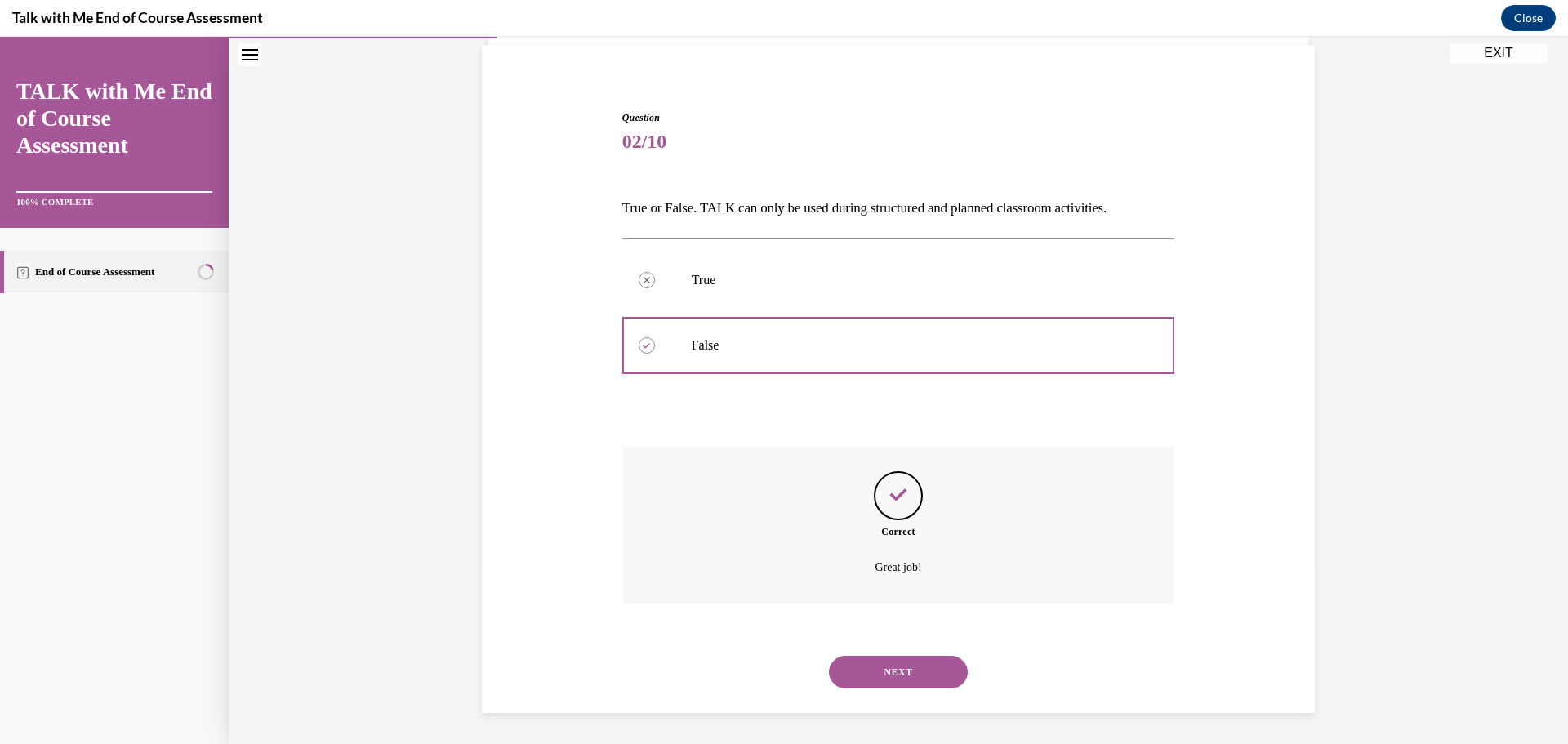
scroll to position [119, 0]
click at [900, 673] on button "NEXT" at bounding box center [898, 670] width 139 height 32
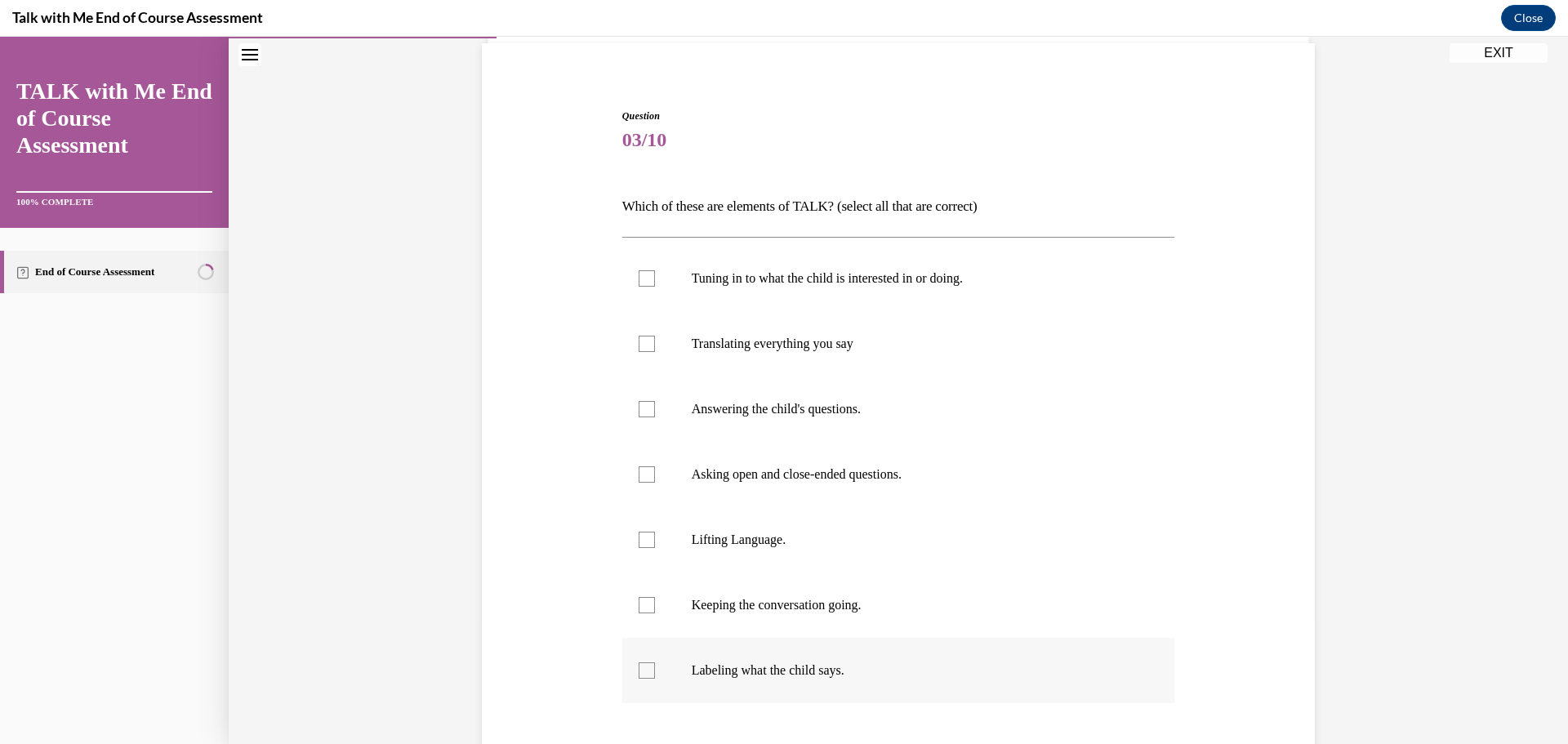
scroll to position [86, 0]
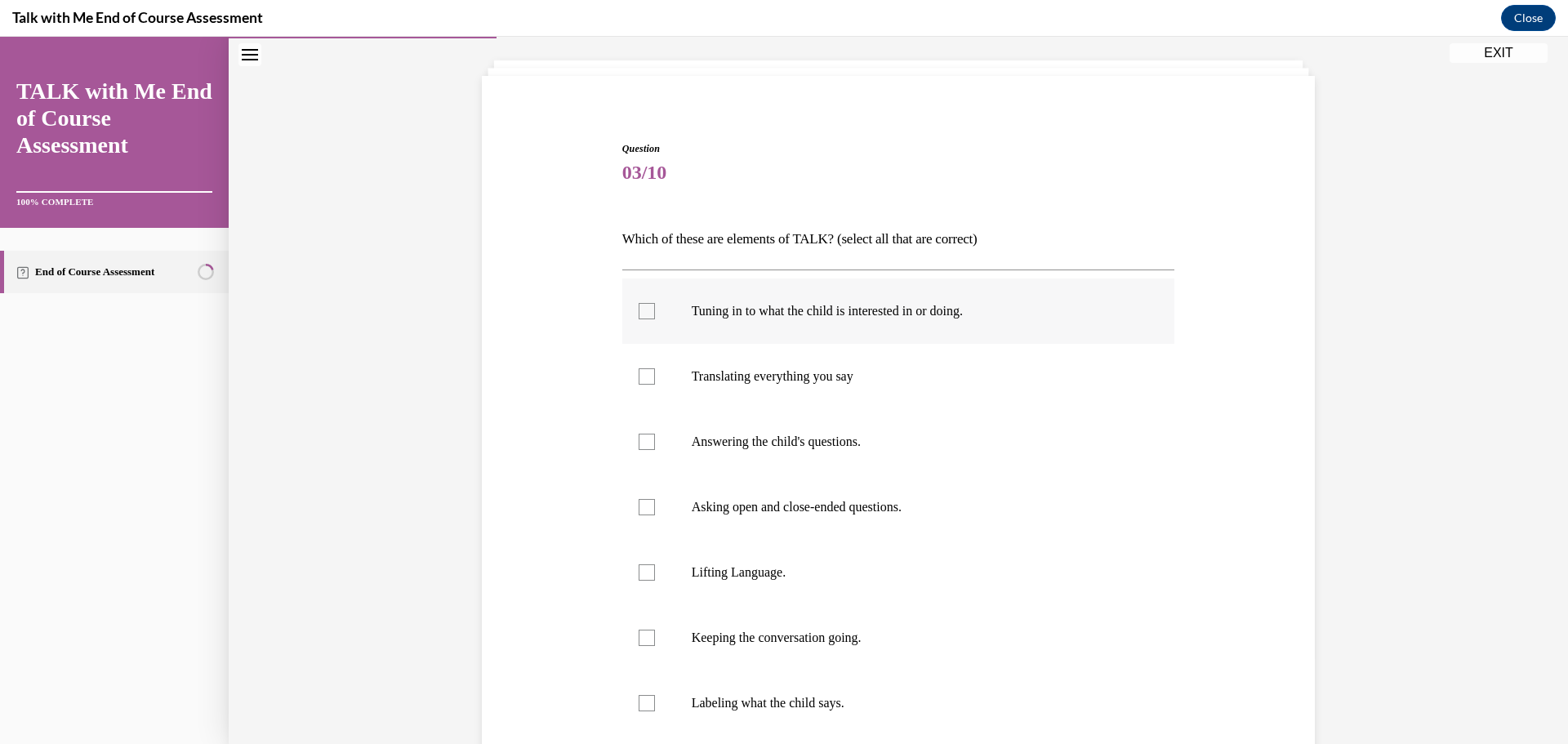
click at [642, 313] on div at bounding box center [646, 311] width 17 height 17
click at [642, 313] on input "Tuning in to what the child is interested in or doing." at bounding box center [646, 311] width 17 height 17
checkbox input "true"
click at [639, 505] on div at bounding box center [646, 507] width 17 height 17
click at [639, 505] on input "Asking open and close-ended questions." at bounding box center [646, 507] width 17 height 17
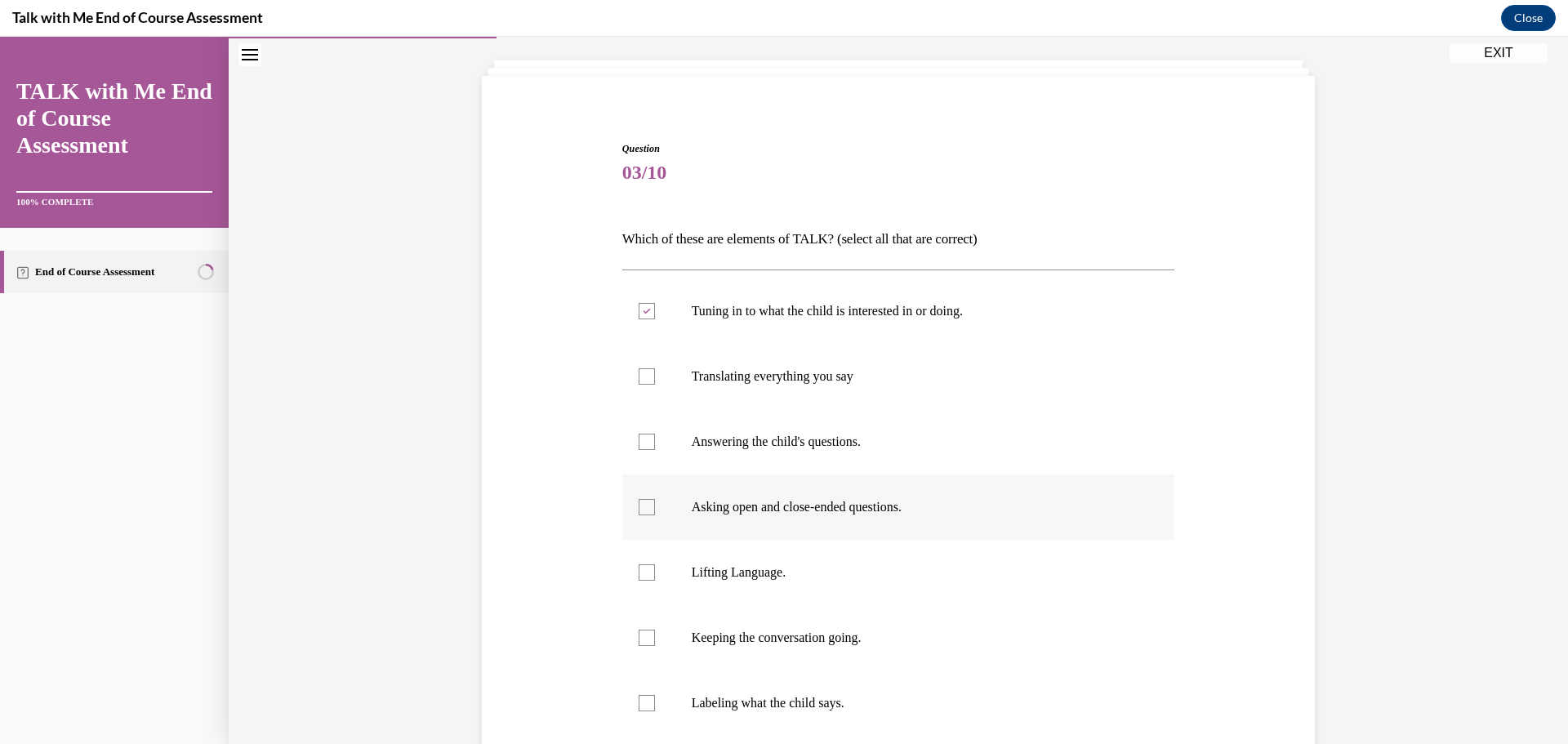
checkbox input "true"
click at [641, 569] on div at bounding box center [646, 572] width 17 height 17
click at [641, 569] on input "Lifting Language." at bounding box center [646, 572] width 17 height 17
checkbox input "true"
click at [639, 630] on div at bounding box center [646, 638] width 17 height 17
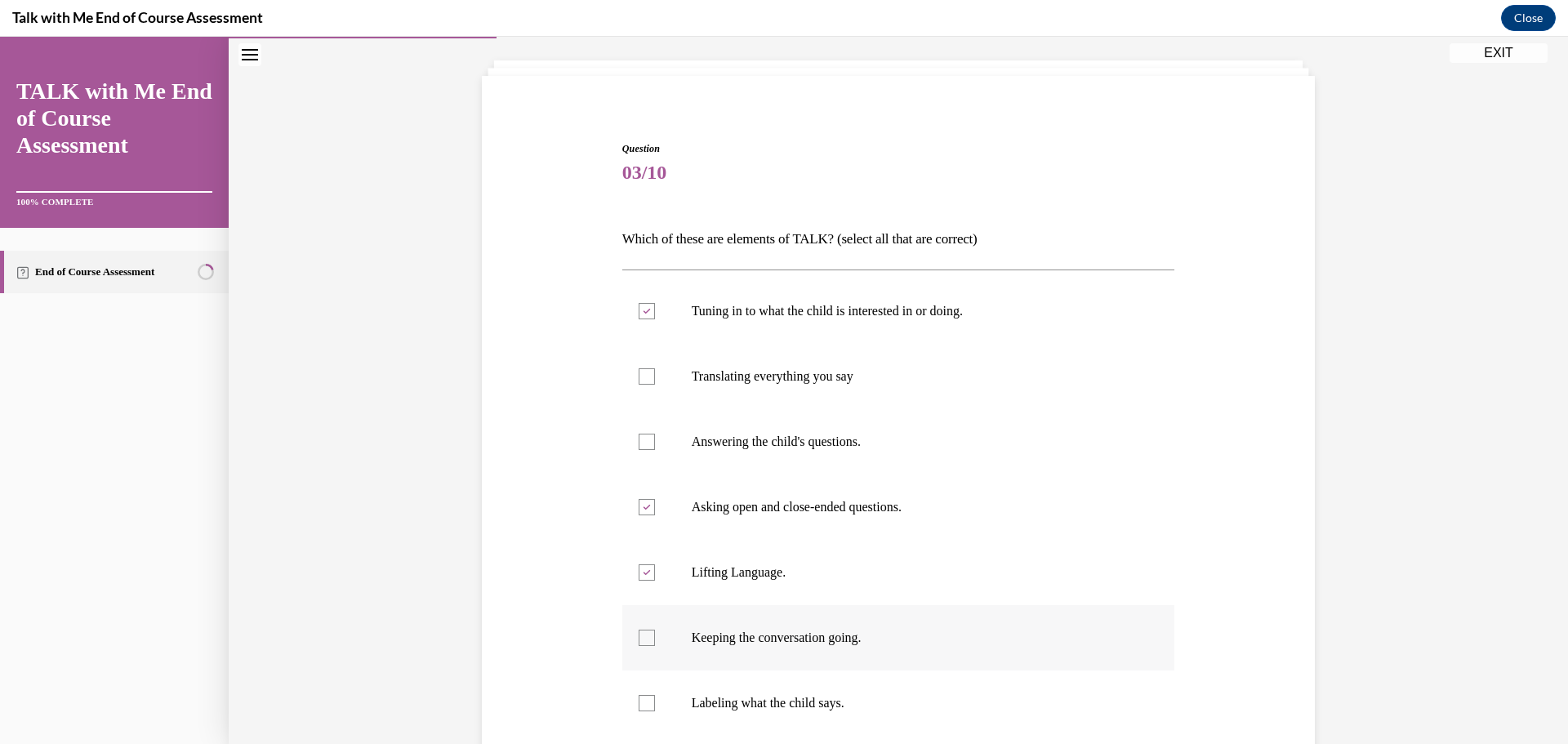
click at [639, 630] on input "Keeping the conversation going." at bounding box center [646, 638] width 17 height 17
checkbox input "true"
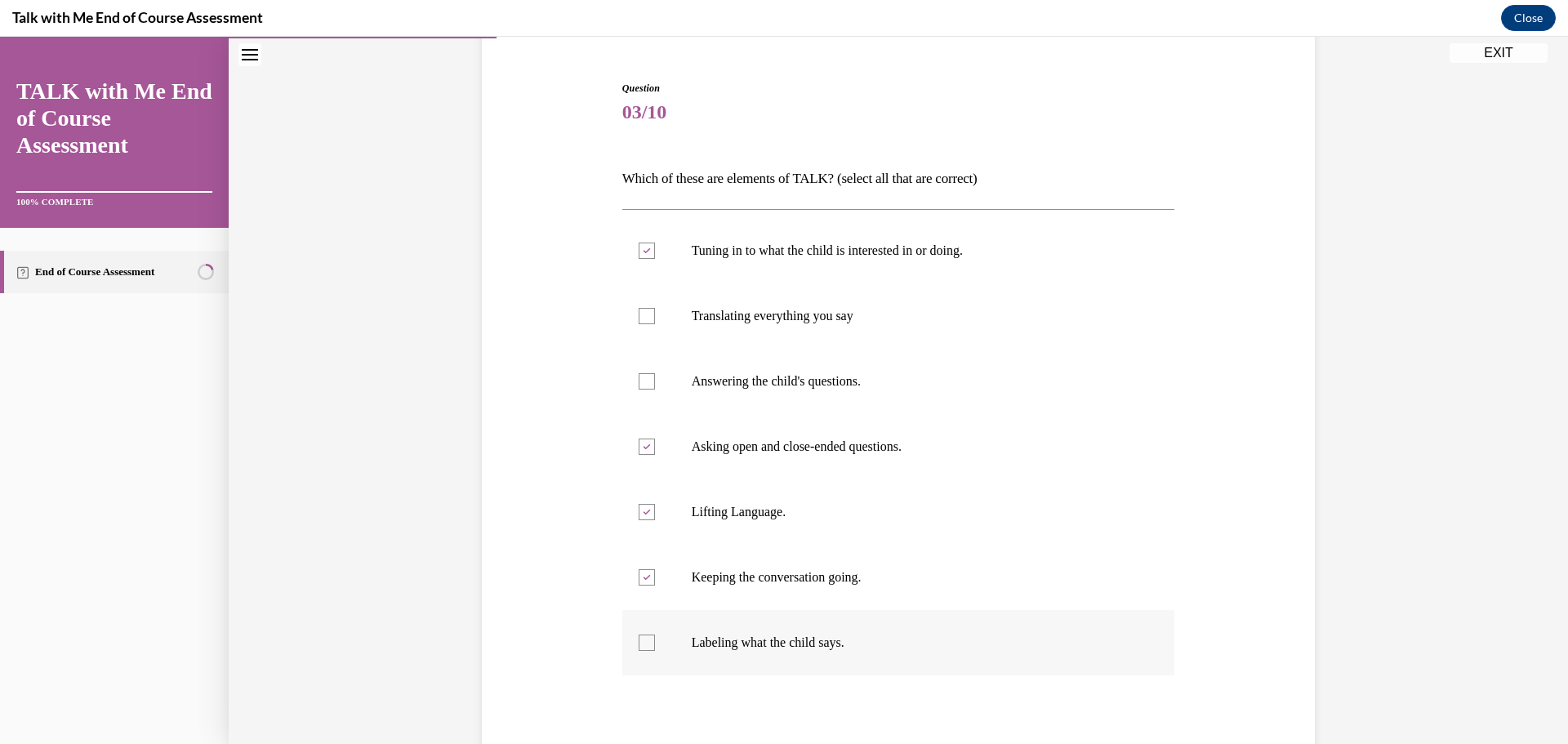
scroll to position [250, 0]
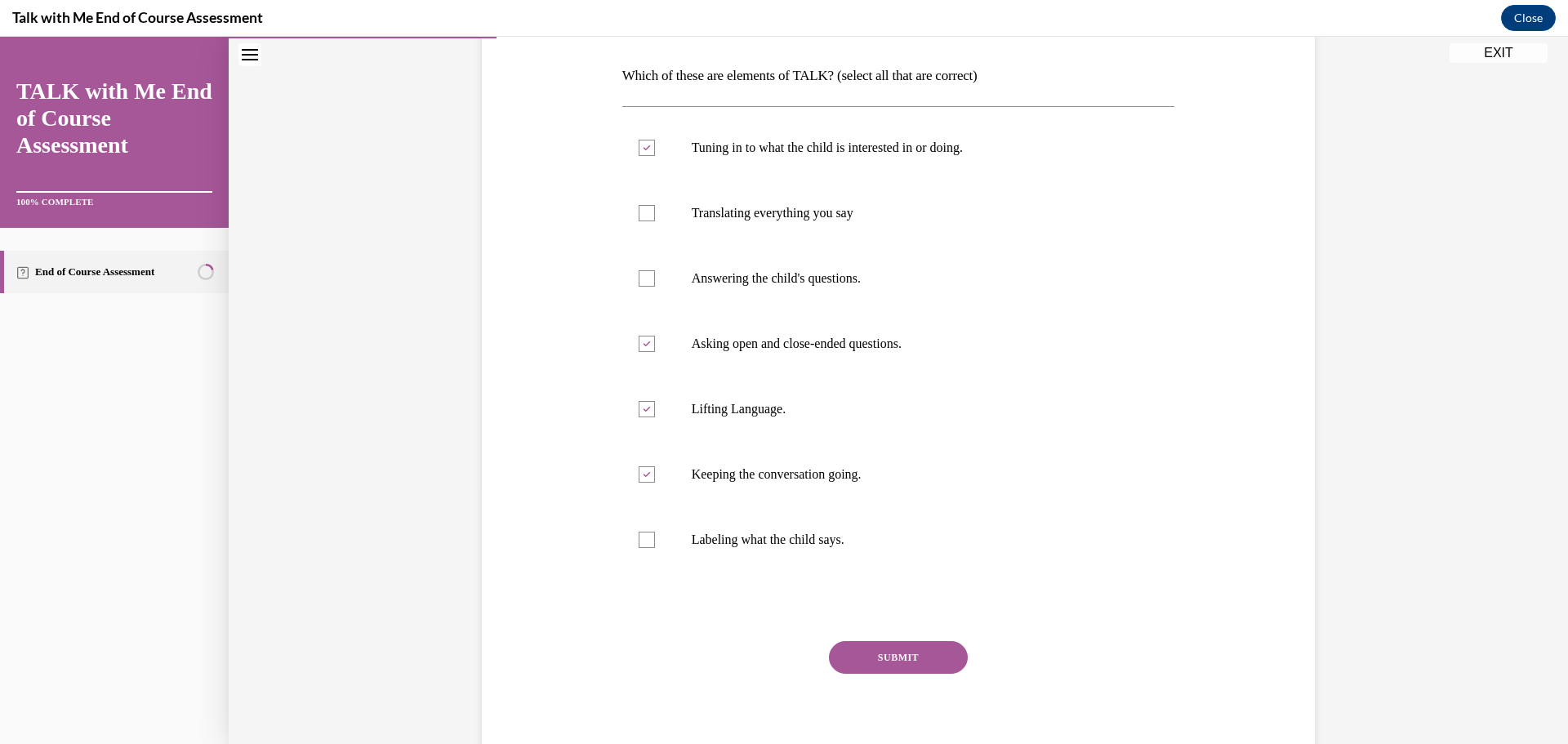
click at [919, 659] on button "SUBMIT" at bounding box center [898, 658] width 139 height 32
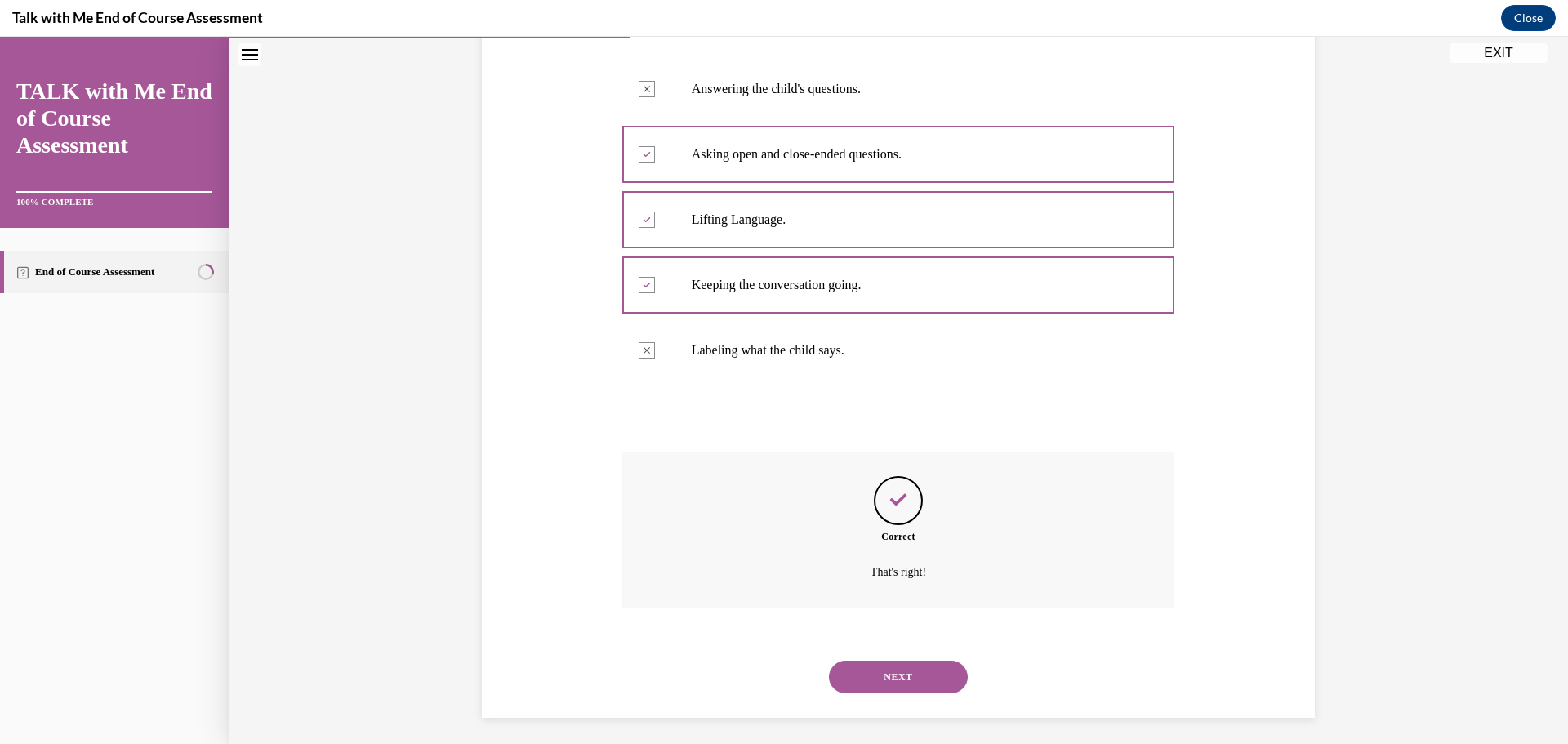
scroll to position [445, 0]
click at [892, 666] on button "NEXT" at bounding box center [898, 670] width 139 height 32
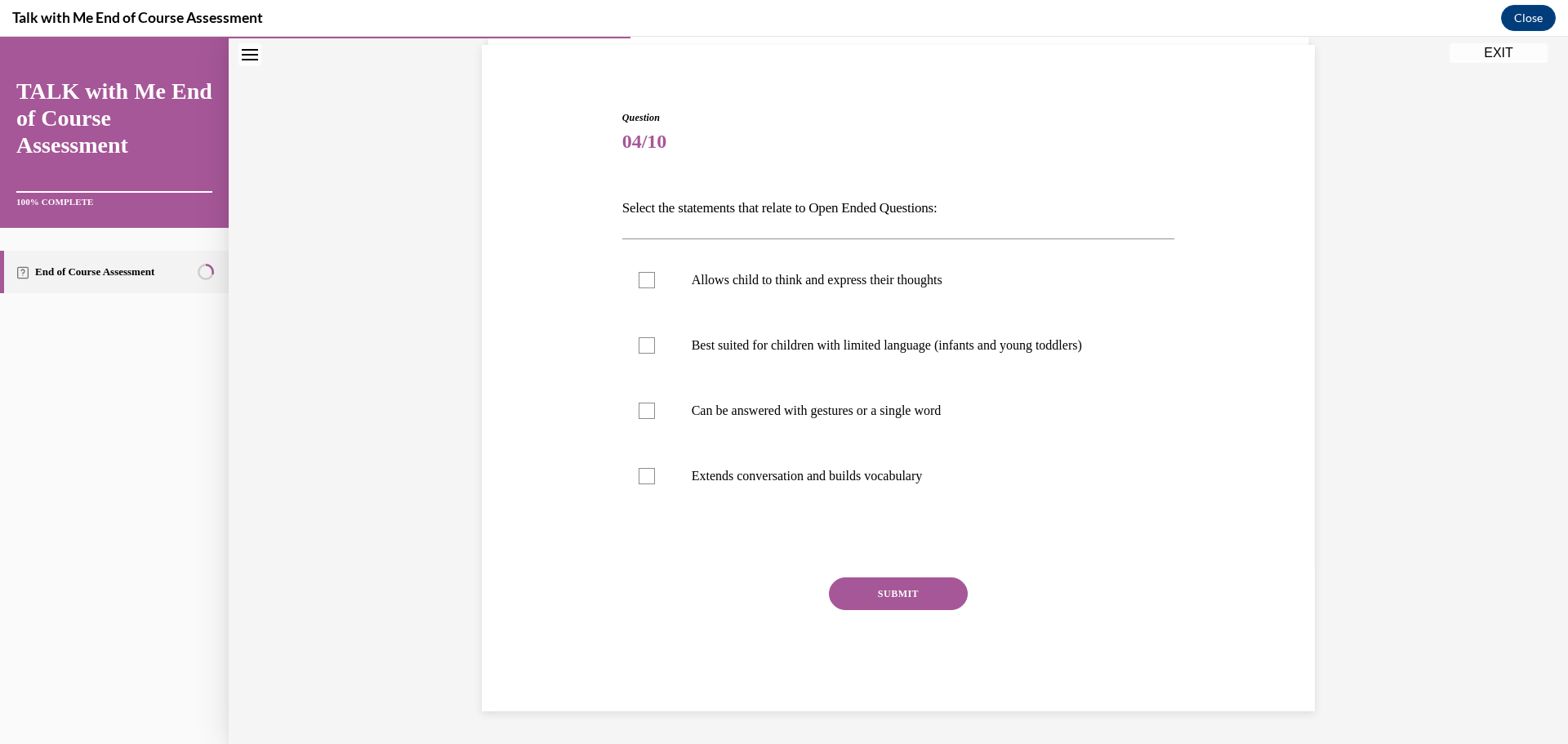
scroll to position [117, 0]
click at [639, 282] on div at bounding box center [646, 280] width 17 height 17
click at [639, 282] on input "Allows child to think and express their thoughts" at bounding box center [646, 280] width 17 height 17
checkbox input "true"
click at [644, 410] on div at bounding box center [646, 411] width 17 height 17
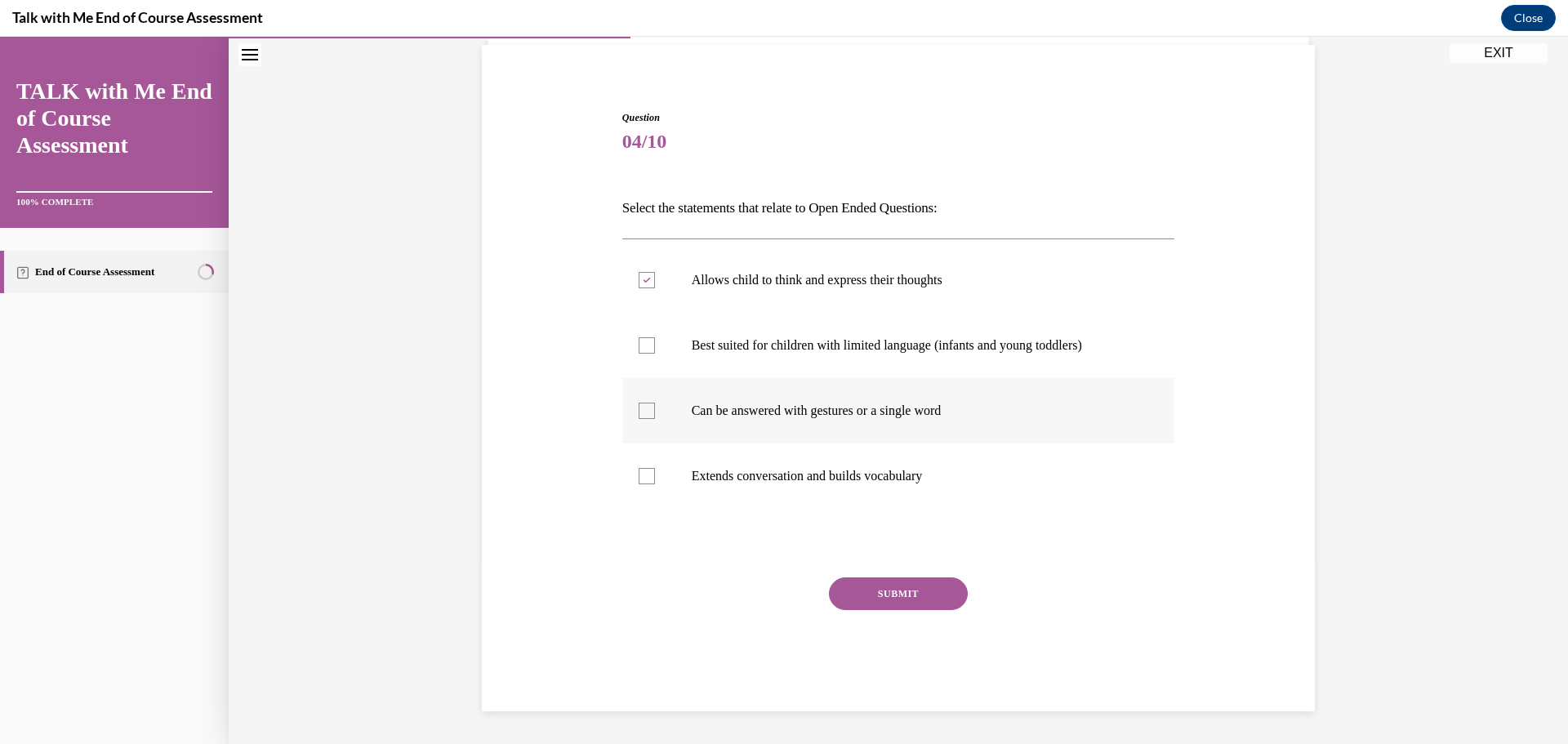
click at [644, 410] on input "Can be answered with gestures or a single word" at bounding box center [646, 411] width 17 height 17
checkbox input "true"
click at [882, 586] on button "SUBMIT" at bounding box center [898, 594] width 139 height 32
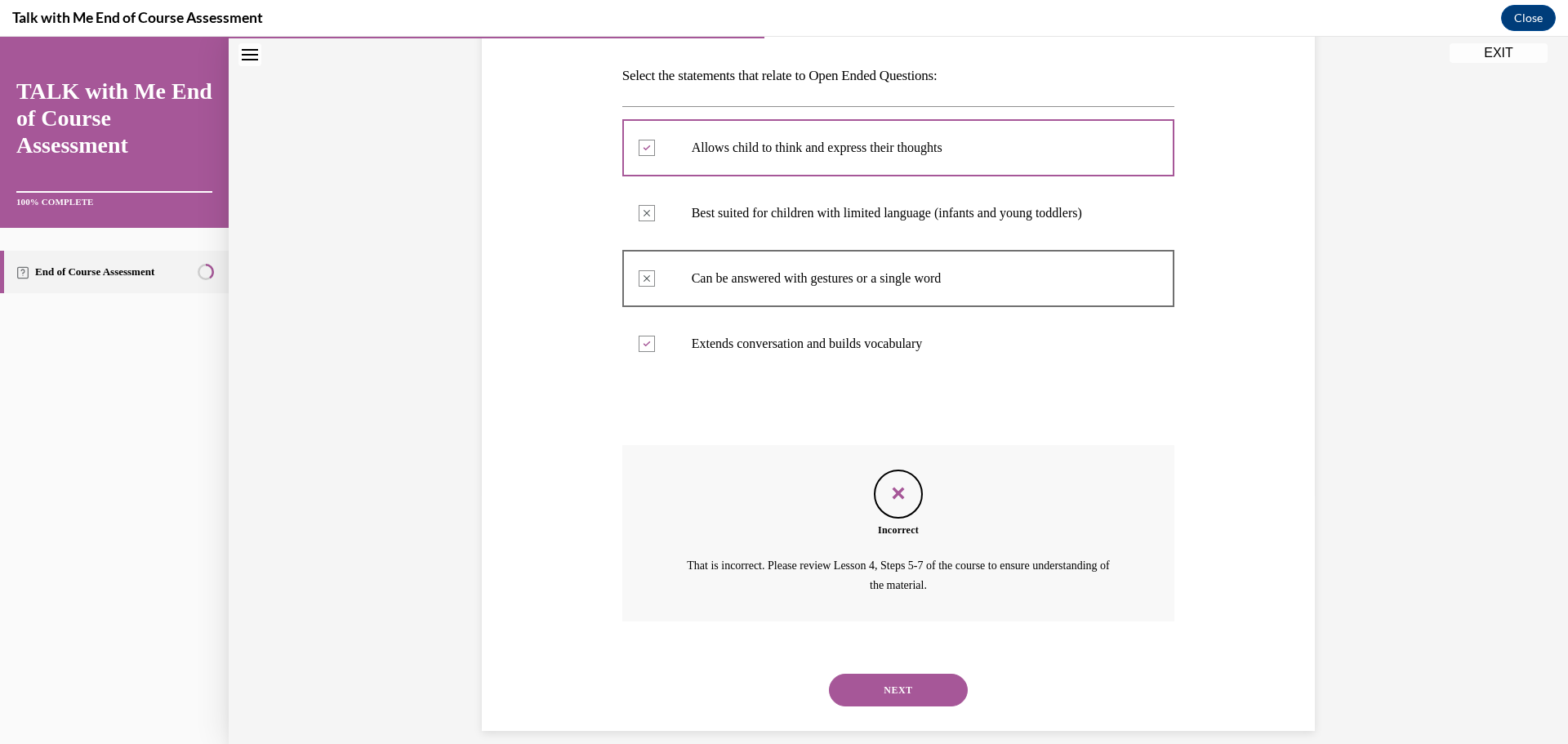
scroll to position [268, 0]
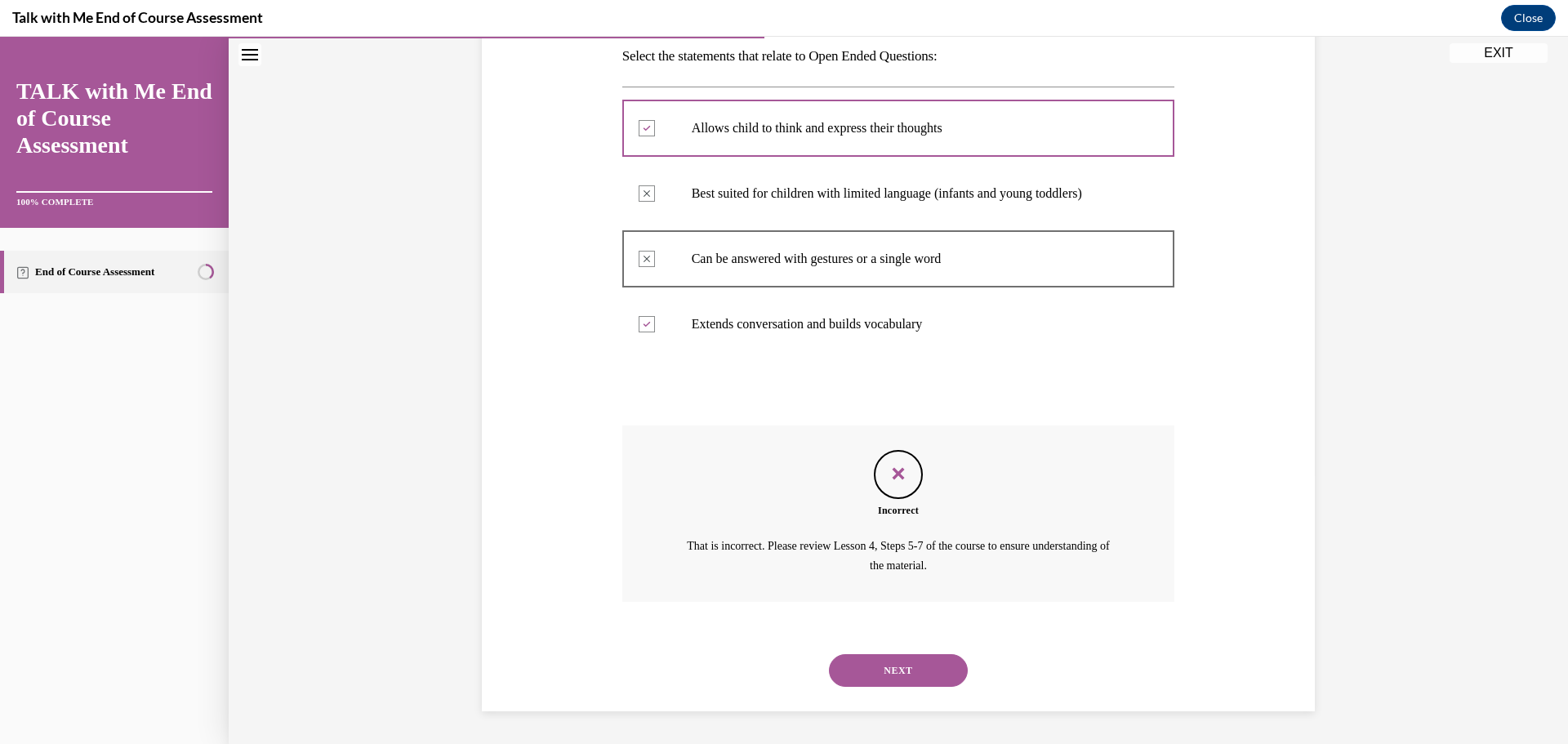
click at [898, 667] on button "NEXT" at bounding box center [898, 670] width 139 height 32
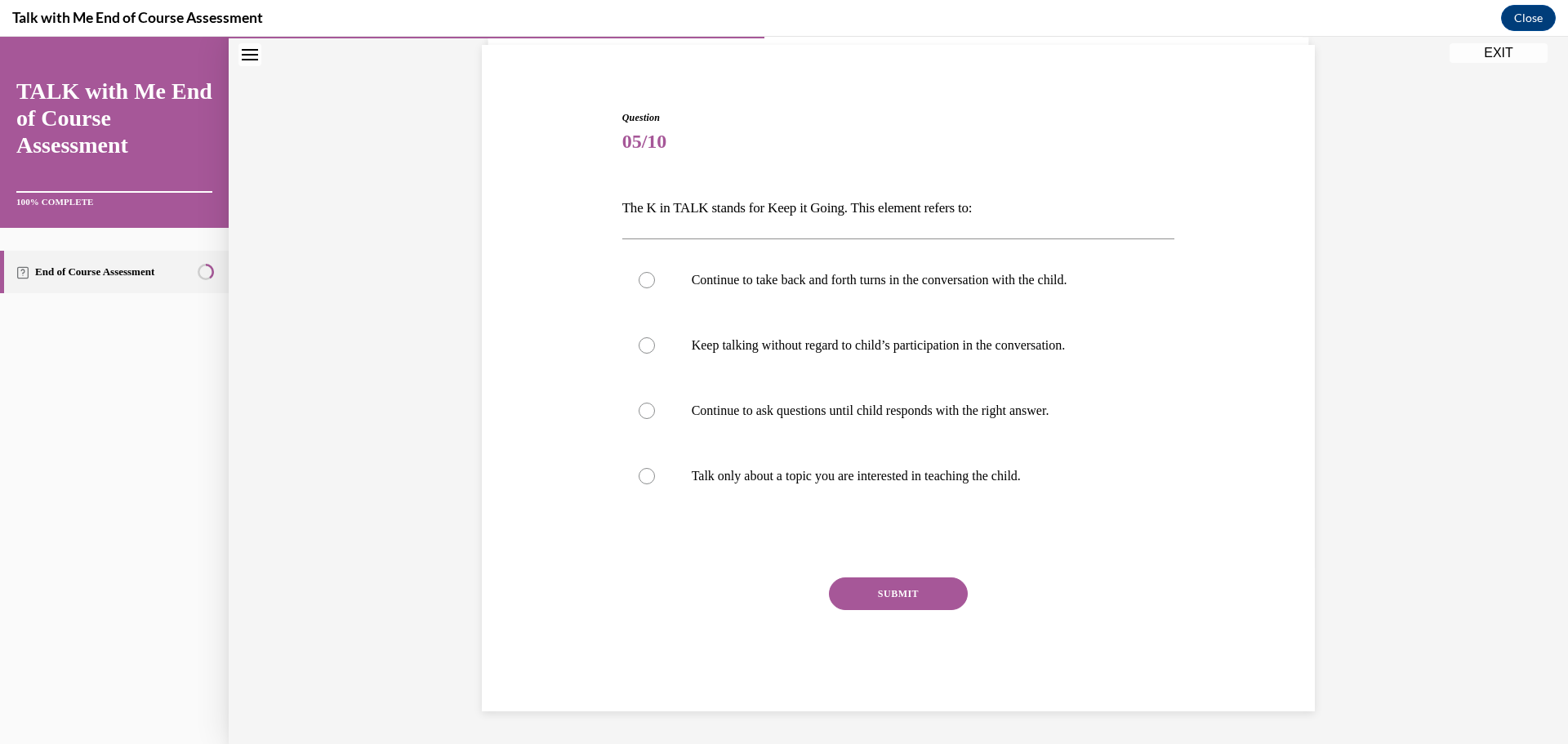
scroll to position [117, 0]
click at [639, 279] on div at bounding box center [646, 280] width 17 height 17
click at [639, 279] on input "Continue to take back and forth turns in the conversation with the child." at bounding box center [646, 280] width 17 height 17
radio input "true"
click at [873, 595] on button "SUBMIT" at bounding box center [898, 594] width 139 height 32
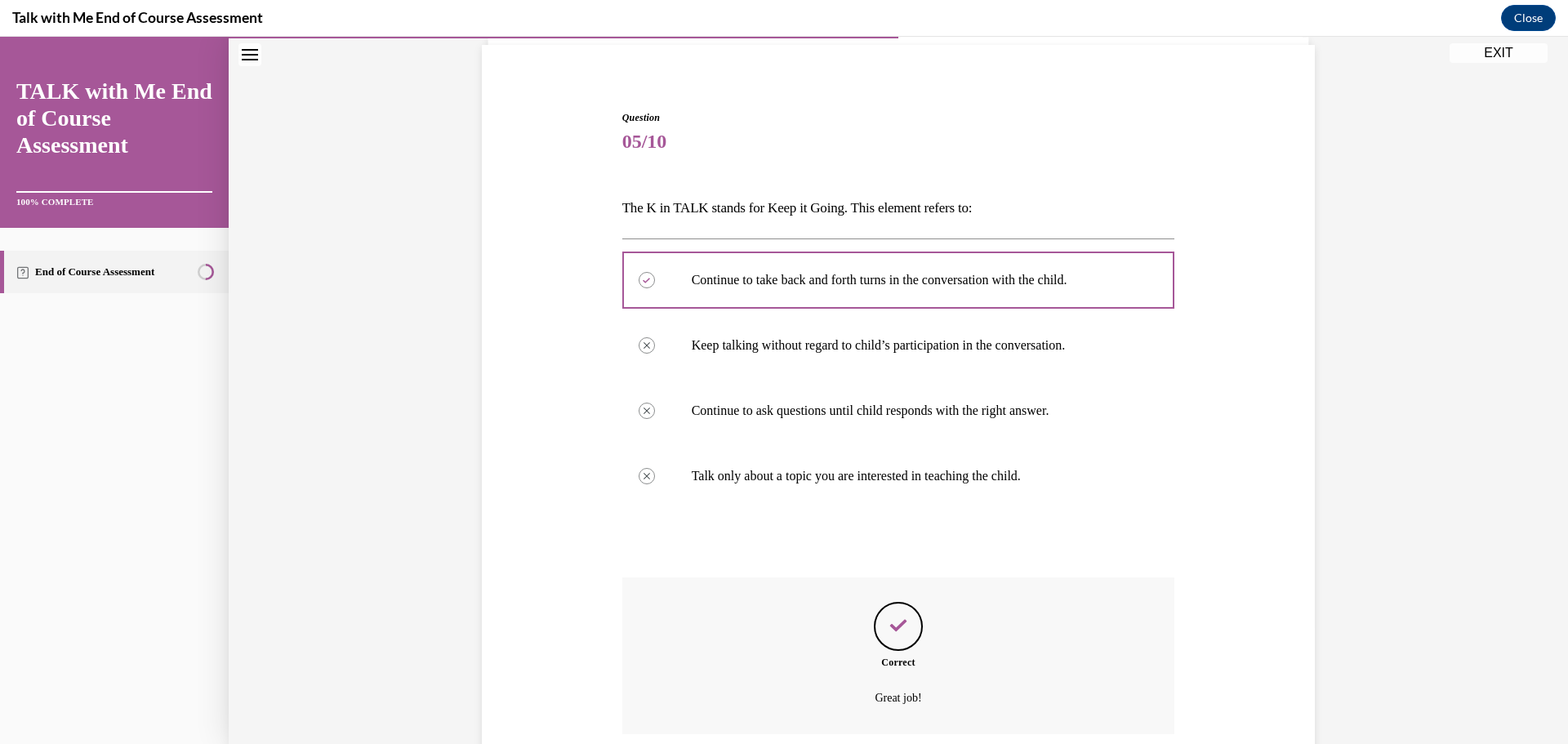
scroll to position [250, 0]
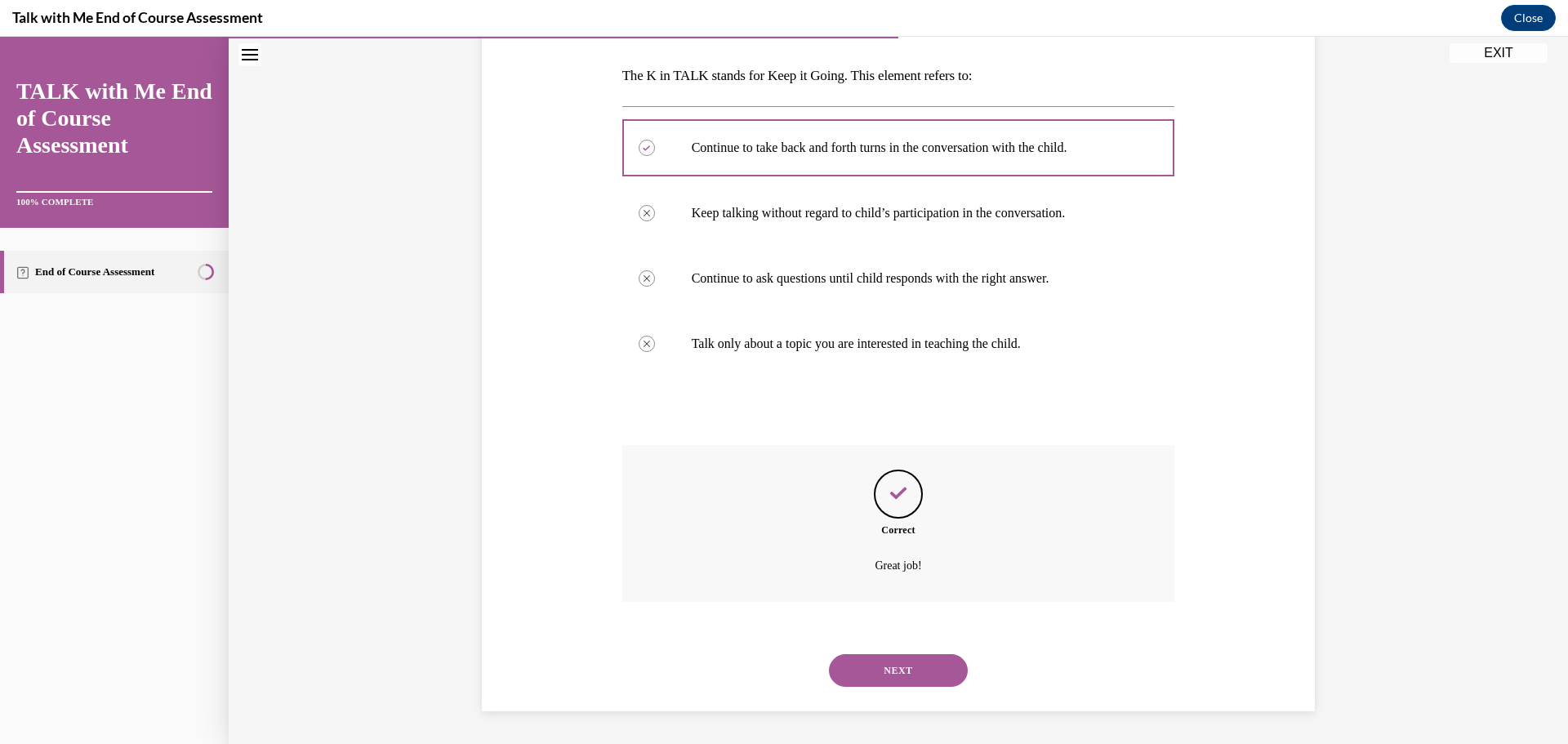
click at [887, 670] on button "NEXT" at bounding box center [898, 670] width 139 height 32
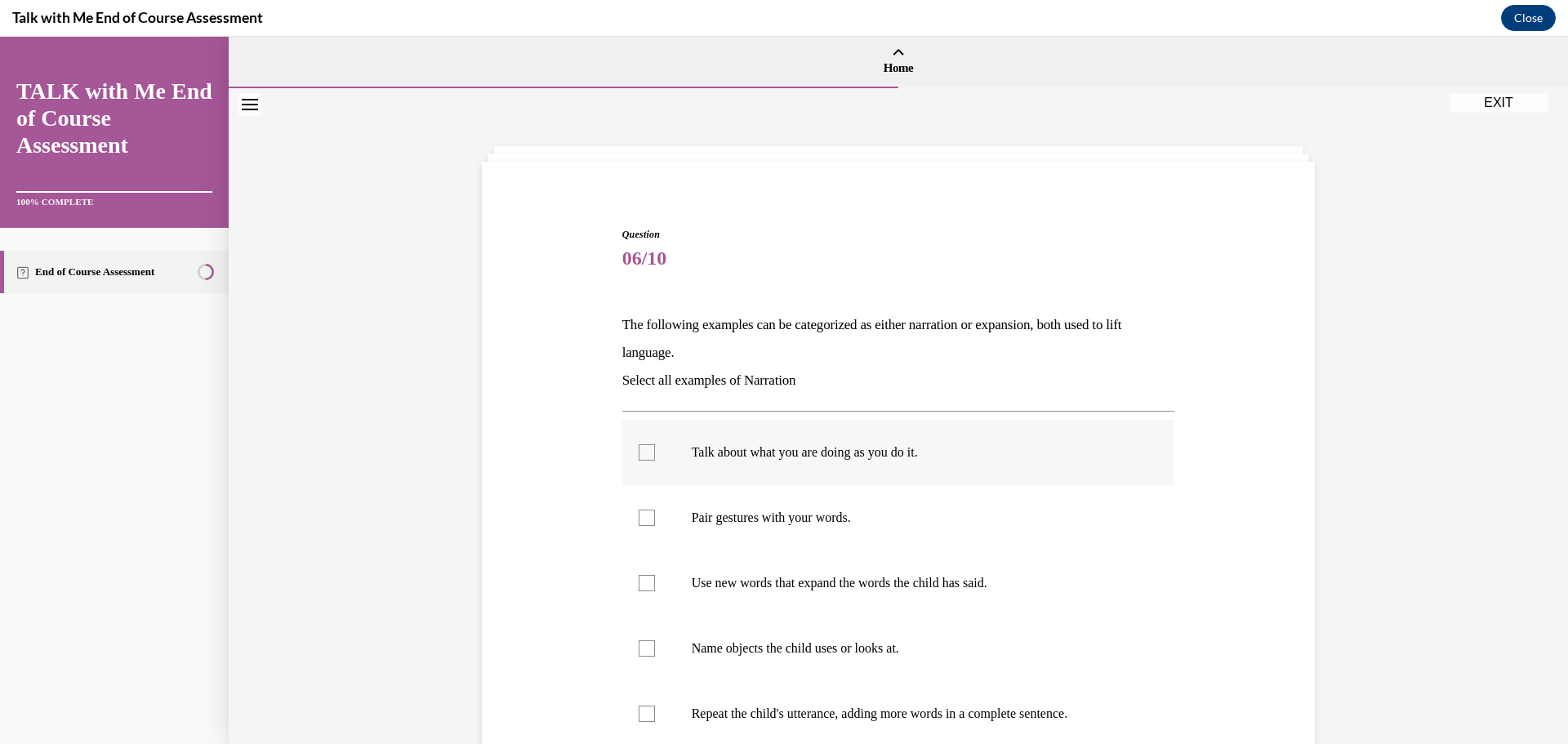
click at [643, 447] on div at bounding box center [646, 452] width 17 height 17
click at [643, 447] on input "Talk about what you are doing as you do it." at bounding box center [646, 452] width 17 height 17
checkbox input "true"
click at [640, 512] on div at bounding box center [646, 518] width 17 height 17
click at [640, 512] on input "Pair gestures with your words." at bounding box center [646, 518] width 17 height 17
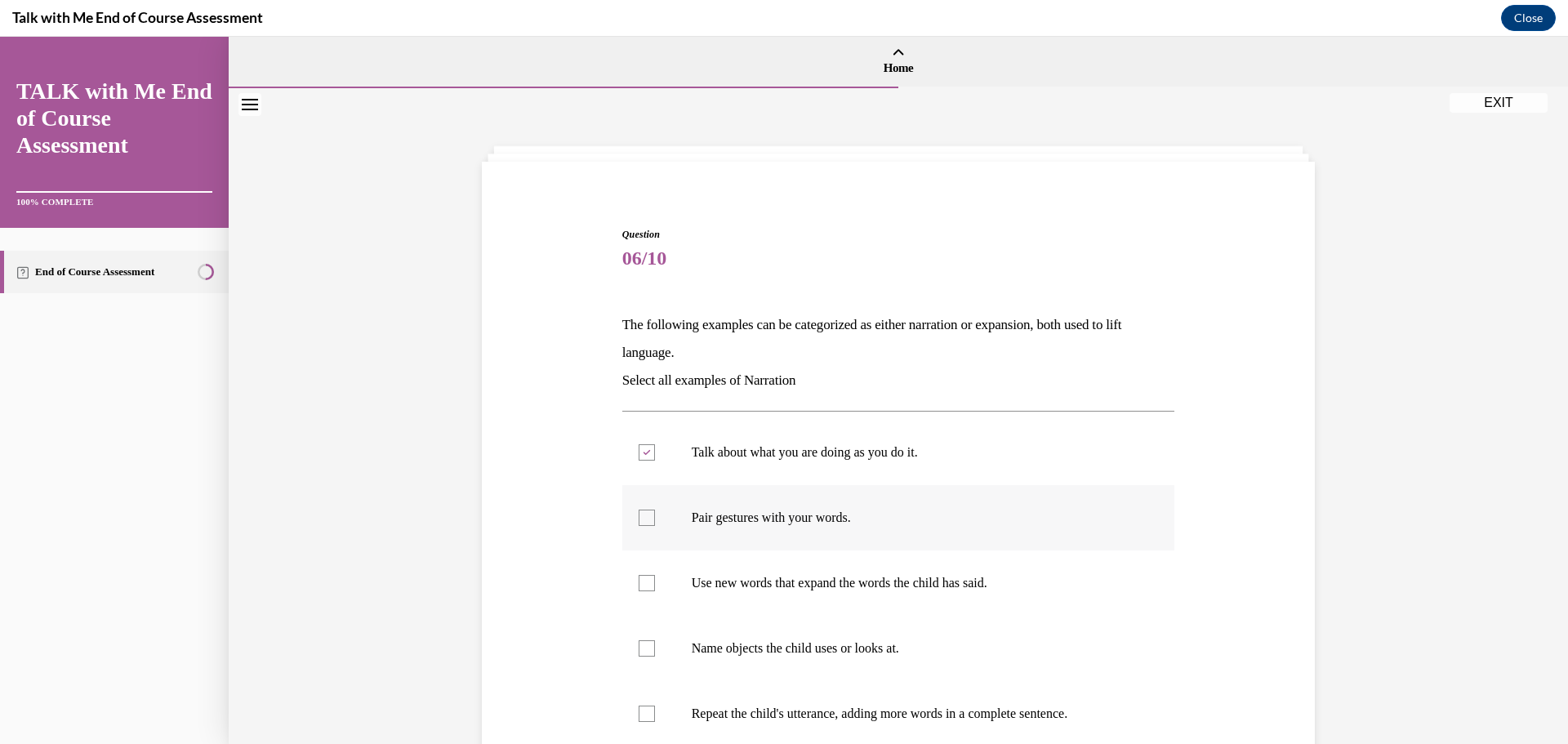
checkbox input "true"
click at [628, 650] on label "Name objects the child uses or looks at." at bounding box center [898, 649] width 553 height 66
click at [639, 650] on input "Name objects the child uses or looks at." at bounding box center [646, 649] width 17 height 17
checkbox input "true"
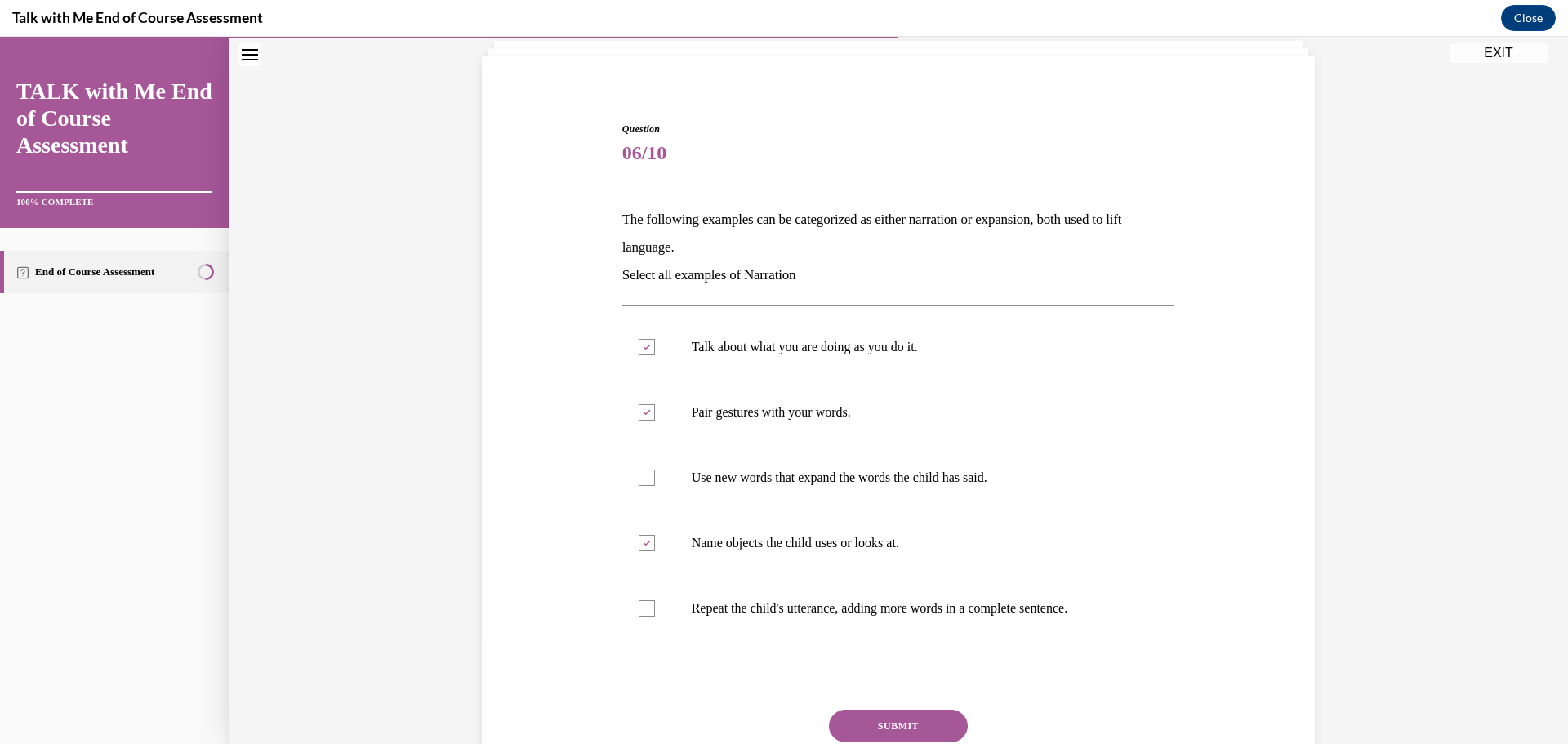
scroll to position [163, 0]
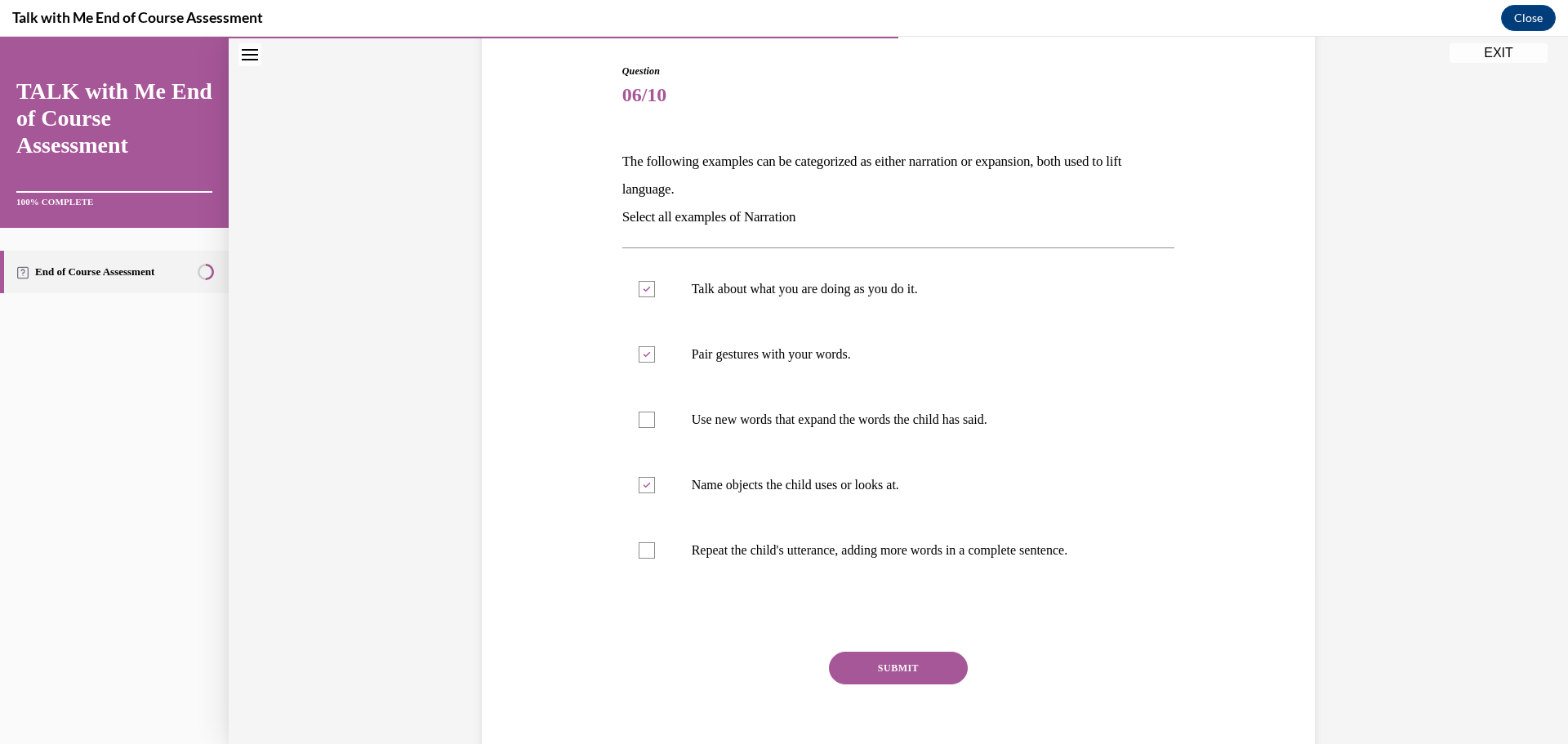
click at [894, 664] on button "SUBMIT" at bounding box center [898, 667] width 139 height 32
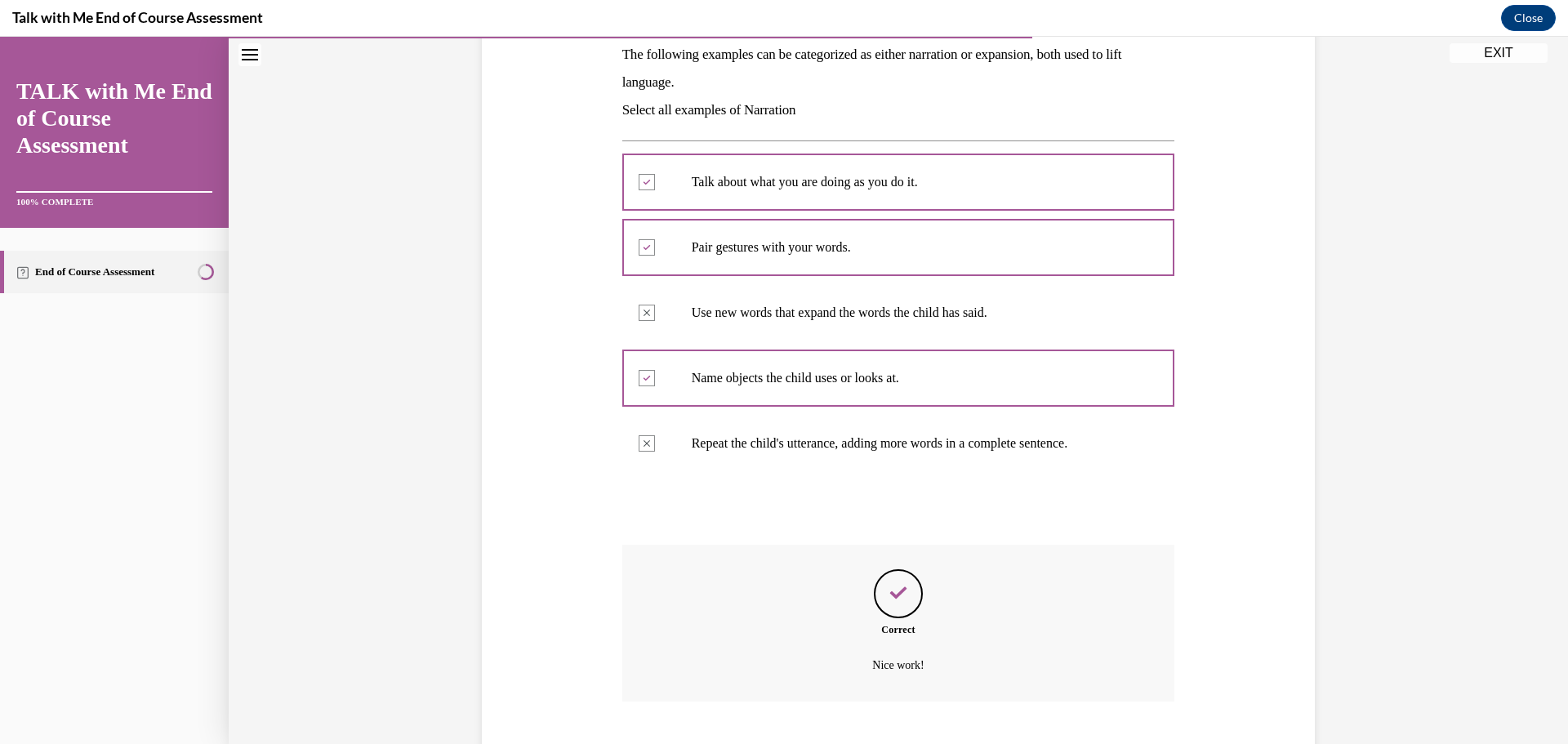
scroll to position [371, 0]
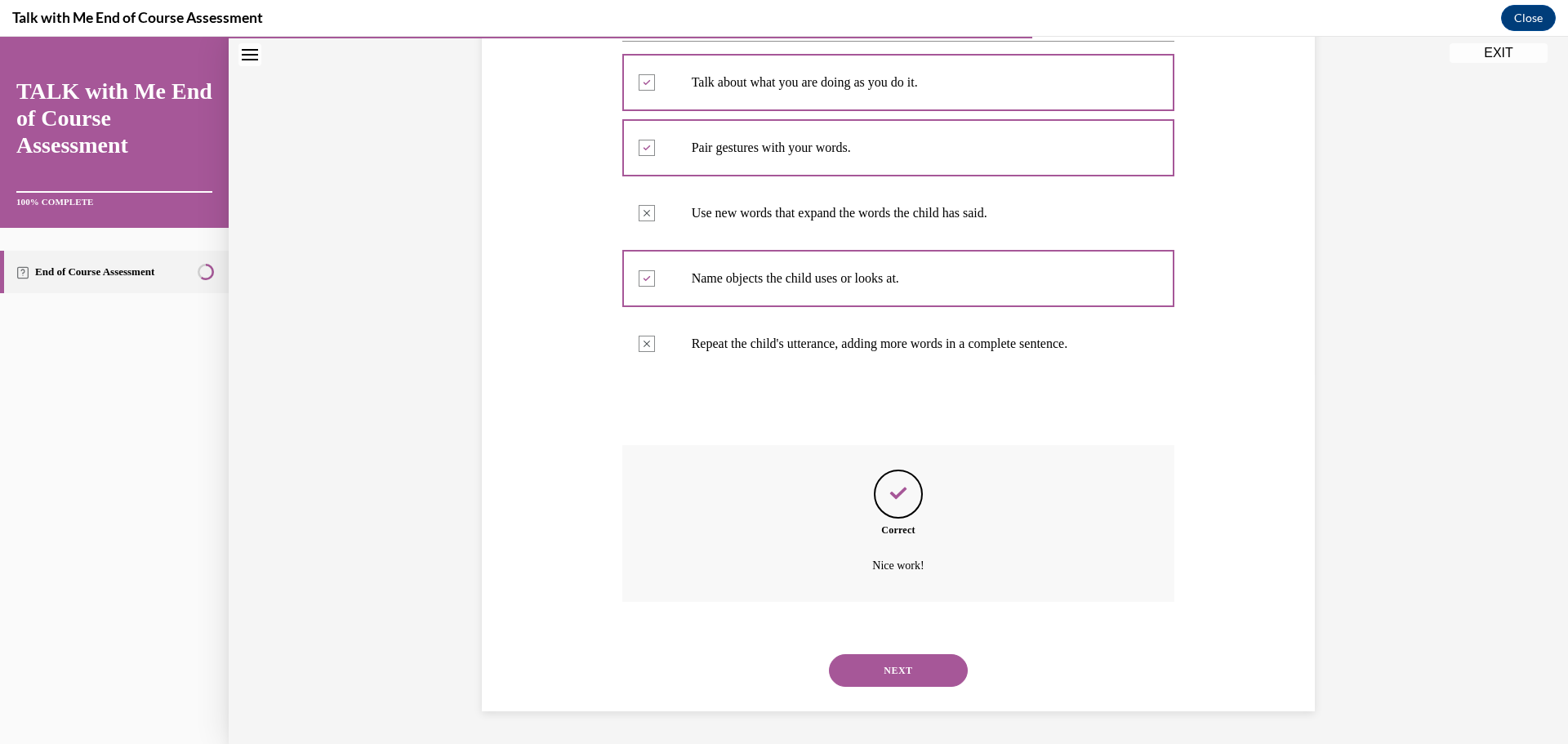
click at [892, 668] on button "NEXT" at bounding box center [898, 670] width 139 height 32
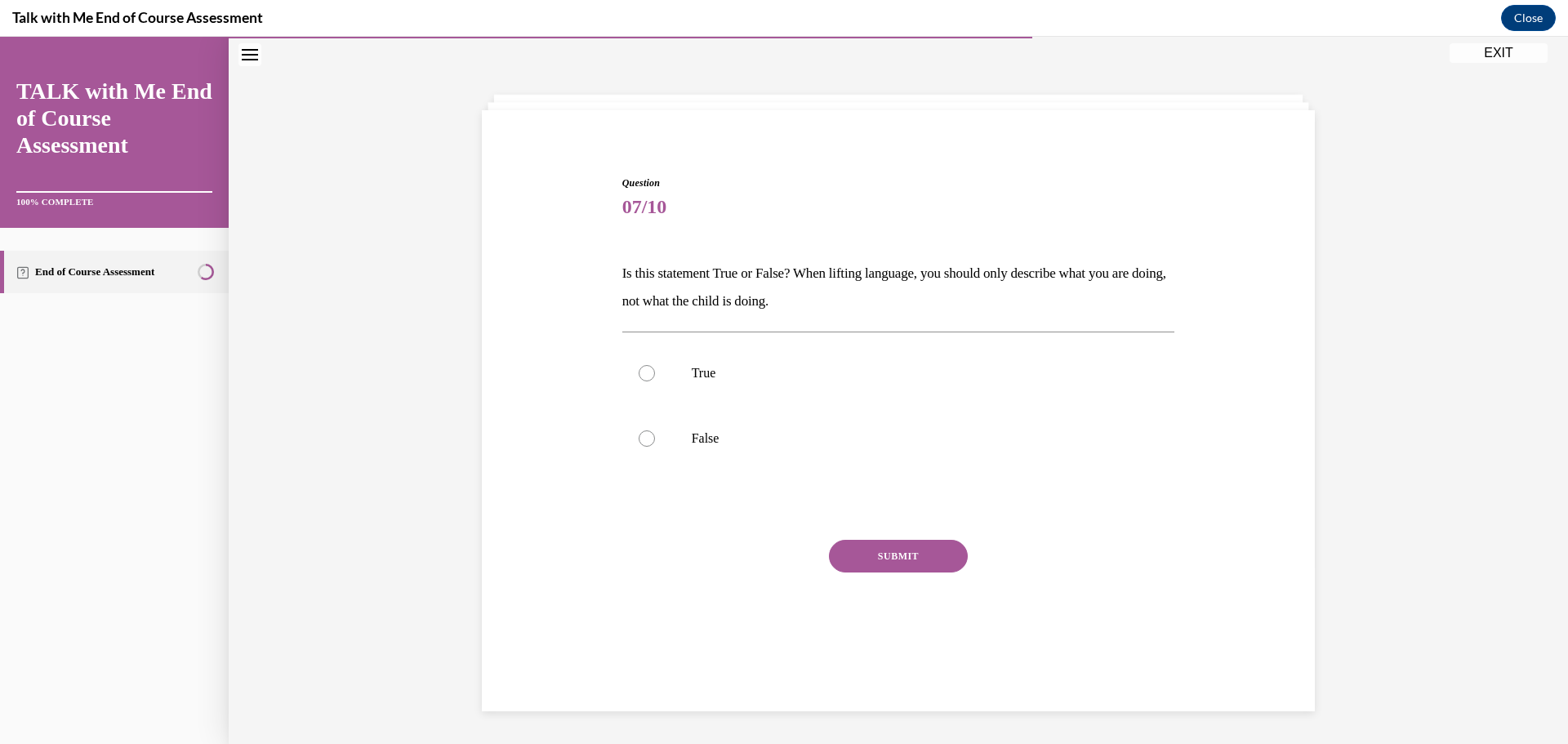
scroll to position [51, 0]
click at [637, 429] on label "False" at bounding box center [898, 438] width 553 height 66
click at [639, 430] on input "False" at bounding box center [646, 438] width 17 height 17
radio input "true"
click at [875, 555] on button "SUBMIT" at bounding box center [898, 555] width 139 height 32
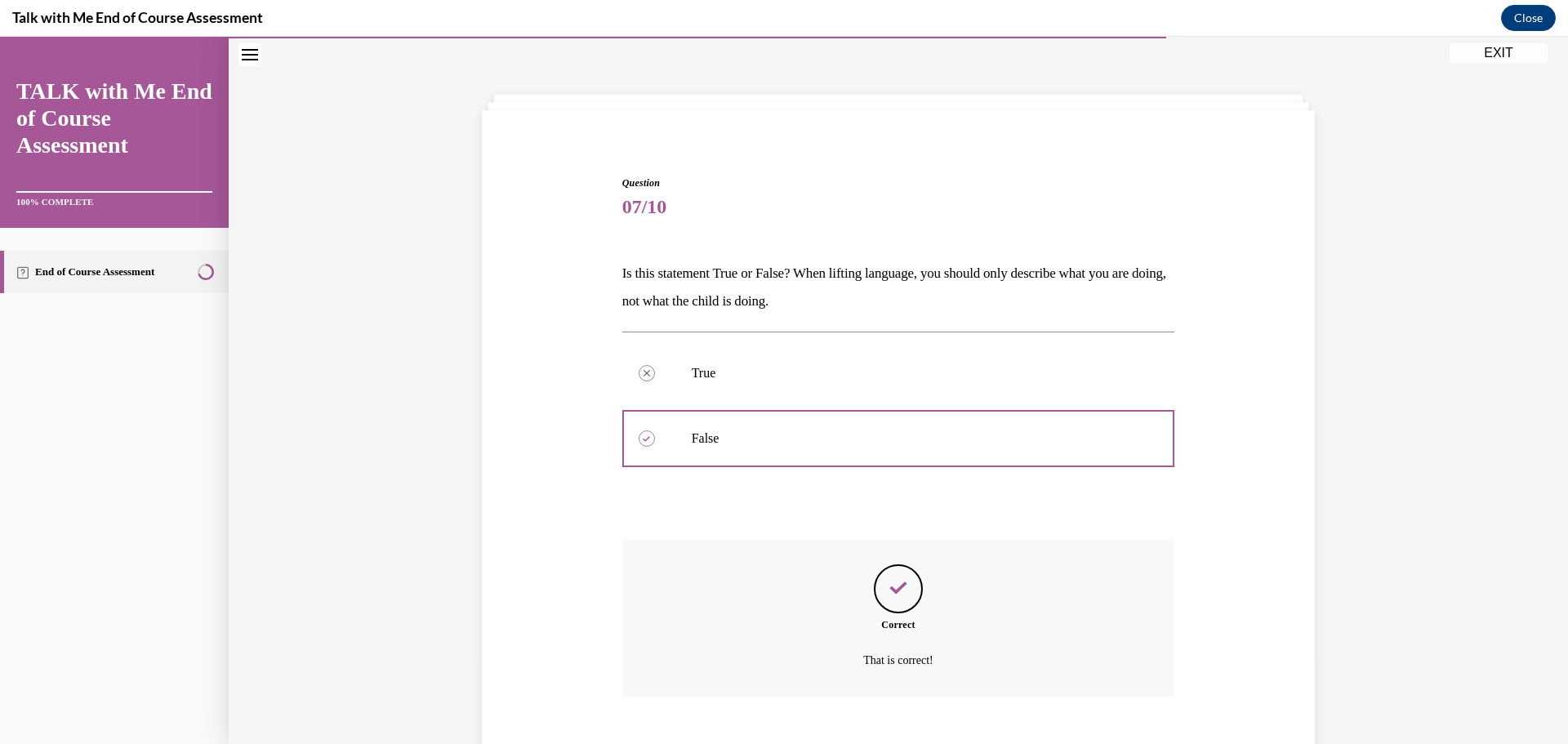
scroll to position [146, 0]
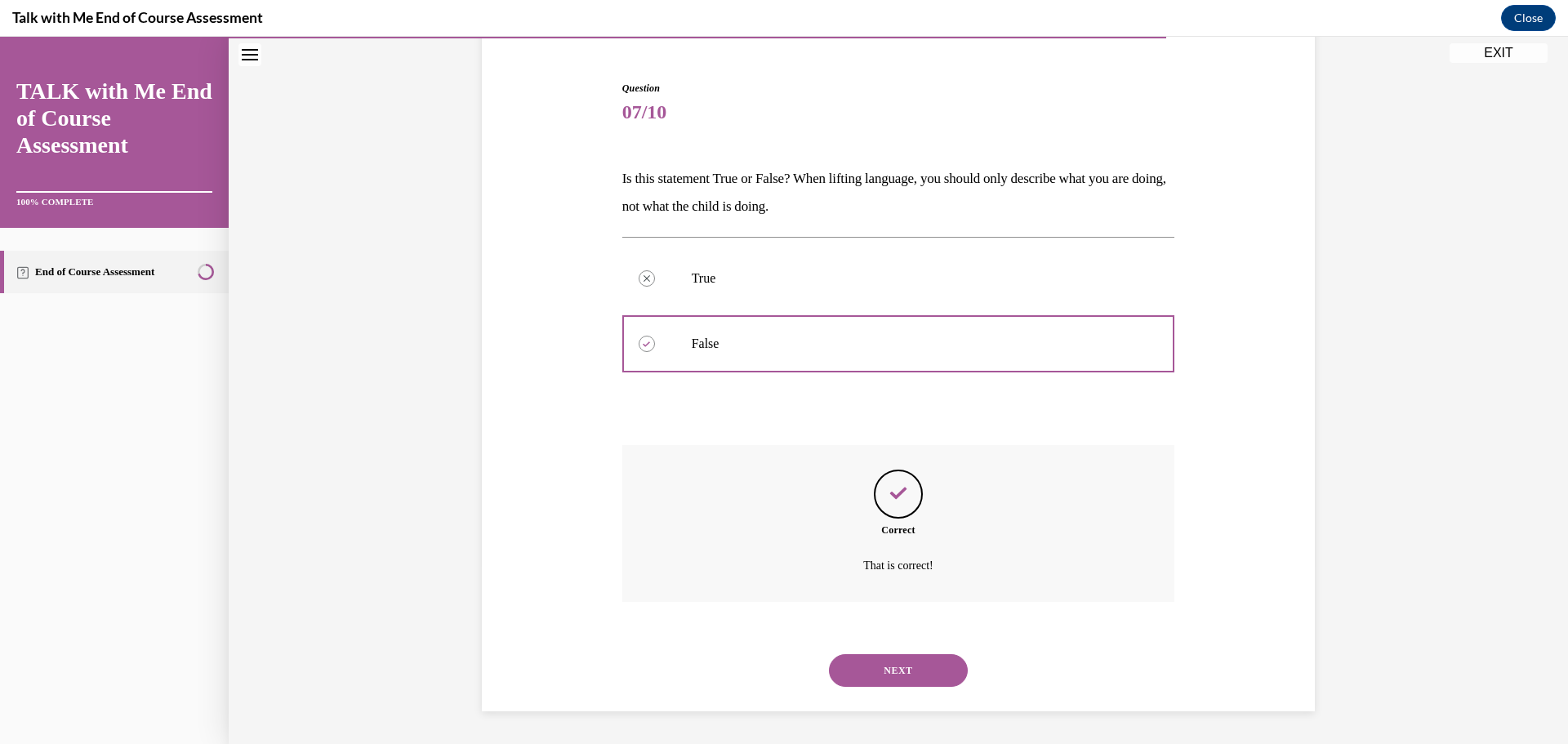
click at [892, 668] on button "NEXT" at bounding box center [898, 670] width 139 height 32
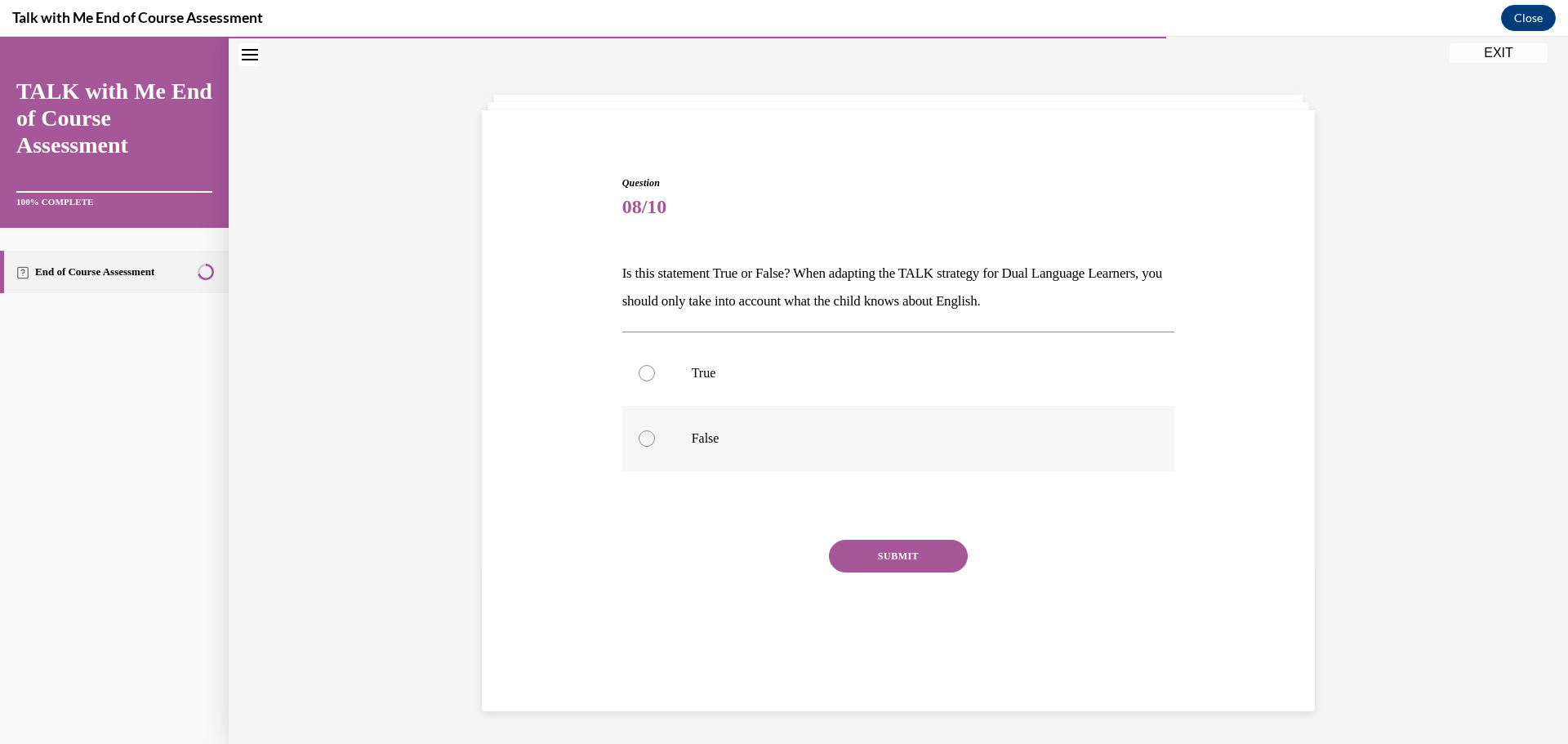
click at [639, 436] on div at bounding box center [646, 438] width 17 height 17
click at [639, 436] on input "False" at bounding box center [646, 438] width 17 height 17
radio input "true"
click at [884, 559] on button "SUBMIT" at bounding box center [898, 555] width 139 height 32
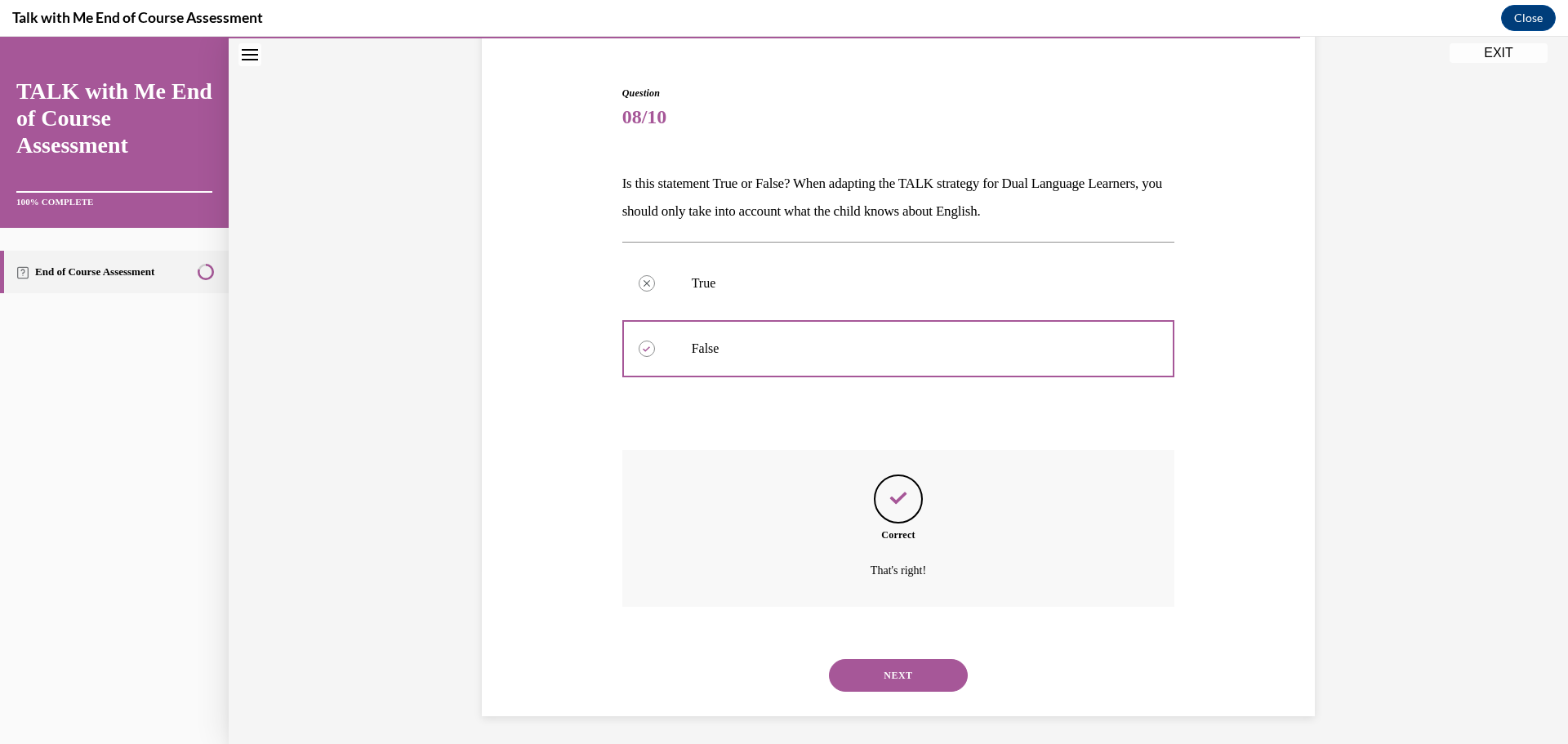
scroll to position [146, 0]
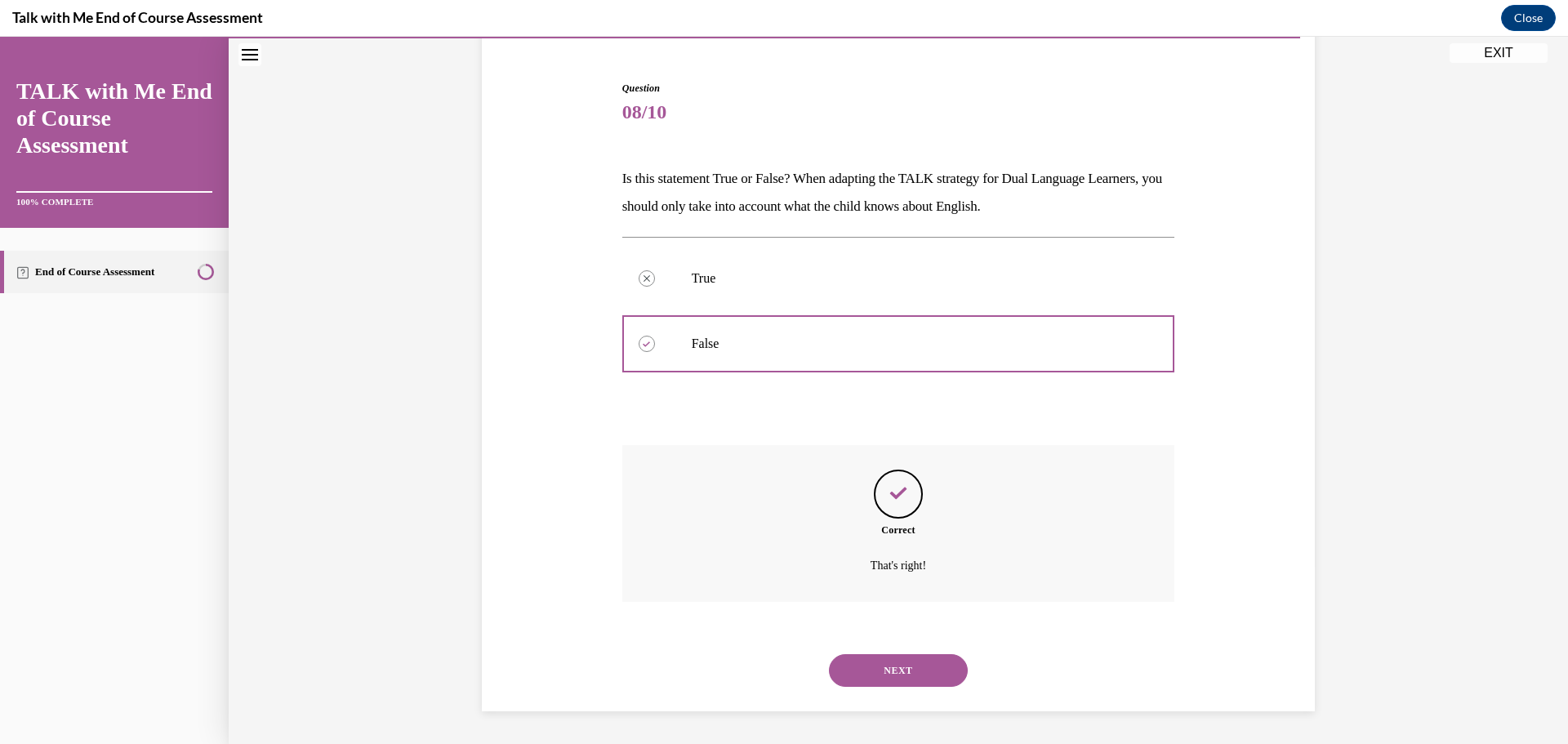
drag, startPoint x: 909, startPoint y: 668, endPoint x: 896, endPoint y: 668, distance: 13.0
click at [896, 668] on button "NEXT" at bounding box center [898, 670] width 139 height 32
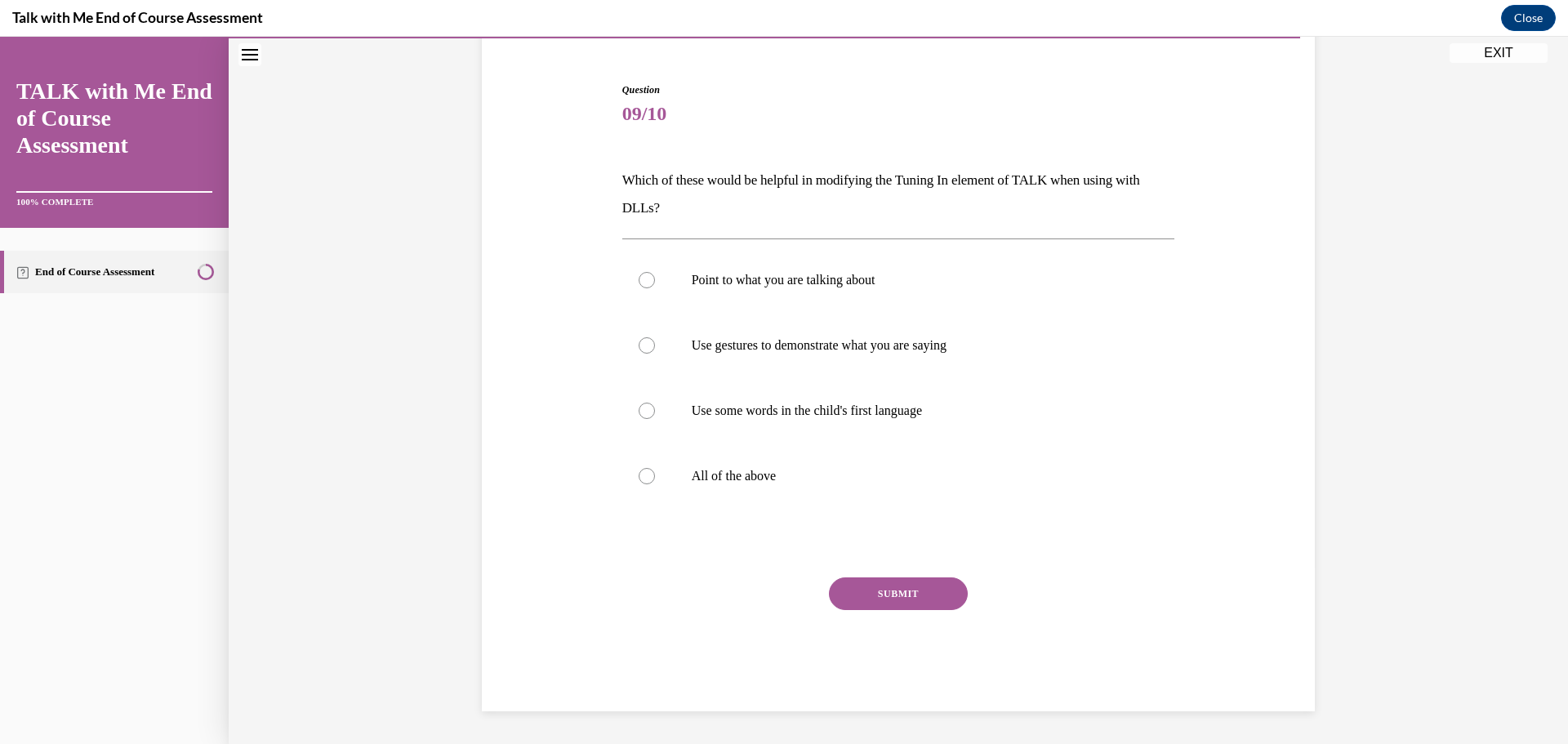
scroll to position [85, 0]
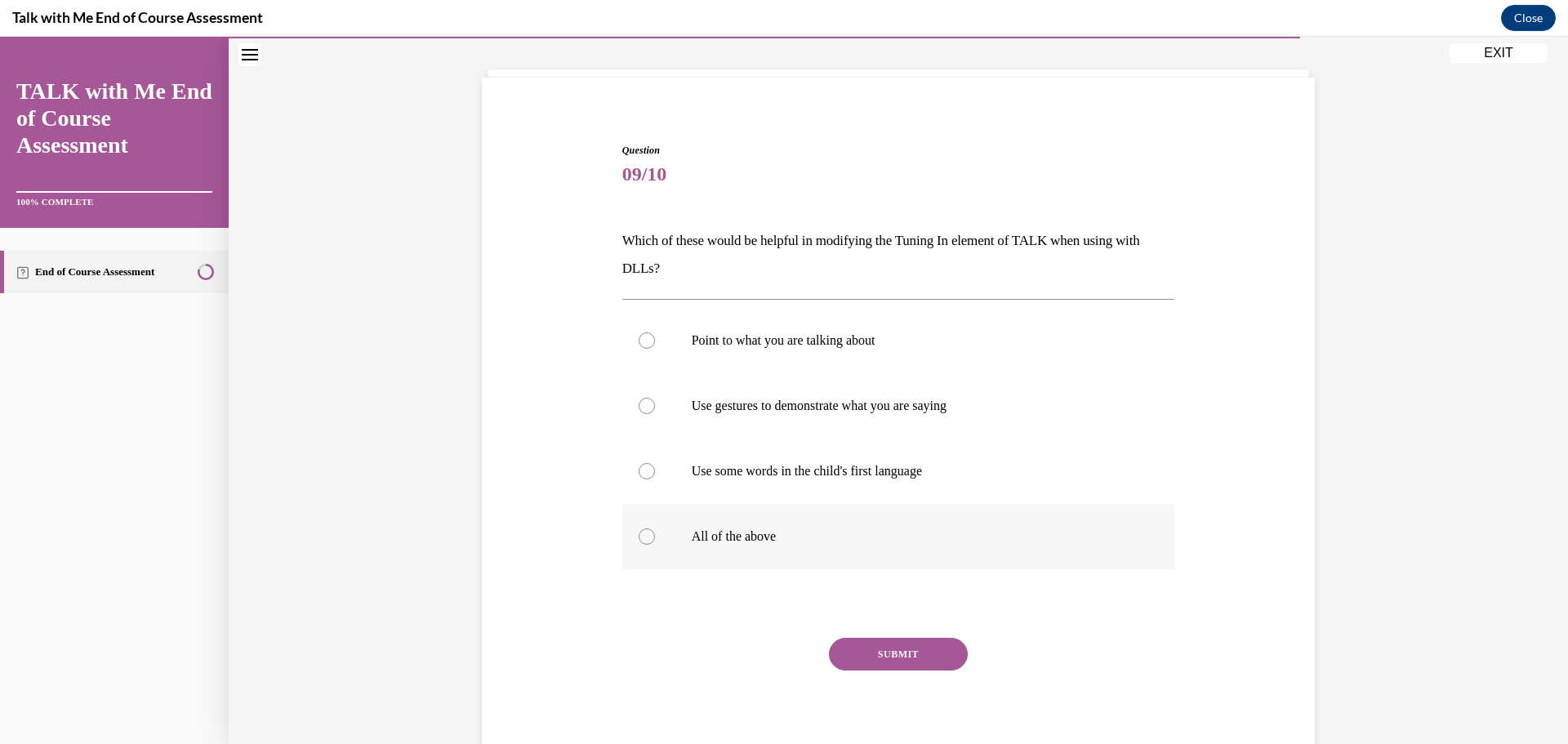
click at [639, 534] on div at bounding box center [646, 537] width 17 height 17
click at [639, 534] on input "All of the above" at bounding box center [646, 537] width 17 height 17
radio input "true"
click at [899, 646] on button "SUBMIT" at bounding box center [898, 654] width 139 height 32
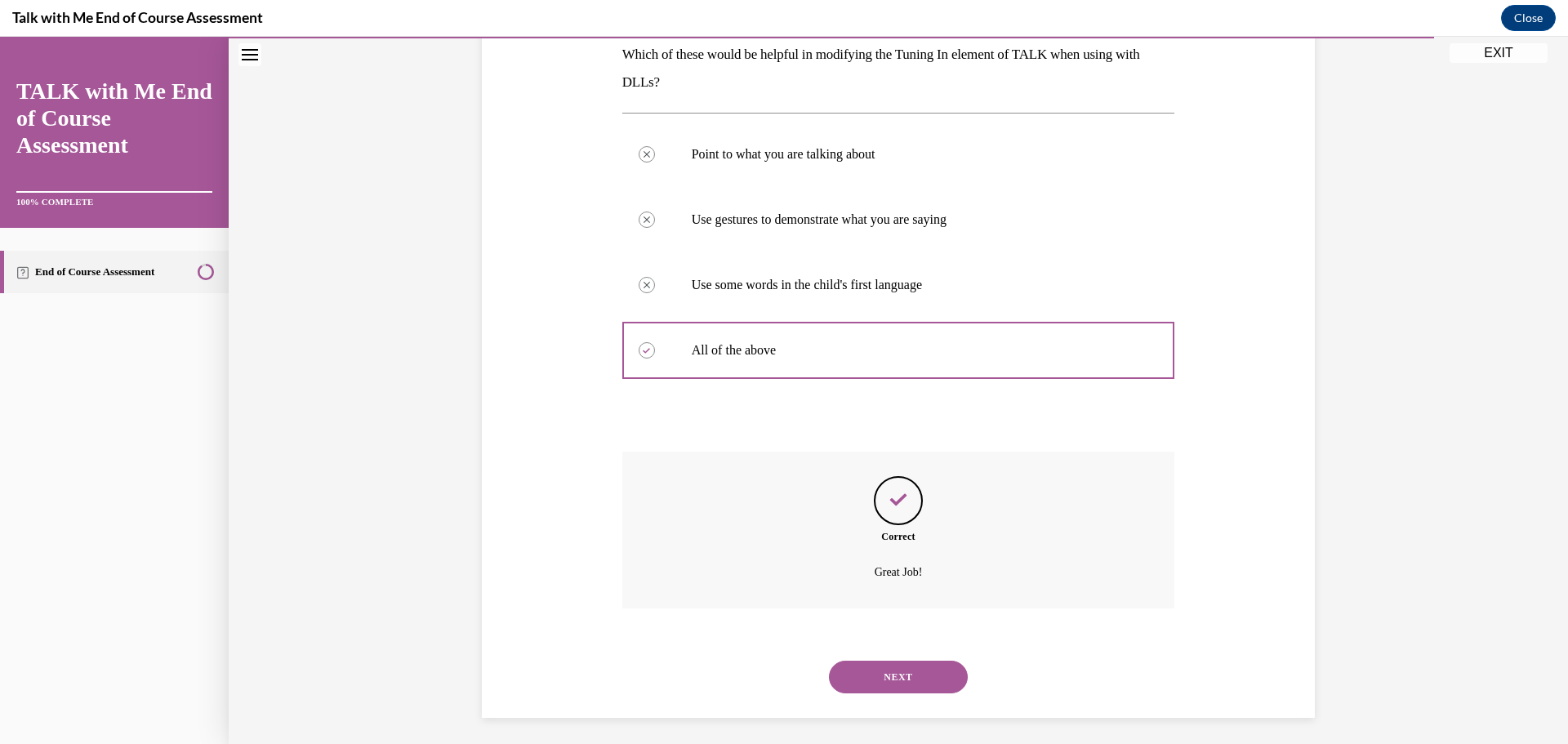
scroll to position [277, 0]
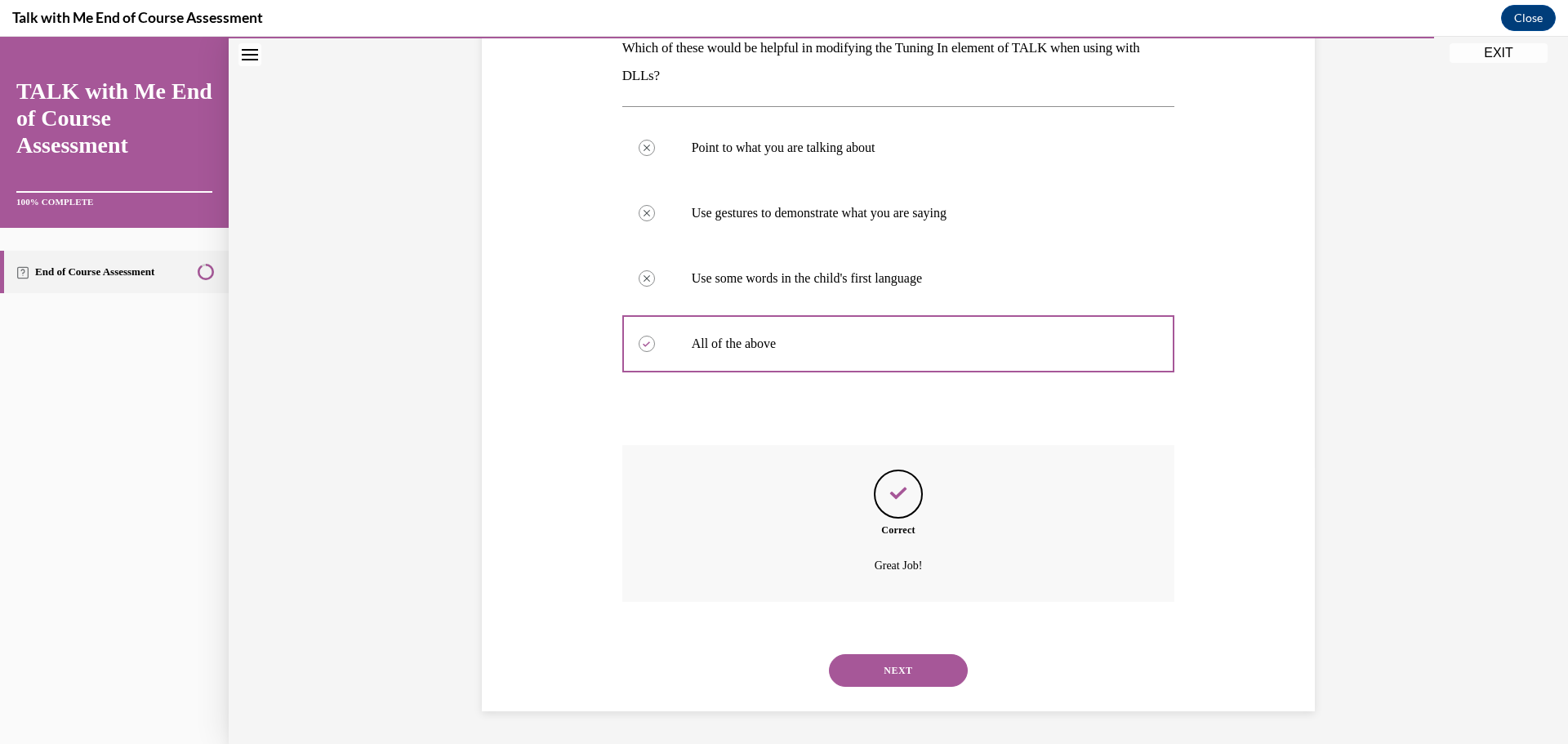
click at [905, 675] on button "NEXT" at bounding box center [898, 670] width 139 height 32
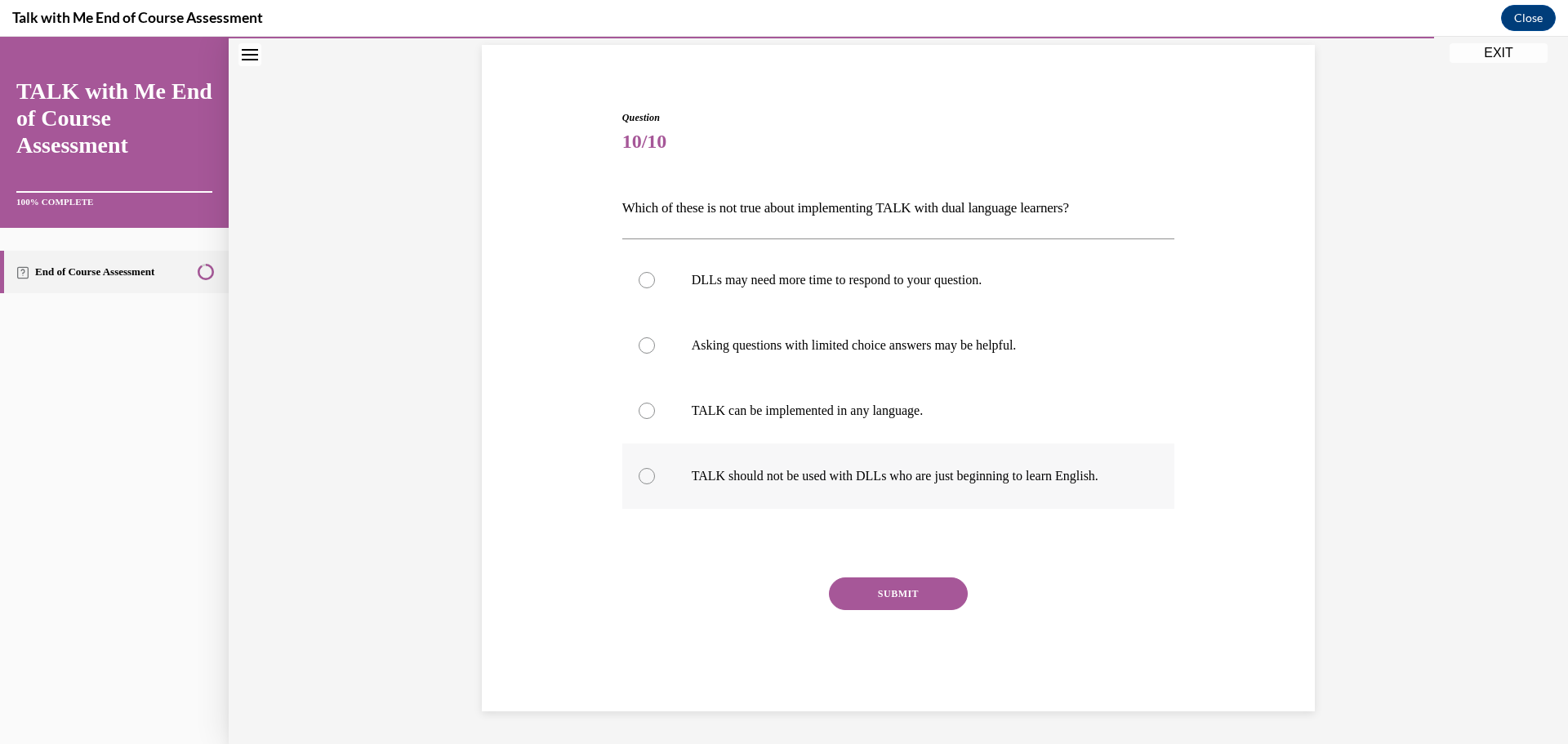
click at [642, 480] on div at bounding box center [646, 476] width 17 height 17
click at [642, 480] on input "TALK should not be used with DLLs who are just beginning to learn English." at bounding box center [646, 476] width 17 height 17
radio input "true"
click at [887, 602] on button "SUBMIT" at bounding box center [898, 594] width 139 height 32
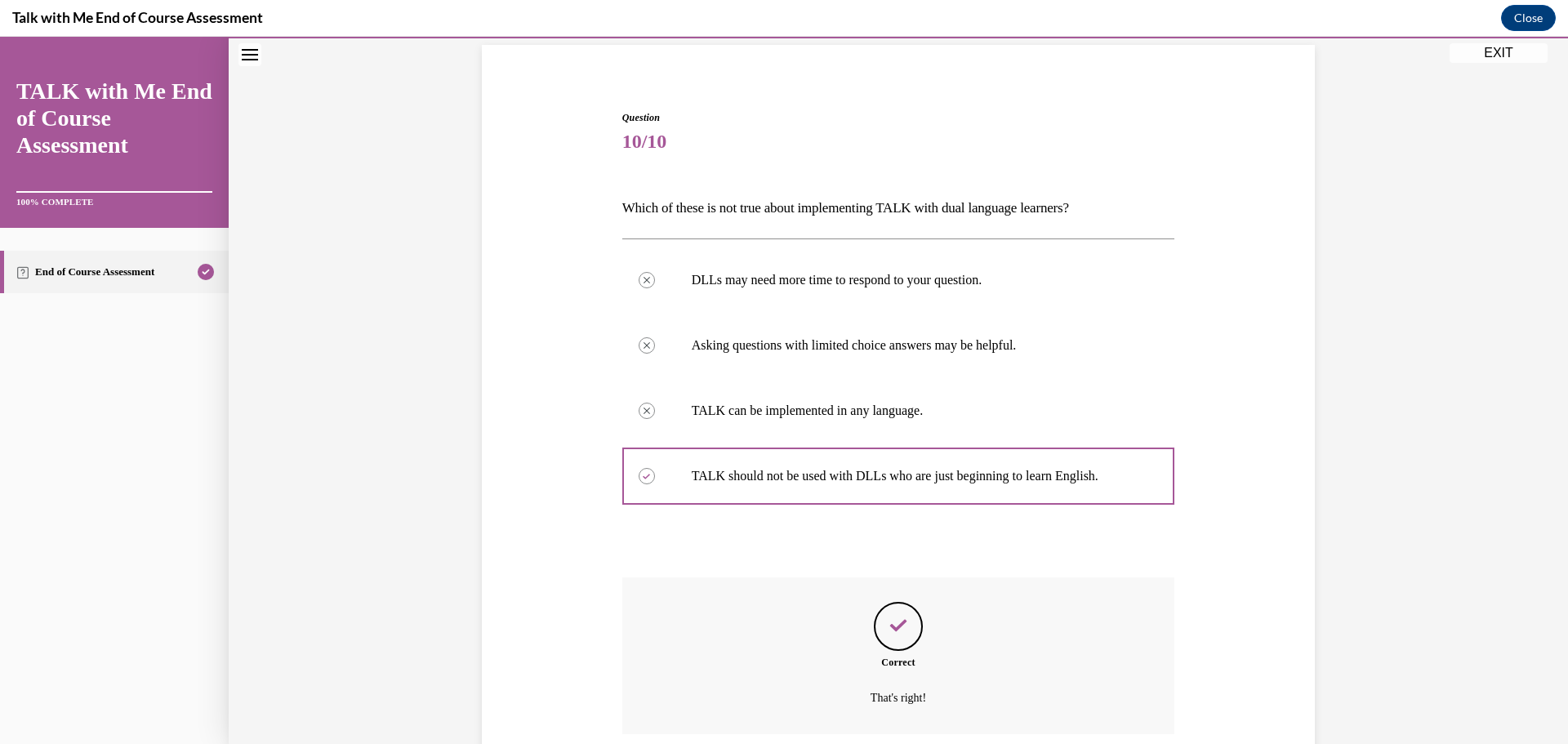
scroll to position [250, 0]
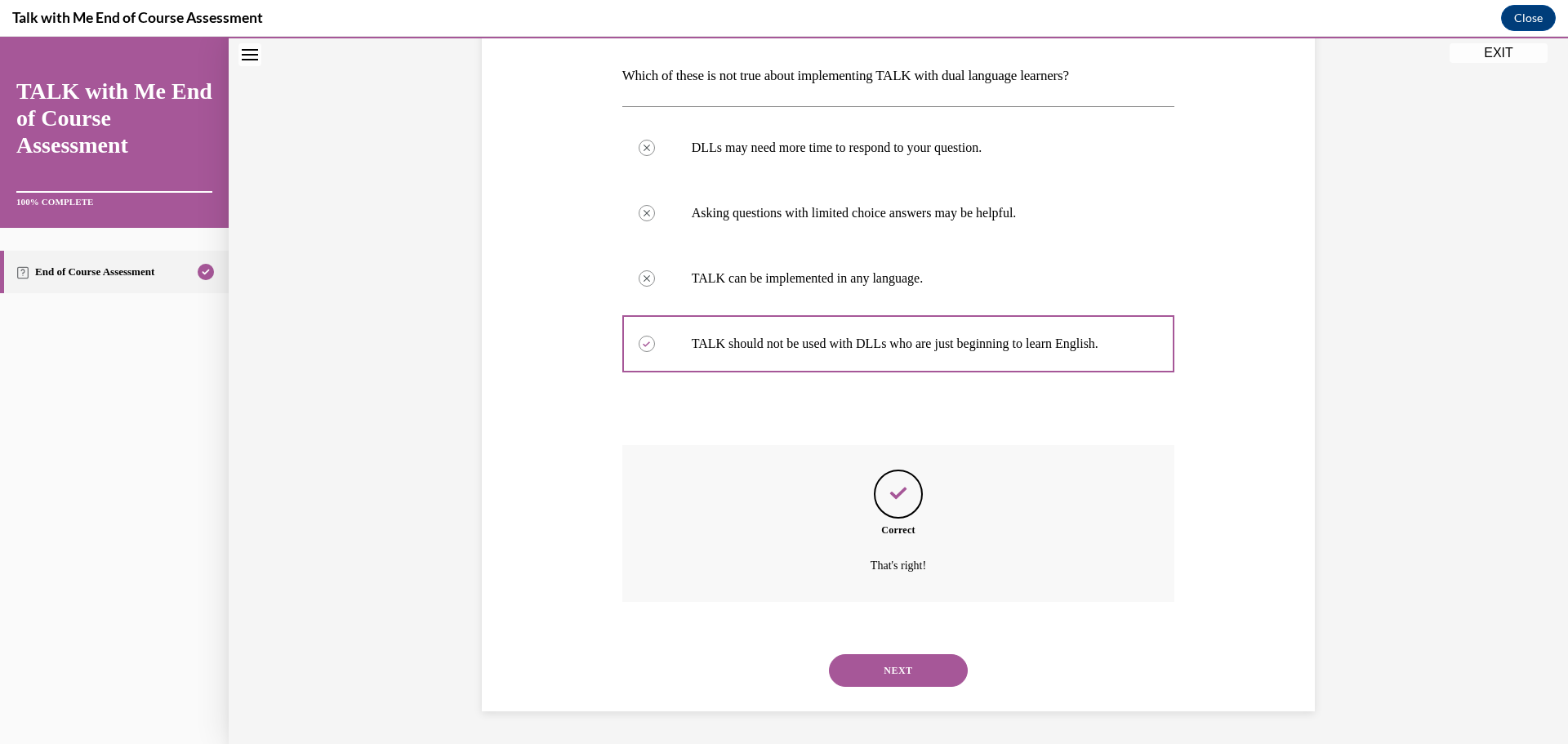
click at [914, 670] on button "NEXT" at bounding box center [898, 670] width 139 height 32
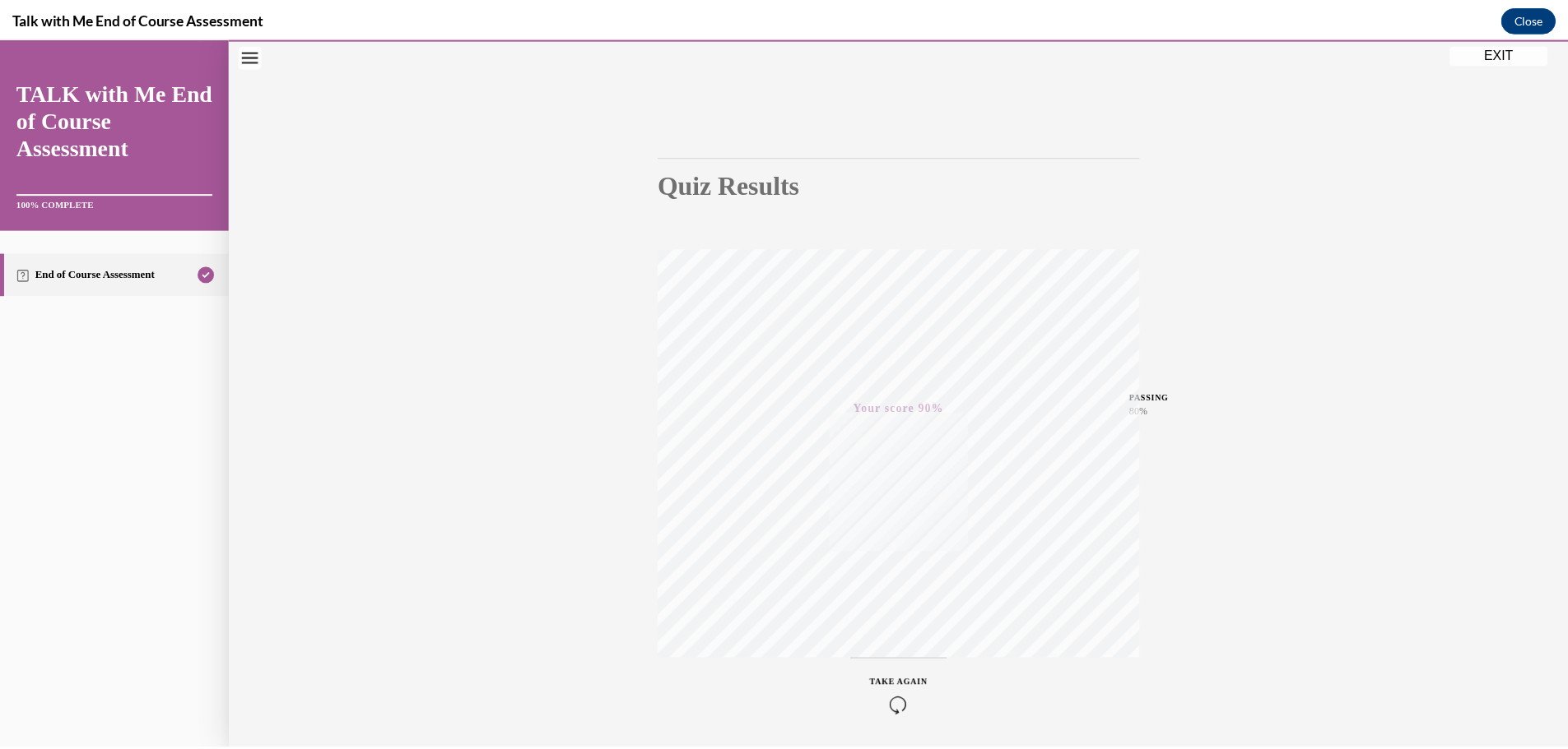
scroll to position [0, 0]
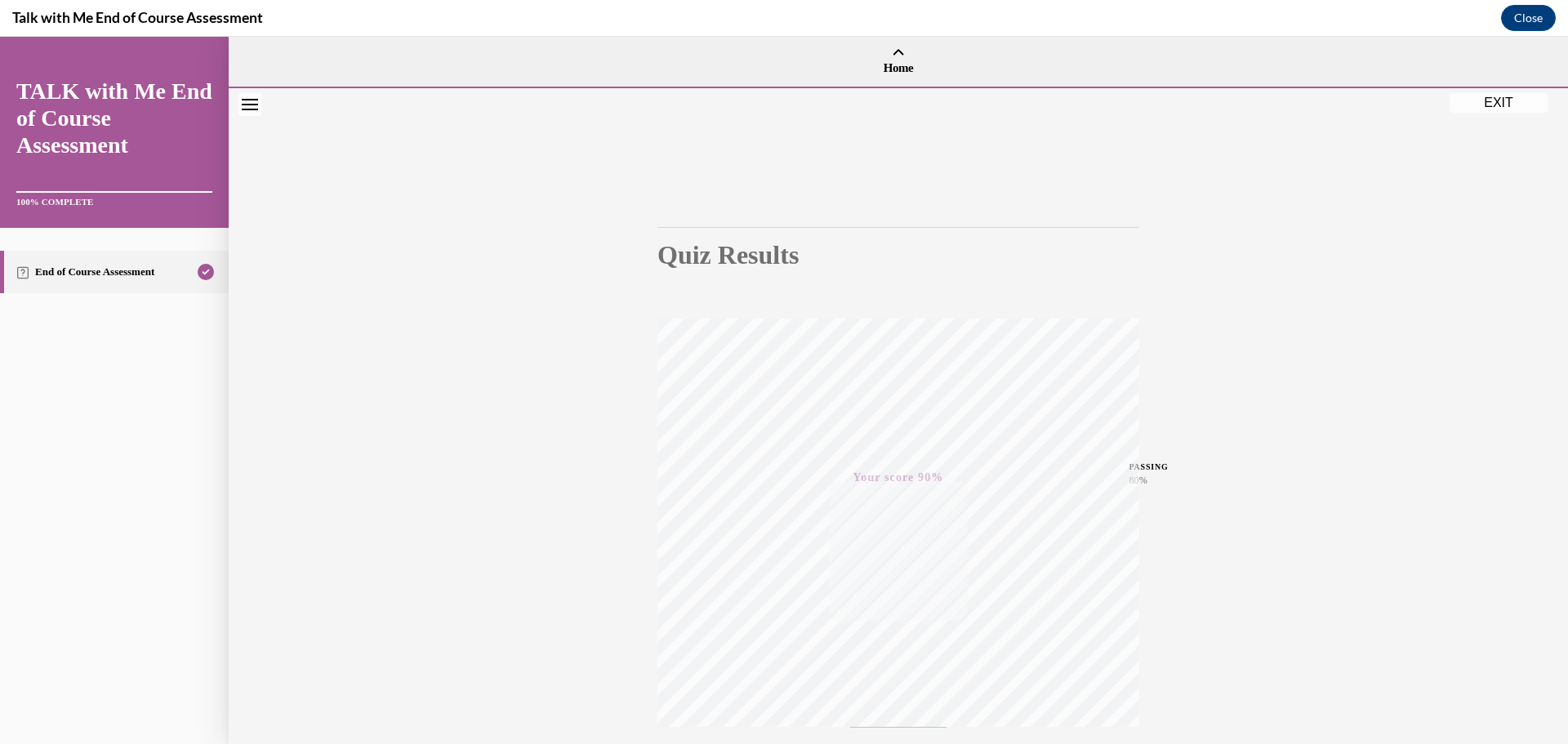
click at [1494, 100] on button "EXIT" at bounding box center [1499, 103] width 98 height 20
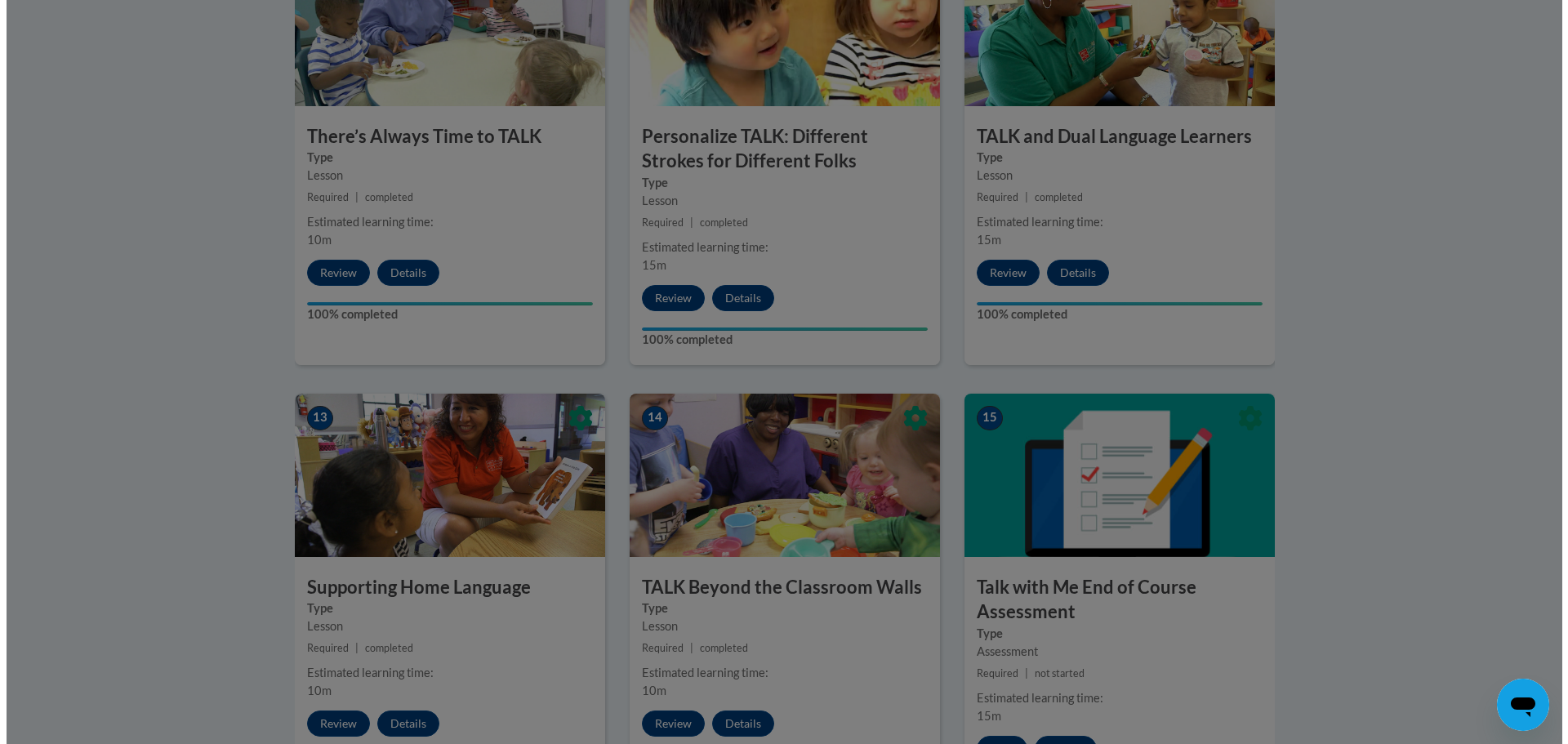
scroll to position [1958, 0]
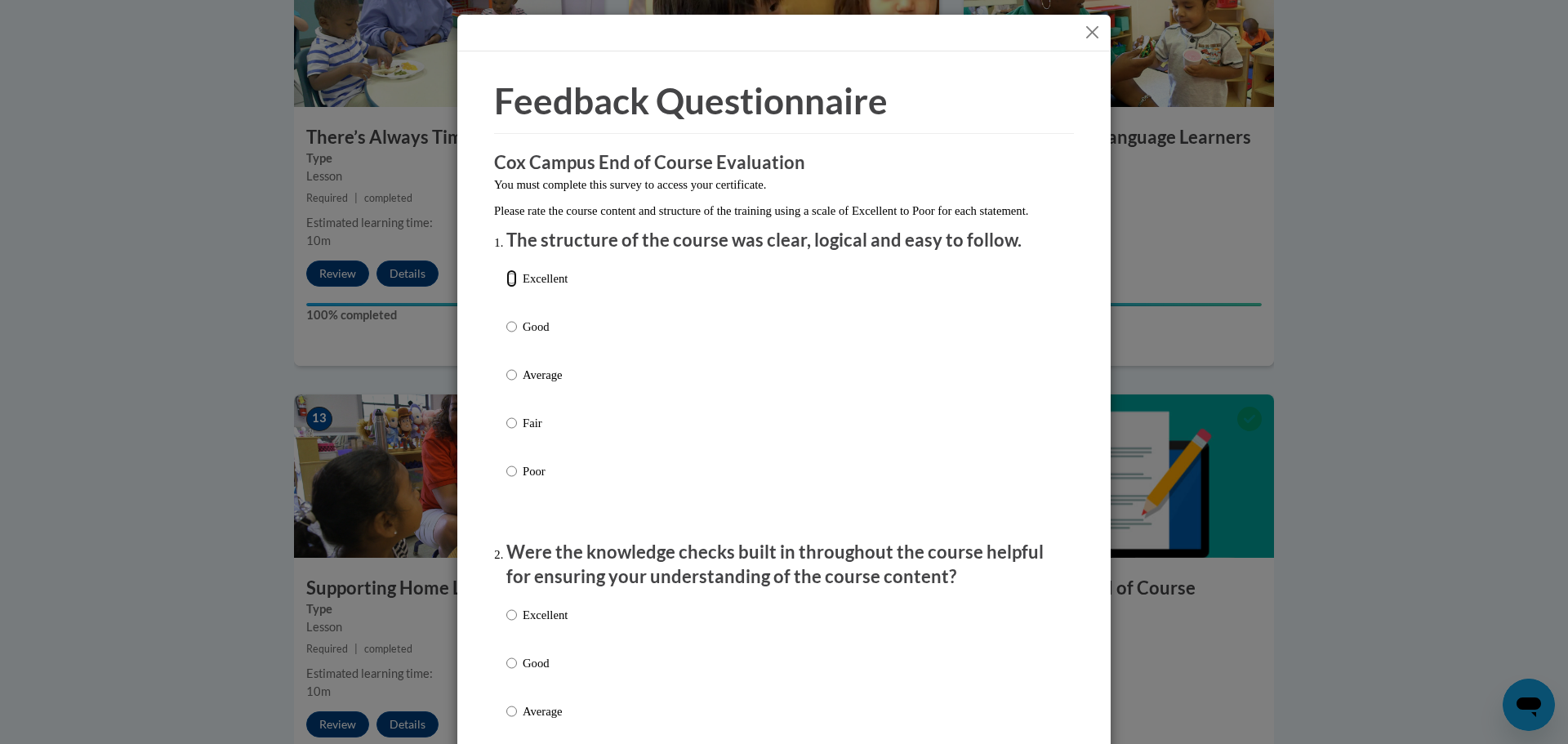
click at [509, 288] on input "Excellent" at bounding box center [511, 278] width 11 height 18
radio input "true"
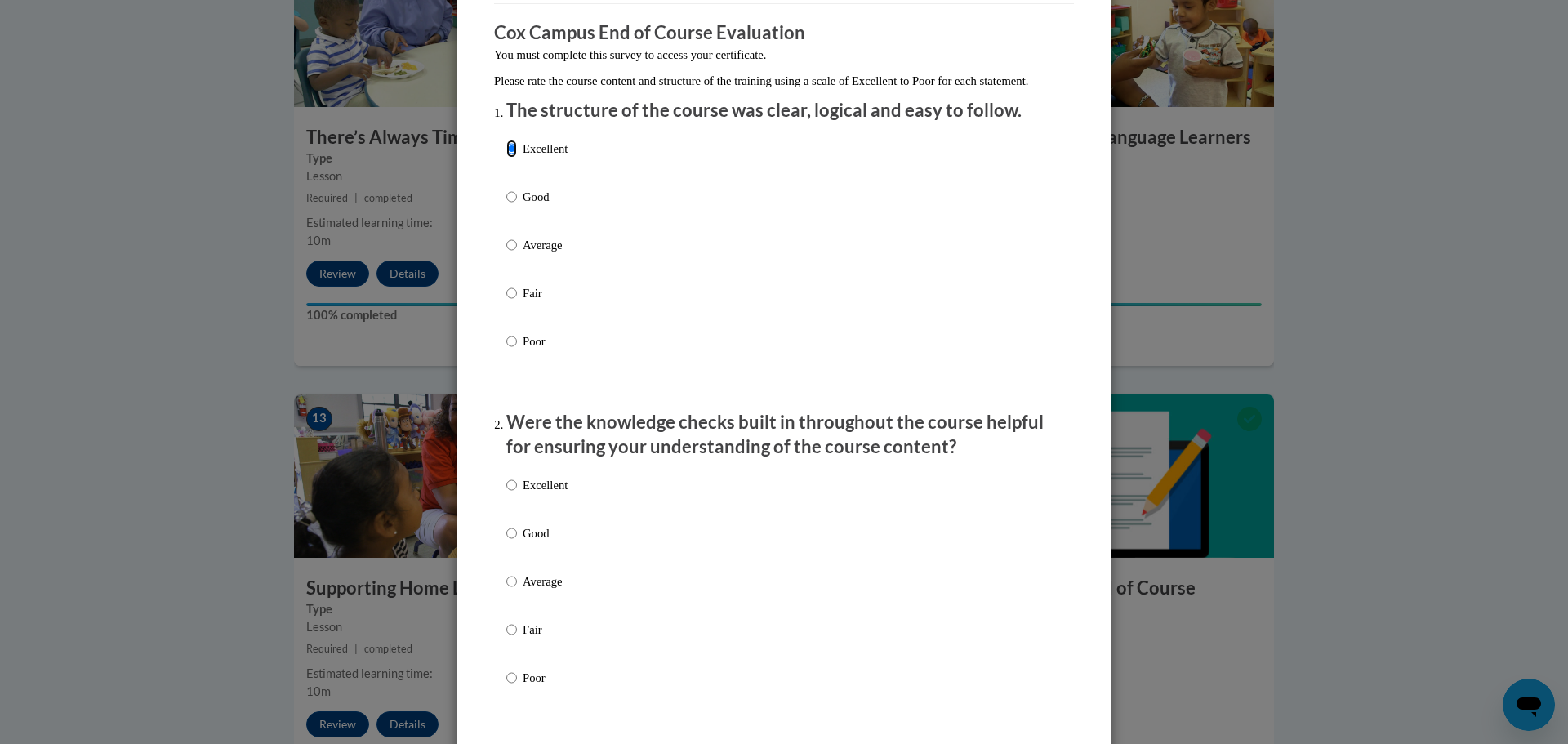
scroll to position [245, 0]
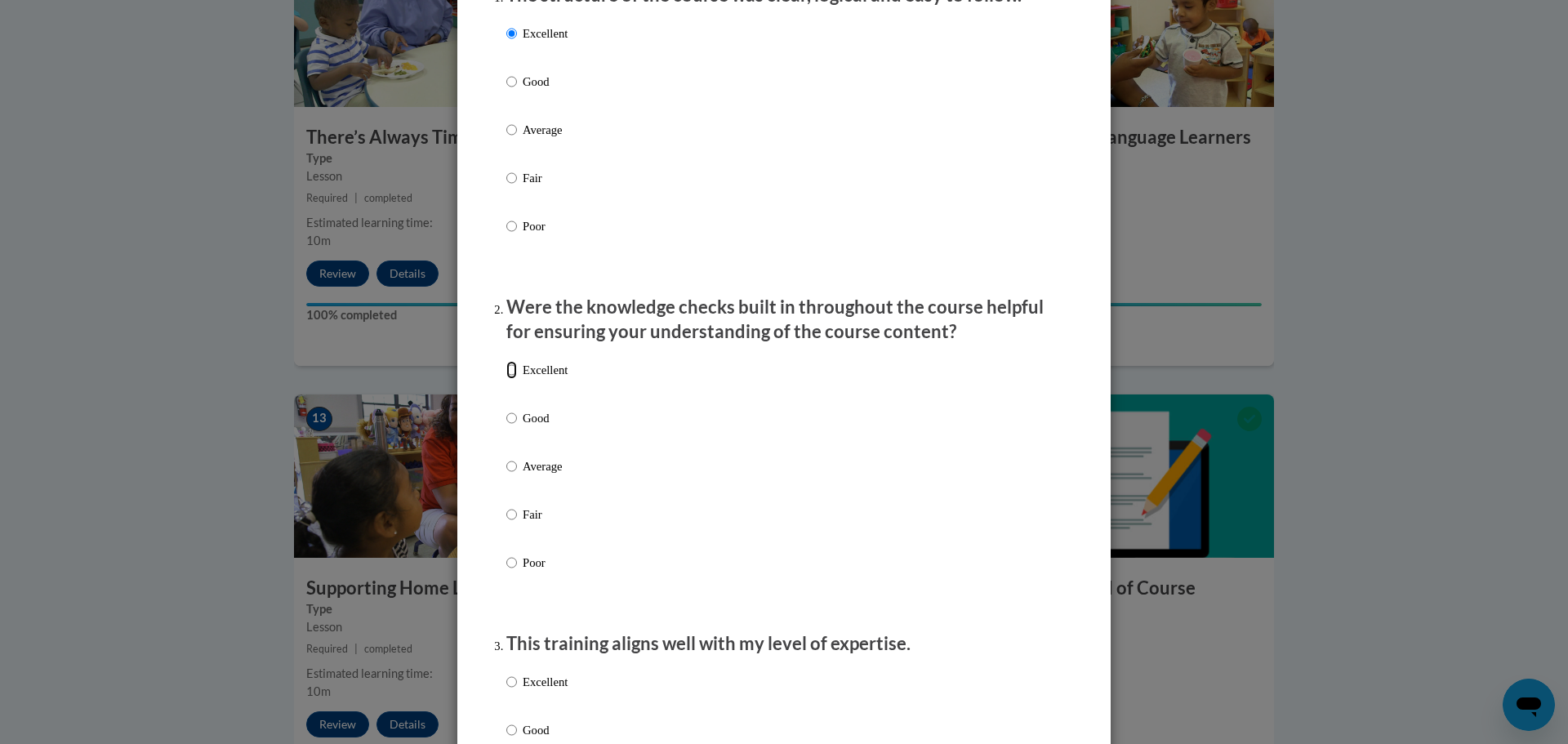
click at [510, 379] on input "Excellent" at bounding box center [511, 370] width 11 height 18
radio input "true"
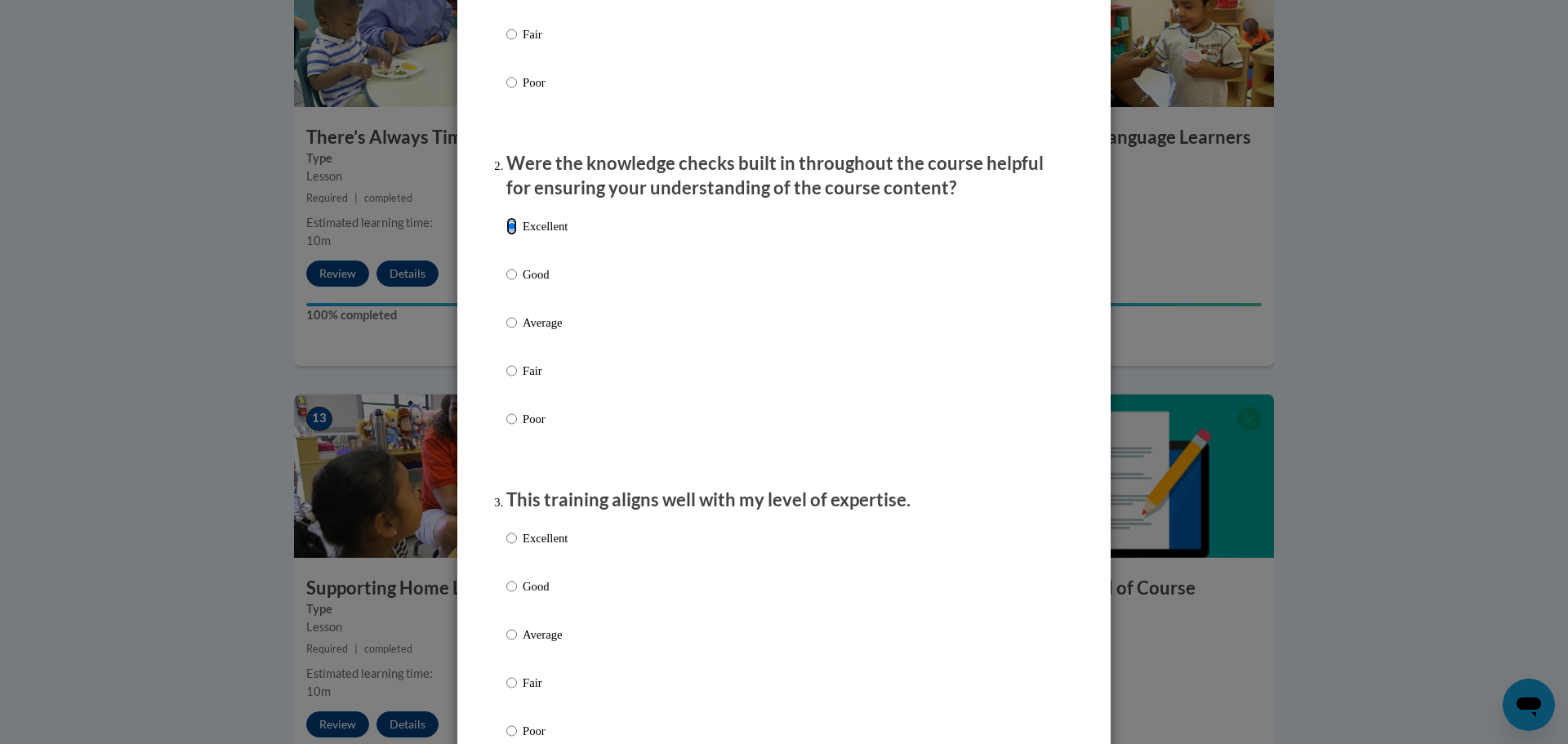
scroll to position [735, 0]
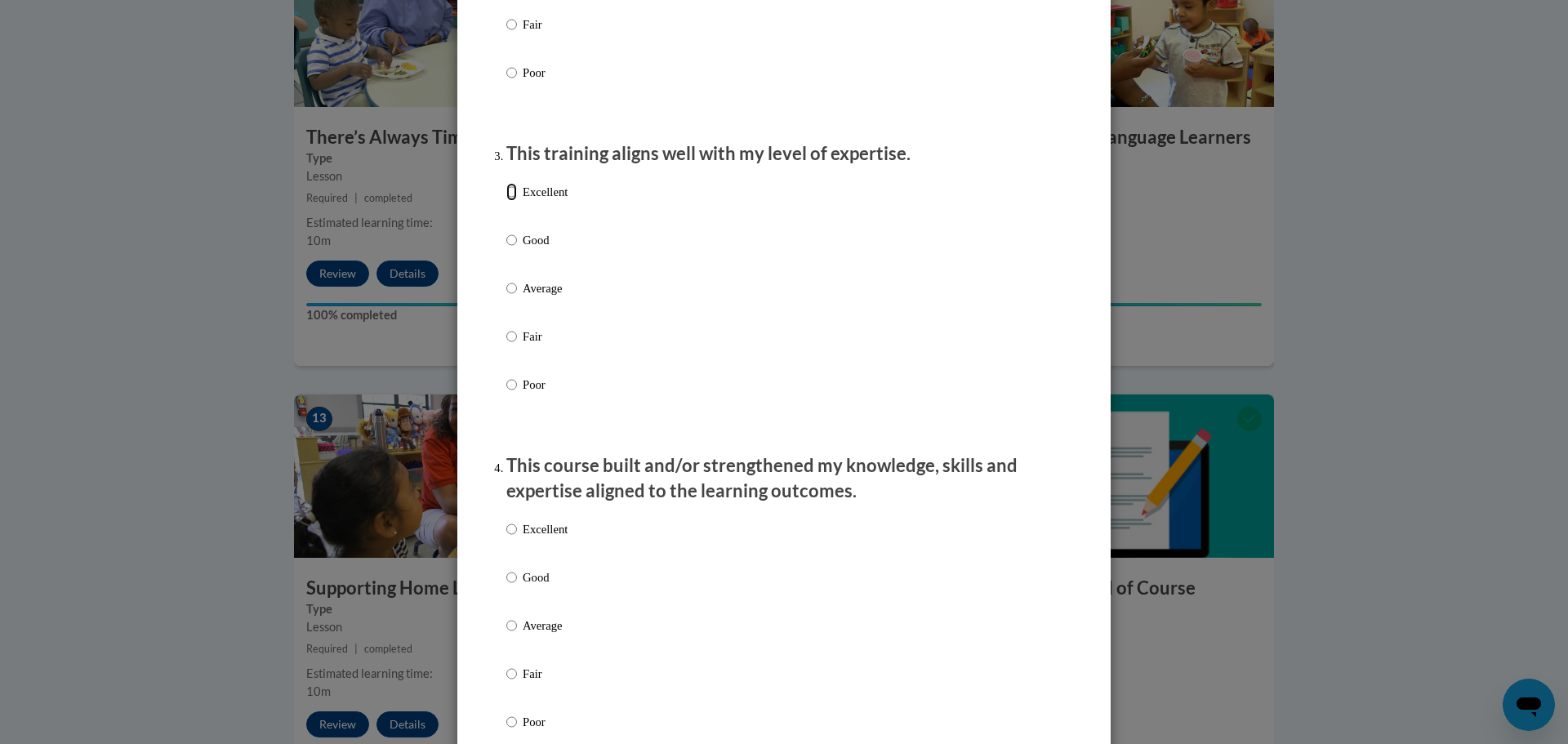
click at [506, 200] on input "Excellent" at bounding box center [511, 192] width 11 height 18
radio input "true"
click at [506, 539] on input "Excellent" at bounding box center [511, 530] width 11 height 18
radio input "true"
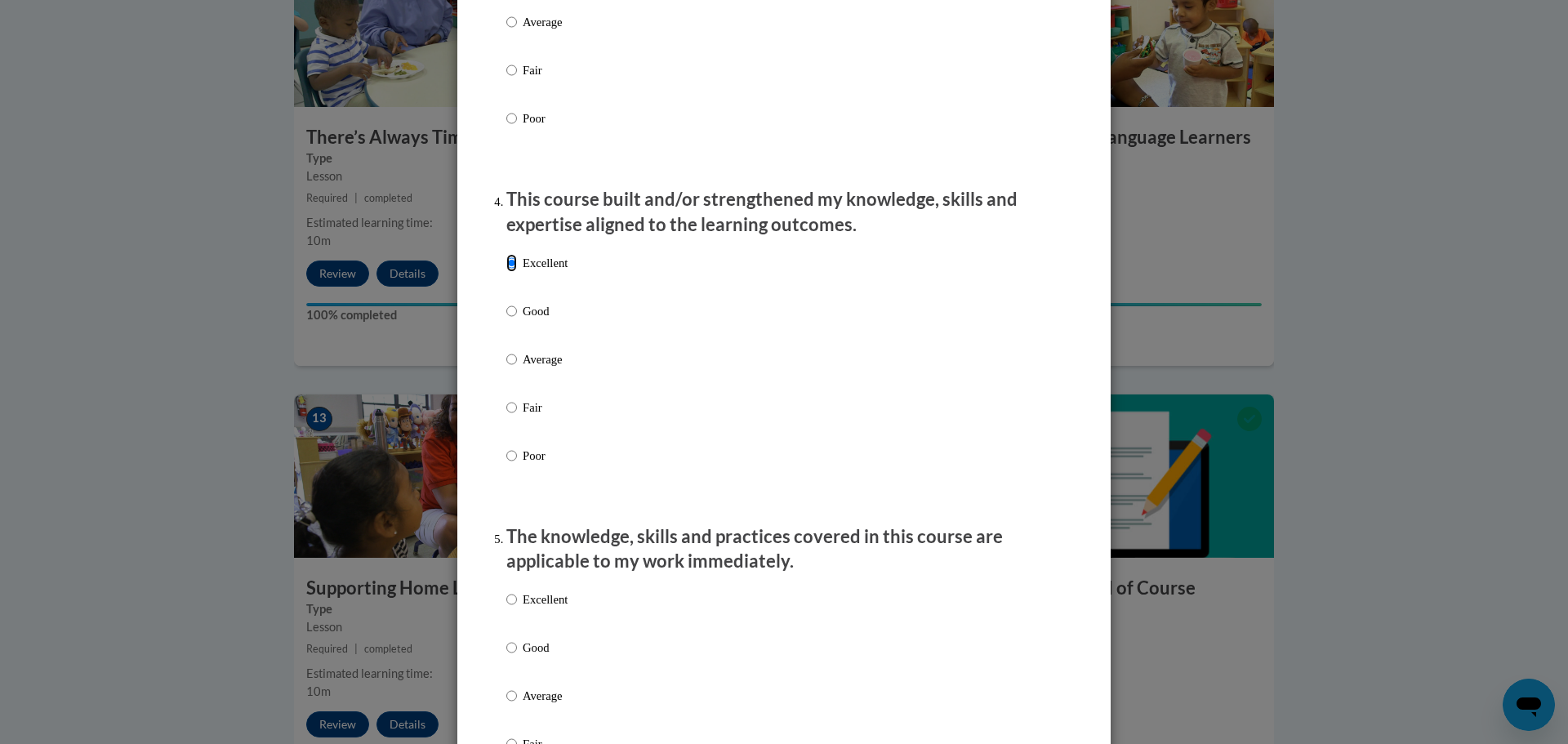
scroll to position [1062, 0]
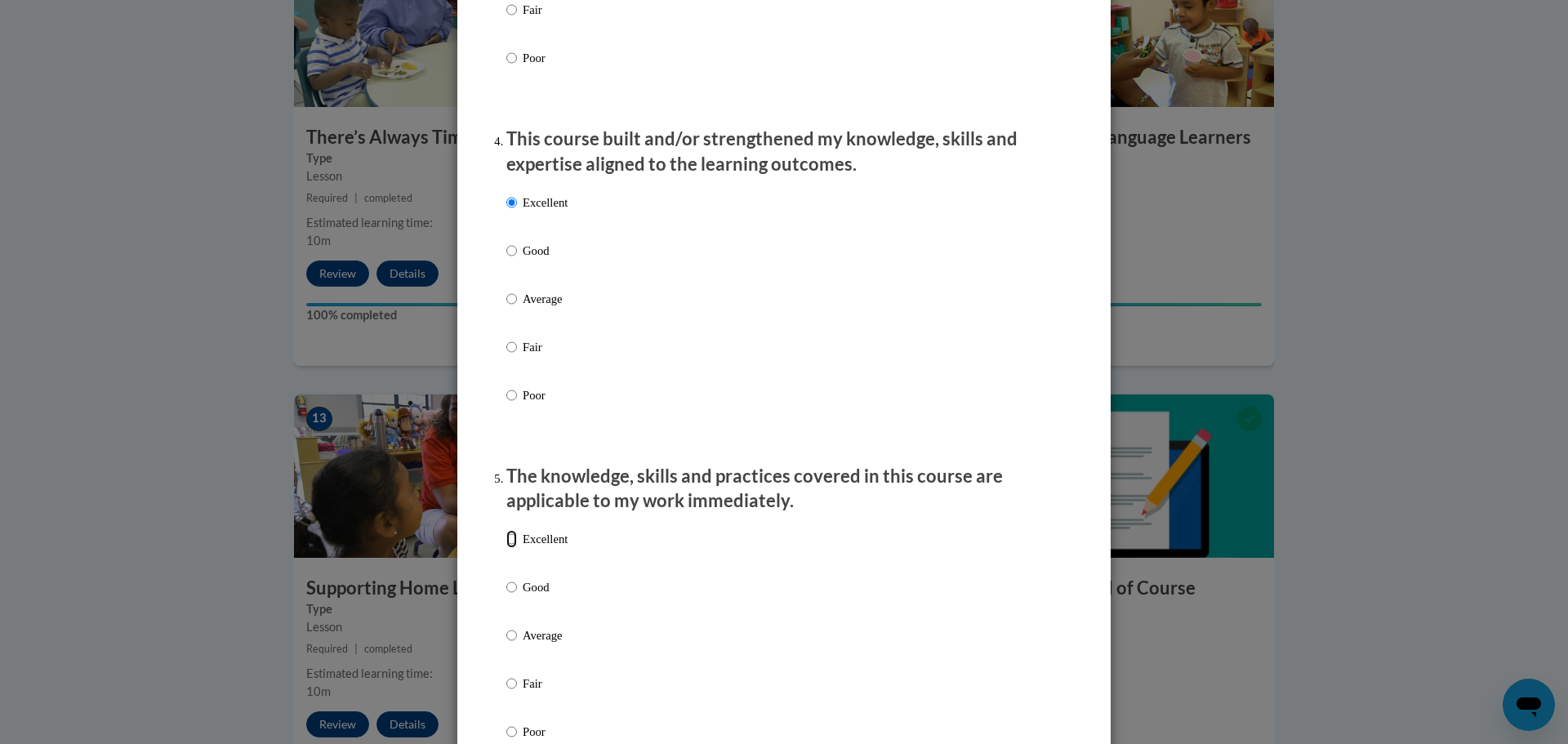
click at [506, 548] on input "Excellent" at bounding box center [511, 539] width 11 height 18
radio input "true"
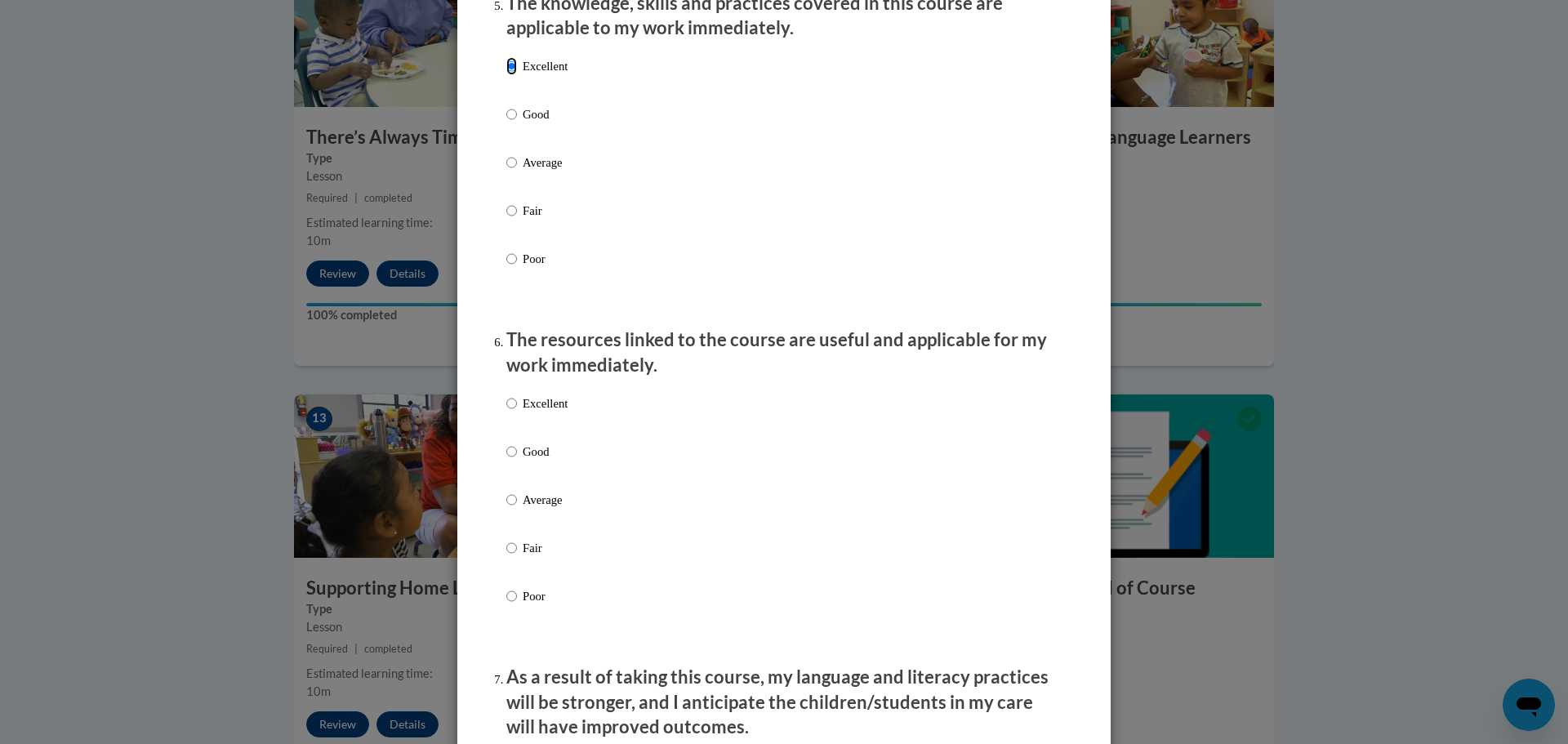
scroll to position [1634, 0]
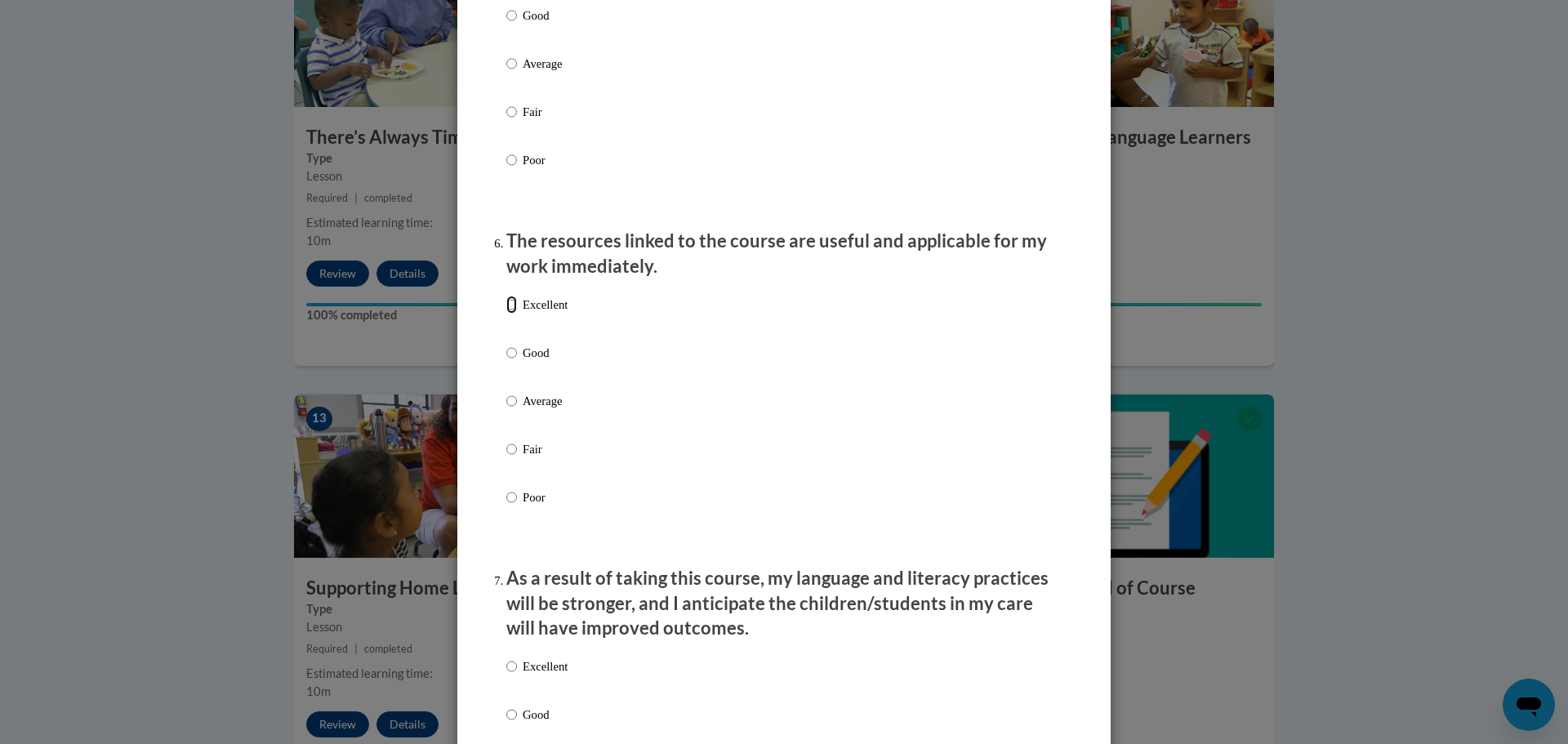
click at [508, 314] on input "Excellent" at bounding box center [511, 305] width 11 height 18
radio input "true"
click at [506, 674] on input "Excellent" at bounding box center [511, 666] width 11 height 18
radio input "true"
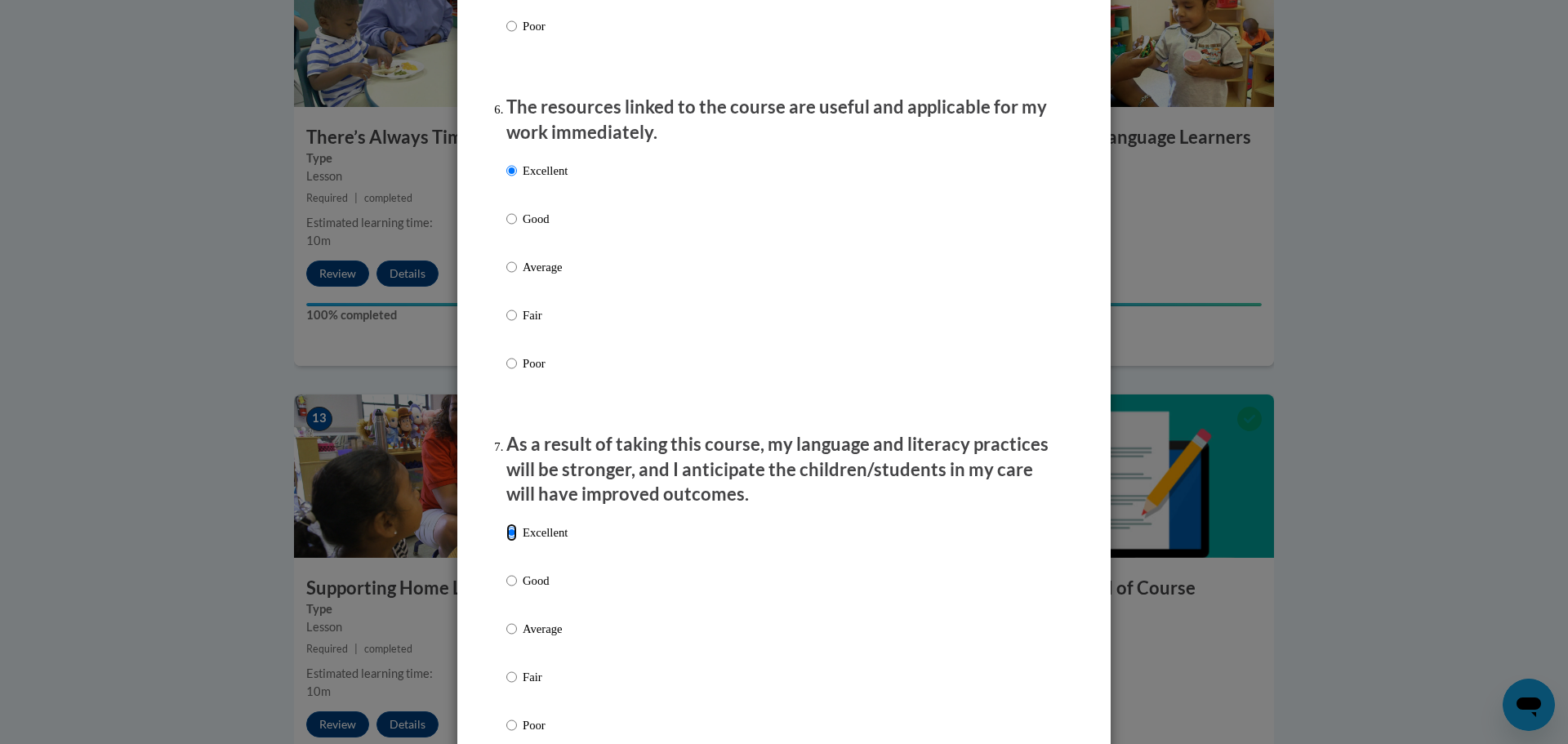
scroll to position [2042, 0]
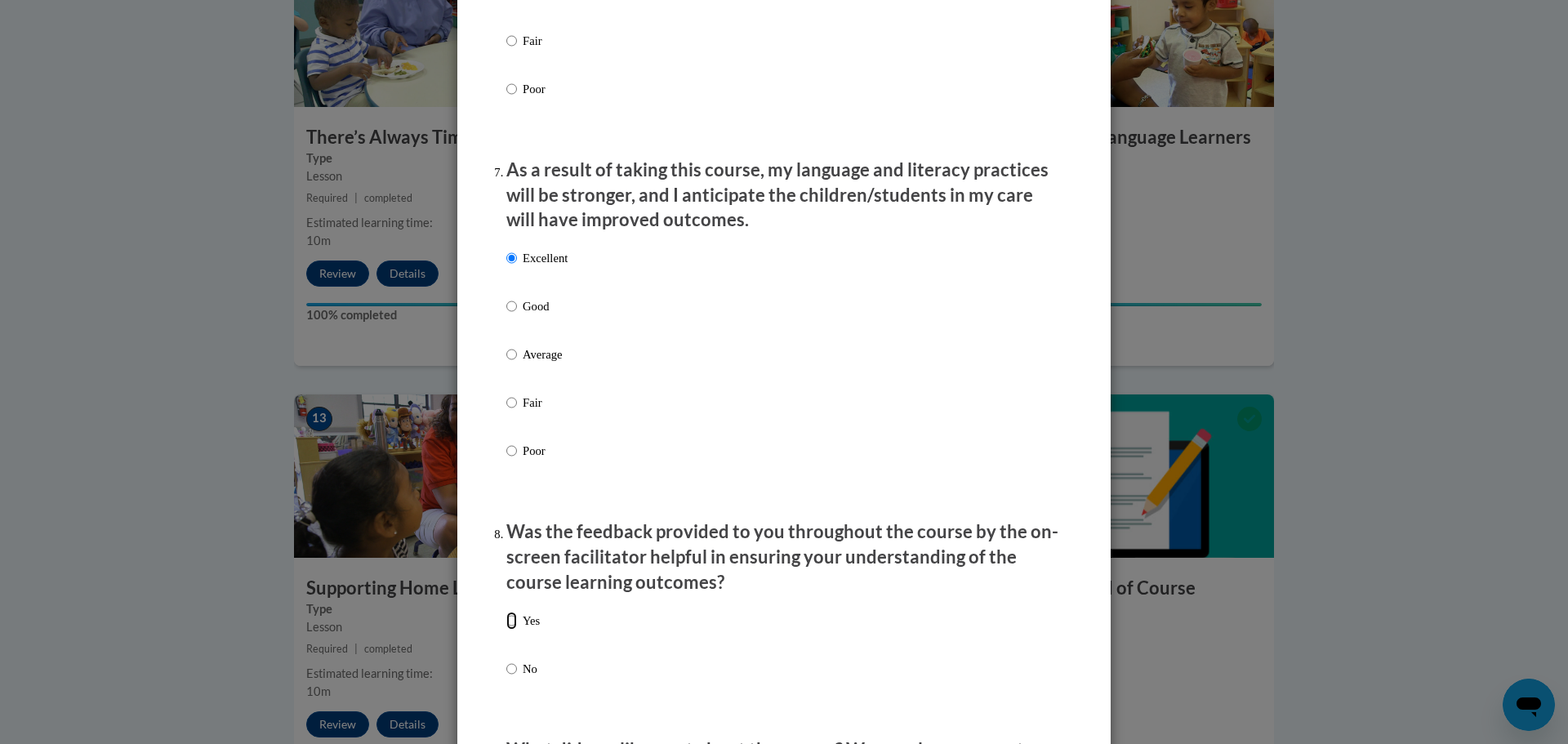
click at [506, 630] on input "Yes" at bounding box center [511, 621] width 11 height 18
radio input "true"
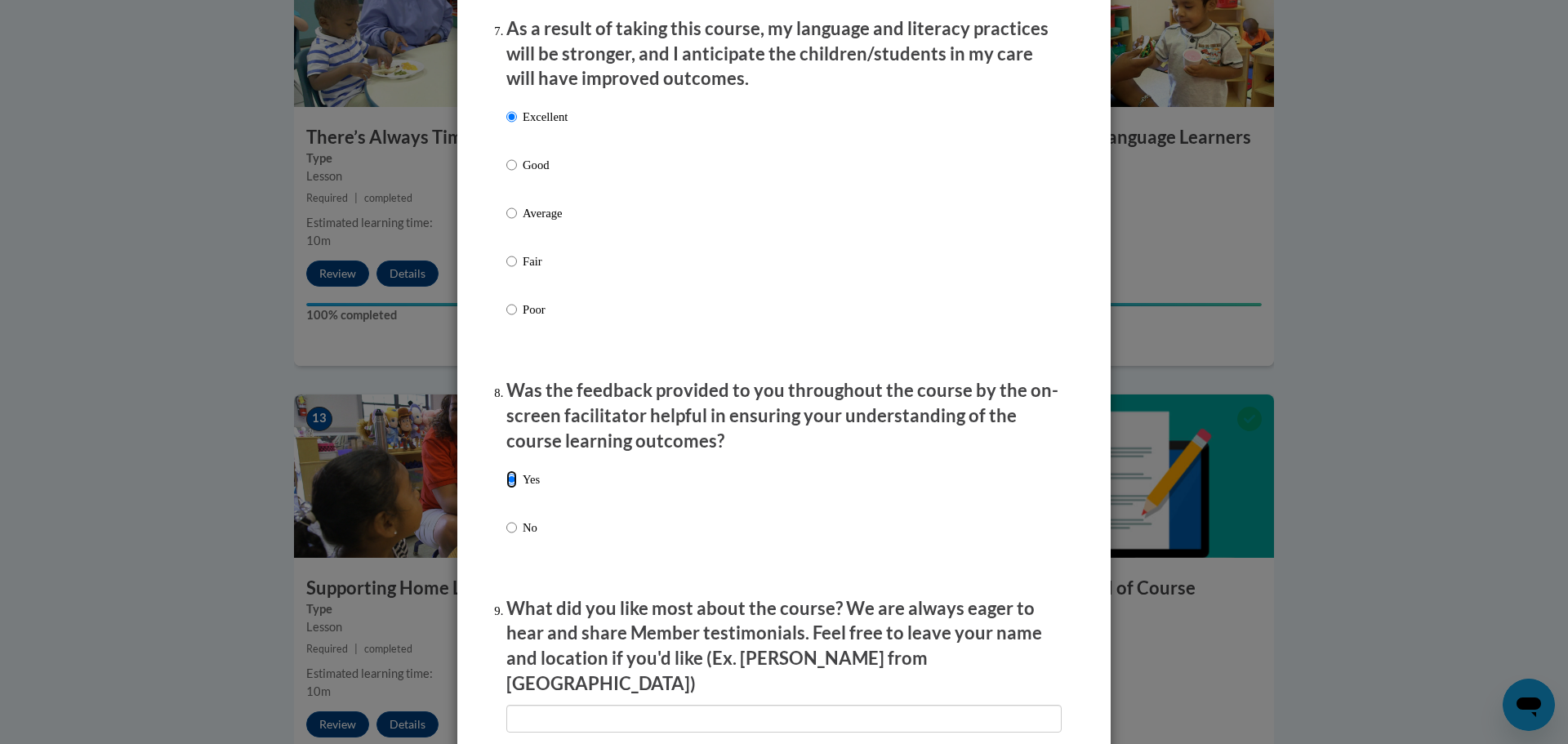
scroll to position [2370, 0]
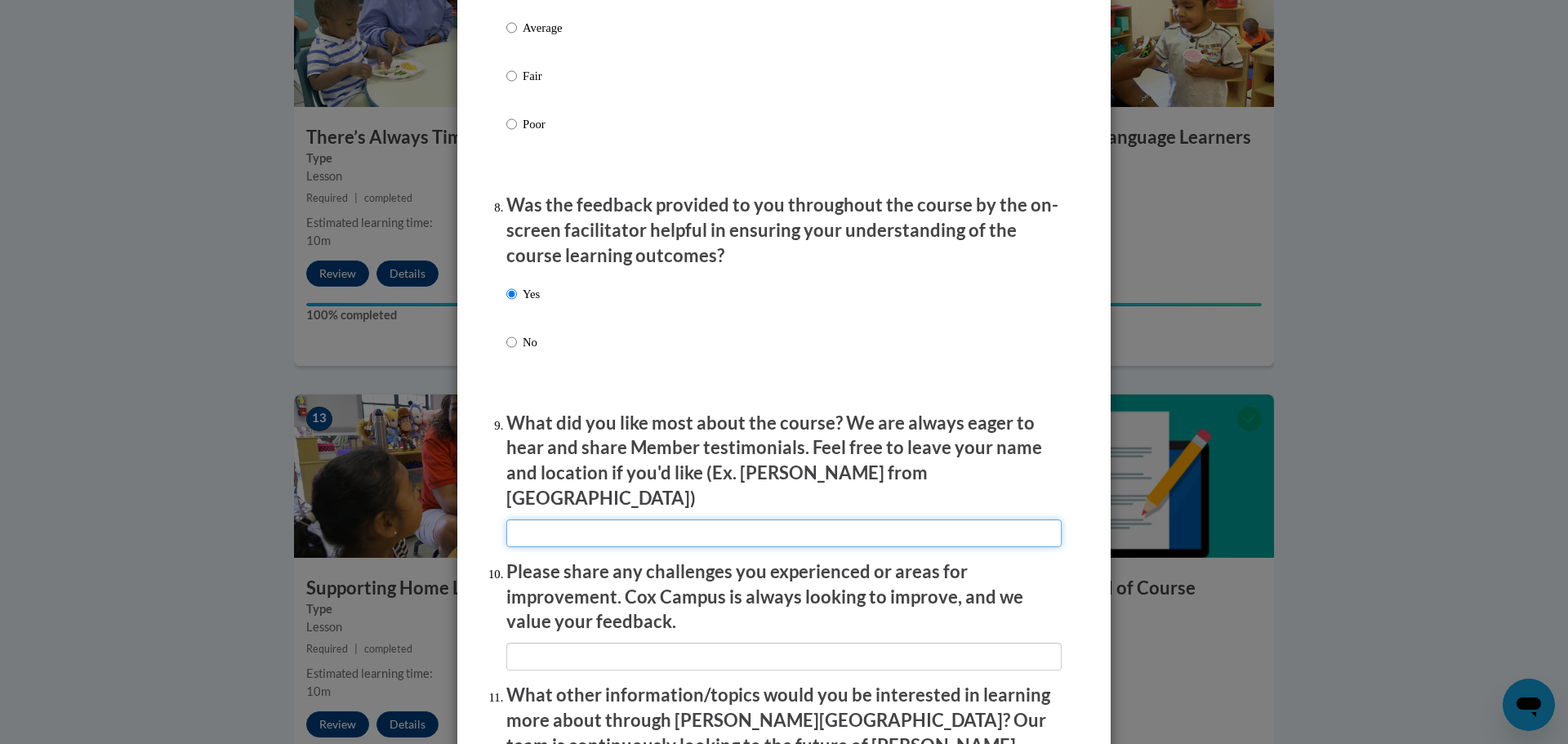
click at [631, 520] on input "textbox" at bounding box center [783, 534] width 555 height 28
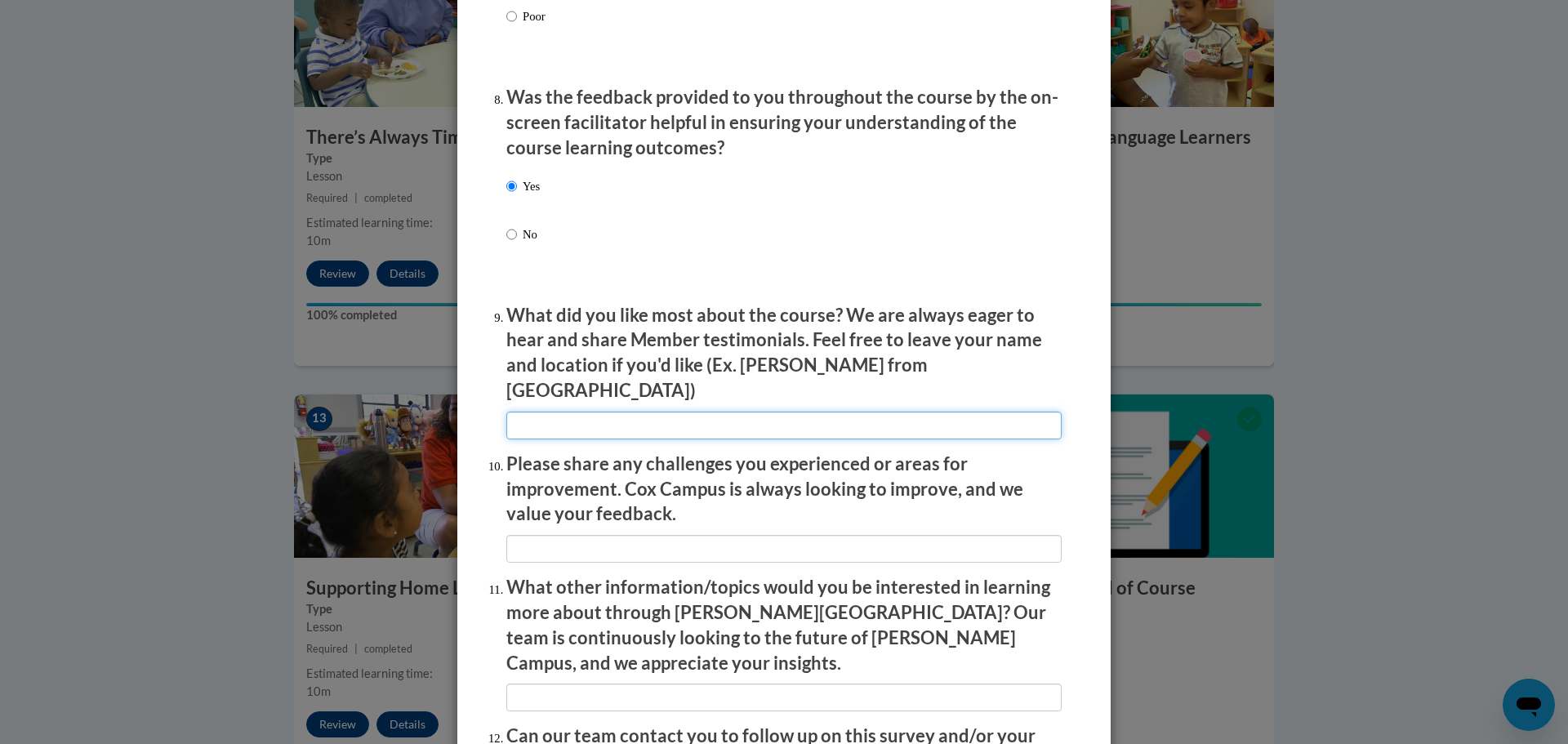
scroll to position [2651, 0]
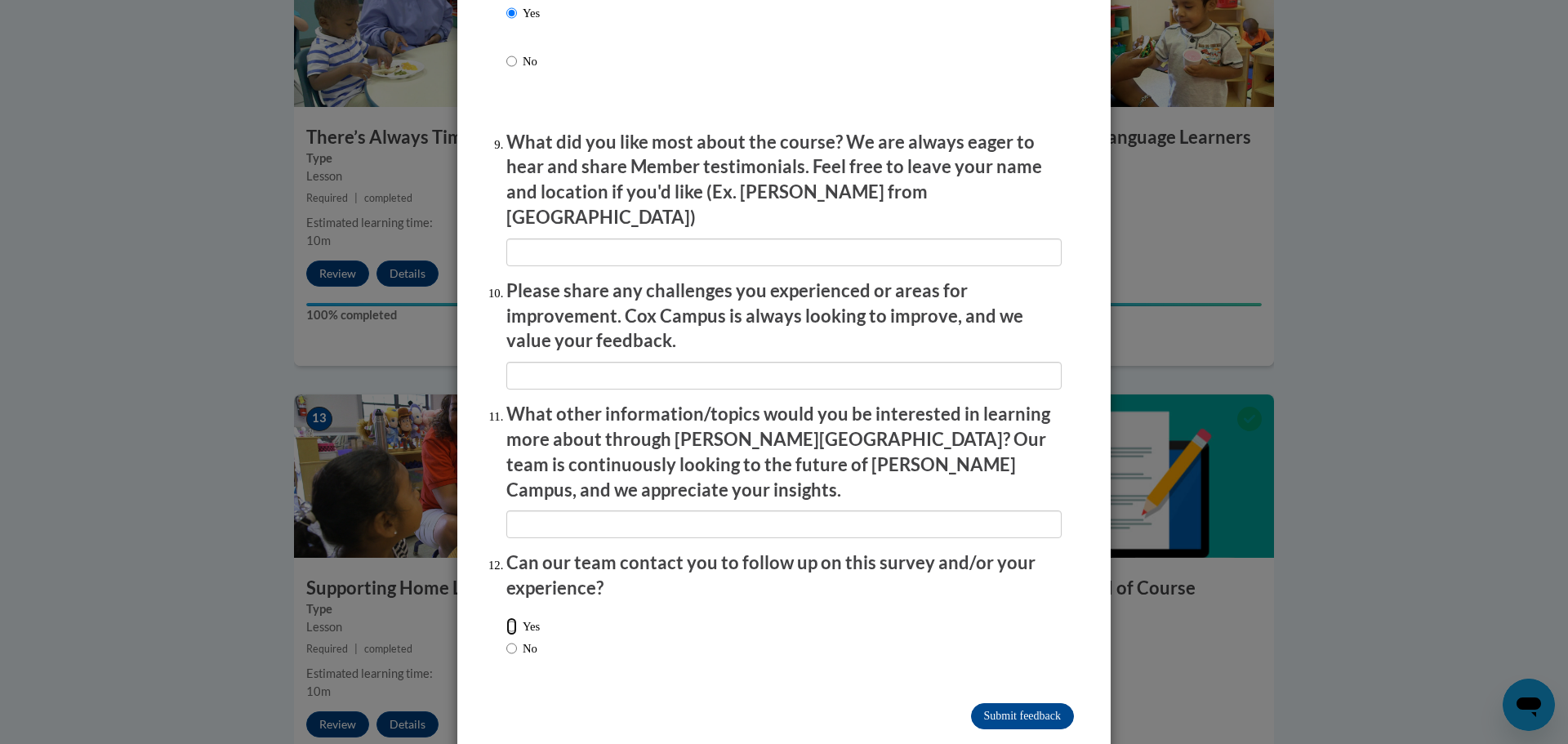
click at [506, 617] on input "Yes" at bounding box center [511, 626] width 11 height 18
radio input "true"
click at [994, 704] on input "Submit feedback" at bounding box center [1022, 716] width 103 height 27
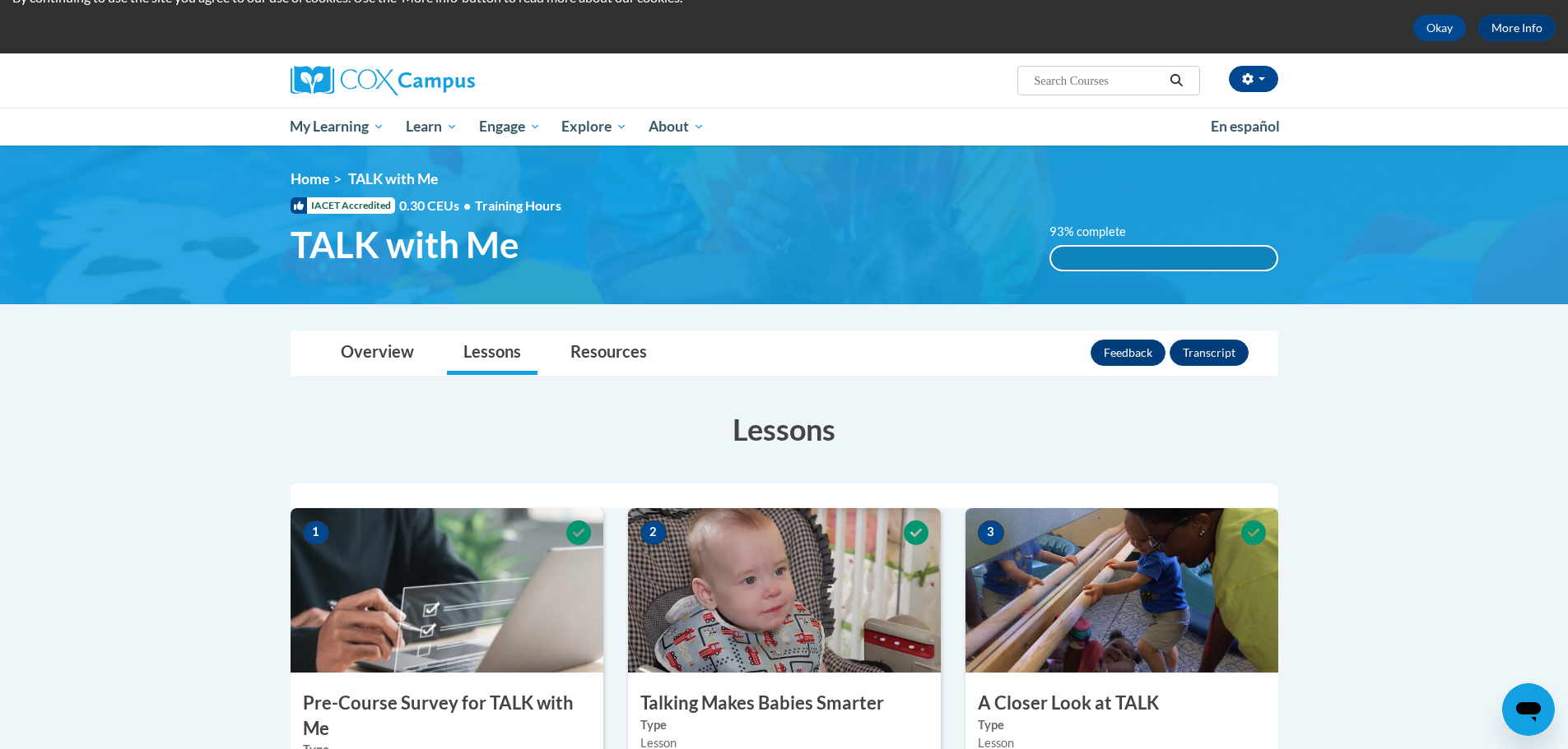
scroll to position [0, 0]
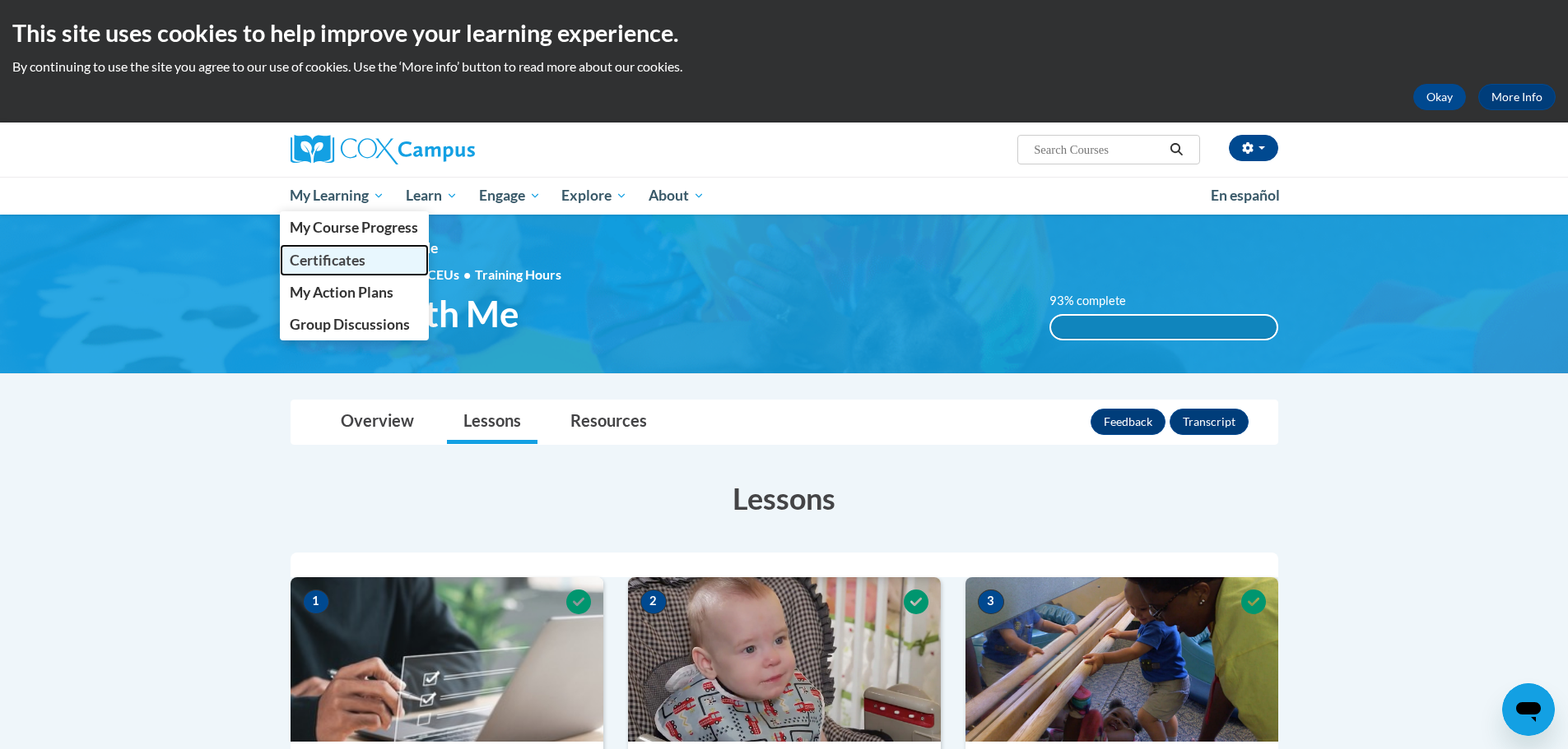
click at [334, 254] on span "Certificates" at bounding box center [328, 259] width 75 height 17
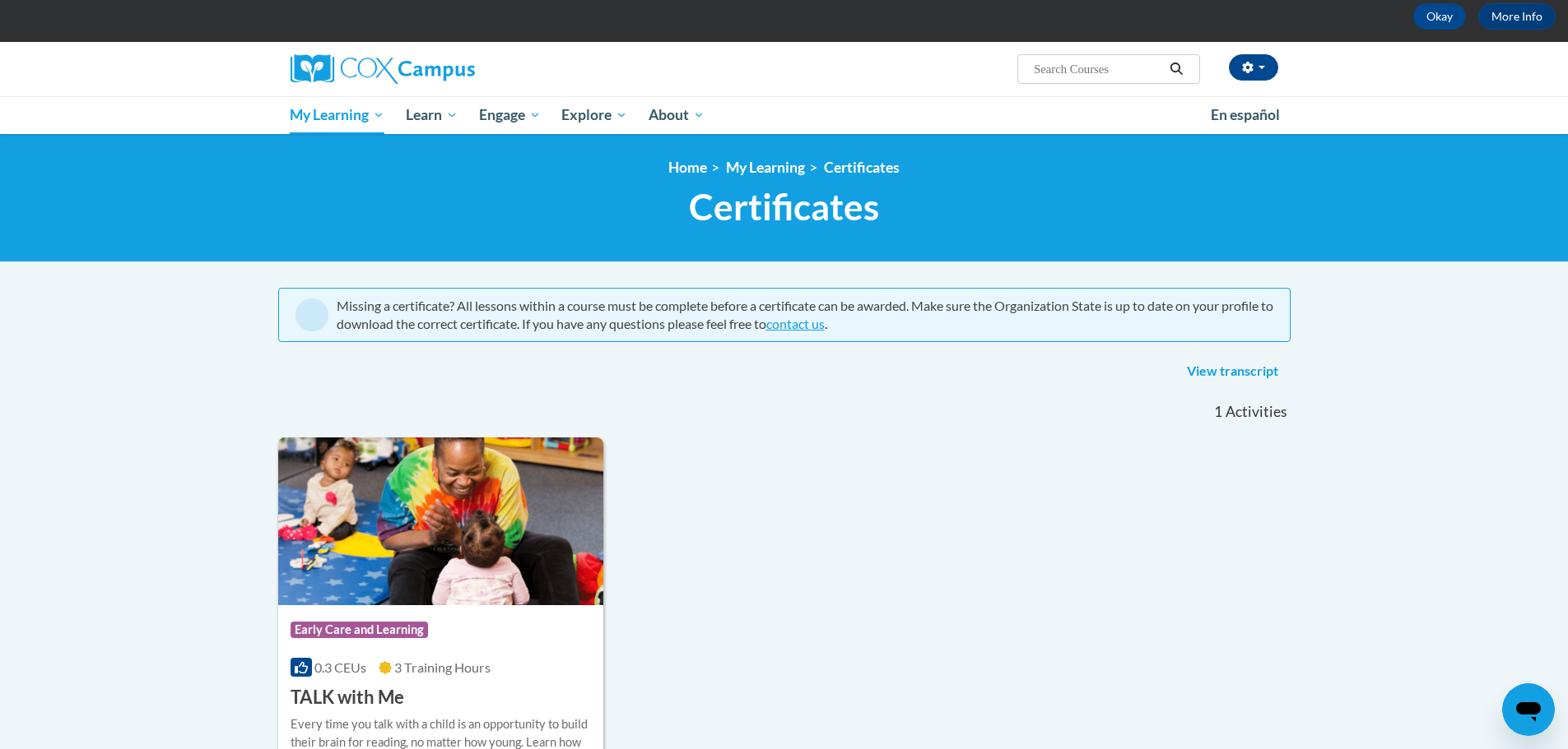
scroll to position [246, 0]
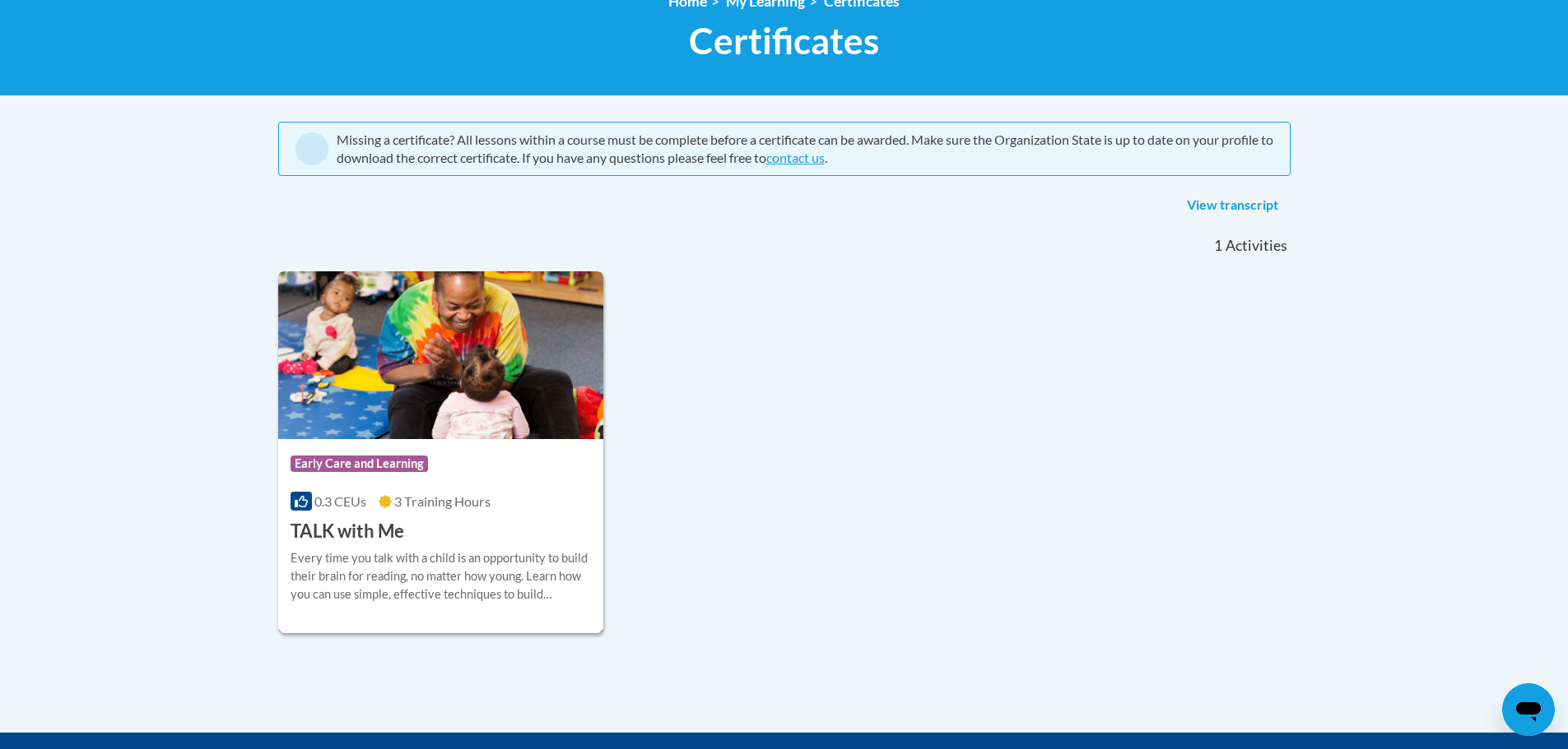
click at [400, 364] on img at bounding box center [441, 355] width 326 height 168
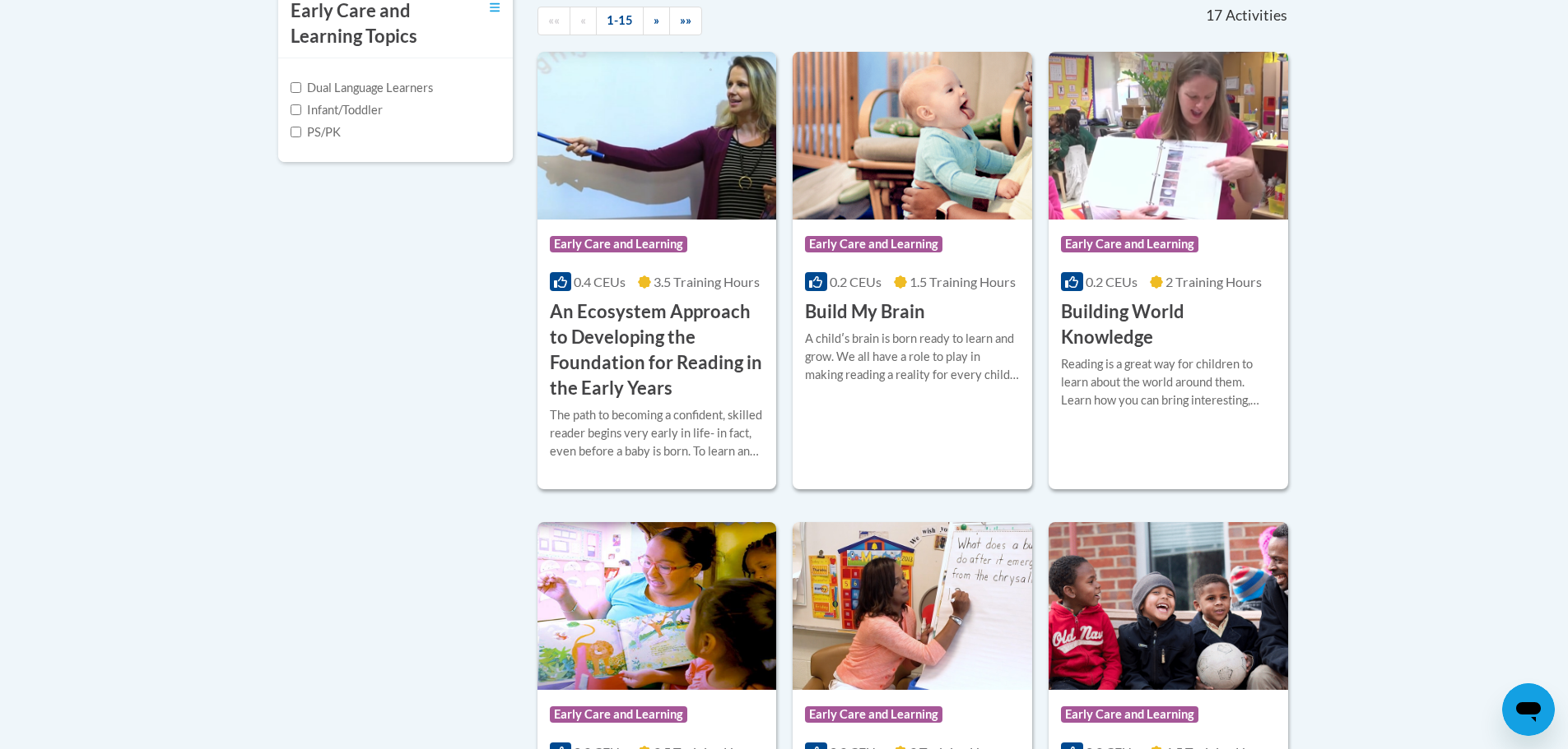
scroll to position [822, 0]
